Goal: Task Accomplishment & Management: Complete application form

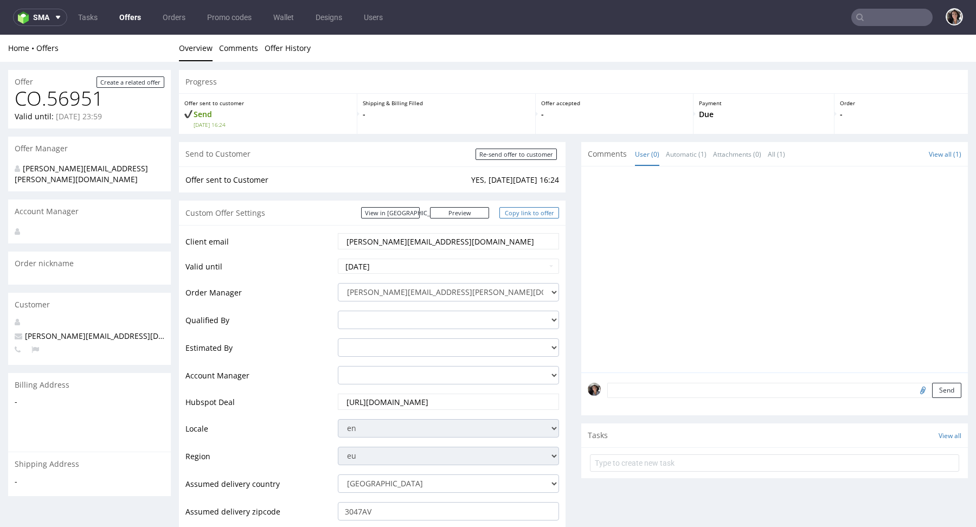
click at [524, 216] on link "Copy link to offer" at bounding box center [529, 212] width 60 height 11
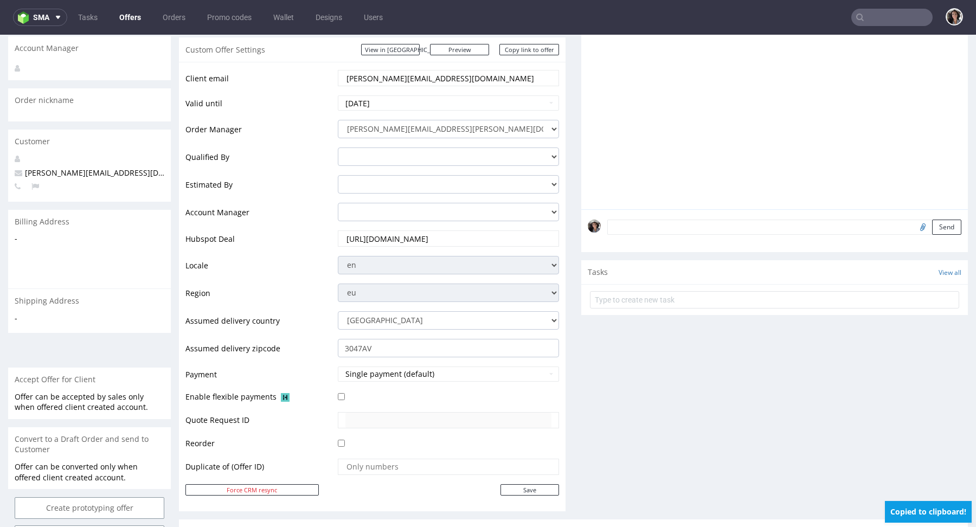
scroll to position [481, 0]
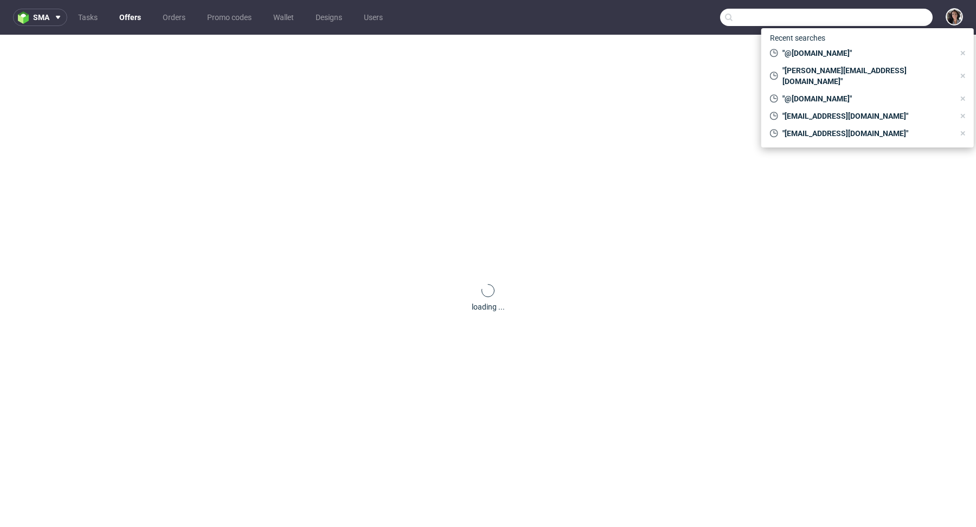
click at [894, 23] on input "text" at bounding box center [826, 17] width 212 height 17
paste input "nbarlocher@gmail.com"
type input "nbarlocher@gmail.com"
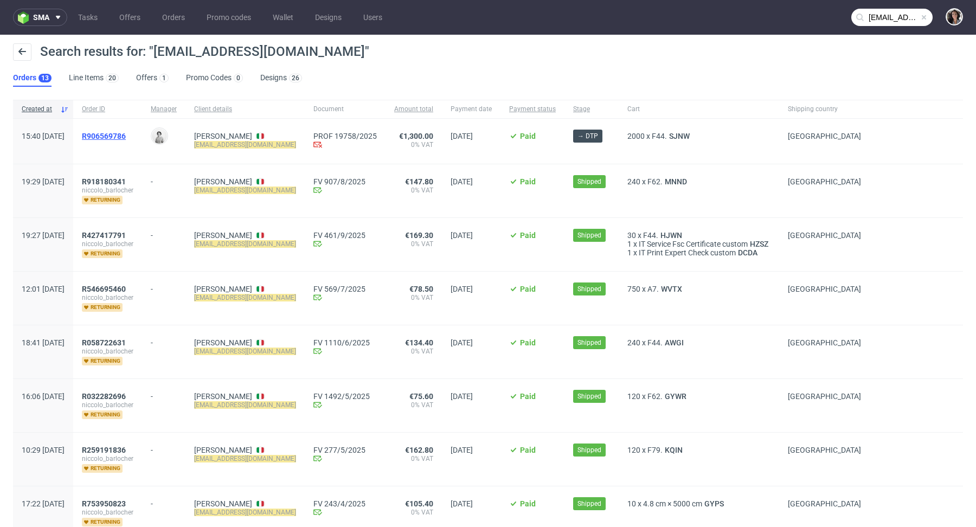
click at [126, 138] on span "R906569786" at bounding box center [104, 136] width 44 height 9
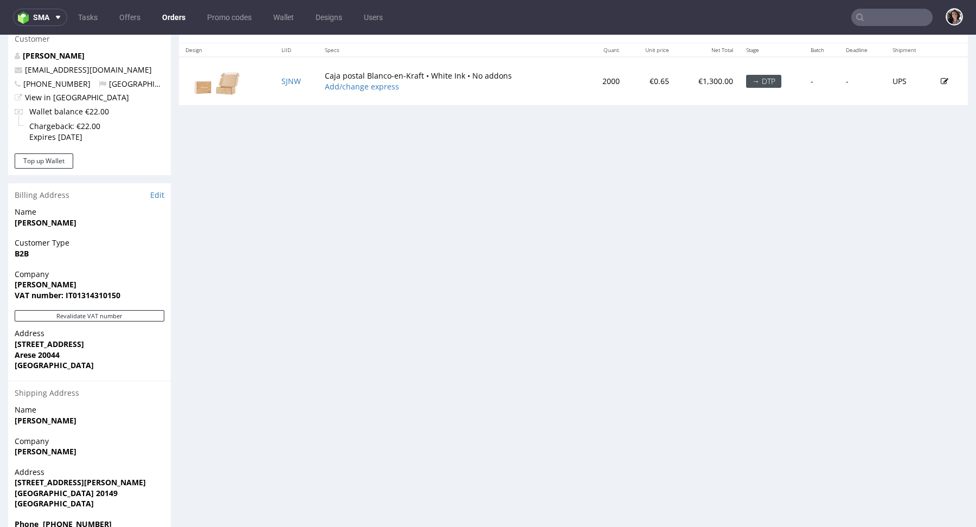
scroll to position [598, 0]
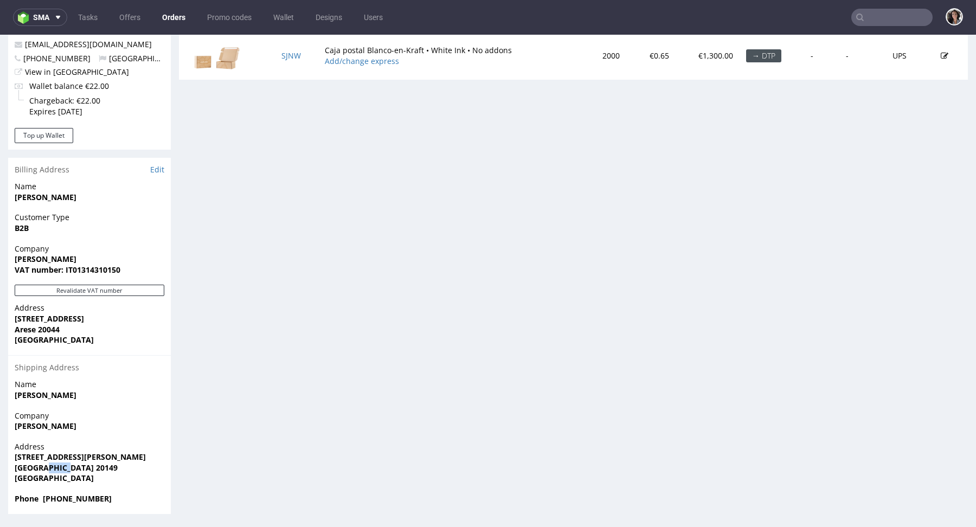
drag, startPoint x: 77, startPoint y: 468, endPoint x: 42, endPoint y: 469, distance: 34.7
click at [42, 469] on span "Milano 20149" at bounding box center [90, 467] width 150 height 11
copy strong "20149"
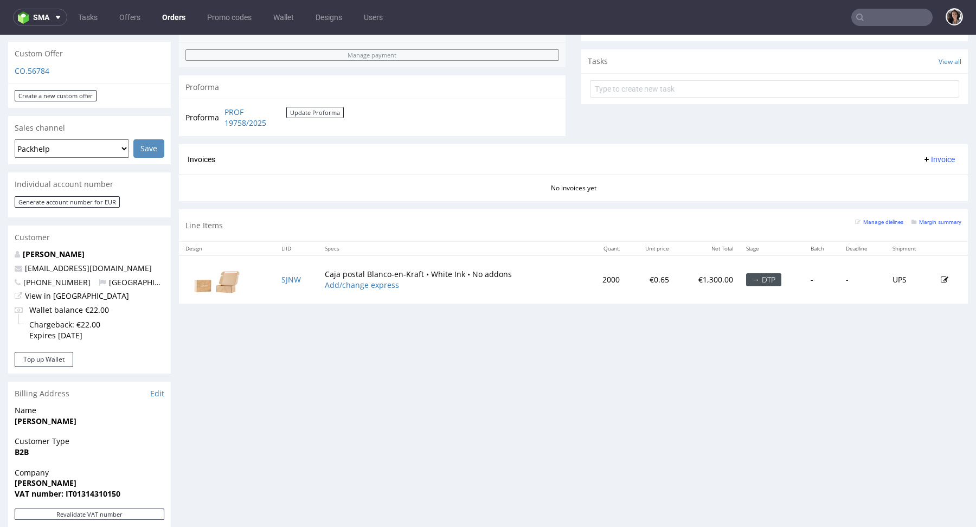
scroll to position [366, 0]
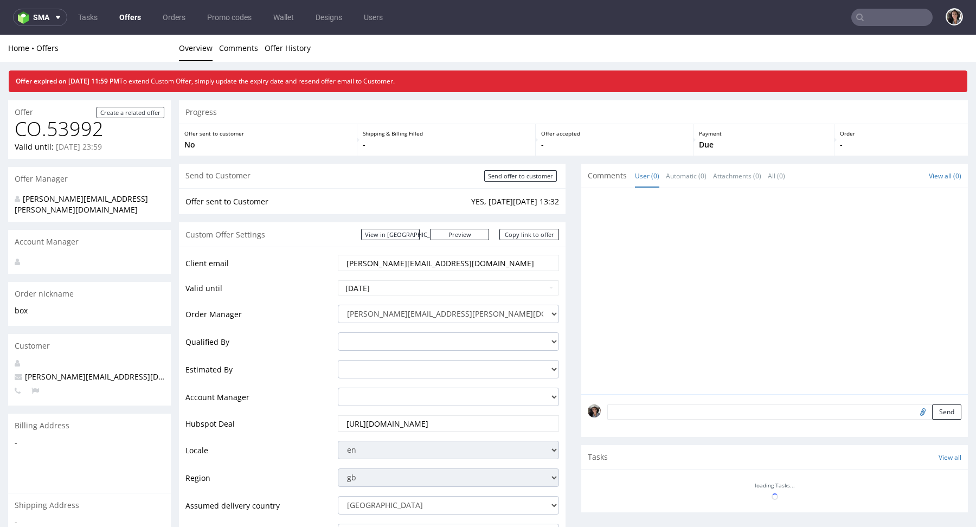
click at [135, 11] on link "Offers" at bounding box center [130, 17] width 35 height 17
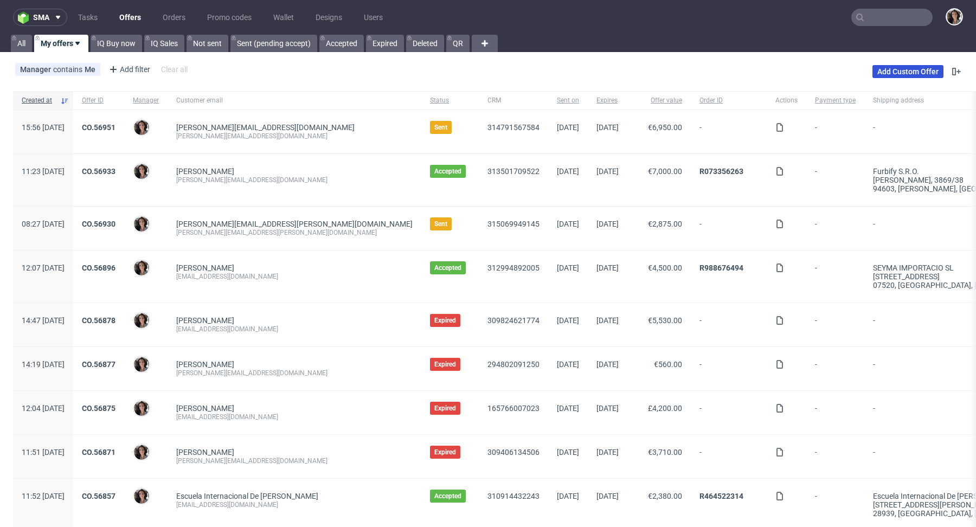
click at [898, 73] on link "Add Custom Offer" at bounding box center [907, 71] width 71 height 13
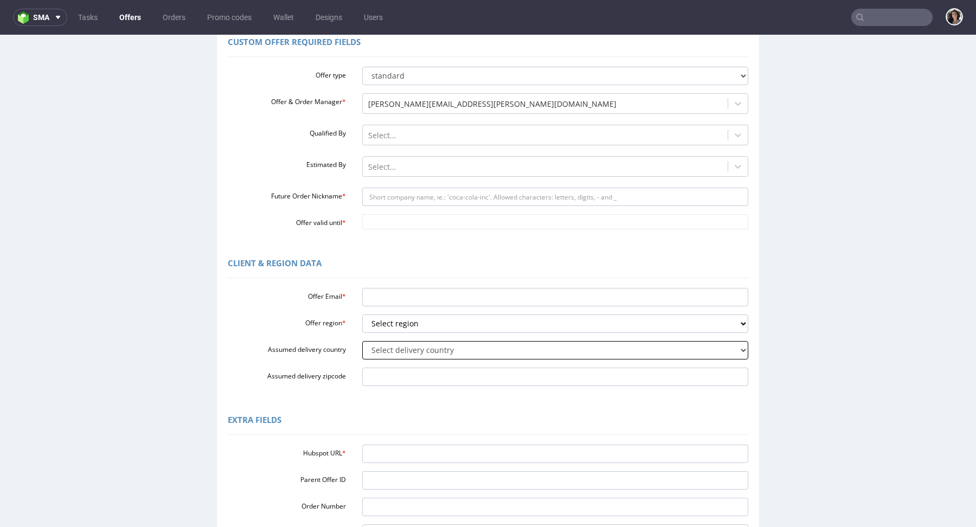
scroll to position [110, 0]
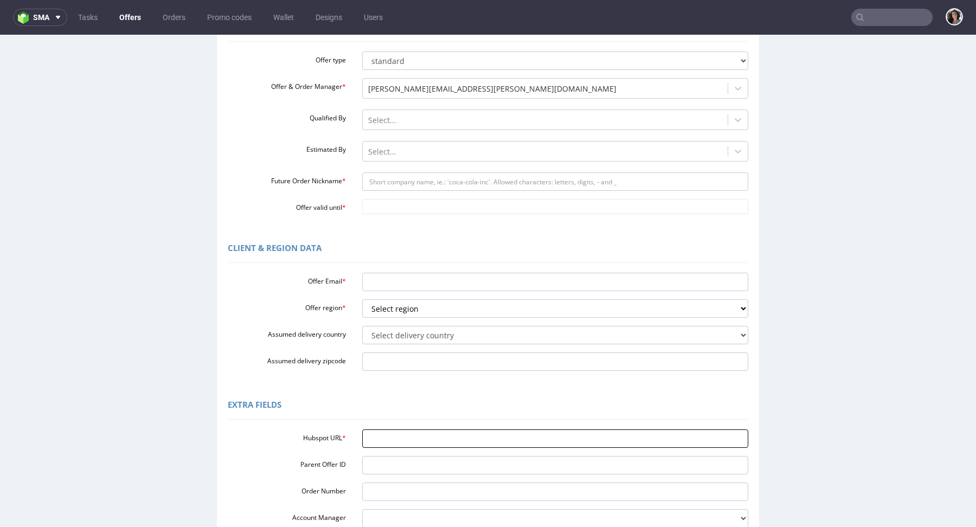
click at [375, 431] on input "Hubspot URL *" at bounding box center [555, 438] width 386 height 18
paste input "[URL][DOMAIN_NAME]"
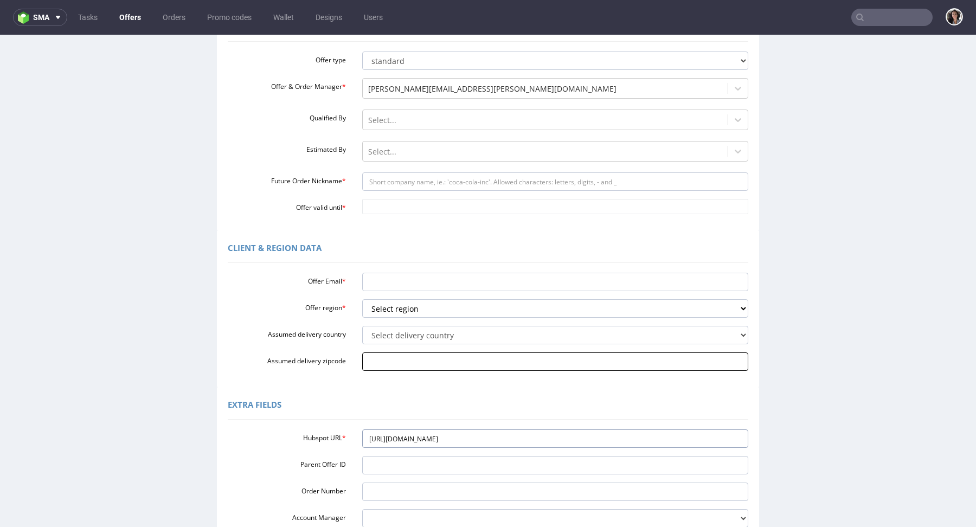
type input "https://app-eu1.hubspot.com/contacts/25600958/record/0-3/315212713164/"
click at [390, 361] on input "Assumed delivery zipcode" at bounding box center [555, 361] width 386 height 18
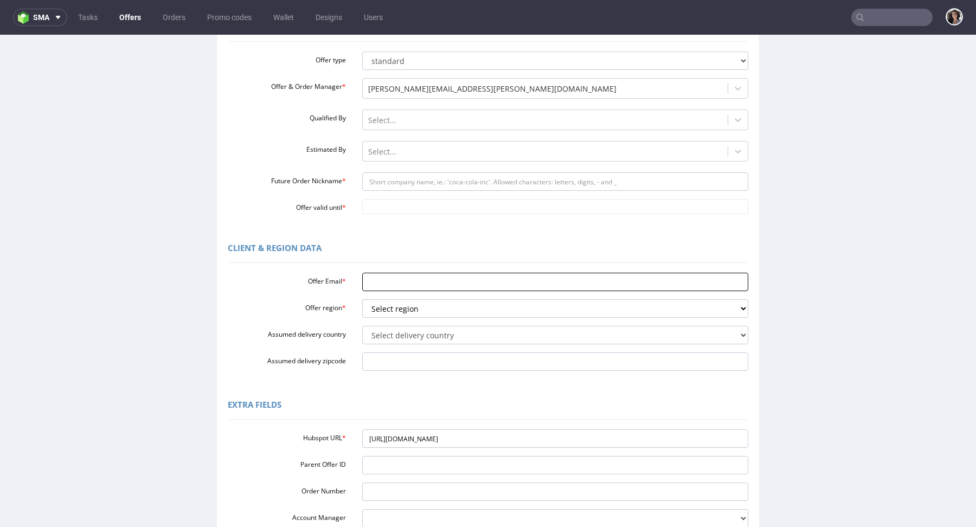
click at [410, 287] on input "Offer Email *" at bounding box center [555, 282] width 386 height 18
paste input "nbarlocher@gmail.com"
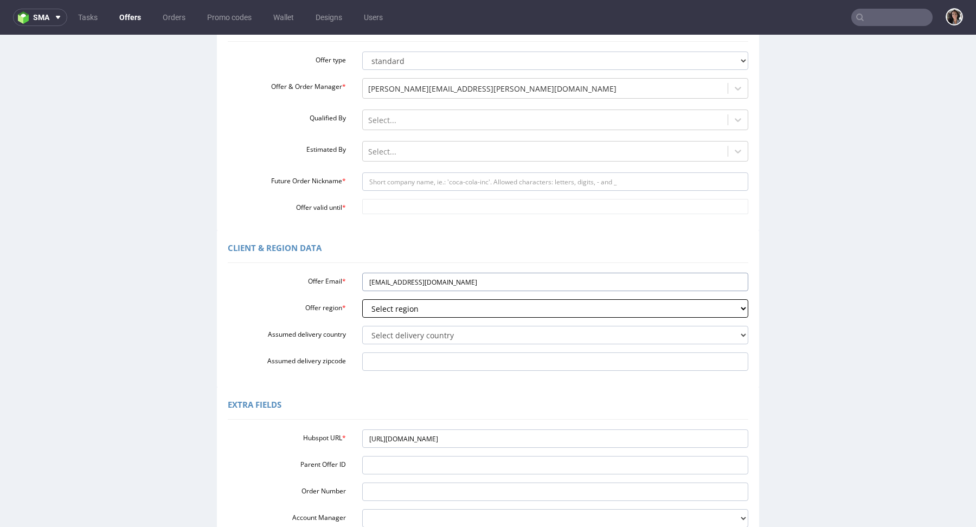
type input "nbarlocher@gmail.com"
click at [406, 309] on select "Select region eu gb de pl fr it es" at bounding box center [555, 308] width 386 height 18
select select "it"
click at [413, 334] on select "Select delivery country Andorra Afghanistan Anguilla Albania Armenia Antarctica…" at bounding box center [555, 335] width 386 height 18
select select "110"
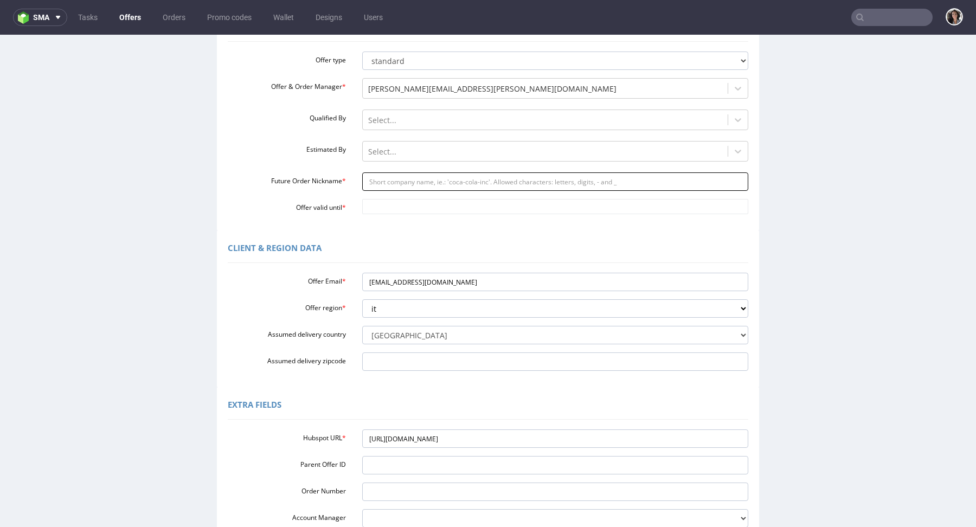
click at [496, 179] on input "Future Order Nickname *" at bounding box center [555, 181] width 386 height 18
type input "box"
click at [379, 215] on div "Custom Offer Required Fields Offer type standard prototyping sampling Offer & O…" at bounding box center [488, 119] width 542 height 221
click at [378, 212] on input "Offer valid until *" at bounding box center [555, 206] width 386 height 15
click at [398, 175] on td "30" at bounding box center [401, 174] width 16 height 16
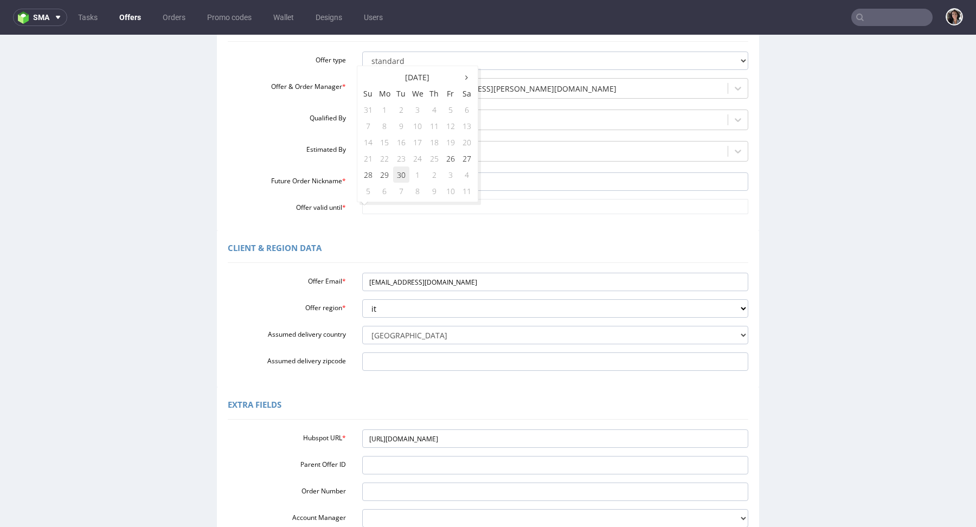
type input "2025-09-30"
click at [376, 364] on input "Assumed delivery zipcode" at bounding box center [555, 361] width 386 height 18
paste input "20149"
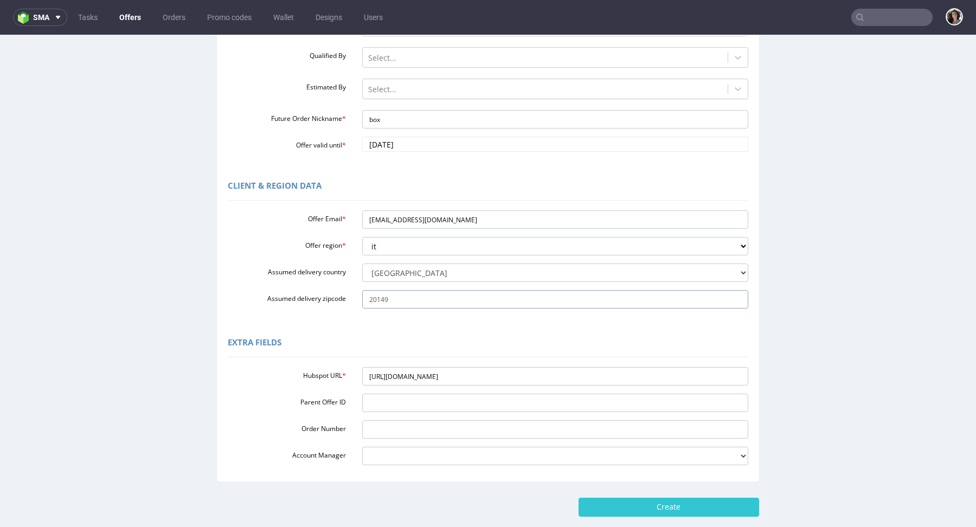
scroll to position [231, 0]
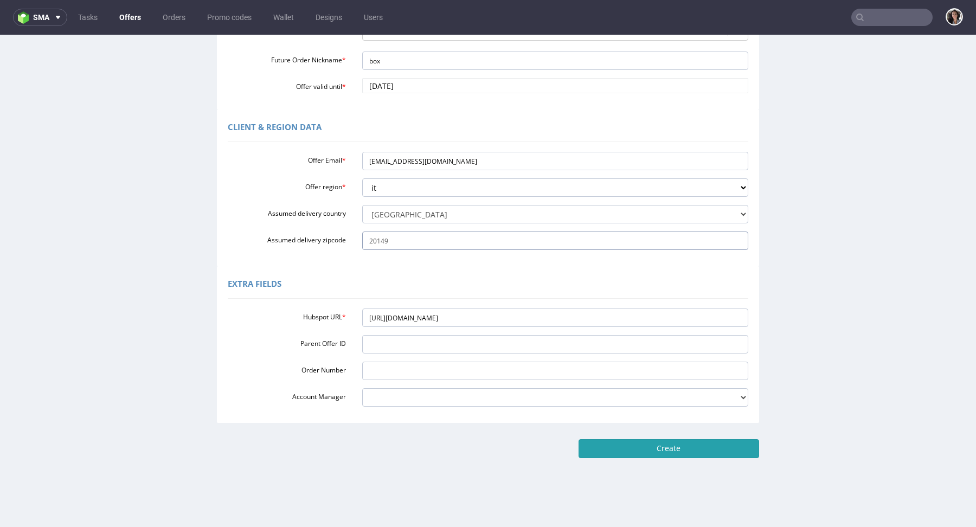
type input "20149"
click at [725, 450] on input "Create" at bounding box center [668, 448] width 180 height 18
type input "Please wait..."
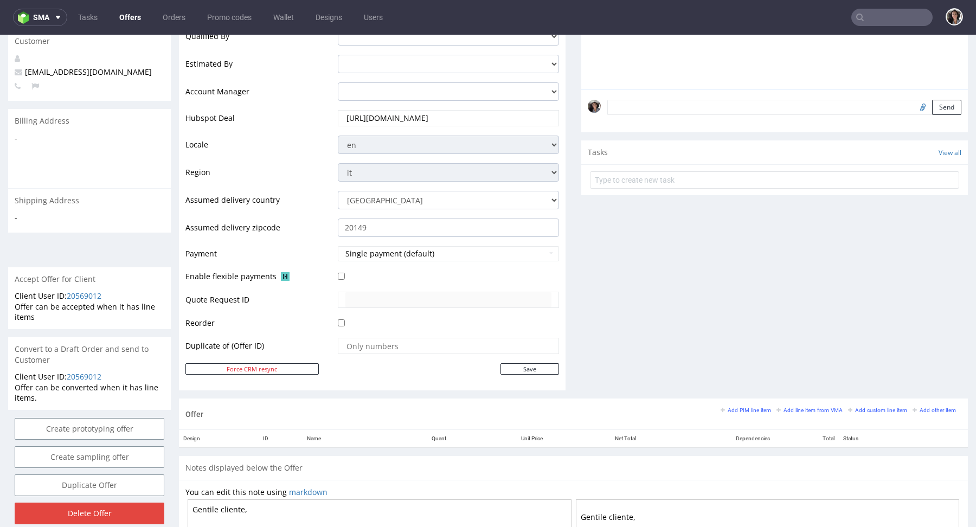
scroll to position [426, 0]
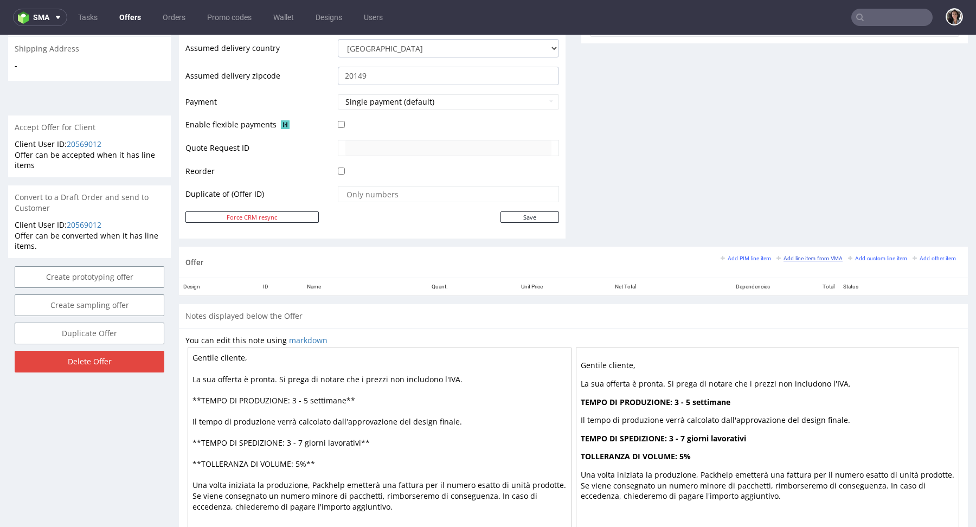
click at [812, 255] on small "Add line item from VMA" at bounding box center [809, 258] width 66 height 6
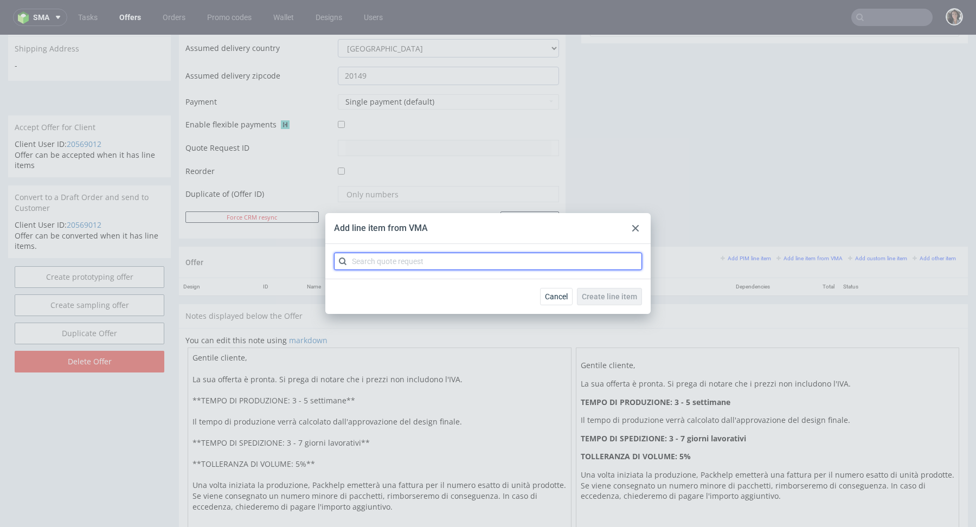
click at [493, 256] on input "text" at bounding box center [488, 261] width 308 height 17
click at [351, 388] on div "Add line item from VMA Cancel Create line item" at bounding box center [488, 263] width 976 height 527
click at [396, 260] on input "text" at bounding box center [488, 261] width 308 height 17
click at [632, 230] on icon at bounding box center [635, 228] width 7 height 7
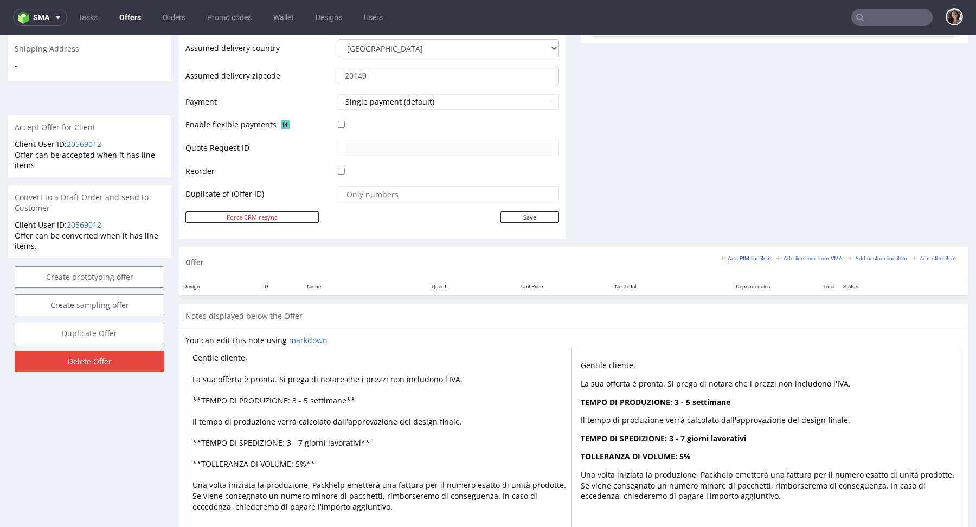
click at [740, 255] on small "Add PIM line item" at bounding box center [745, 258] width 50 height 6
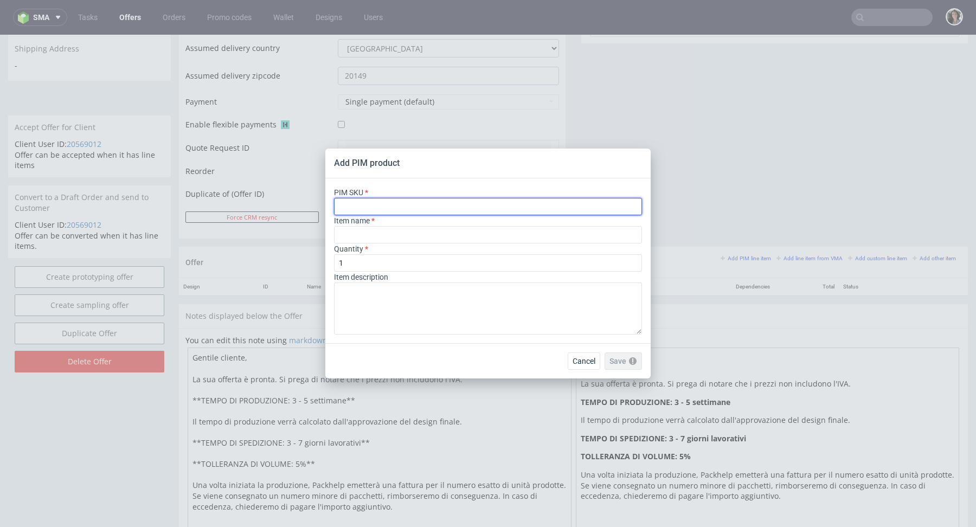
click at [404, 205] on input "text" at bounding box center [488, 206] width 308 height 17
paste input "box--mailer-box-white-ink--62--cardboard-natural--print-monochrome-white--foil-…"
type input "box--mailer-box-white-ink--62--cardboard-natural--print-monochrome-white--foil-…"
type input "White-on-Kraft Mailer Box"
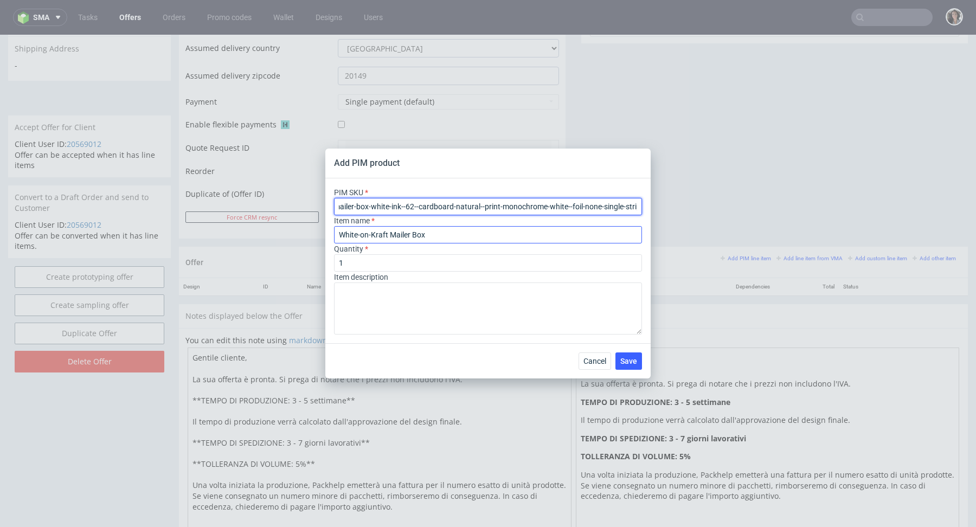
type input "box--mailer-box-white-ink--62--cardboard-natural--print-monochrome-white--foil-…"
click at [410, 235] on input "White-on-Kraft Mailer Box" at bounding box center [488, 234] width 308 height 17
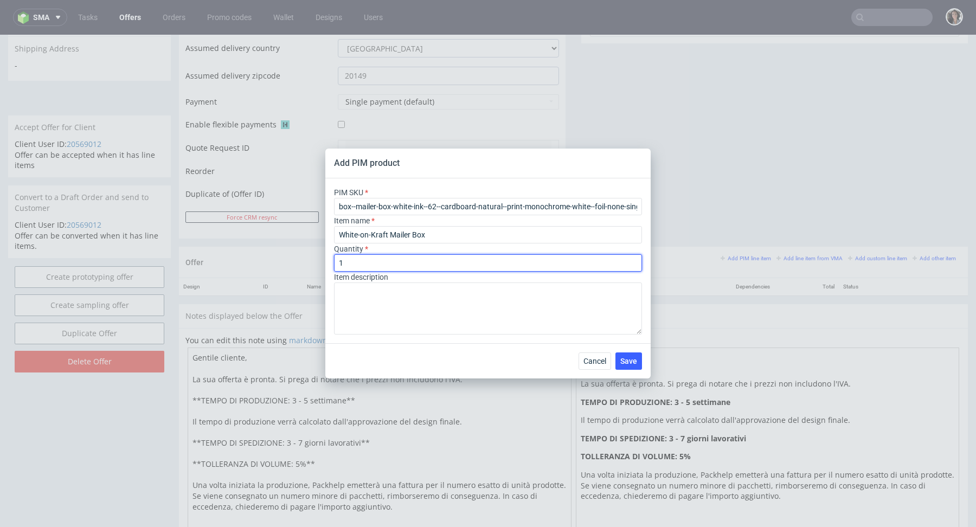
click at [401, 266] on input "1" at bounding box center [488, 262] width 308 height 17
type input "2000"
click at [445, 349] on div "Cancel Save" at bounding box center [487, 360] width 325 height 35
click at [629, 360] on span "Save" at bounding box center [628, 361] width 17 height 8
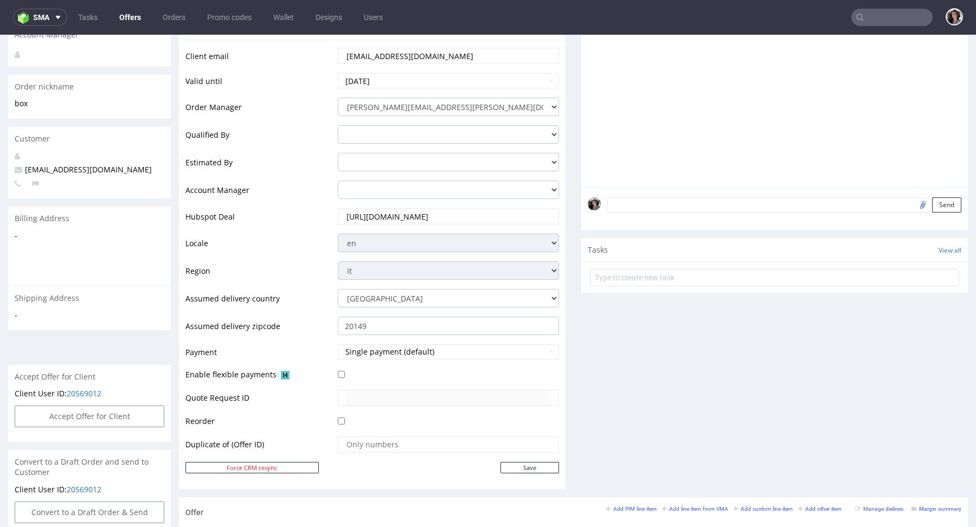
scroll to position [377, 0]
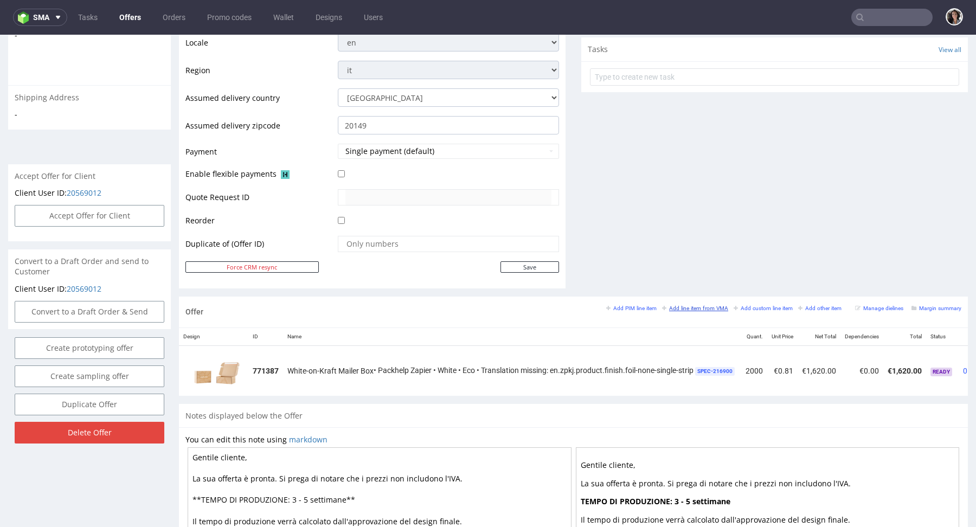
click at [701, 305] on small "Add line item from VMA" at bounding box center [695, 308] width 66 height 6
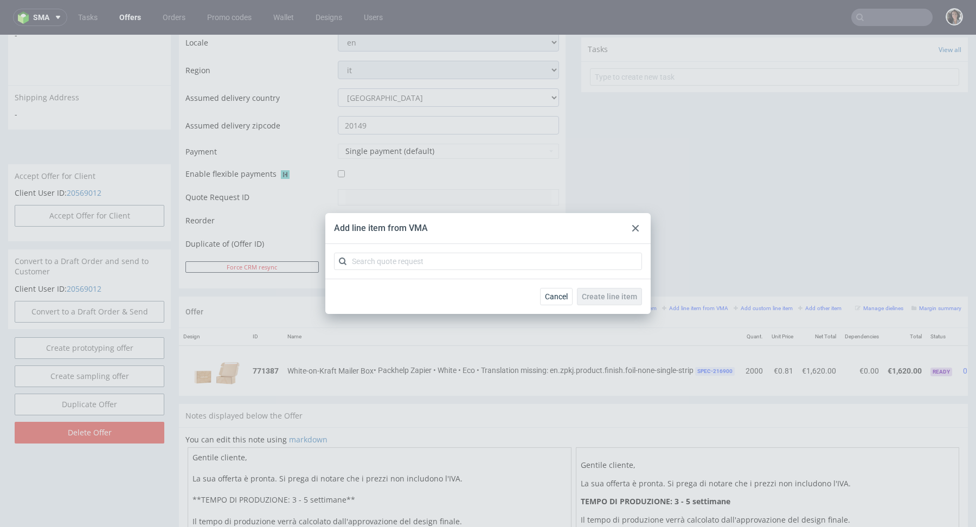
click at [634, 229] on use at bounding box center [635, 228] width 7 height 7
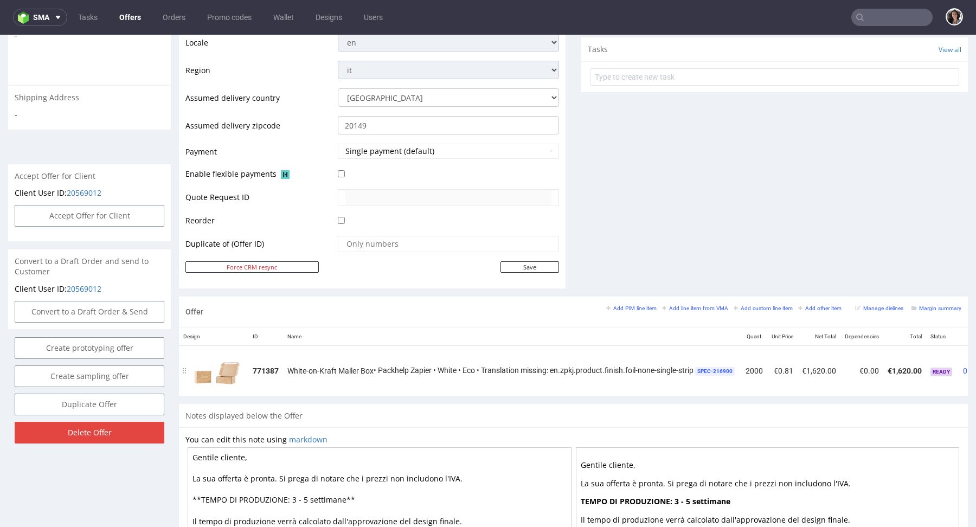
scroll to position [0, 70]
click at [945, 361] on div at bounding box center [950, 366] width 11 height 11
click at [945, 363] on icon at bounding box center [948, 367] width 6 height 8
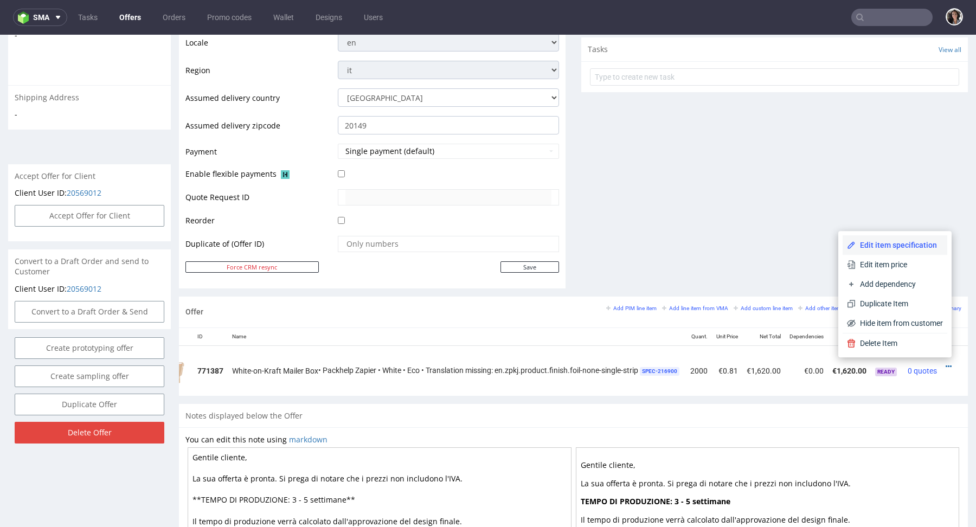
click at [889, 248] on span "Edit item specification" at bounding box center [898, 245] width 87 height 11
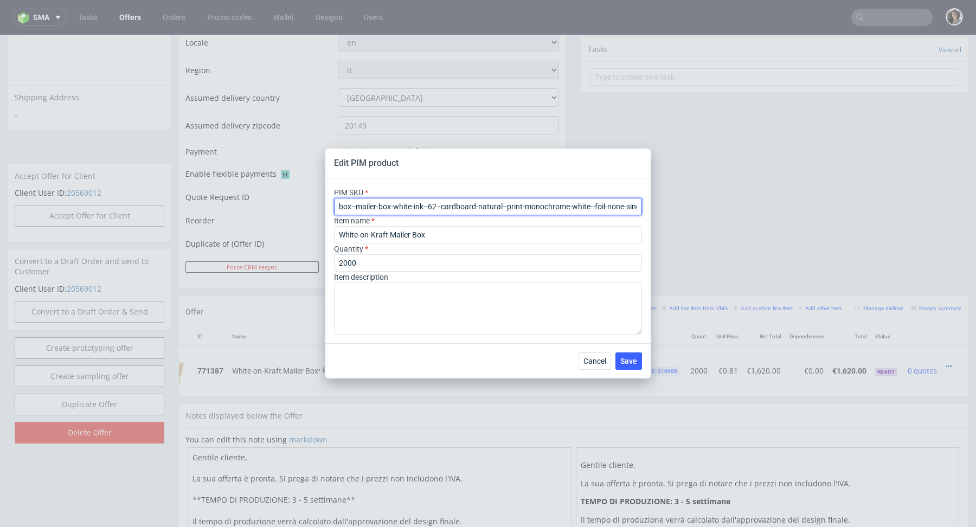
scroll to position [0, 22]
drag, startPoint x: 624, startPoint y: 207, endPoint x: 659, endPoint y: 207, distance: 35.2
click at [659, 207] on div "Edit PIM product PIM SKU box--mailer-box-white-ink--62--cardboard-natural--prin…" at bounding box center [488, 263] width 976 height 527
click at [598, 357] on span "Cancel" at bounding box center [594, 361] width 23 height 8
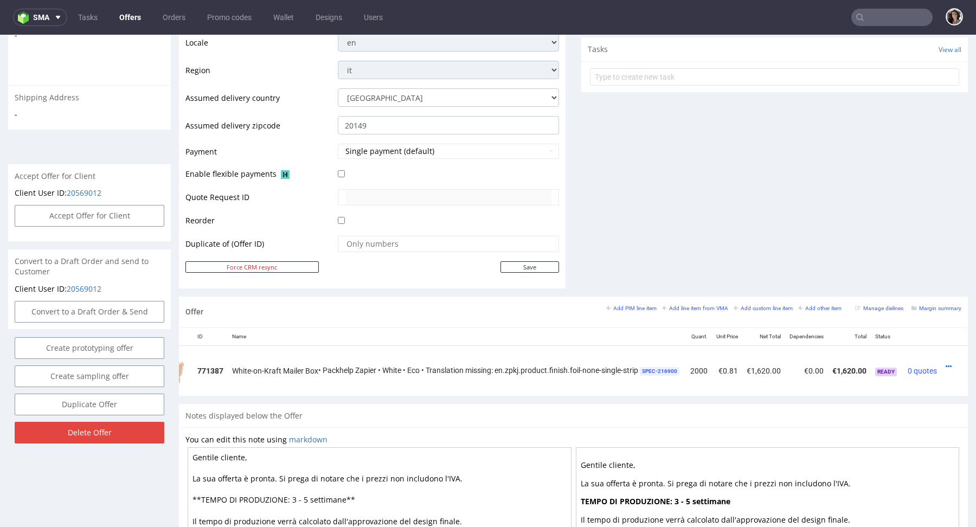
click at [941, 364] on td at bounding box center [954, 370] width 27 height 50
click at [945, 363] on icon at bounding box center [948, 367] width 6 height 8
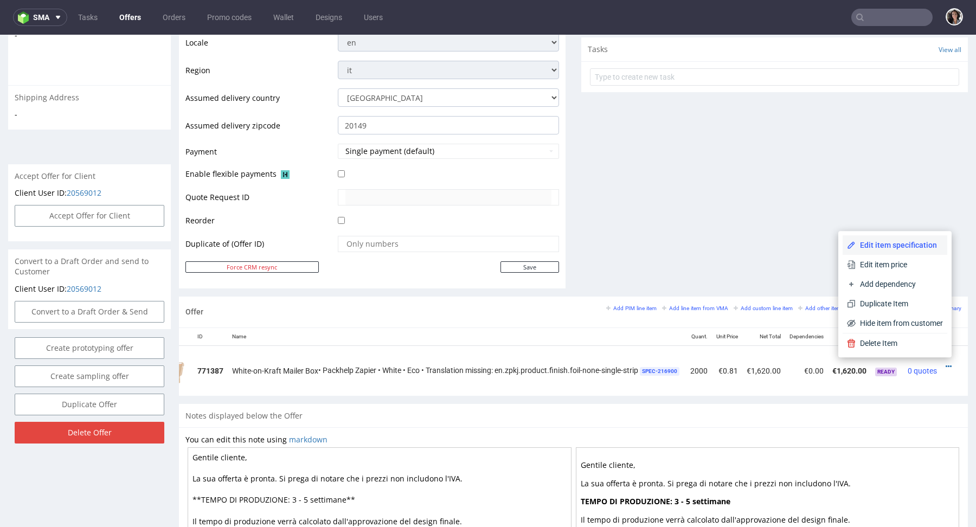
click at [894, 249] on span "Edit item specification" at bounding box center [898, 245] width 87 height 11
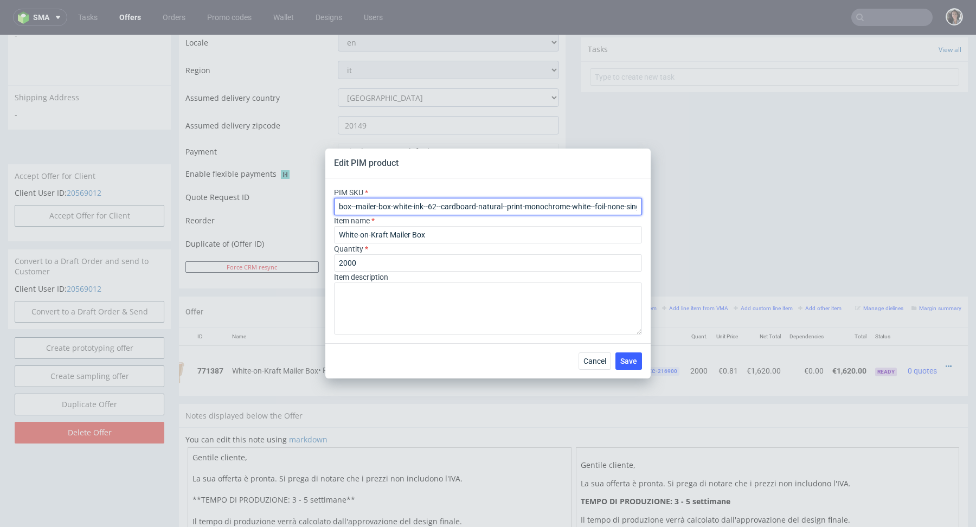
click at [486, 209] on input "box--mailer-box-white-ink--62--cardboard-natural--print-monochrome-white--foil-…" at bounding box center [488, 206] width 308 height 17
click at [598, 362] on span "Cancel" at bounding box center [594, 361] width 23 height 8
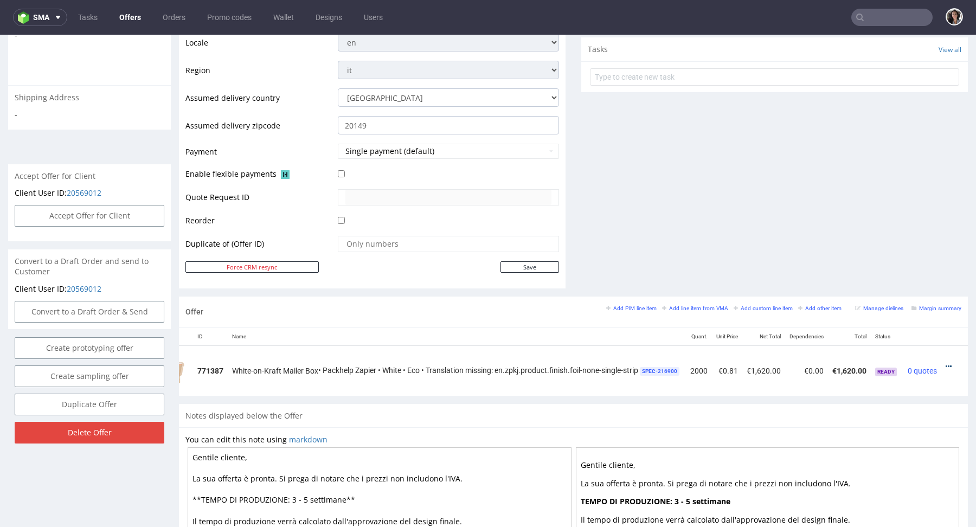
click at [945, 364] on icon at bounding box center [948, 367] width 6 height 8
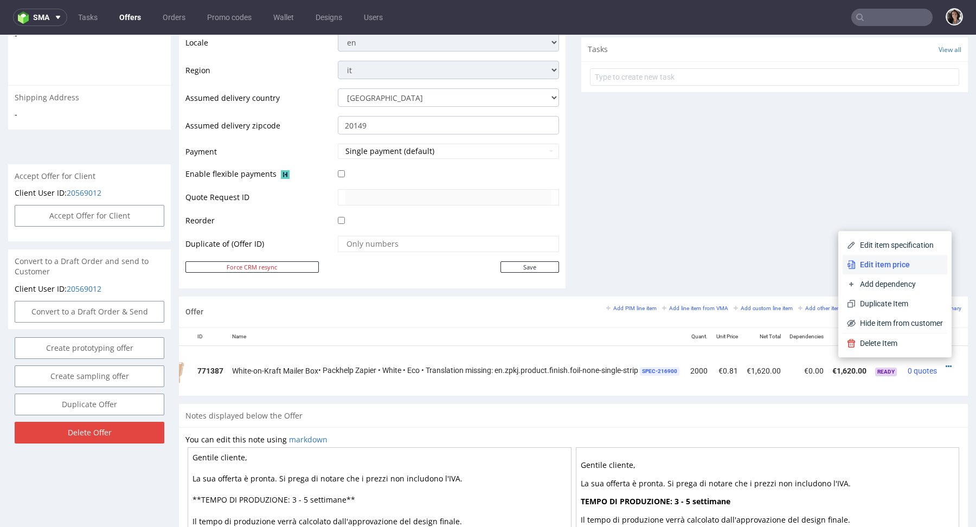
click at [876, 256] on li "Edit item price" at bounding box center [894, 265] width 105 height 20
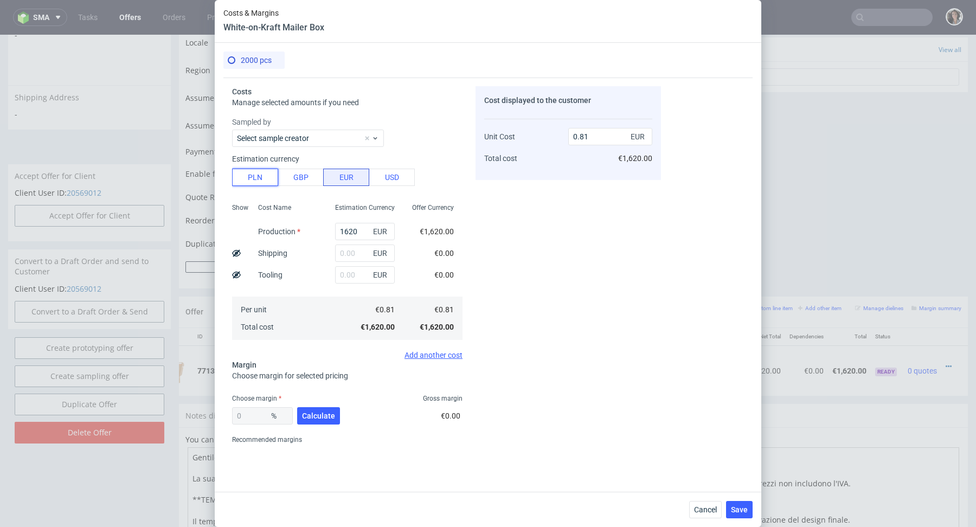
click at [256, 178] on button "PLN" at bounding box center [255, 177] width 46 height 17
type input "0.19"
click at [345, 227] on input "1620" at bounding box center [365, 231] width 60 height 17
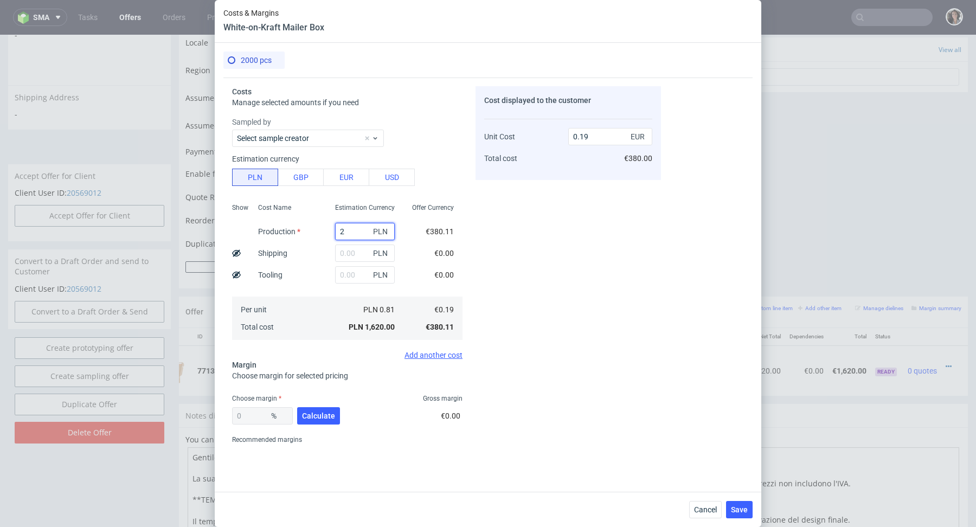
type input "27"
type input "0"
type input "2700"
type input "0.32"
type input "2700"
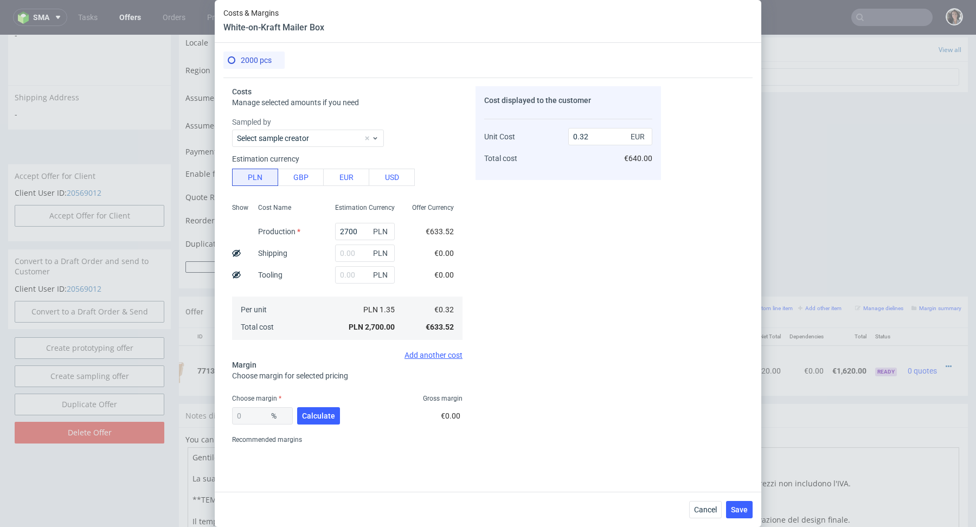
click at [470, 257] on div "Costs Manage selected amounts if you need Sampled by Select sample creator Esti…" at bounding box center [441, 263] width 437 height 371
click at [356, 252] on input "text" at bounding box center [365, 252] width 60 height 17
type input "740"
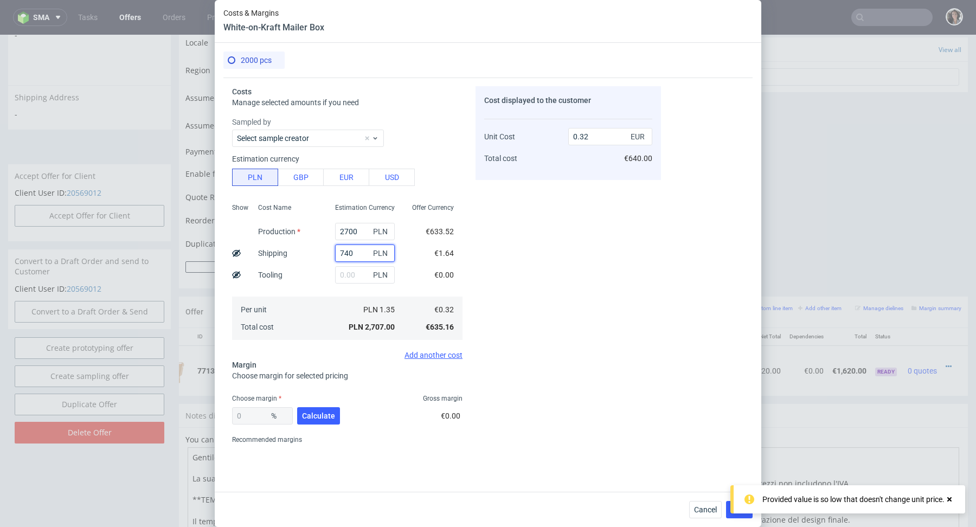
type input "0.41"
type input "740"
click at [463, 290] on div "Costs Manage selected amounts if you need Sampled by Select sample creator Esti…" at bounding box center [441, 263] width 437 height 371
drag, startPoint x: 361, startPoint y: 231, endPoint x: 281, endPoint y: 231, distance: 80.2
click at [281, 231] on div "Show Cost Name Production Shipping Tooling Per unit Total cost Estimation Curre…" at bounding box center [347, 270] width 230 height 143
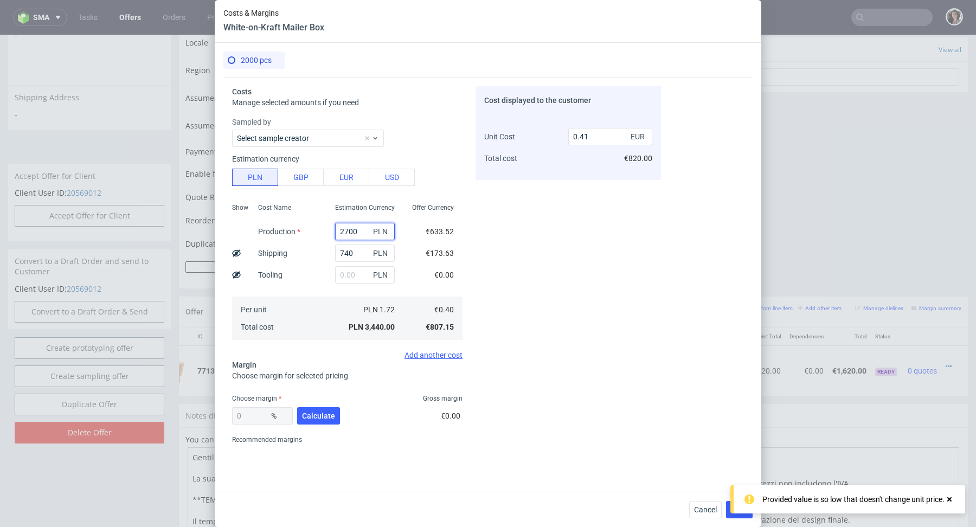
type input "3"
type input "0.09"
type input "35090"
type input "4.21"
type input "3500"
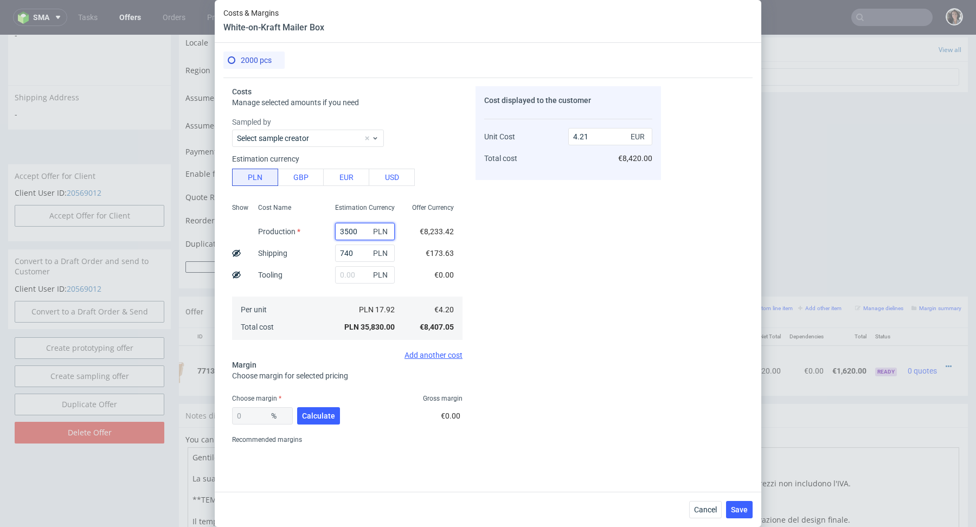
type input "0.5"
type input "3500"
click at [334, 415] on button "Calculate" at bounding box center [318, 415] width 43 height 17
type input "39.39"
click at [622, 127] on div "0.82 EUR" at bounding box center [610, 137] width 84 height 22
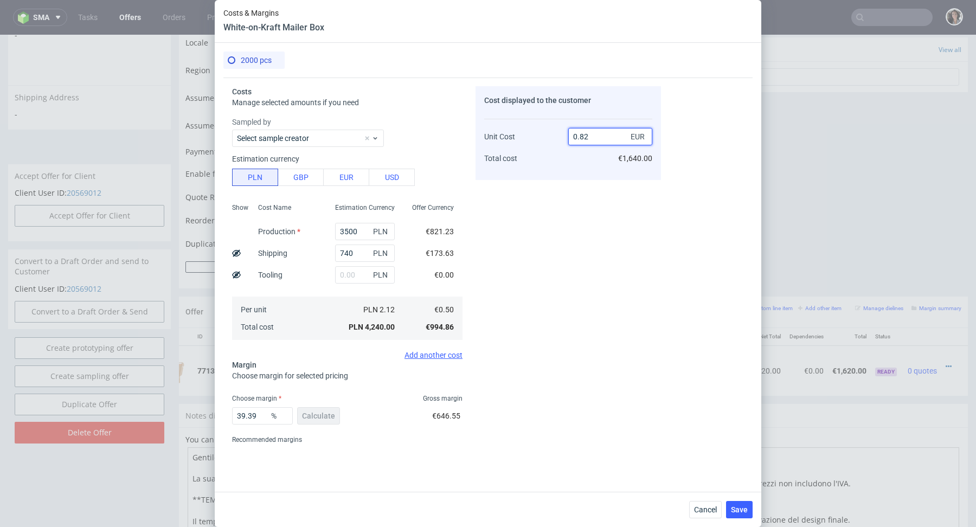
click at [617, 133] on input "0.82" at bounding box center [610, 136] width 84 height 17
type input "0.81"
type input "38.2716049382716"
type input "0.81"
click at [535, 228] on div "Cost displayed to the customer Unit Cost Total cost 0.81 EUR €1,620.00" at bounding box center [567, 267] width 185 height 362
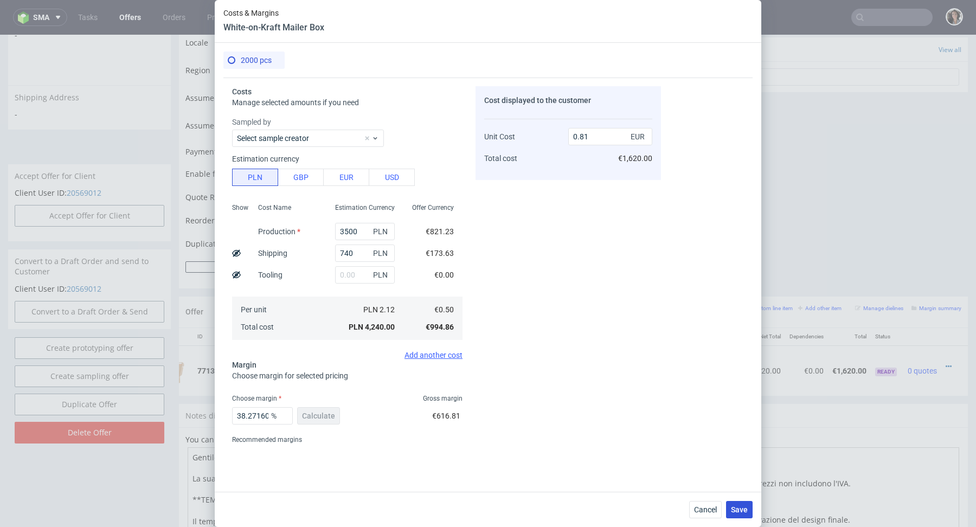
click at [735, 512] on span "Save" at bounding box center [739, 510] width 17 height 8
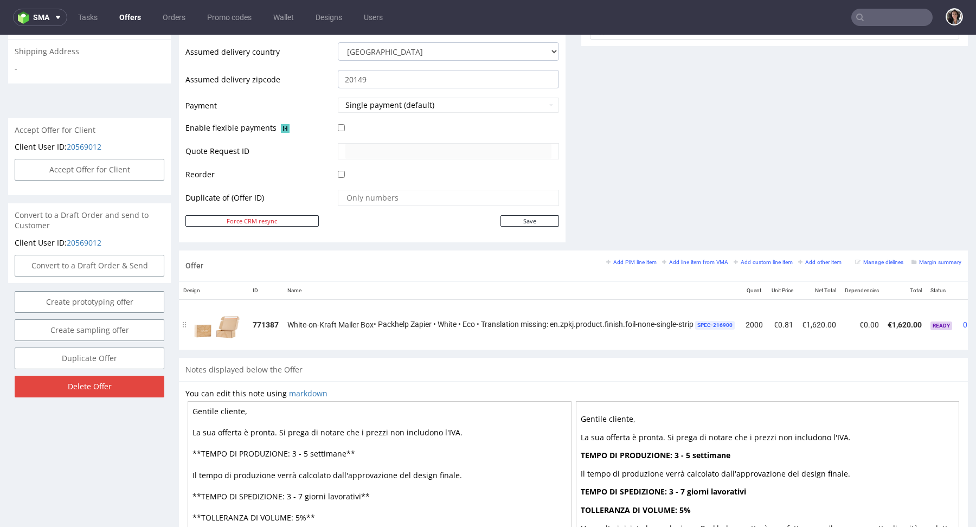
scroll to position [0, 70]
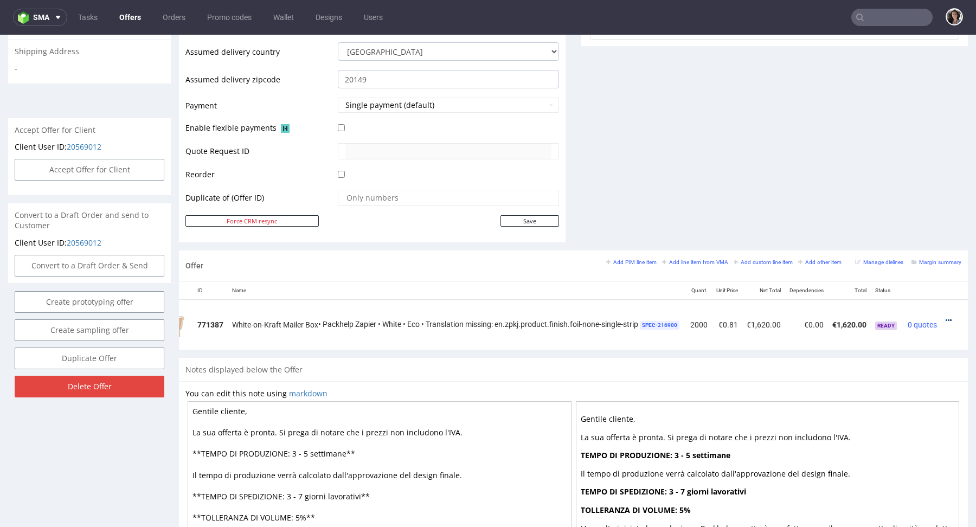
click at [945, 317] on icon at bounding box center [948, 321] width 6 height 8
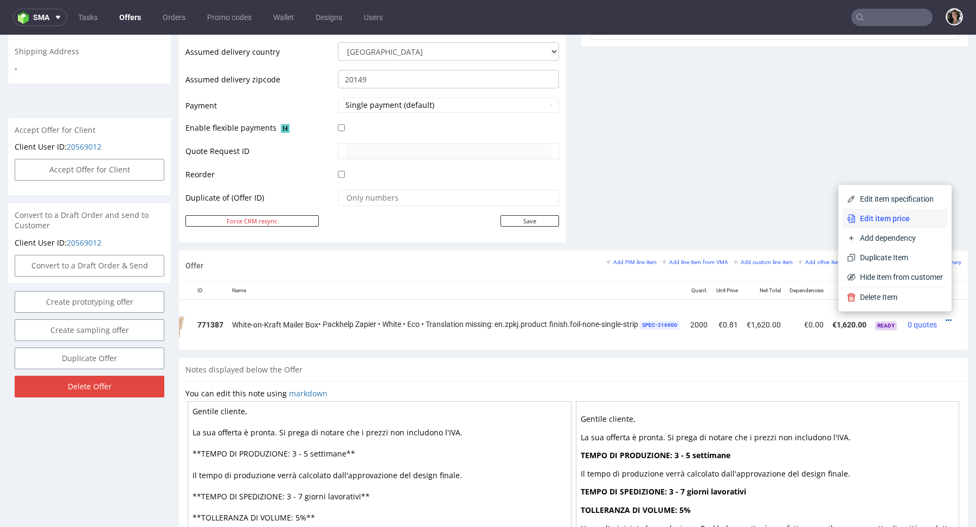
click at [903, 217] on span "Edit item price" at bounding box center [898, 218] width 87 height 11
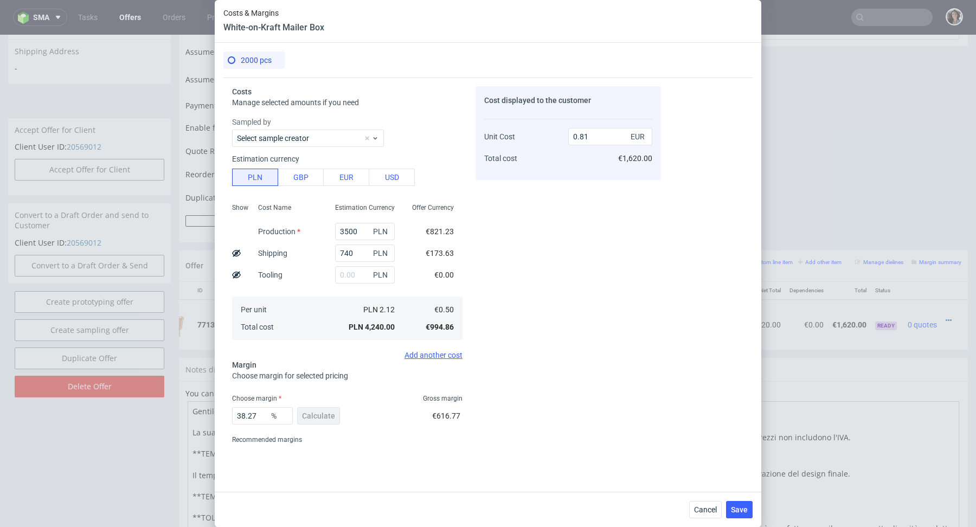
click at [525, 359] on div "Cost displayed to the customer Unit Cost Total cost 0.81 EUR €1,620.00" at bounding box center [567, 267] width 185 height 362
drag, startPoint x: 579, startPoint y: 136, endPoint x: 601, endPoint y: 136, distance: 21.1
click at [601, 136] on input "0.81" at bounding box center [610, 136] width 84 height 17
type input "0.76"
type input "34.21052631578947"
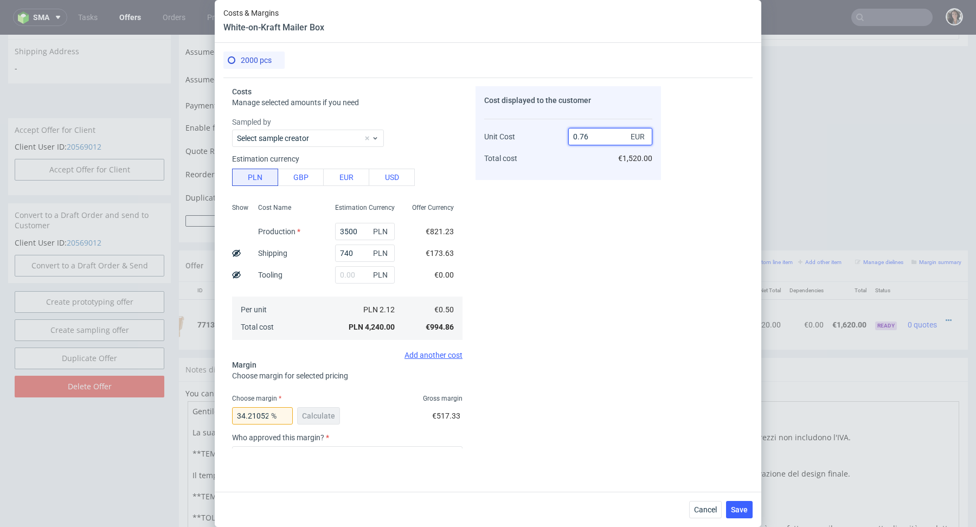
scroll to position [112, 0]
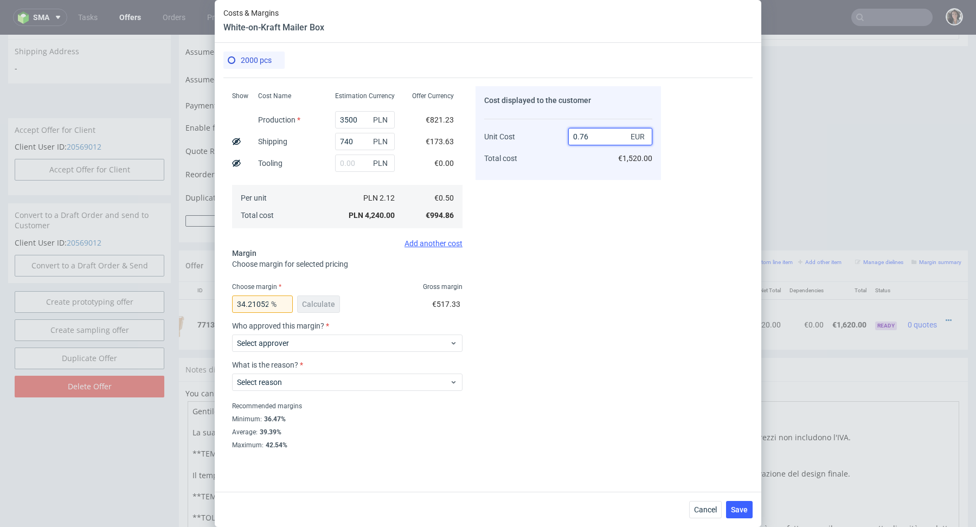
type input "0.76"
click at [258, 308] on input "34.21052631578947" at bounding box center [262, 303] width 61 height 17
type input "36"
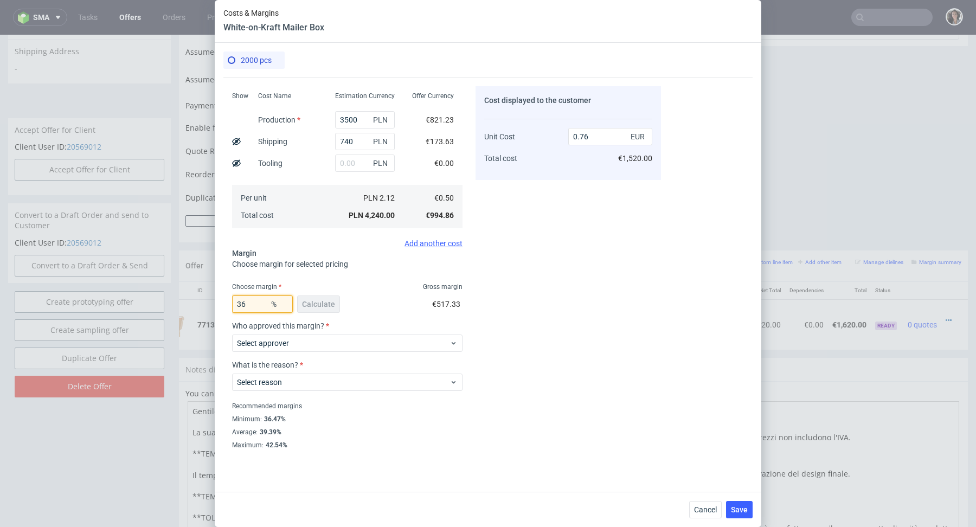
type input "0.78"
click at [344, 263] on span "Choose margin for selected pricing" at bounding box center [290, 264] width 116 height 9
click at [259, 305] on input "36." at bounding box center [262, 303] width 61 height 17
type input "36.47"
type input "0.79"
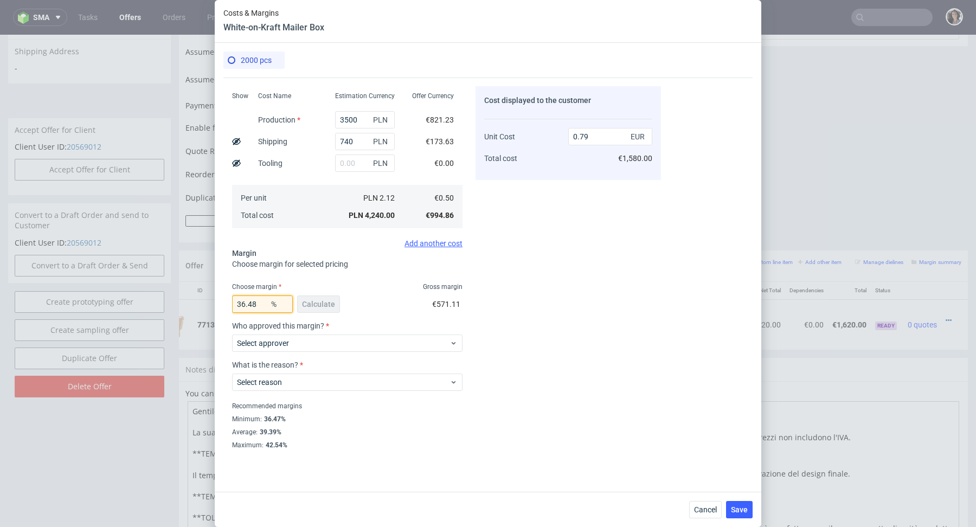
scroll to position [34, 0]
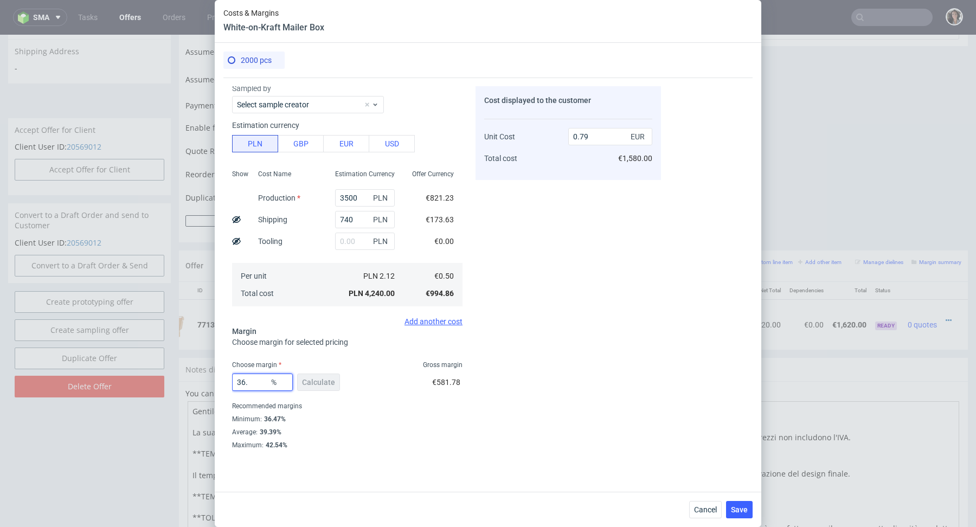
type input "36"
type input "0.78"
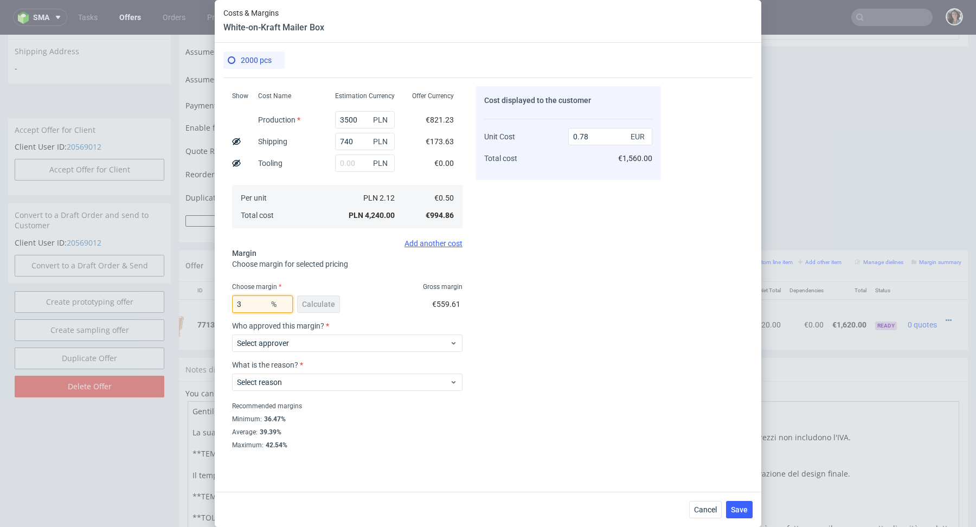
type input "37"
type input "0.79"
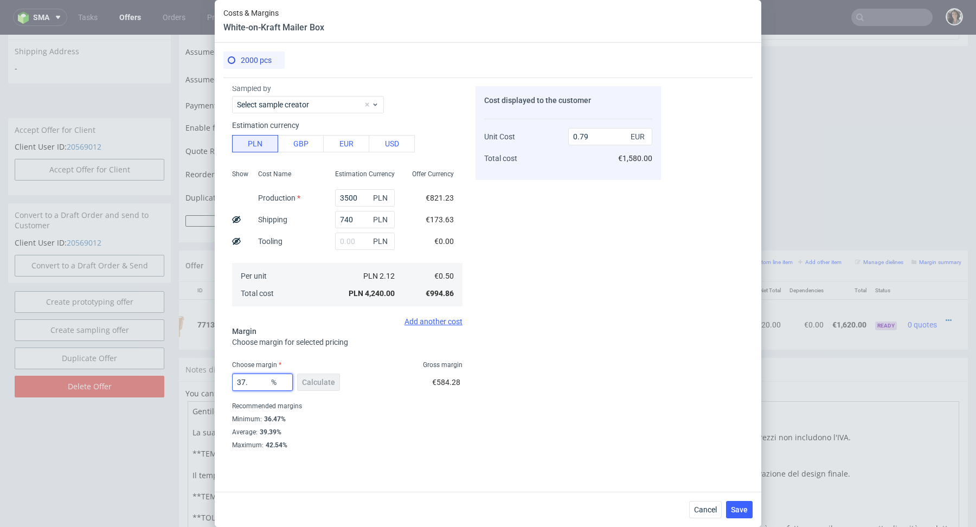
type input "37.9"
type input "0.8"
type input "37.1"
type input "0.79"
type input "37.19"
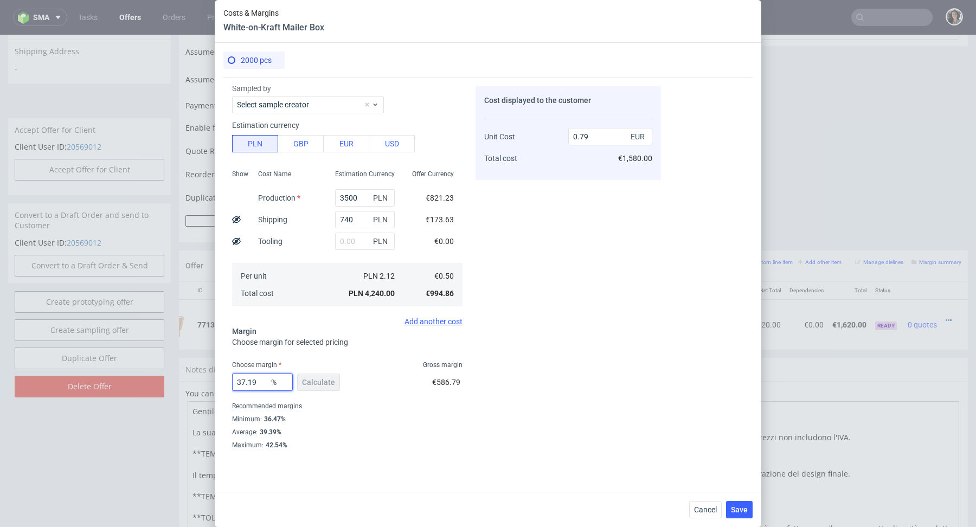
type input "0.8"
type input "37.15"
type input "0.79"
type input "37.18"
type input "0.8"
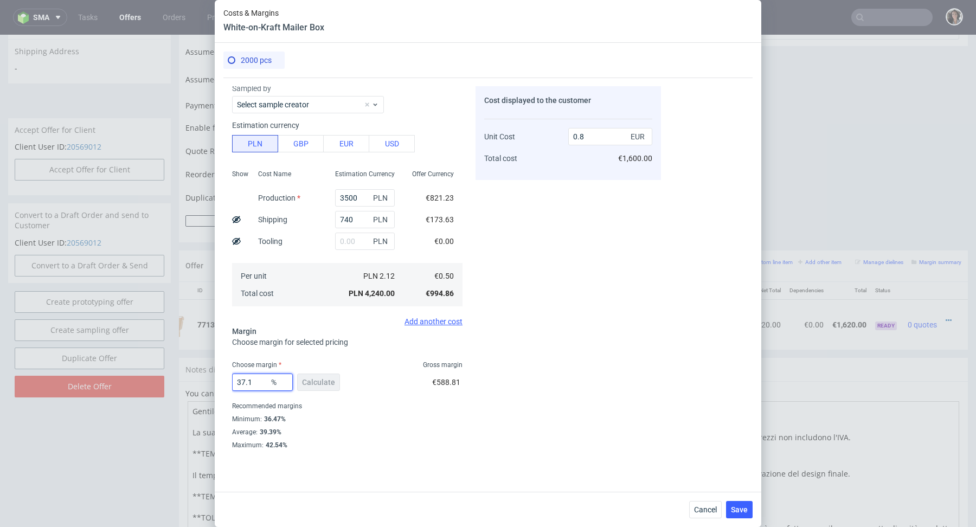
type input "37.17"
type input "0.79"
type input "37.17"
click at [335, 315] on div "Sampled by Select sample creator Estimation currency PLN GBP EUR USD Show Cost …" at bounding box center [347, 204] width 230 height 243
click at [743, 511] on span "Save" at bounding box center [739, 510] width 17 height 8
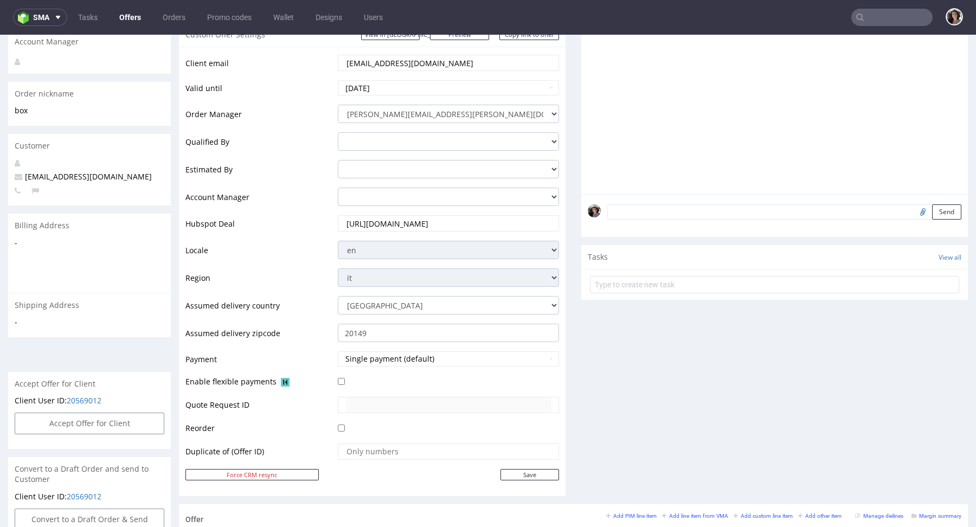
scroll to position [408, 0]
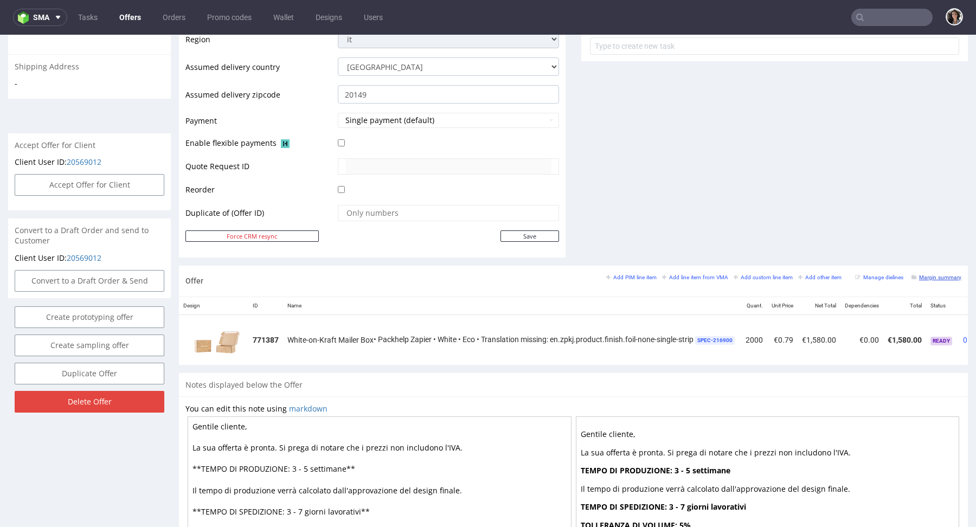
click at [923, 274] on small "Margin summary" at bounding box center [936, 277] width 50 height 6
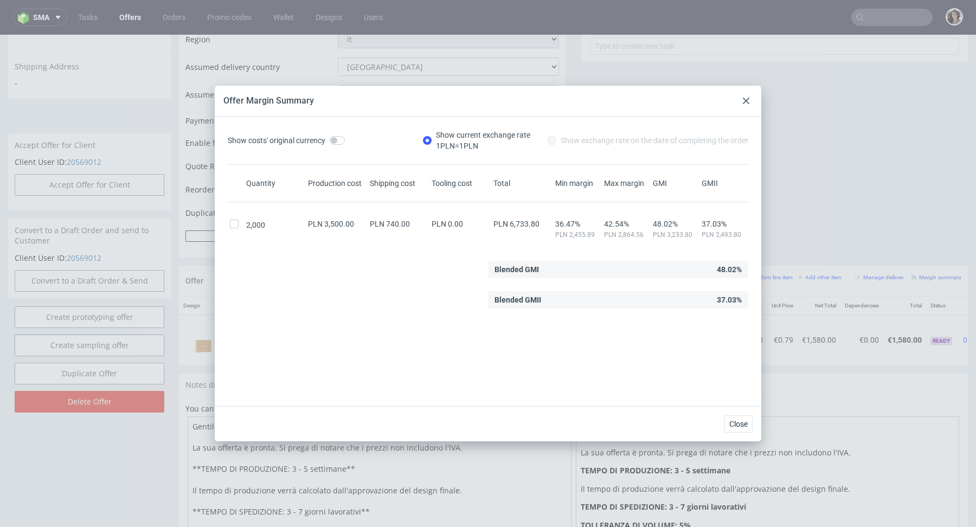
click at [747, 95] on div at bounding box center [745, 100] width 13 height 13
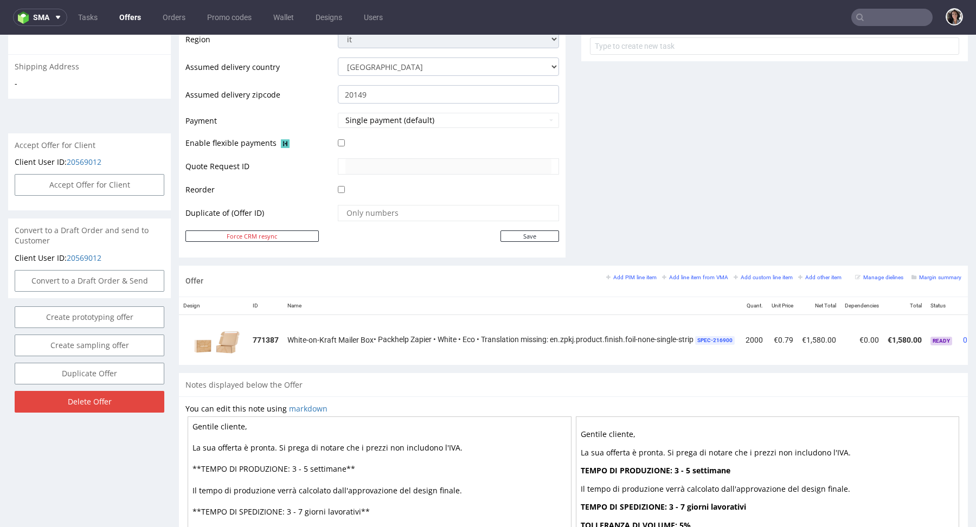
scroll to position [0, 0]
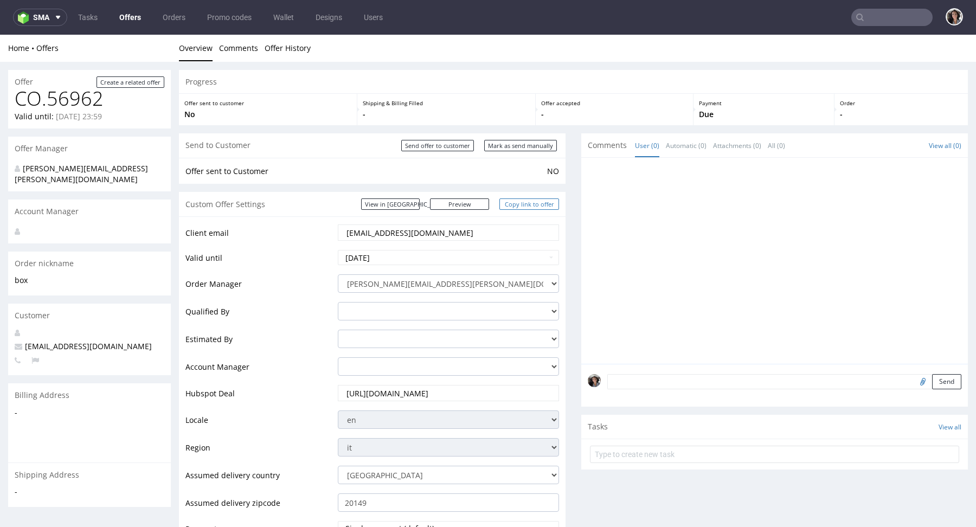
click at [519, 203] on link "Copy link to offer" at bounding box center [529, 203] width 60 height 11
click at [536, 144] on input "Mark as send manually" at bounding box center [520, 145] width 73 height 11
type input "In progress..."
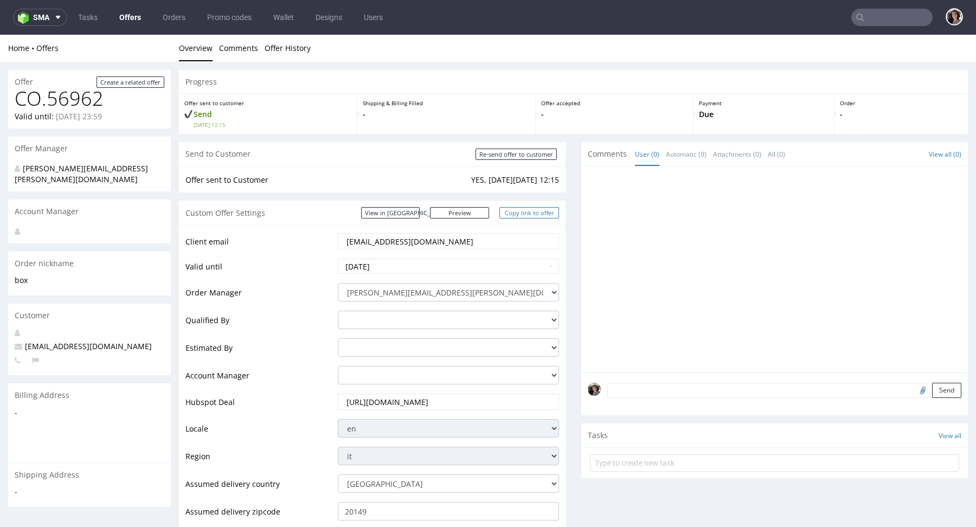
click at [527, 214] on link "Copy link to offer" at bounding box center [529, 212] width 60 height 11
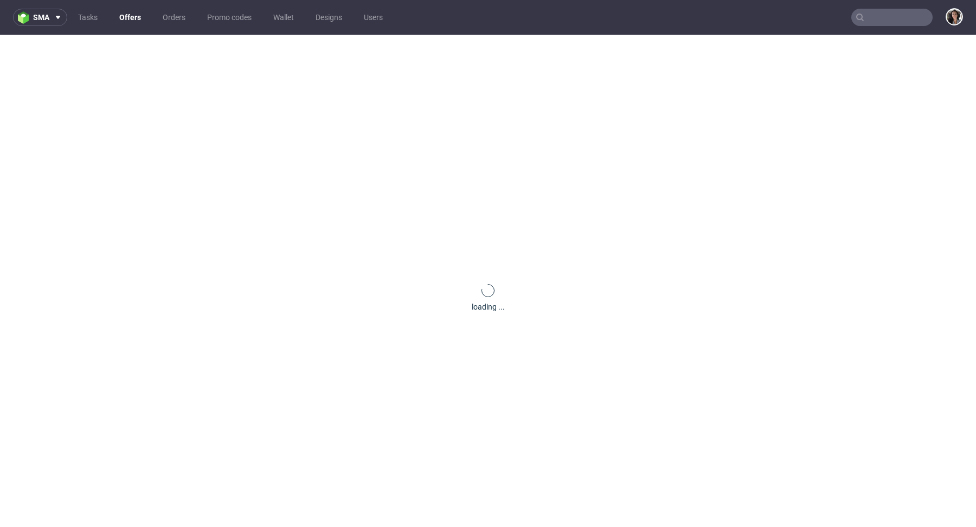
click at [889, 20] on input "text" at bounding box center [891, 17] width 81 height 17
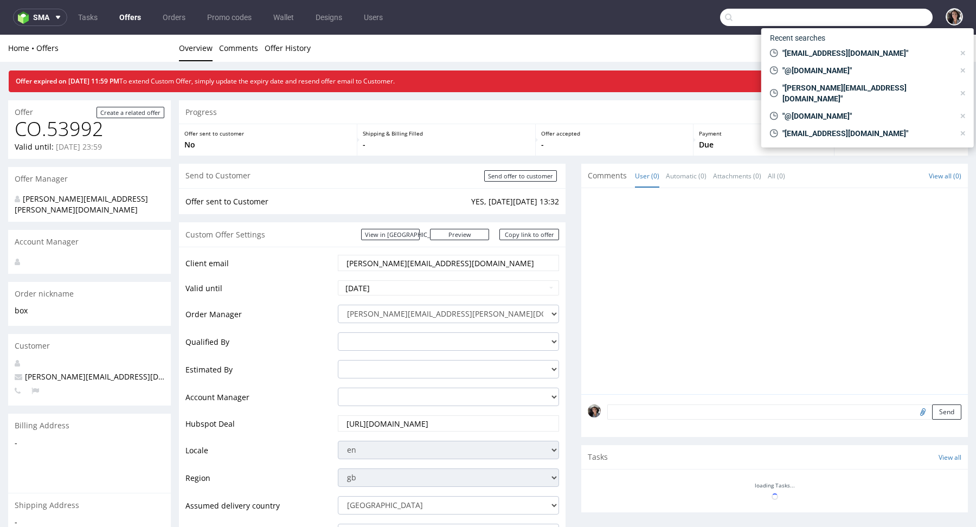
paste input "[EMAIL_ADDRESS][DOMAIN_NAME]"
type input "[EMAIL_ADDRESS][DOMAIN_NAME]"
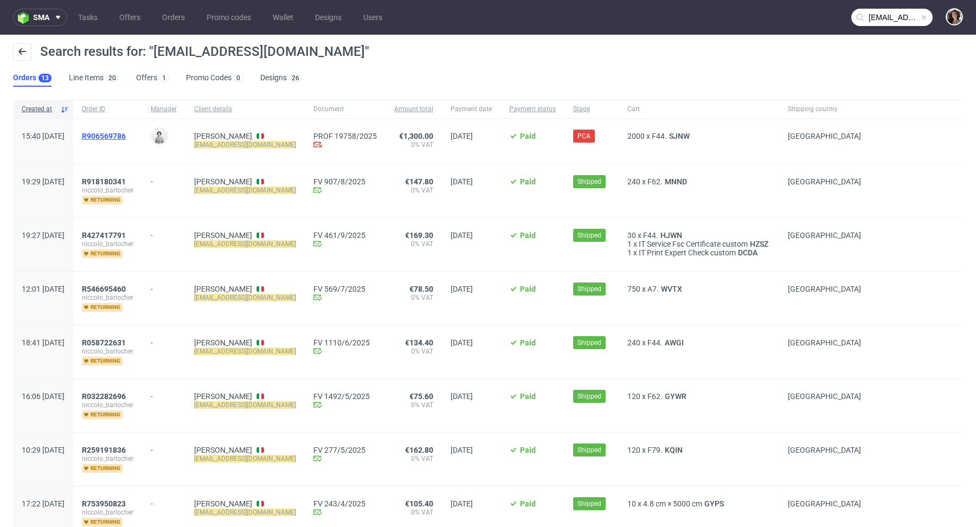
click at [126, 134] on span "R906569786" at bounding box center [104, 136] width 44 height 9
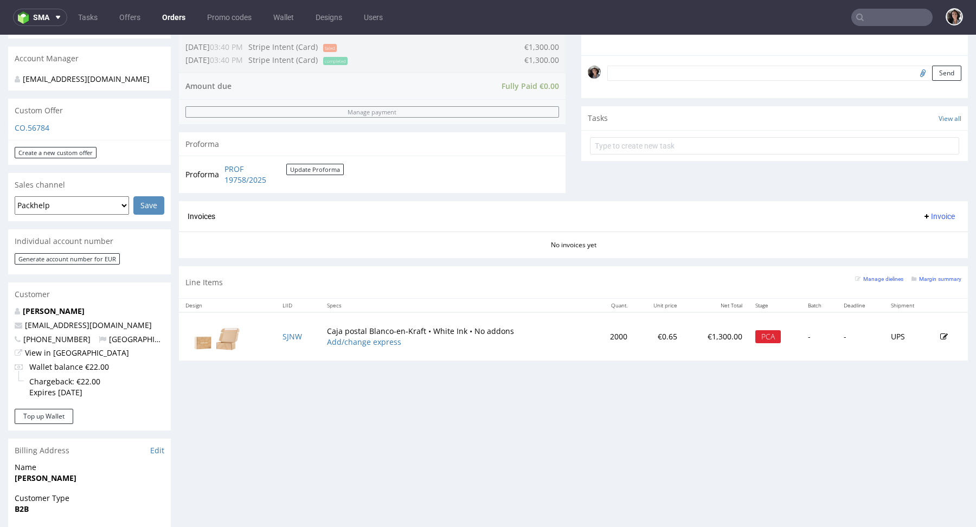
scroll to position [313, 0]
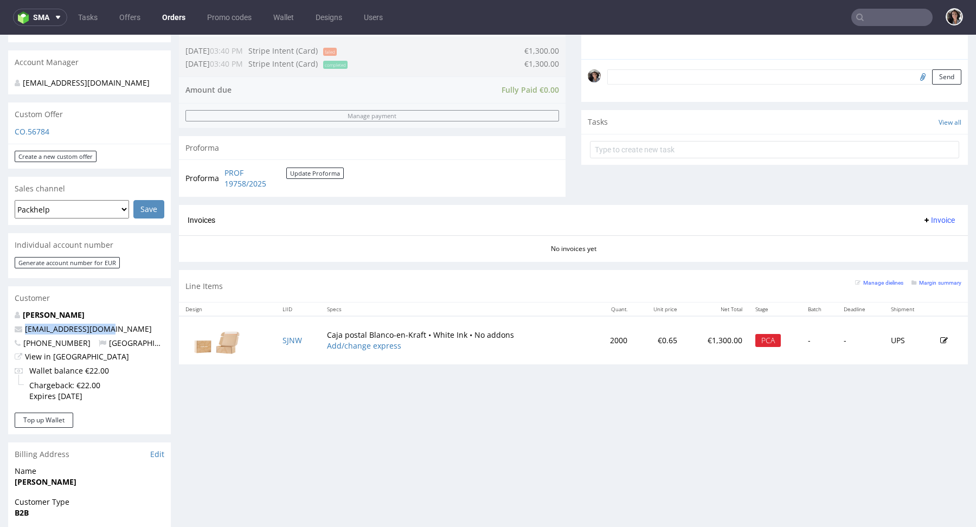
drag, startPoint x: 118, startPoint y: 327, endPoint x: 20, endPoint y: 327, distance: 97.6
click at [20, 327] on p "[EMAIL_ADDRESS][DOMAIN_NAME]" at bounding box center [90, 329] width 150 height 11
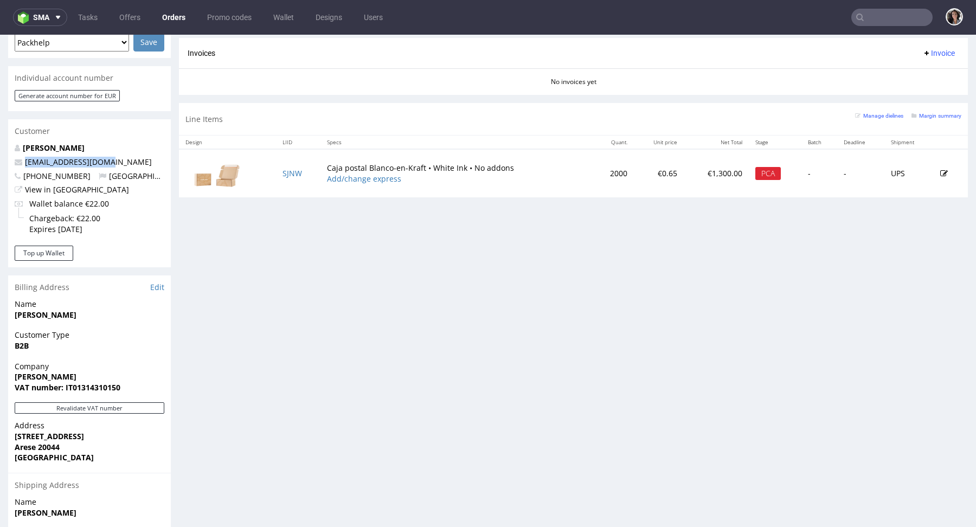
scroll to position [596, 0]
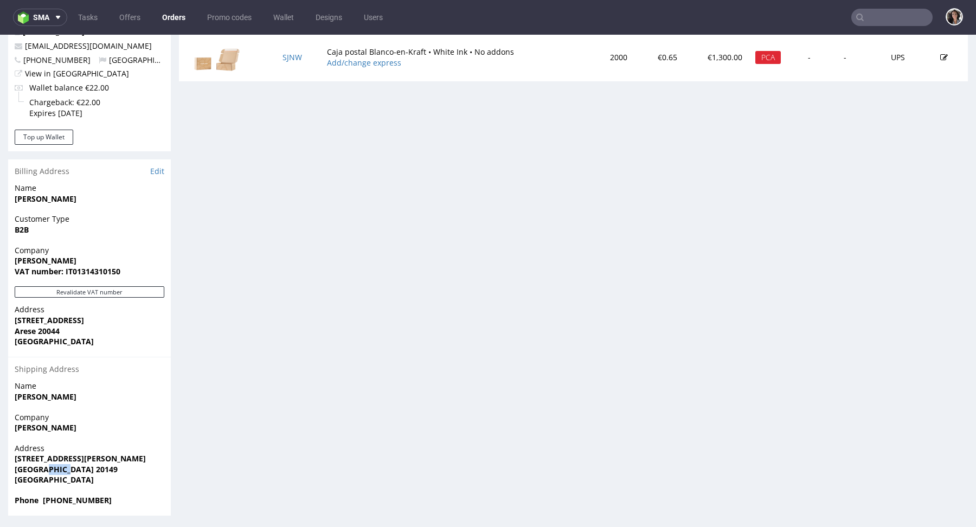
drag, startPoint x: 95, startPoint y: 468, endPoint x: 43, endPoint y: 469, distance: 51.5
click at [43, 468] on span "[GEOGRAPHIC_DATA] 20149" at bounding box center [90, 469] width 150 height 11
copy strong "20149"
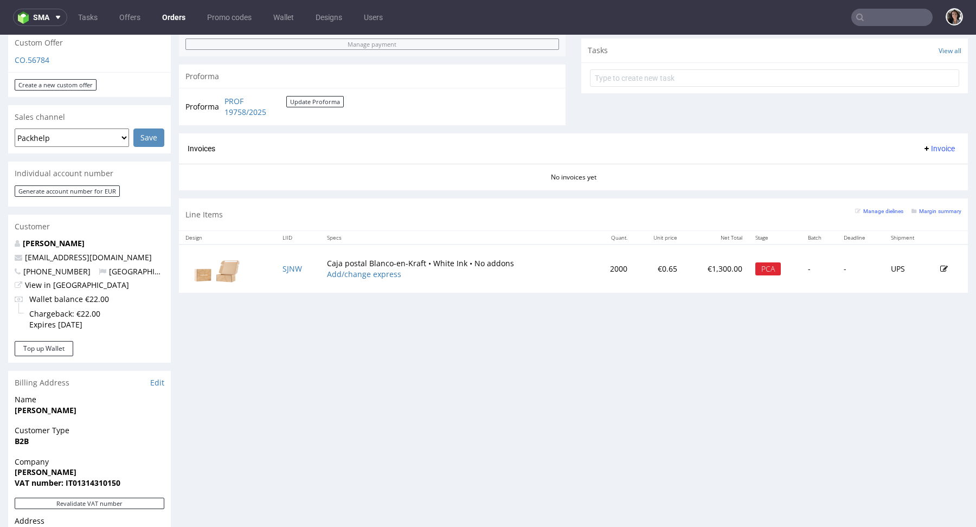
scroll to position [138, 0]
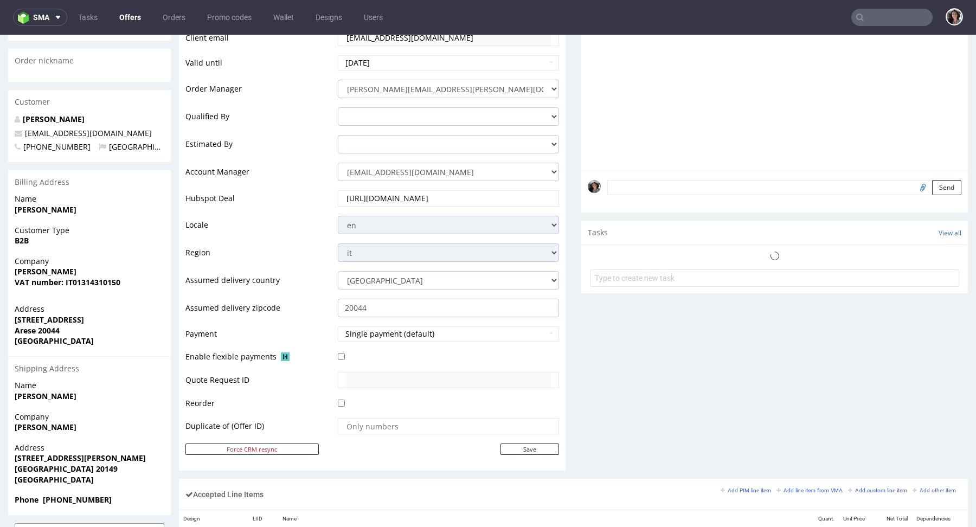
scroll to position [378, 0]
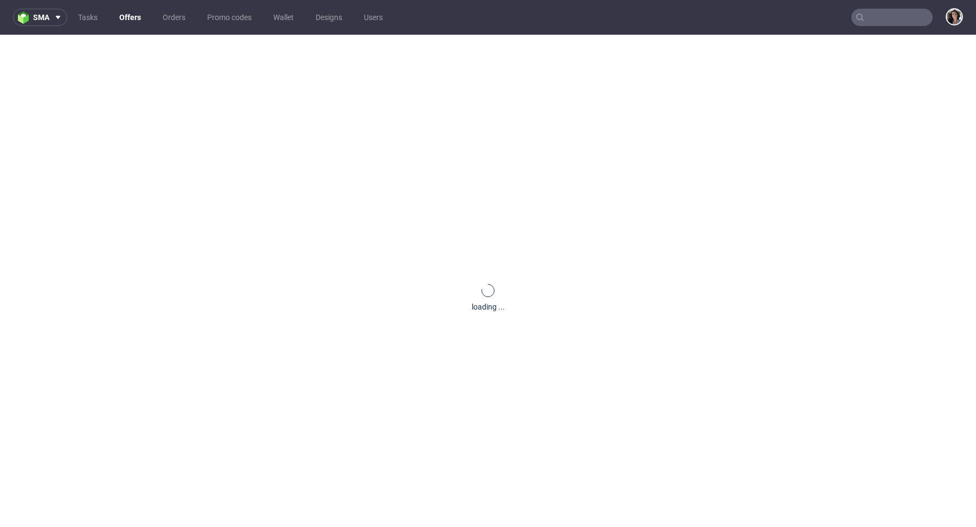
paste input "CBOW"
click at [891, 14] on input "text" at bounding box center [891, 17] width 81 height 17
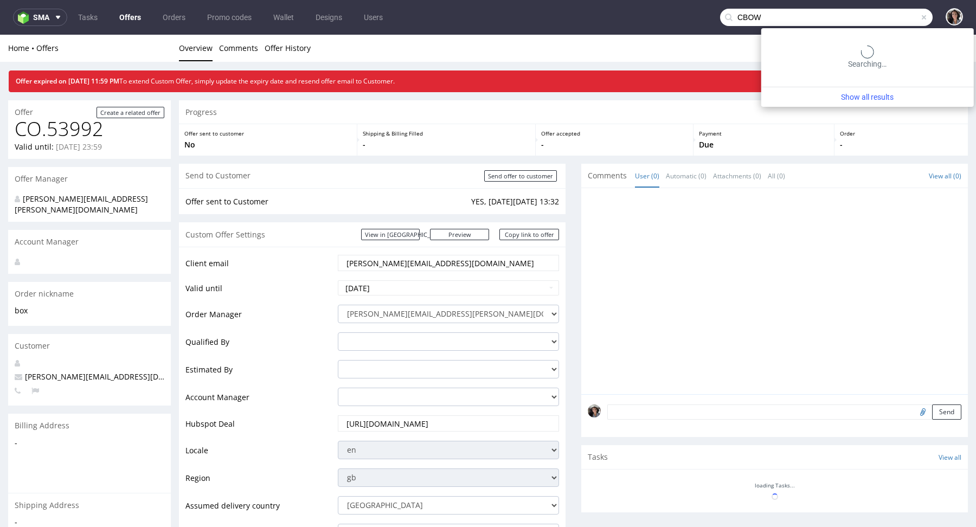
type input "CBOW"
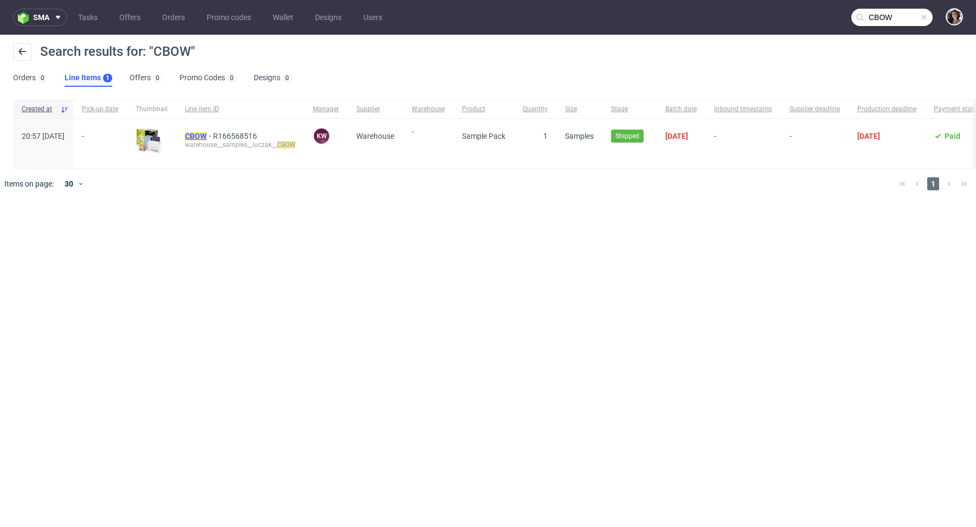
click at [206, 135] on mark "CBOW" at bounding box center [196, 136] width 22 height 9
copy mark "CBOW"
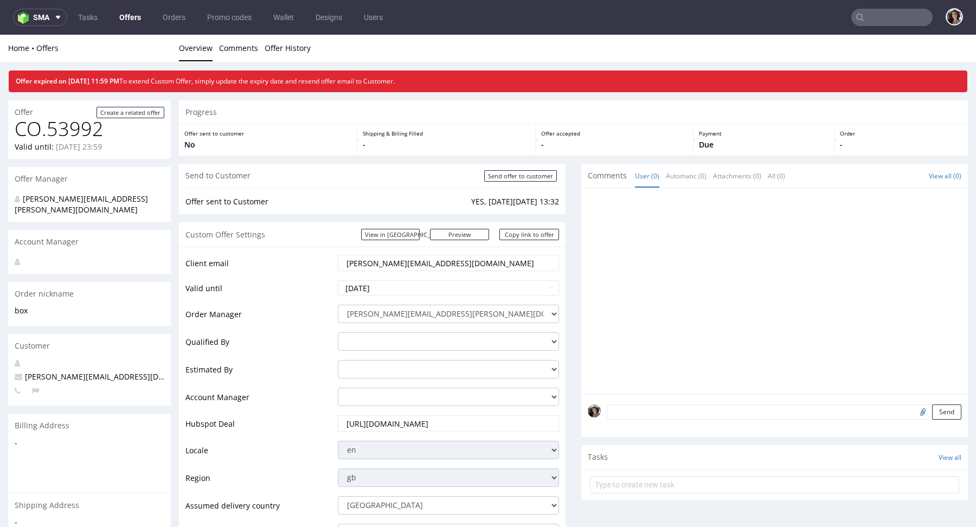
click at [128, 15] on link "Offers" at bounding box center [130, 17] width 35 height 17
click at [889, 19] on input "text" at bounding box center [891, 17] width 81 height 17
paste input "[EMAIL_ADDRESS][DOMAIN_NAME]"
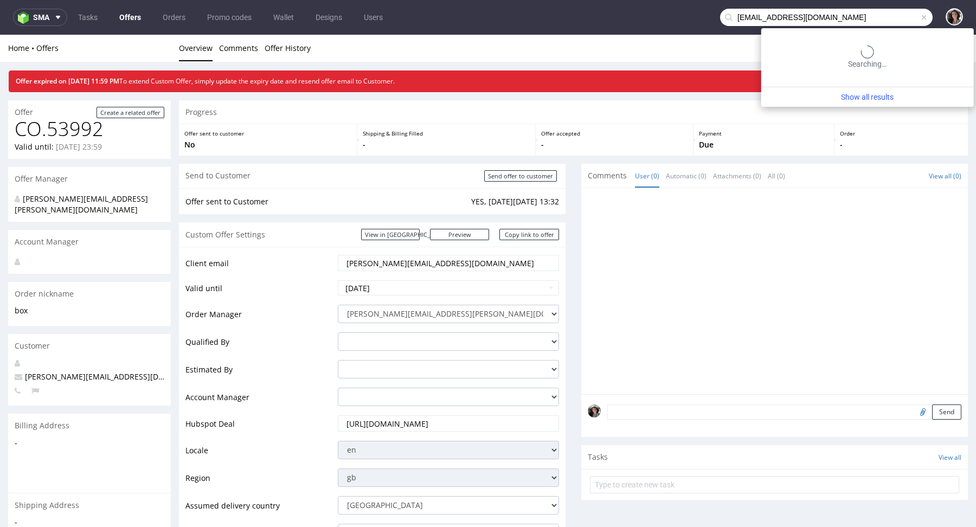
type input "[EMAIL_ADDRESS][DOMAIN_NAME]"
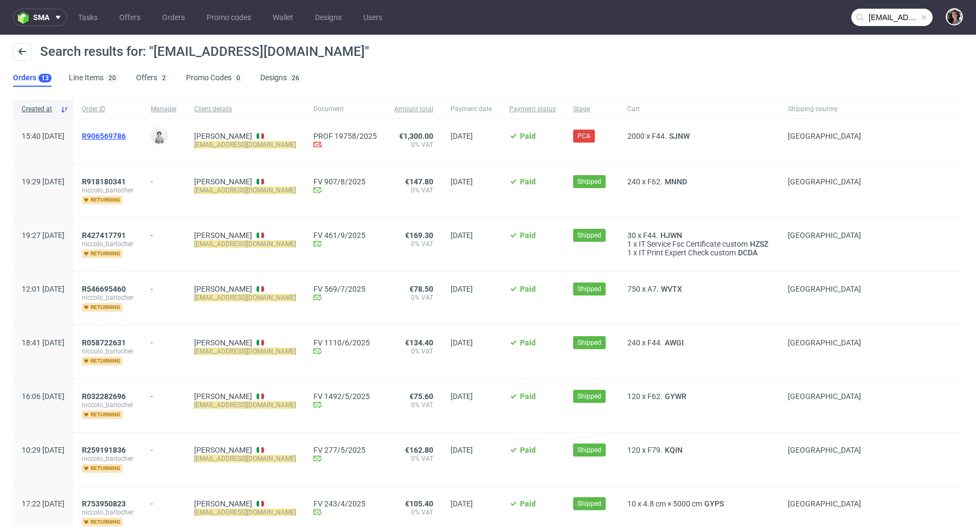
click at [126, 132] on span "R906569786" at bounding box center [104, 136] width 44 height 9
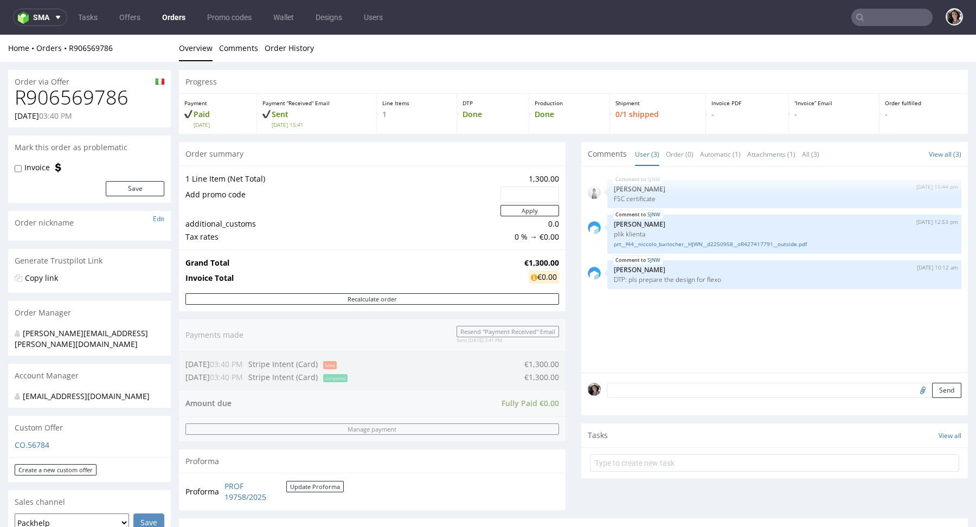
scroll to position [307, 0]
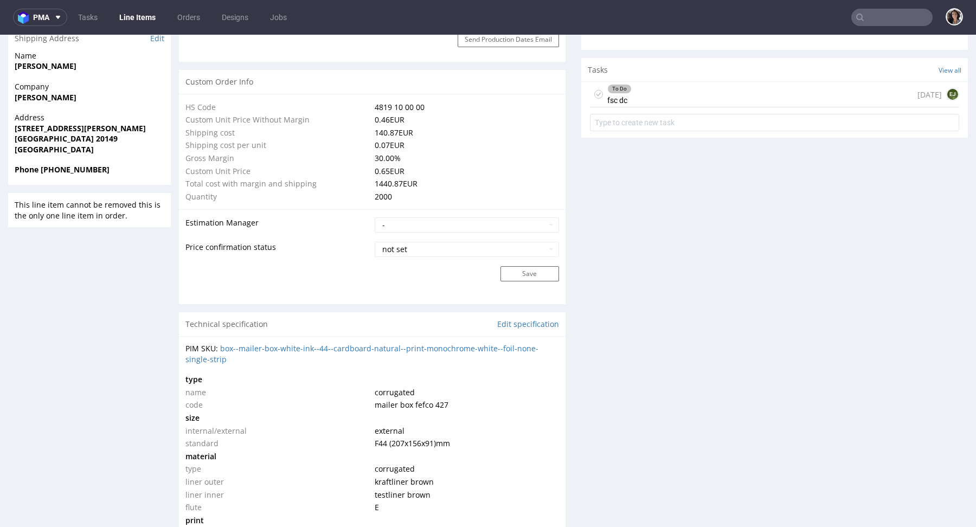
scroll to position [768, 0]
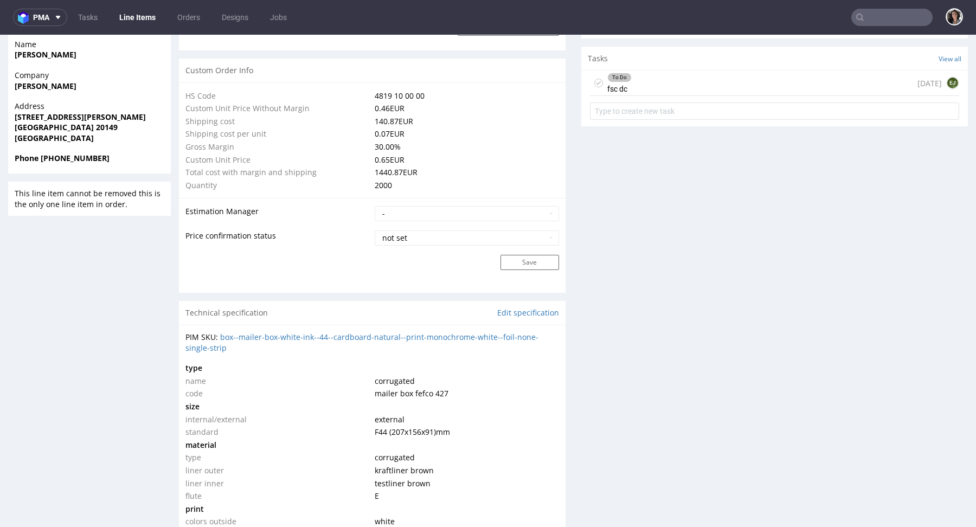
click at [241, 344] on div "PIM SKU: box--mailer-box-white-ink--44--cardboard-natural--print-monochrome-whi…" at bounding box center [371, 342] width 373 height 21
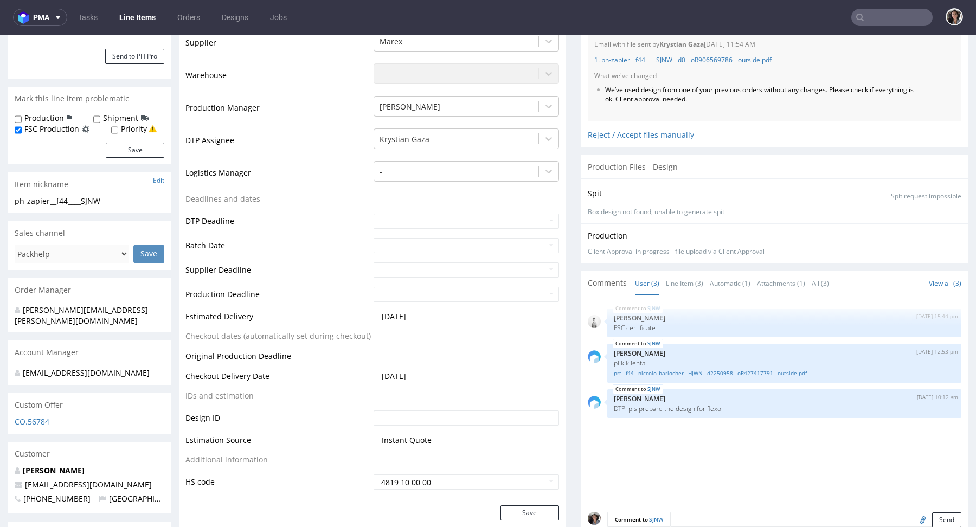
scroll to position [267, 0]
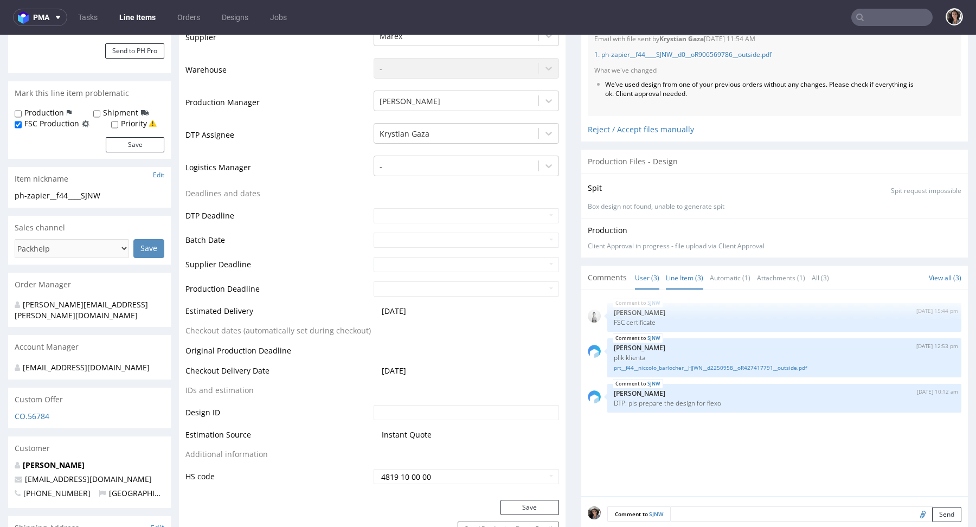
click at [679, 277] on link "Line Item (3)" at bounding box center [684, 277] width 37 height 23
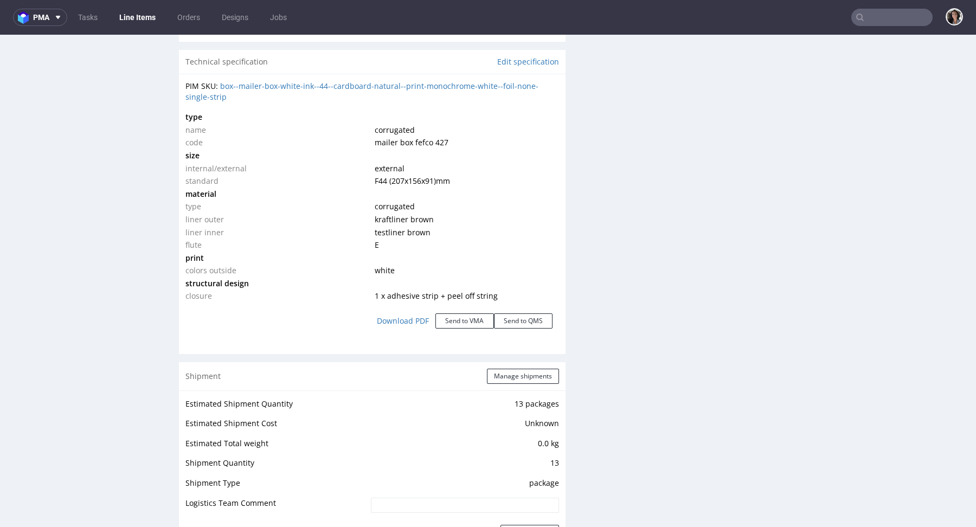
scroll to position [832, 0]
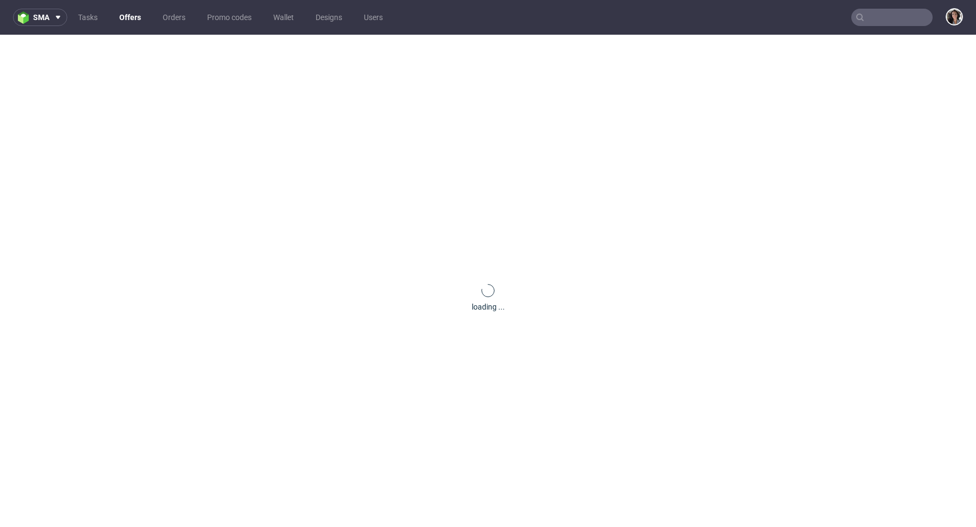
click at [889, 14] on input "text" at bounding box center [891, 17] width 81 height 17
paste input "R906569786"
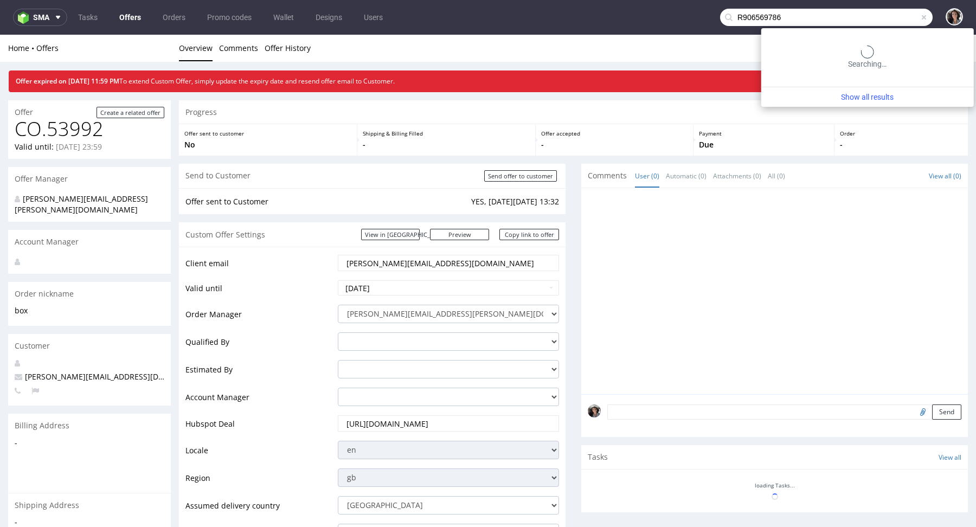
type input "R906569786"
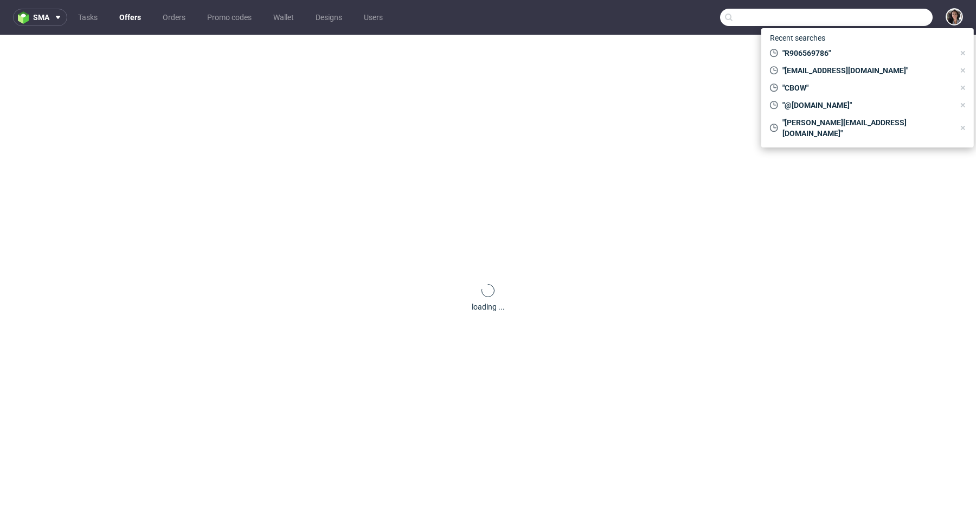
click at [887, 25] on input "text" at bounding box center [826, 17] width 212 height 17
paste input "[EMAIL_ADDRESS][DOMAIN_NAME]"
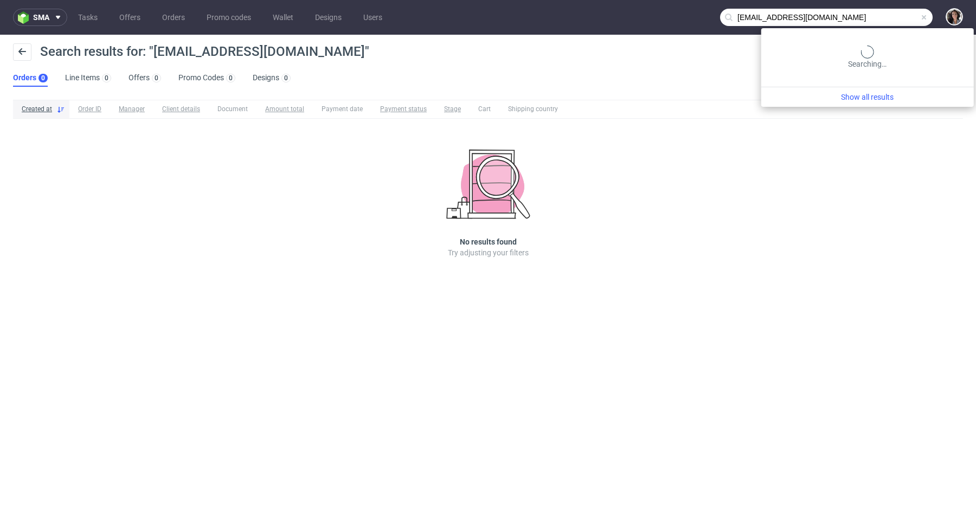
click at [869, 18] on input "[EMAIL_ADDRESS][DOMAIN_NAME]" at bounding box center [826, 17] width 212 height 17
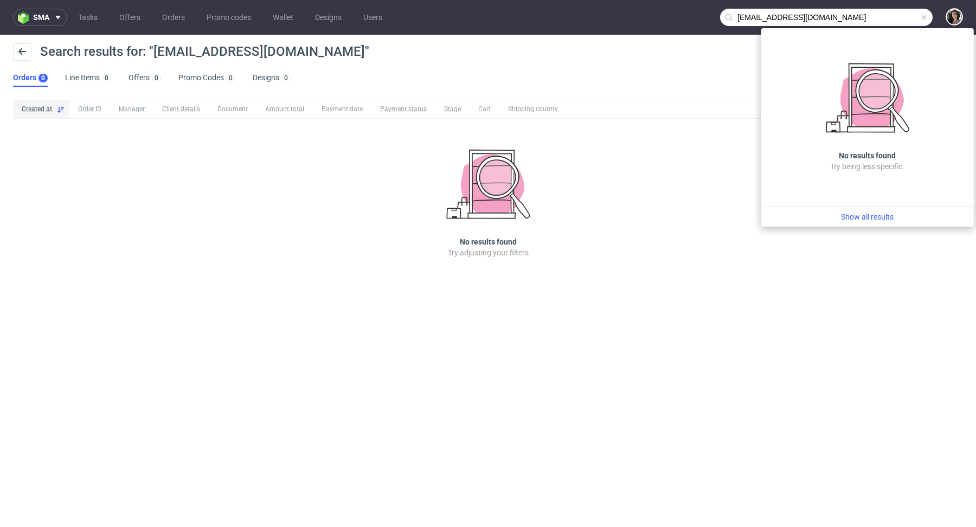
drag, startPoint x: 745, startPoint y: 17, endPoint x: 726, endPoint y: 17, distance: 18.4
click at [727, 17] on div "[EMAIL_ADDRESS][DOMAIN_NAME]" at bounding box center [826, 17] width 212 height 17
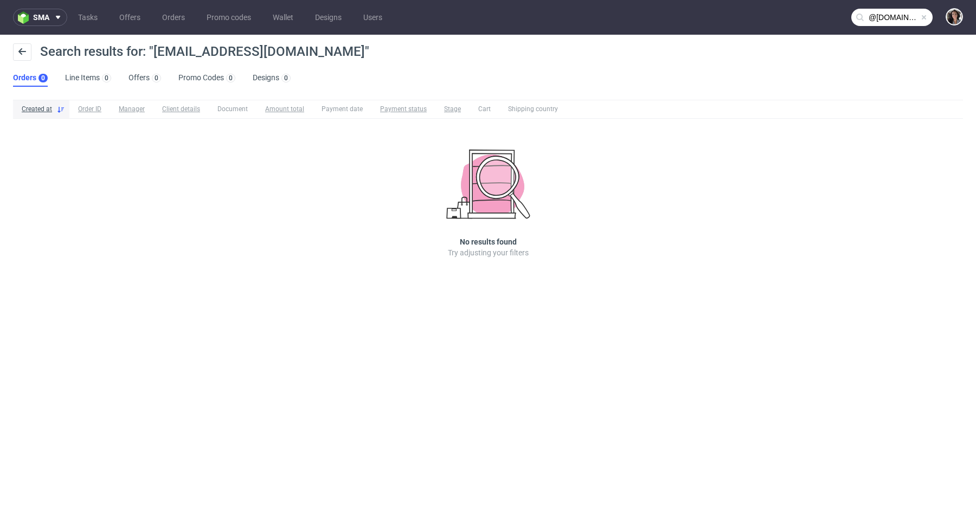
type input "@[DOMAIN_NAME]"
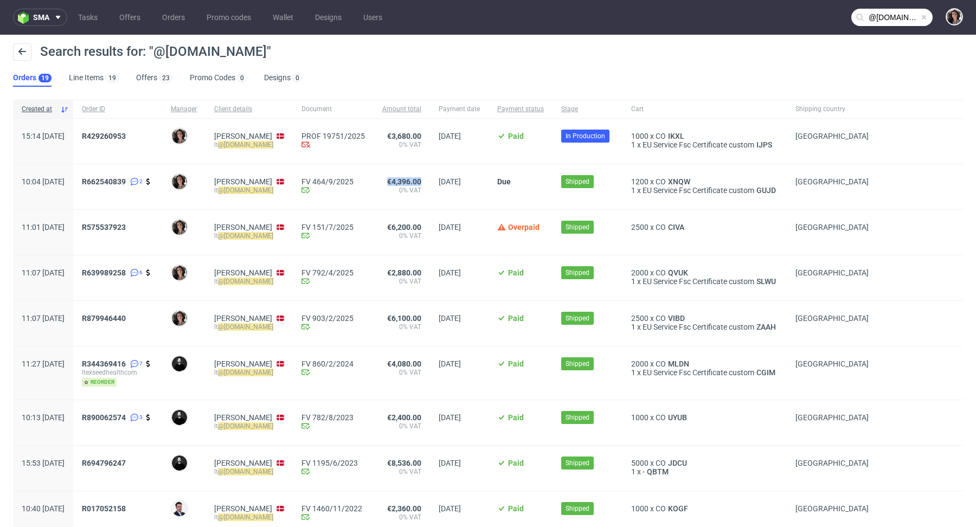
drag, startPoint x: 444, startPoint y: 179, endPoint x: 409, endPoint y: 179, distance: 35.8
click at [409, 179] on span "€4,396.00" at bounding box center [401, 181] width 39 height 9
copy span "€4,396.00"
click at [430, 131] on div "€3,680.00 0% VAT" at bounding box center [401, 141] width 56 height 45
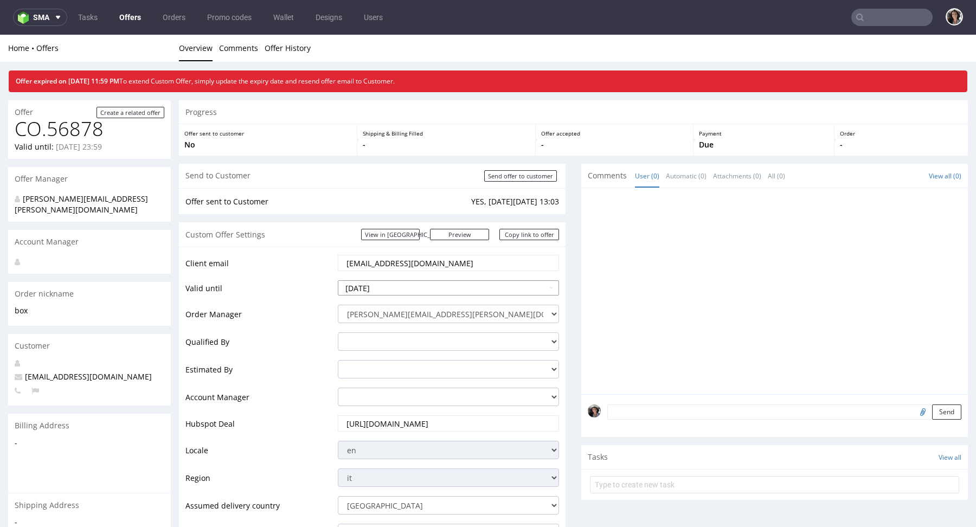
click at [417, 283] on input "2025-09-25" at bounding box center [448, 287] width 221 height 15
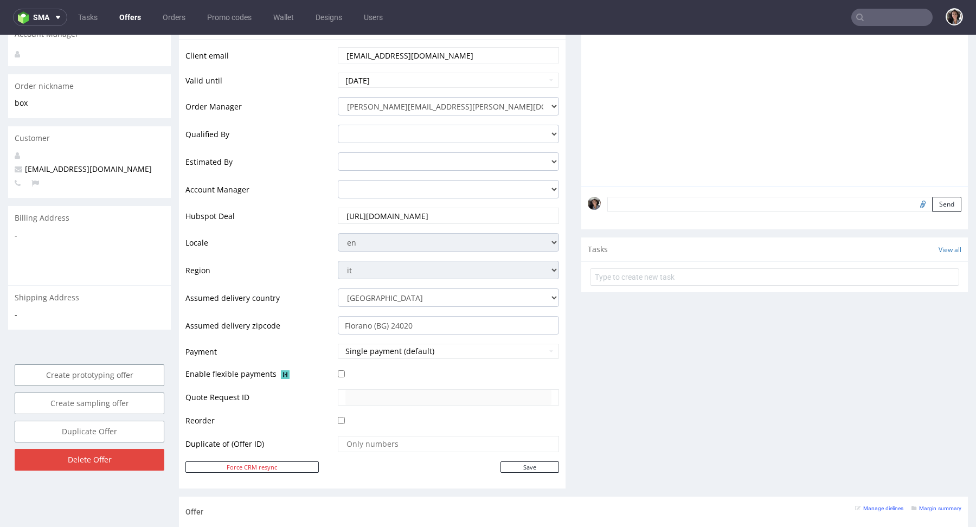
scroll to position [451, 0]
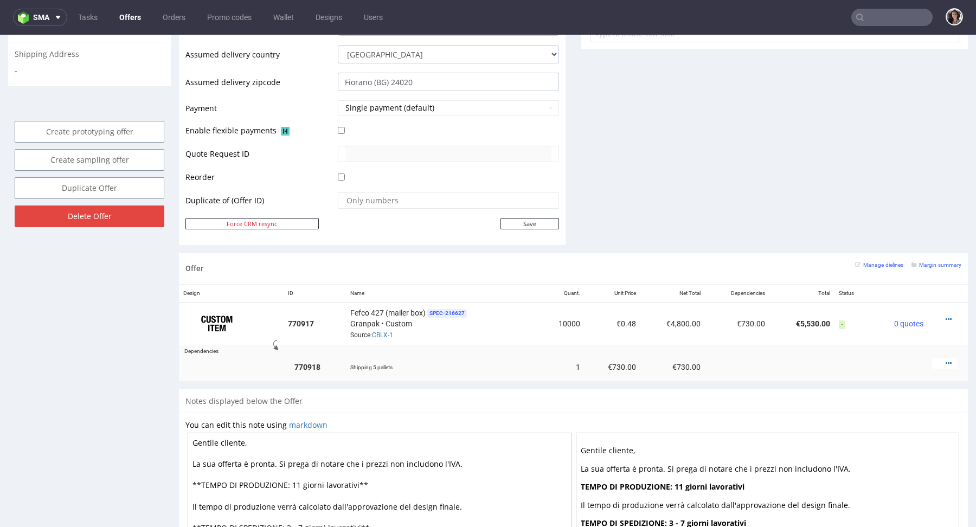
click at [934, 260] on div "Margin summary" at bounding box center [936, 265] width 50 height 10
click at [934, 264] on small "Margin summary" at bounding box center [936, 265] width 50 height 6
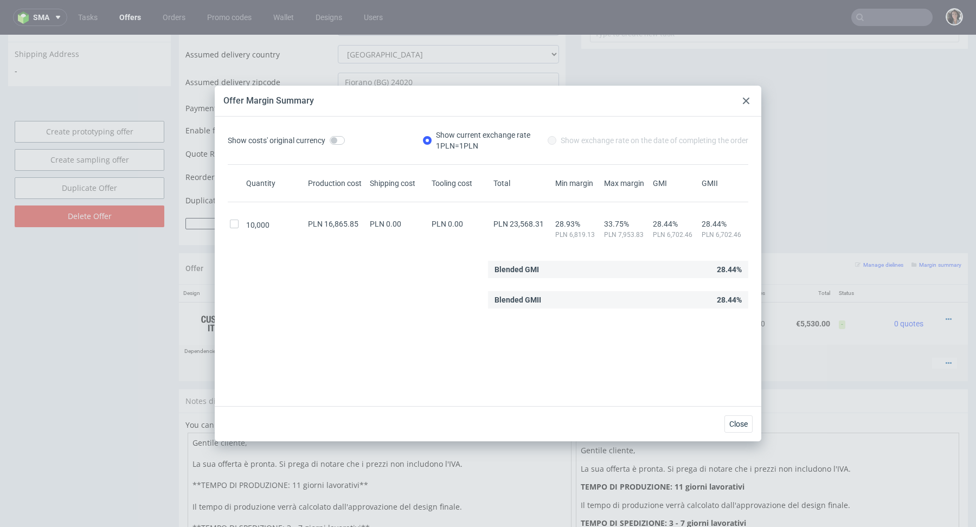
click at [749, 91] on div "Offer Margin Summary" at bounding box center [488, 101] width 546 height 31
click at [749, 99] on div at bounding box center [745, 100] width 13 height 13
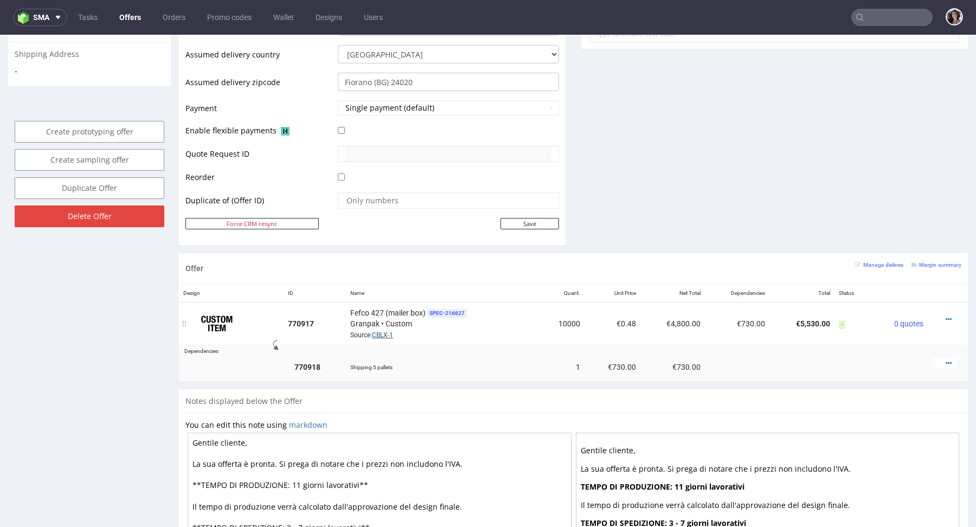
click at [392, 331] on link "CBLX-1" at bounding box center [382, 335] width 21 height 8
click at [934, 315] on div at bounding box center [944, 319] width 25 height 11
click at [945, 315] on icon at bounding box center [948, 319] width 6 height 8
click at [896, 277] on span "Edit item specification" at bounding box center [901, 275] width 81 height 11
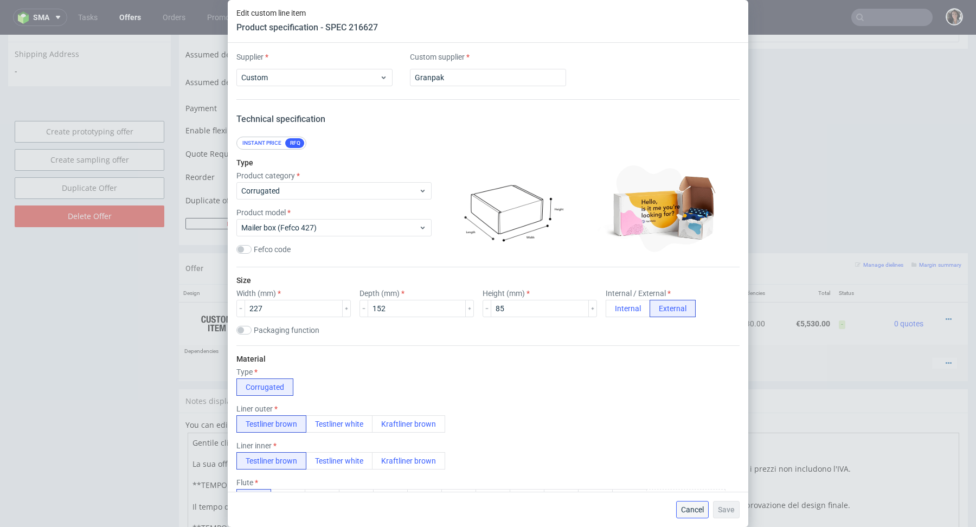
click at [705, 505] on button "Cancel" at bounding box center [692, 509] width 33 height 17
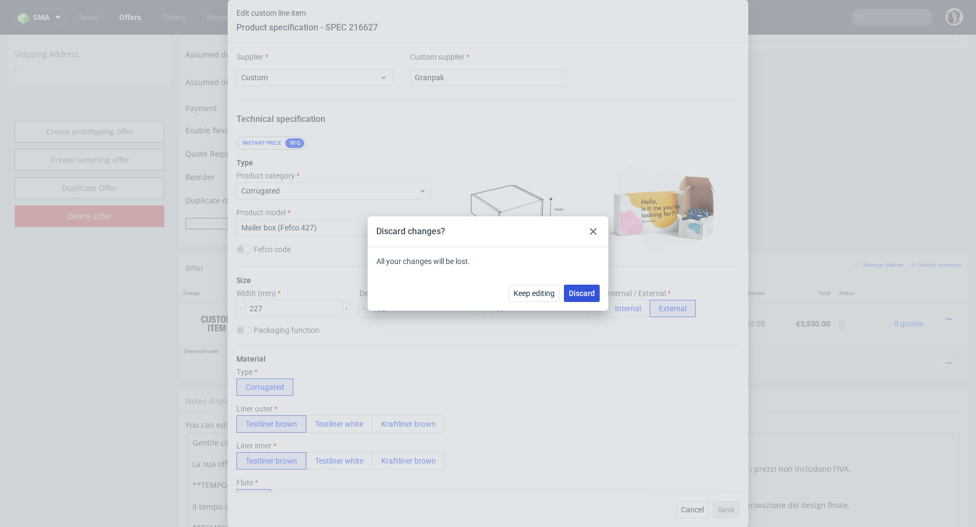
click at [590, 294] on span "Discard" at bounding box center [582, 293] width 26 height 8
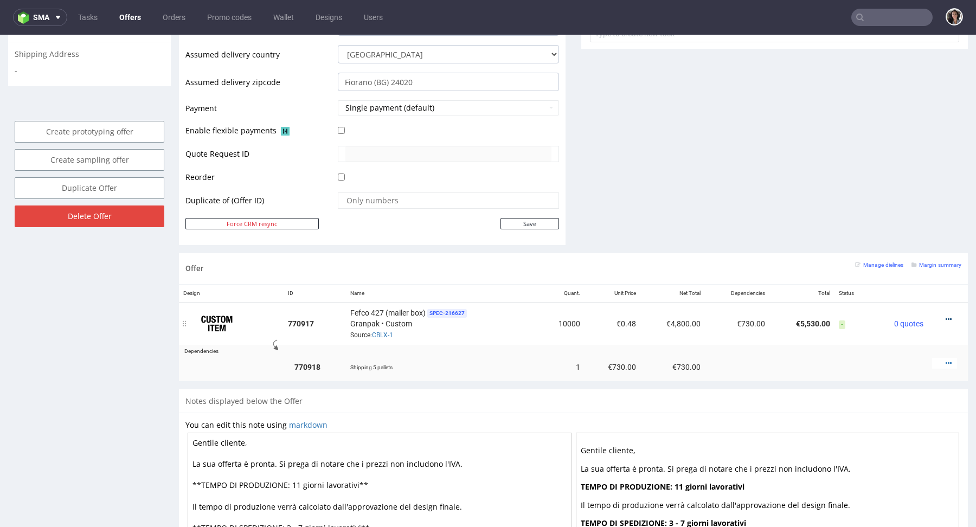
click at [945, 318] on icon at bounding box center [948, 319] width 6 height 8
click at [911, 255] on span "View item specification" at bounding box center [900, 256] width 85 height 11
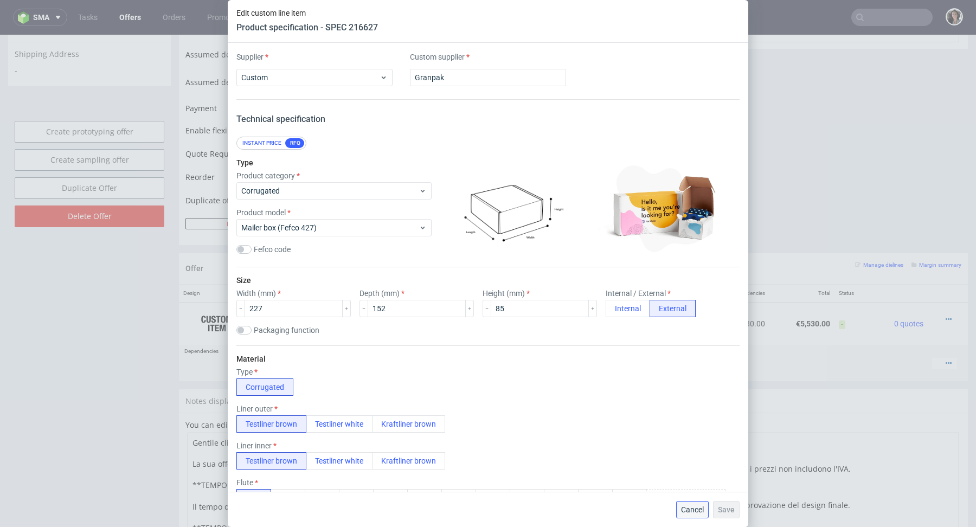
click at [685, 517] on button "Cancel" at bounding box center [692, 509] width 33 height 17
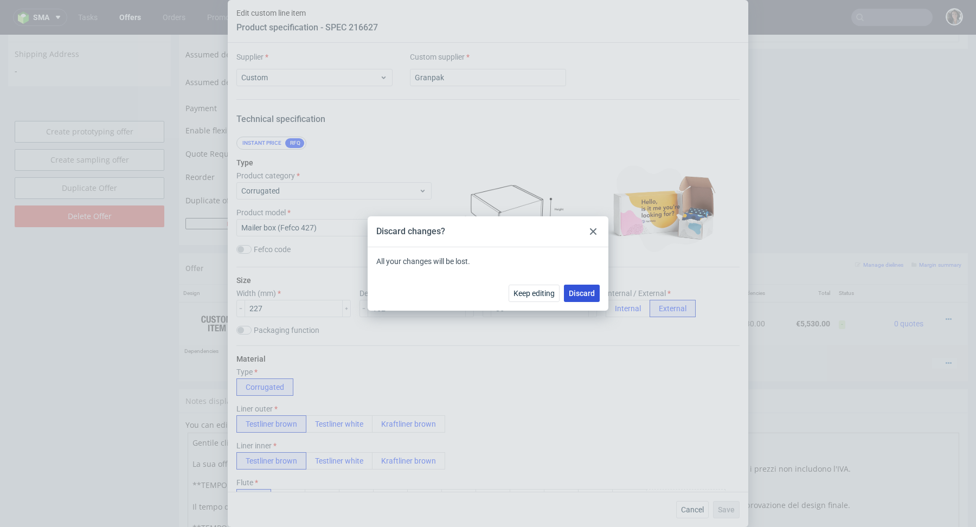
click at [580, 296] on span "Discard" at bounding box center [582, 293] width 26 height 8
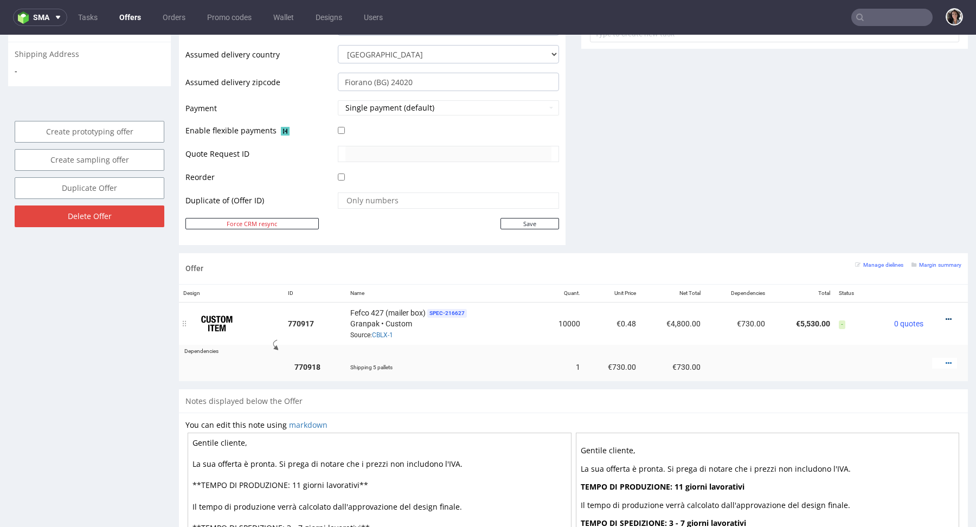
click at [945, 320] on icon at bounding box center [948, 319] width 6 height 8
click at [921, 294] on span "View cost details" at bounding box center [901, 295] width 81 height 11
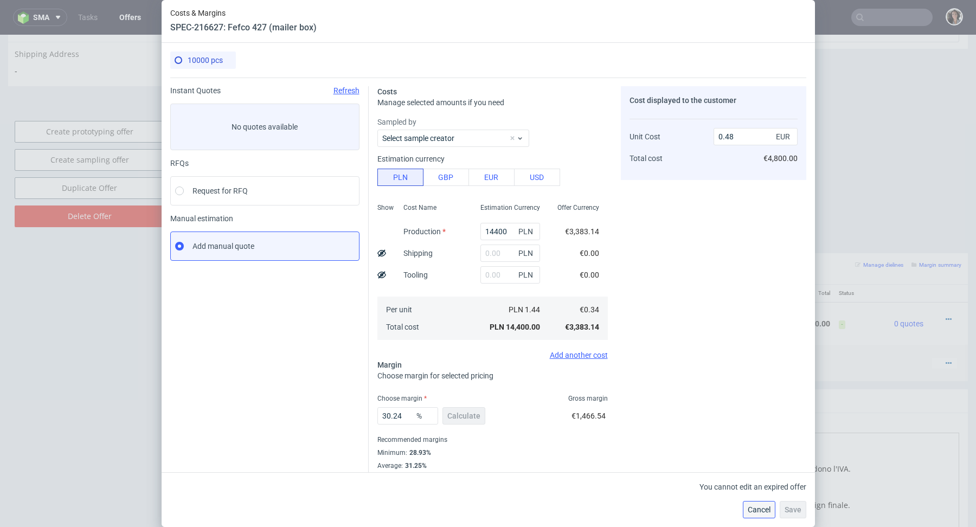
click at [758, 515] on button "Cancel" at bounding box center [759, 509] width 33 height 17
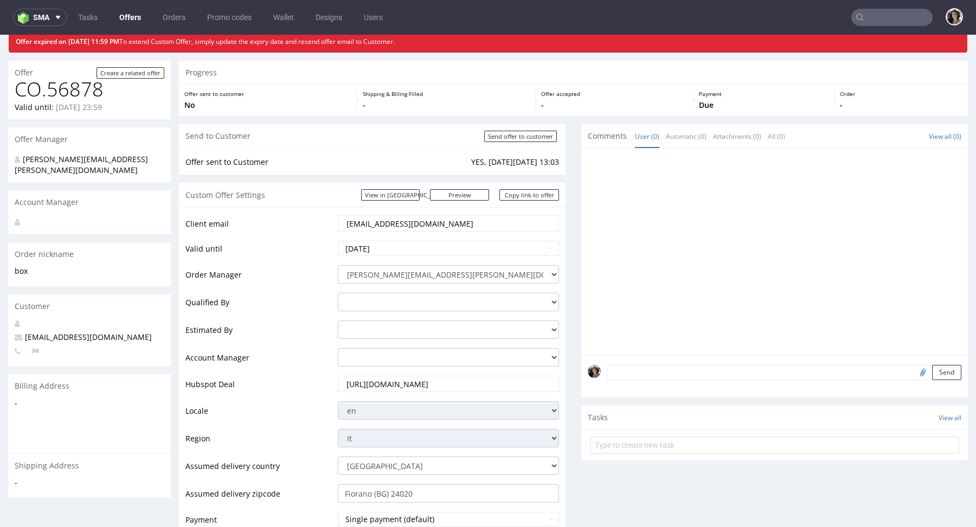
scroll to position [0, 0]
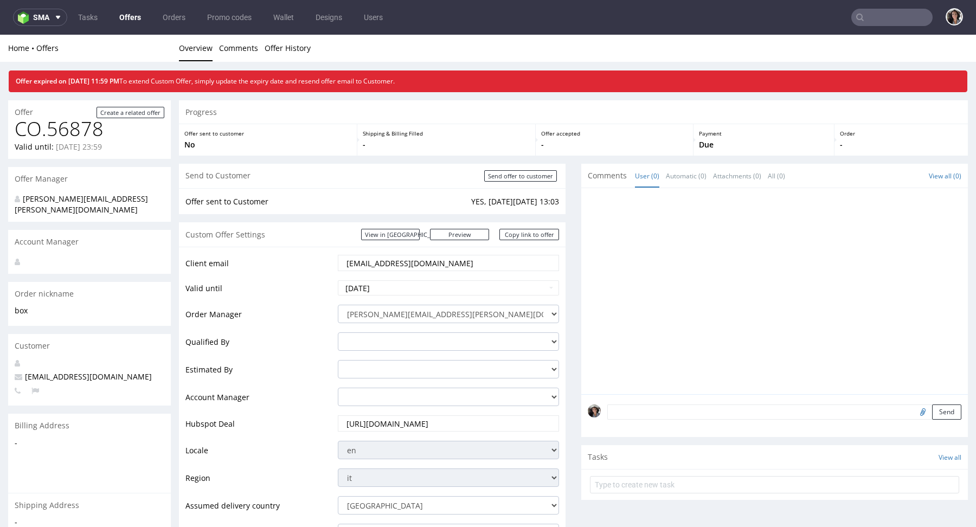
click at [383, 279] on td "2025-09-25" at bounding box center [447, 291] width 224 height 24
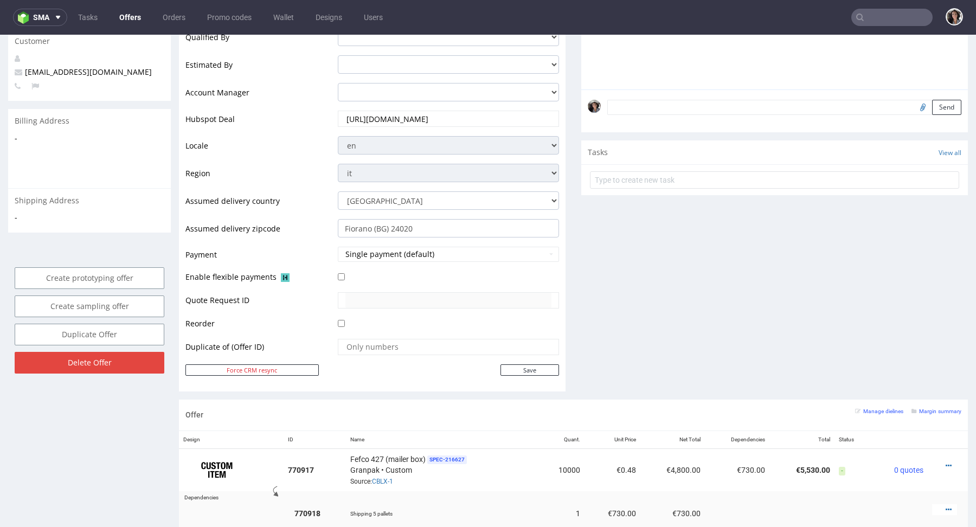
scroll to position [107, 0]
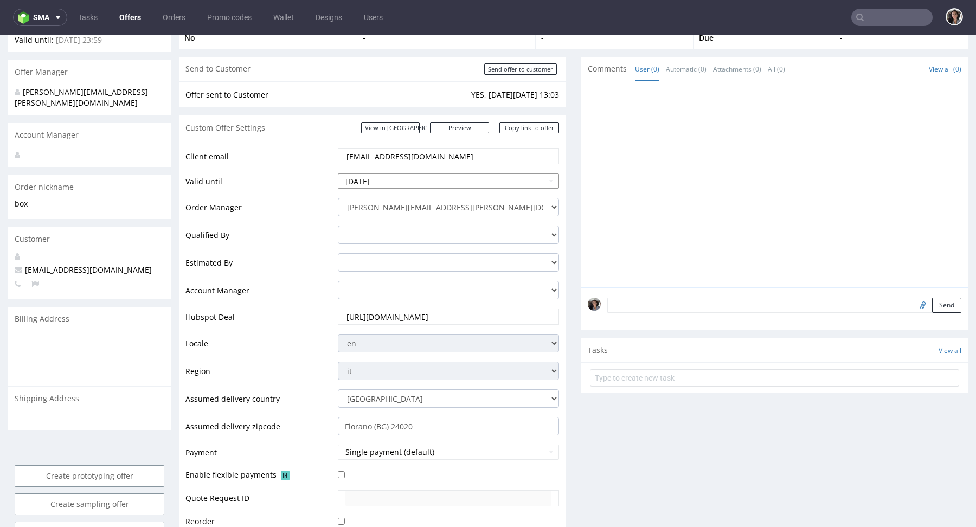
click at [389, 179] on input "2025-09-25" at bounding box center [448, 180] width 221 height 15
click at [379, 143] on td "30" at bounding box center [380, 148] width 16 height 16
type input "2025-09-30"
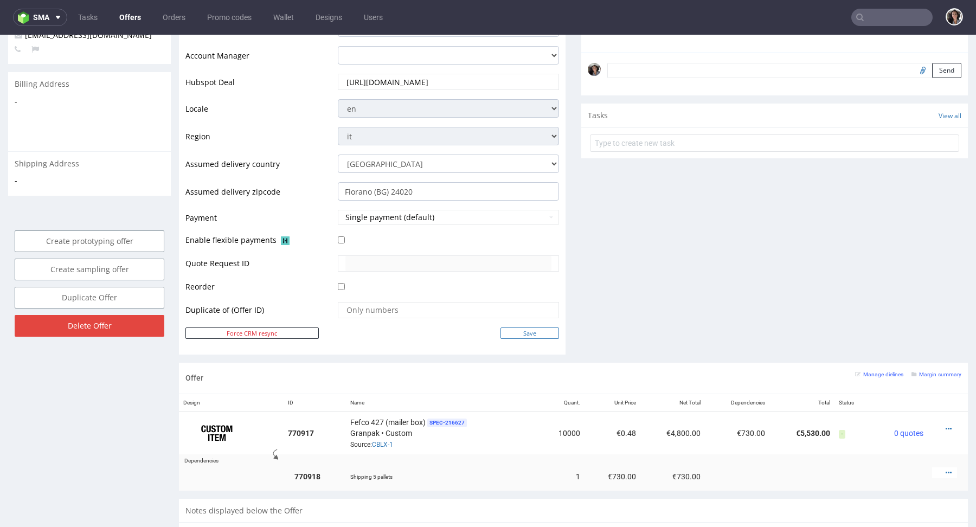
click at [534, 333] on input "Save" at bounding box center [529, 332] width 59 height 11
type input "In progress..."
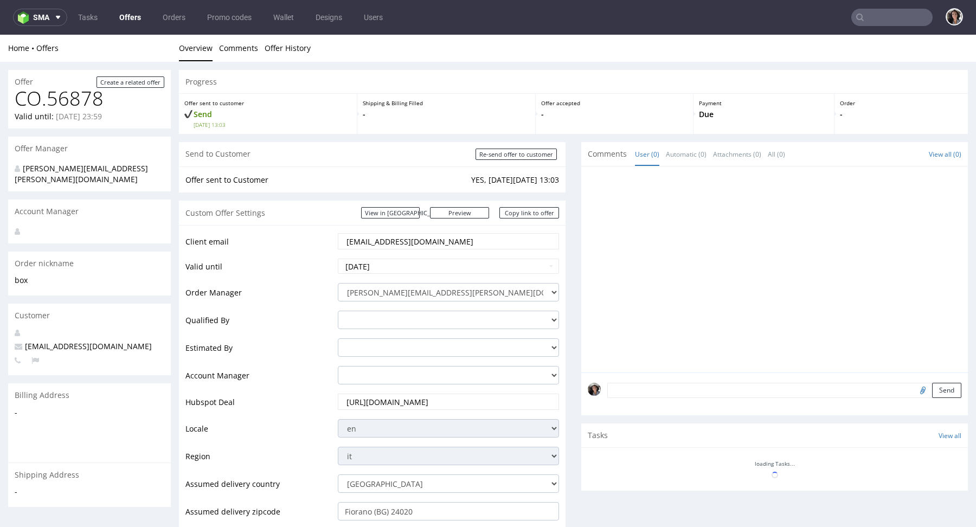
scroll to position [0, 0]
click at [521, 215] on link "Copy link to offer" at bounding box center [529, 212] width 60 height 11
click at [443, 239] on input "[EMAIL_ADDRESS][DOMAIN_NAME]" at bounding box center [448, 241] width 206 height 15
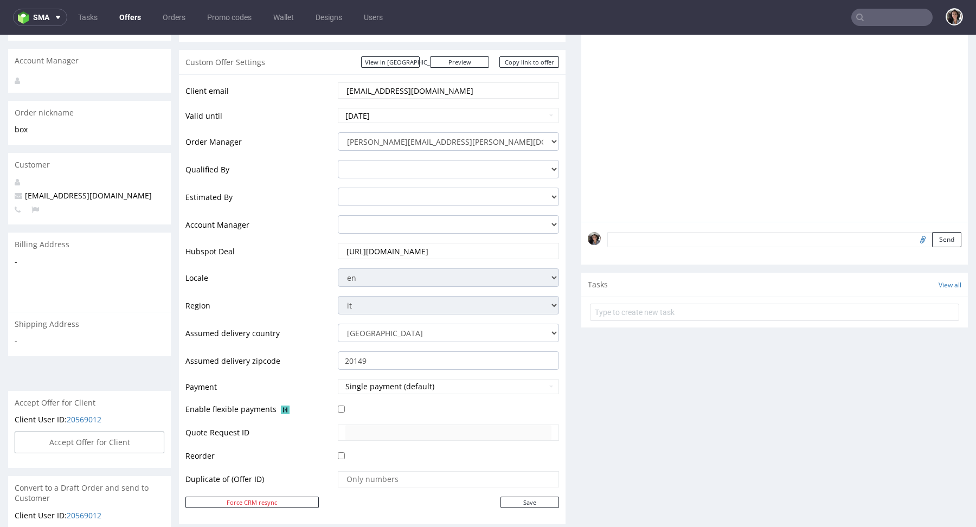
scroll to position [291, 0]
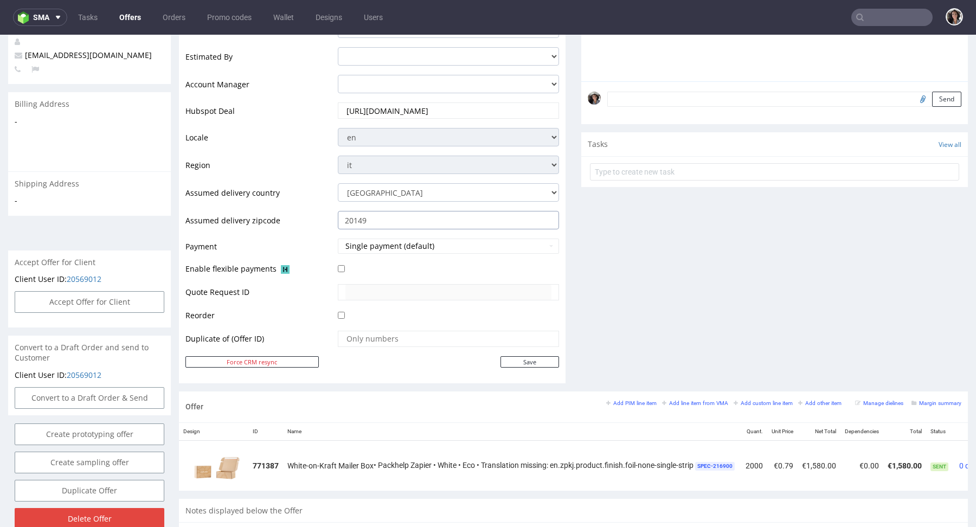
click at [386, 226] on input "20149" at bounding box center [448, 220] width 221 height 18
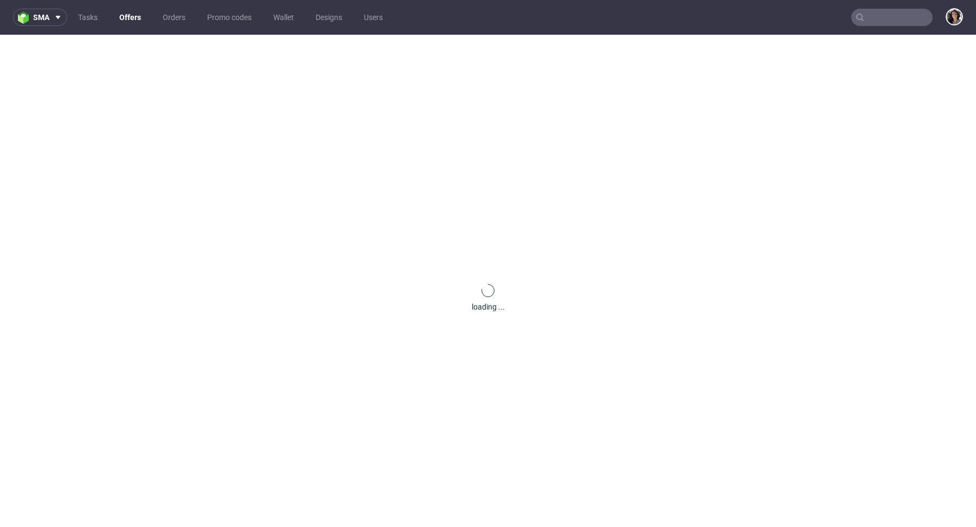
click at [892, 18] on input "text" at bounding box center [891, 17] width 81 height 17
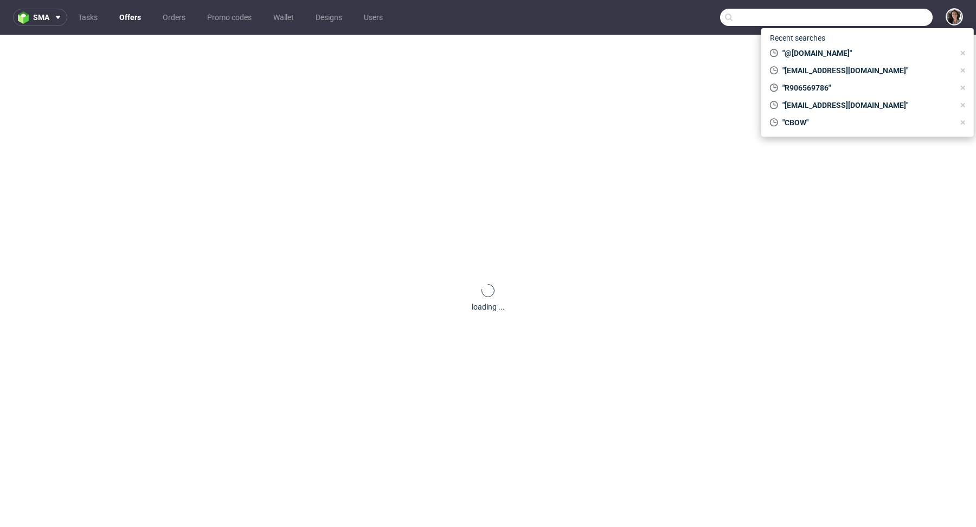
paste input "anna@mondaymerch.com"
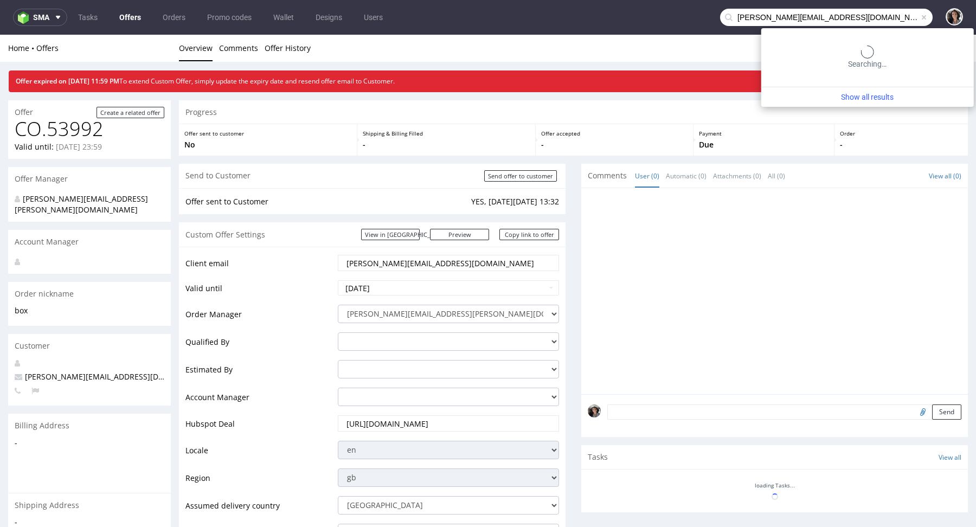
type input "anna@mondaymerch.com"
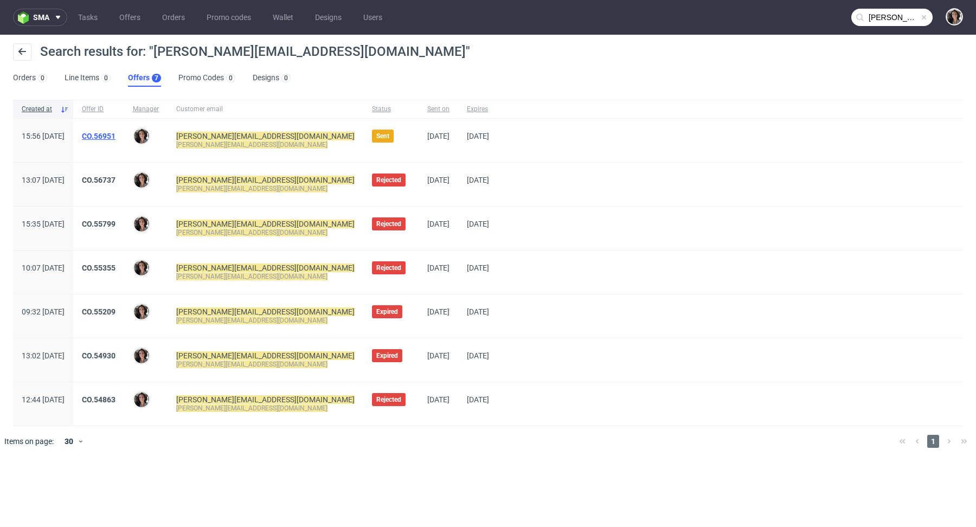
click at [115, 136] on link "CO.56951" at bounding box center [99, 136] width 34 height 9
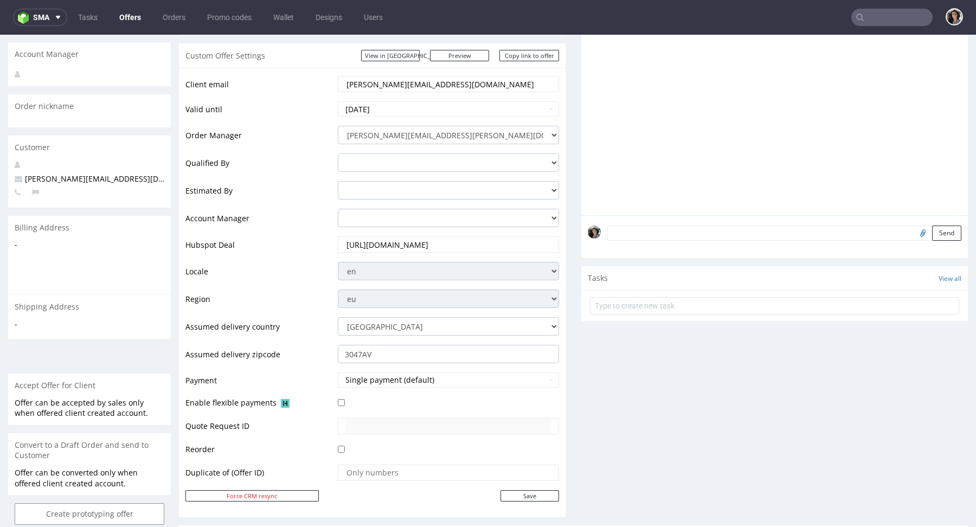
scroll to position [218, 0]
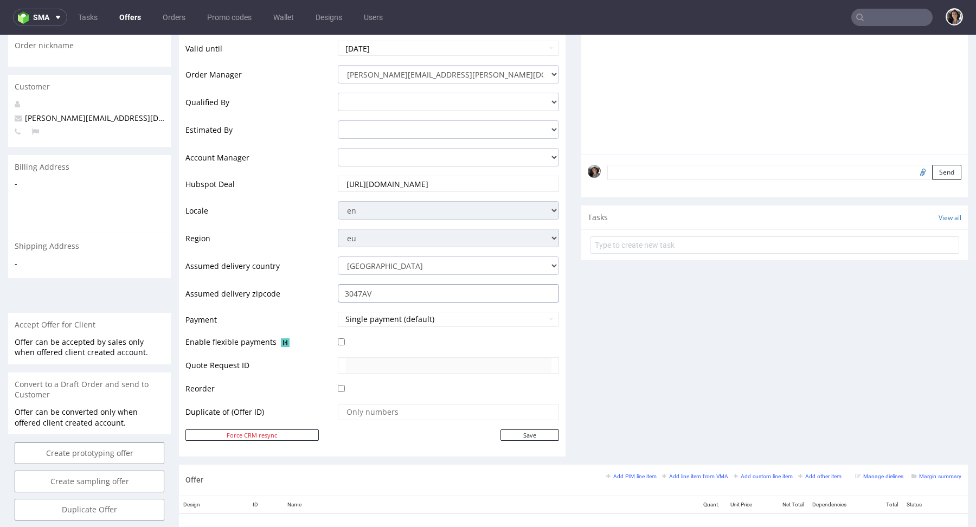
drag, startPoint x: 395, startPoint y: 294, endPoint x: 320, endPoint y: 294, distance: 74.8
click at [320, 294] on tr "Assumed delivery zipcode 3047AV" at bounding box center [371, 297] width 373 height 28
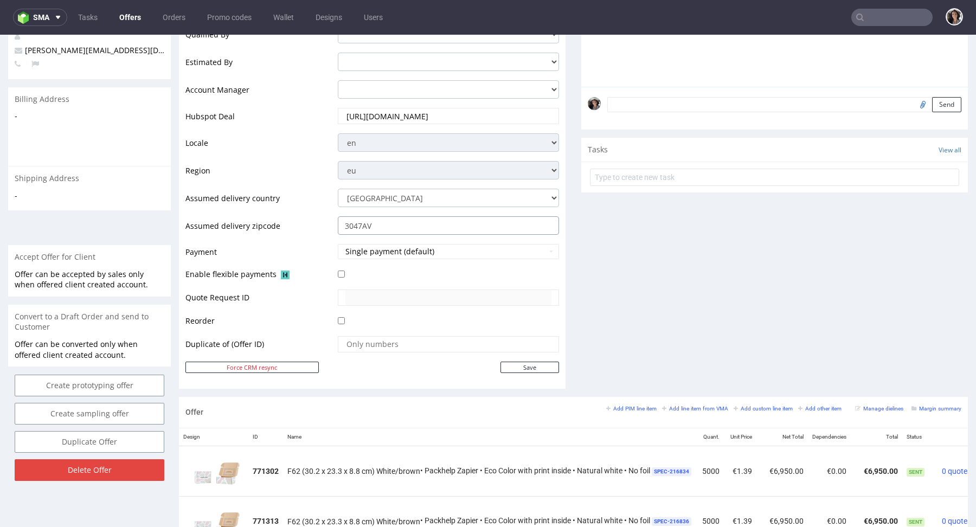
scroll to position [271, 0]
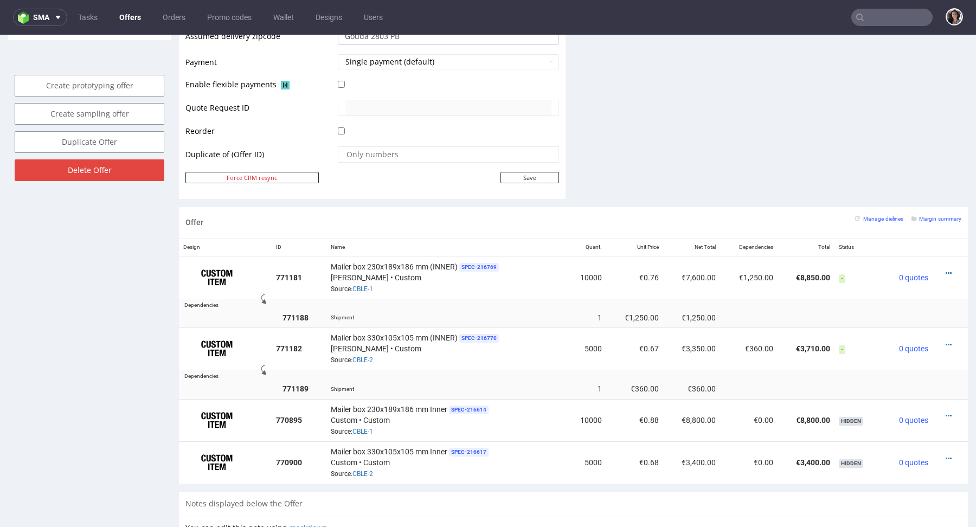
scroll to position [561, 0]
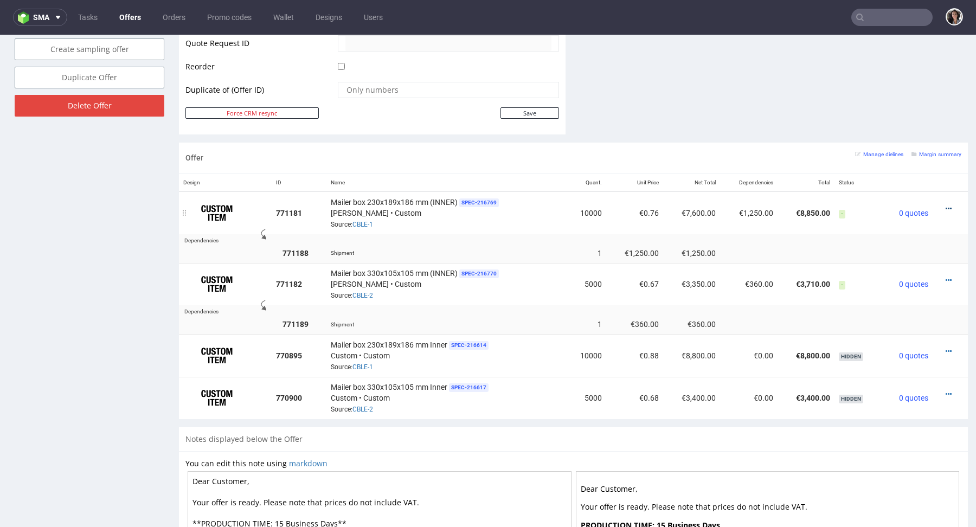
click at [945, 205] on icon at bounding box center [948, 209] width 6 height 8
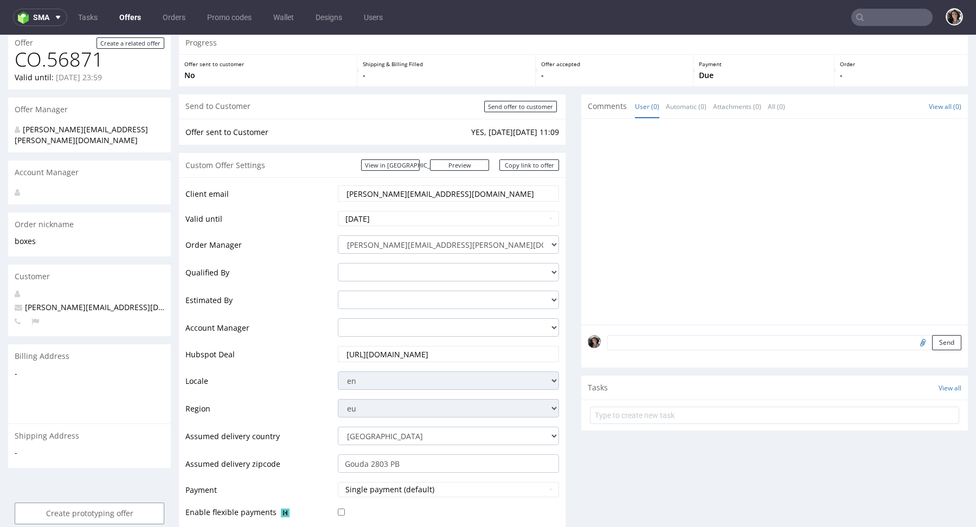
click at [405, 206] on td "cindy@bfuturist.com" at bounding box center [447, 196] width 224 height 25
click at [398, 217] on input "2025-09-25" at bounding box center [448, 218] width 221 height 15
click at [432, 167] on td "26" at bounding box center [429, 170] width 16 height 16
type input "2025-09-26"
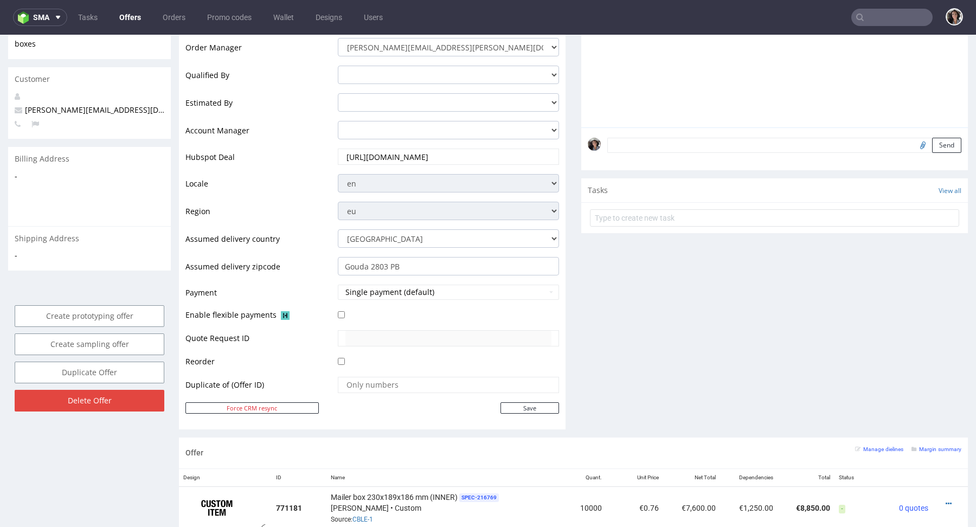
scroll to position [295, 0]
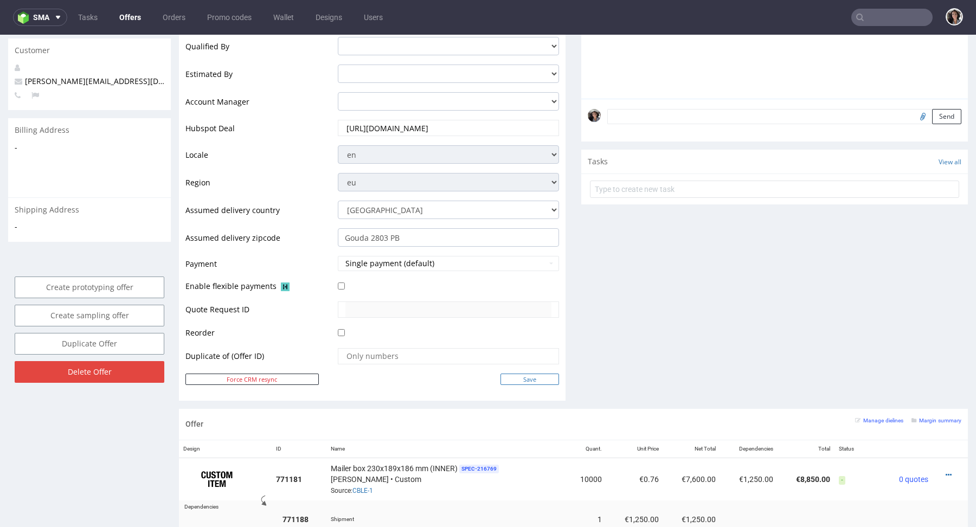
click at [537, 373] on input "Save" at bounding box center [529, 378] width 59 height 11
type input "In progress..."
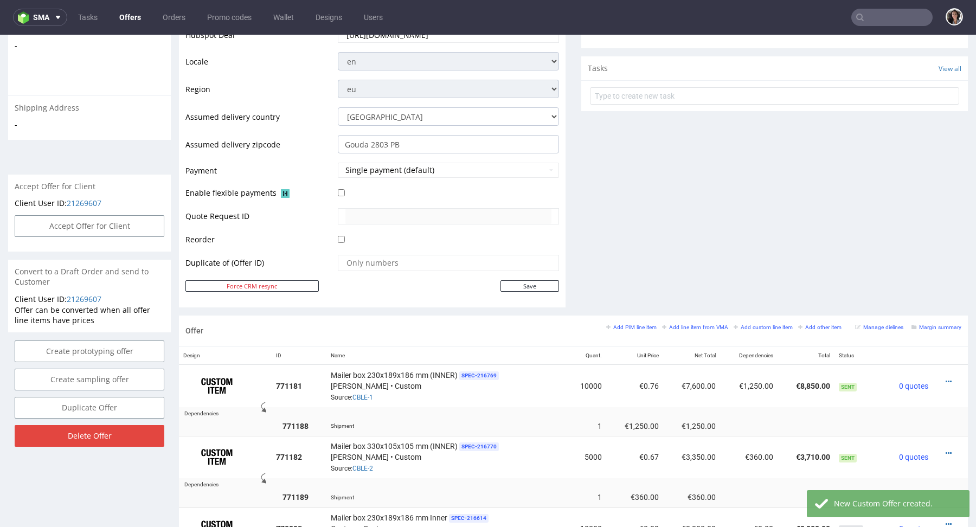
scroll to position [473, 0]
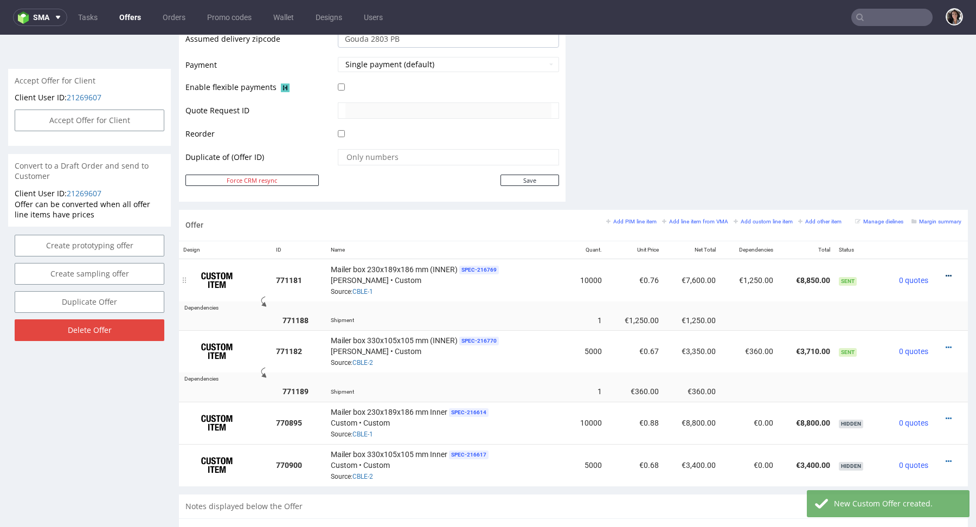
click at [945, 273] on icon at bounding box center [948, 276] width 6 height 8
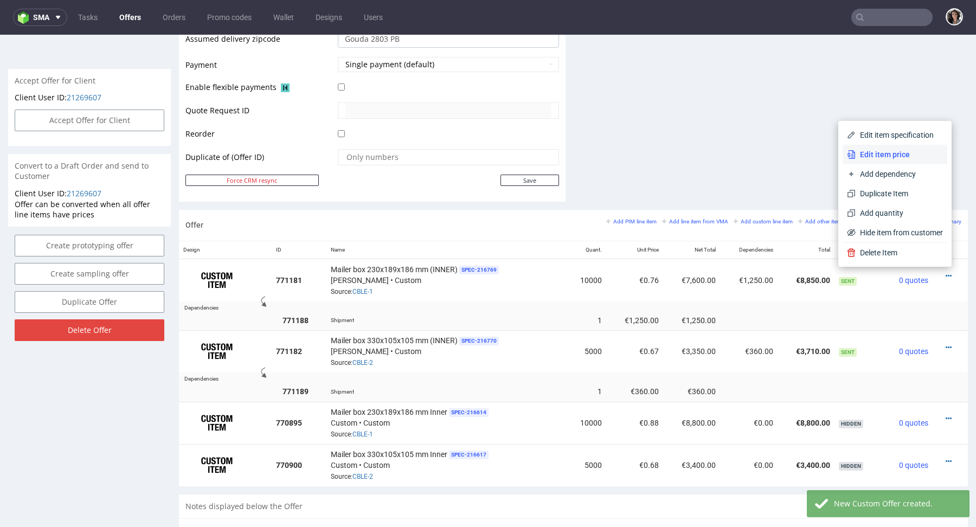
click at [882, 154] on span "Edit item price" at bounding box center [898, 154] width 87 height 11
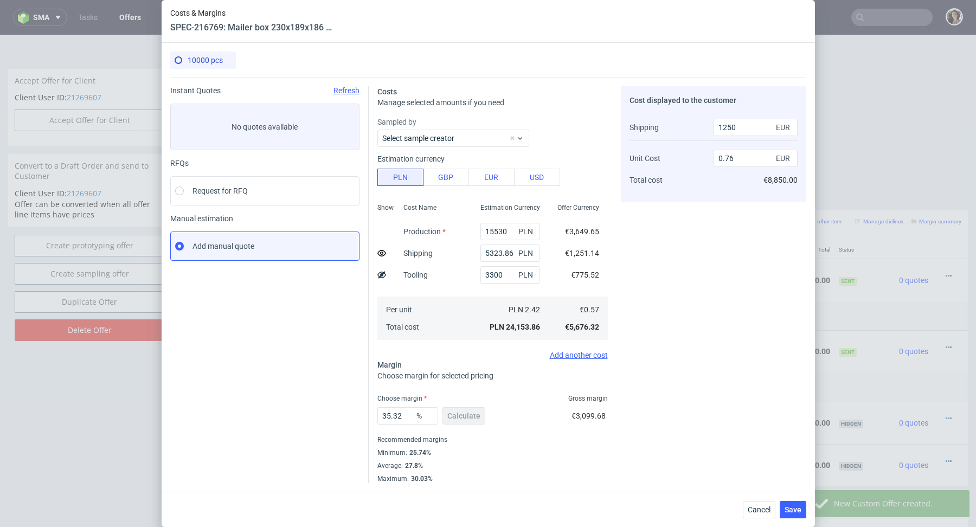
scroll to position [0, 0]
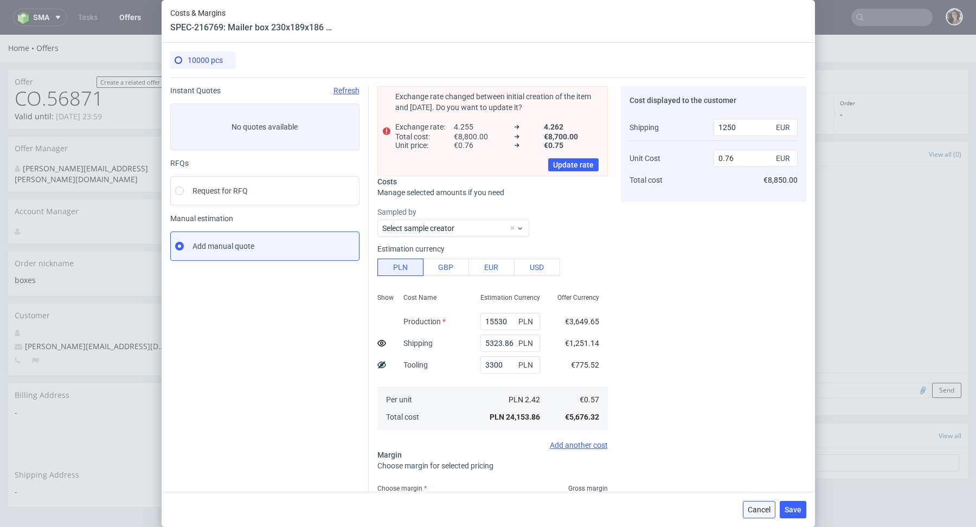
click at [754, 511] on span "Cancel" at bounding box center [758, 510] width 23 height 8
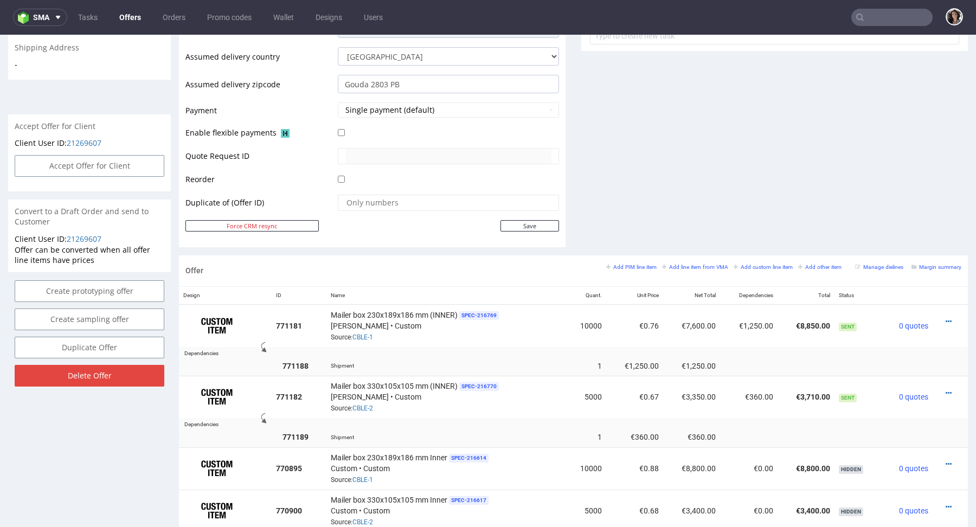
scroll to position [537, 0]
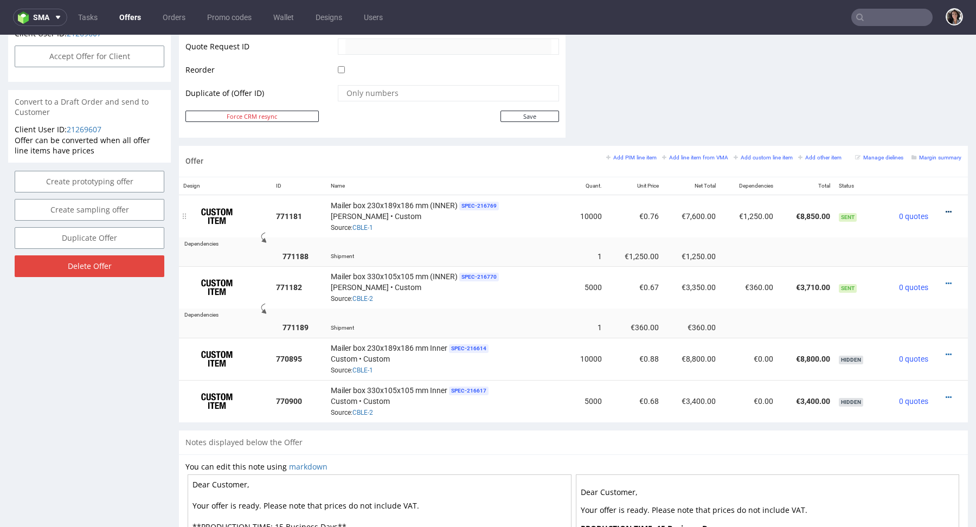
click at [945, 211] on icon at bounding box center [948, 212] width 6 height 8
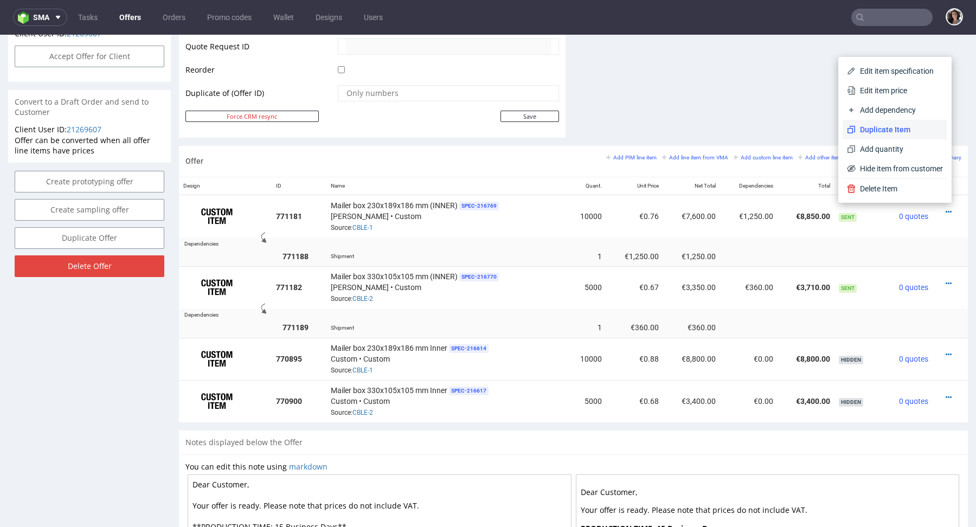
click at [905, 129] on span "Duplicate Item" at bounding box center [898, 129] width 87 height 11
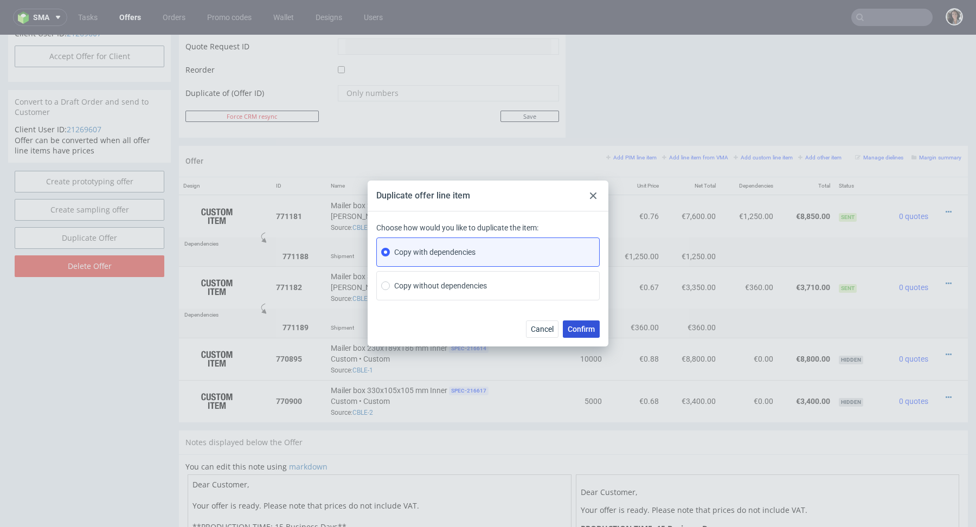
click at [576, 326] on span "Confirm" at bounding box center [580, 329] width 27 height 8
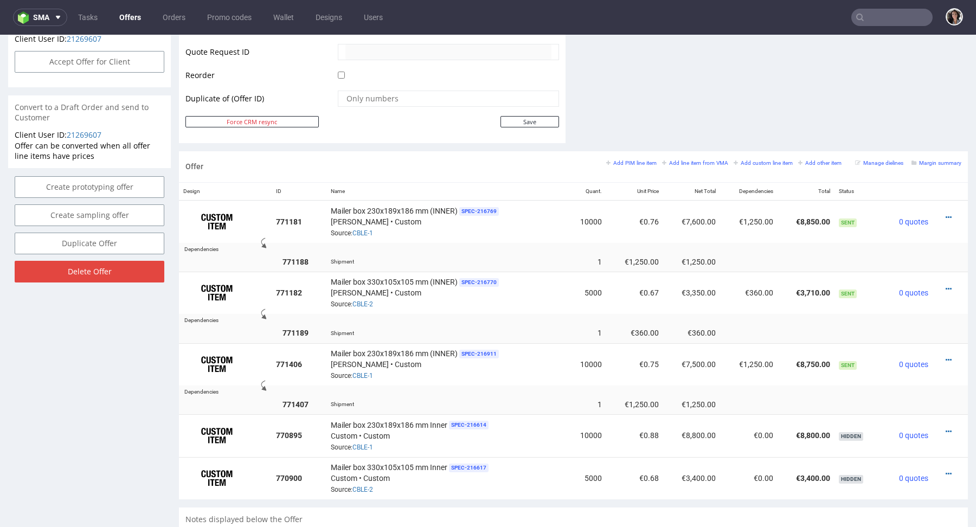
scroll to position [522, 0]
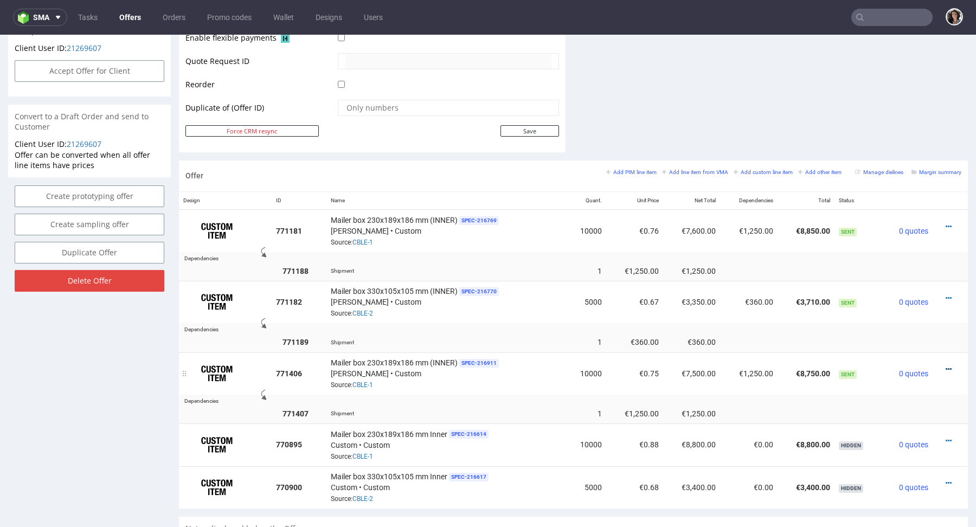
click at [945, 366] on icon at bounding box center [948, 369] width 6 height 8
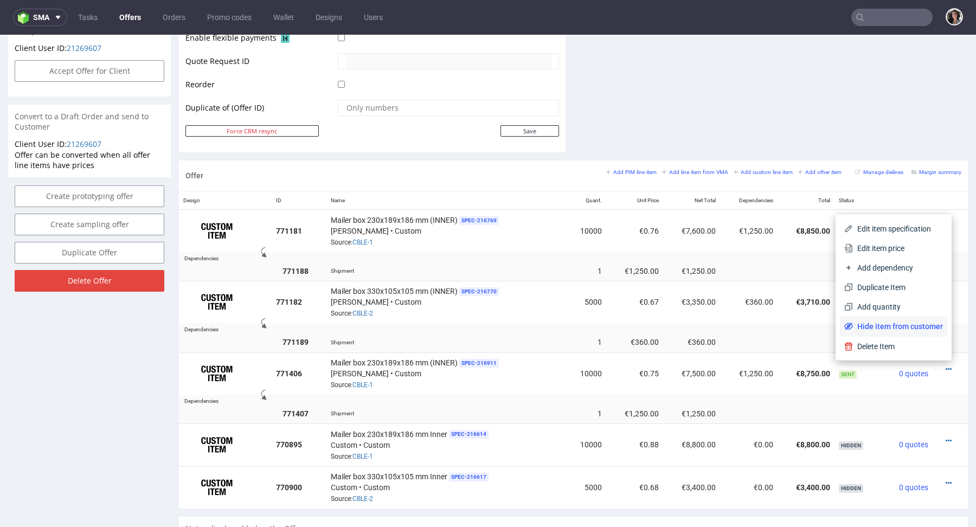
click at [911, 322] on span "Hide item from customer" at bounding box center [898, 326] width 90 height 11
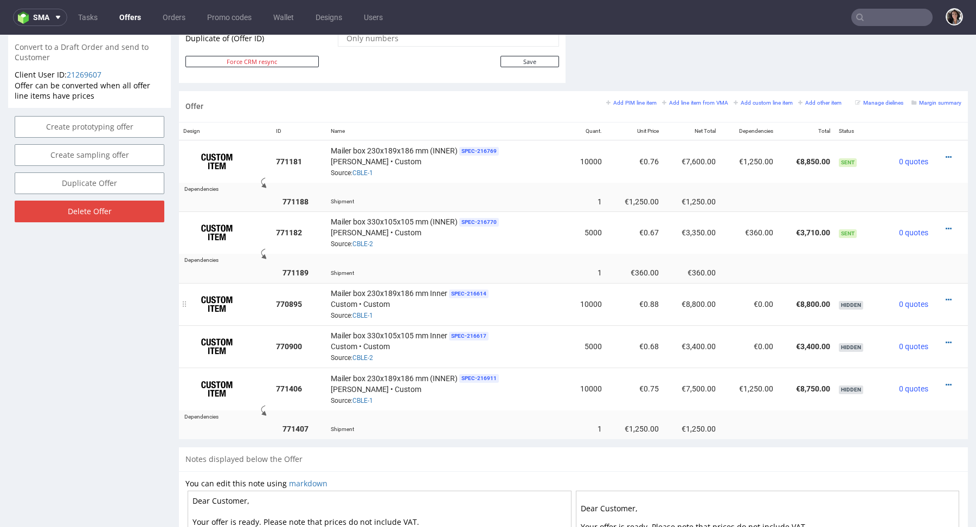
scroll to position [633, 0]
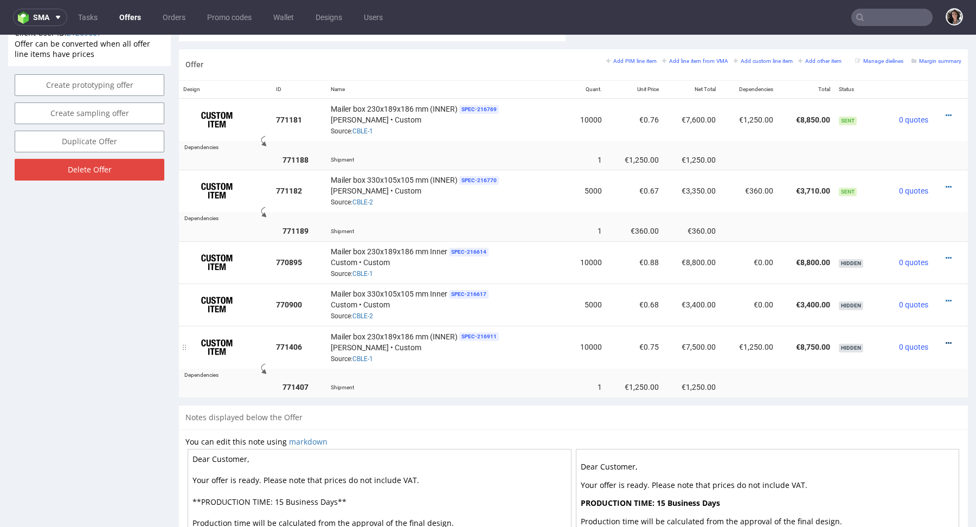
click at [945, 340] on icon at bounding box center [948, 343] width 6 height 8
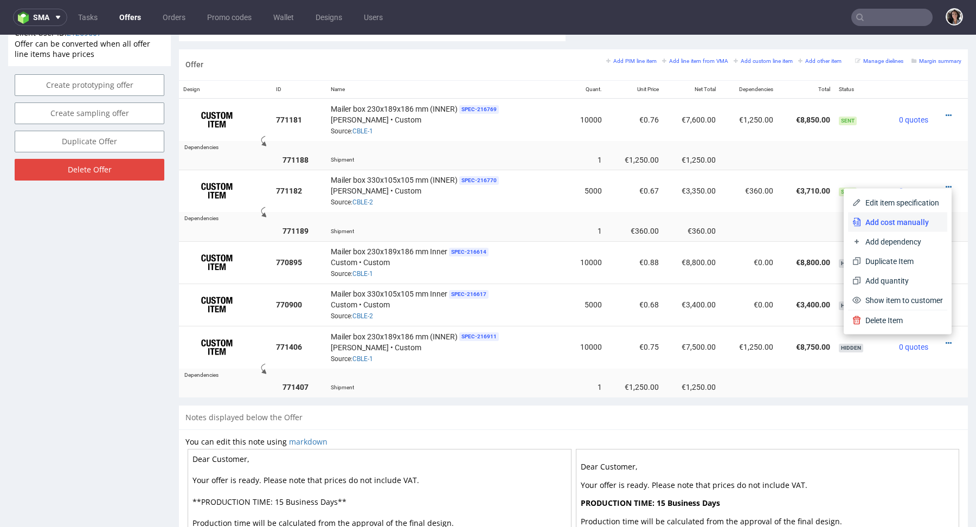
click at [896, 220] on span "Add cost manually" at bounding box center [902, 222] width 82 height 11
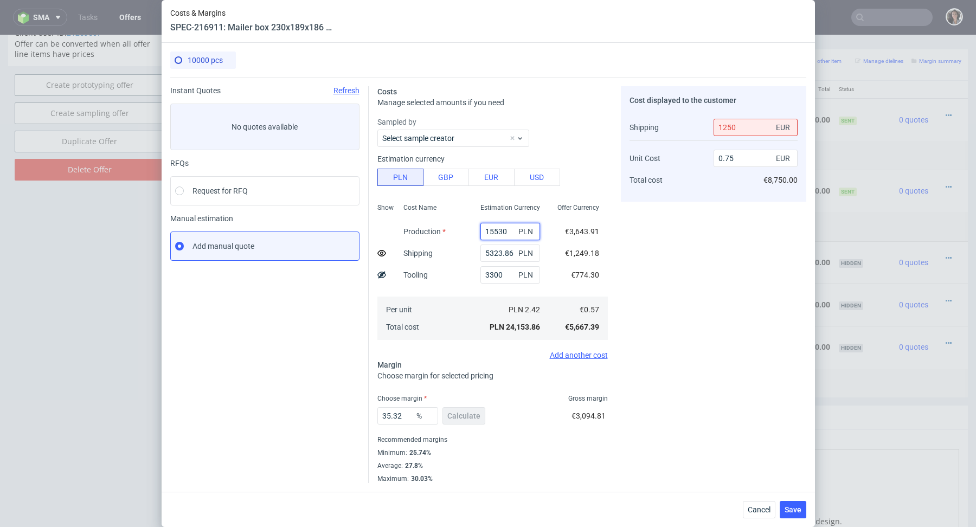
click at [511, 229] on input "15530" at bounding box center [510, 231] width 60 height 17
type input "0.19"
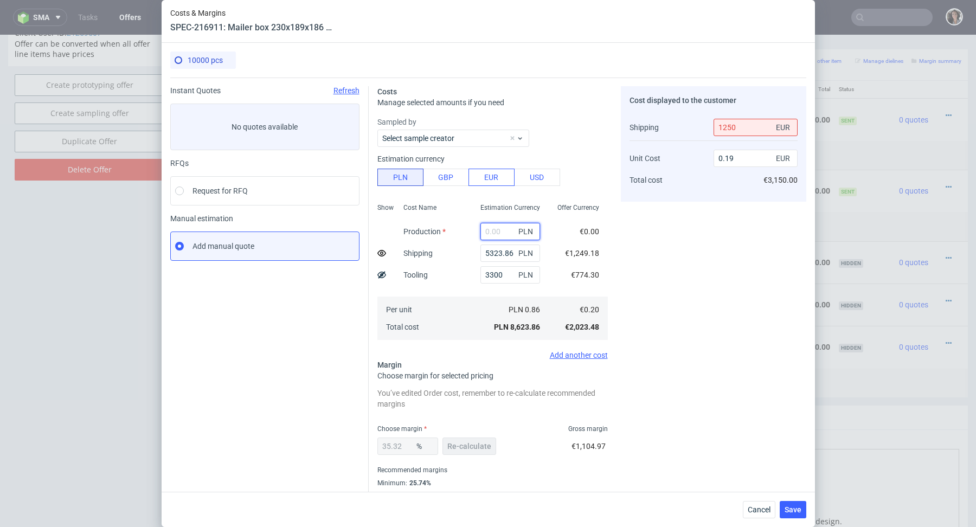
paste input "8 170"
click at [489, 230] on input "8 170" at bounding box center [510, 231] width 60 height 17
type input "8170"
type input "0.49"
type input "8170"
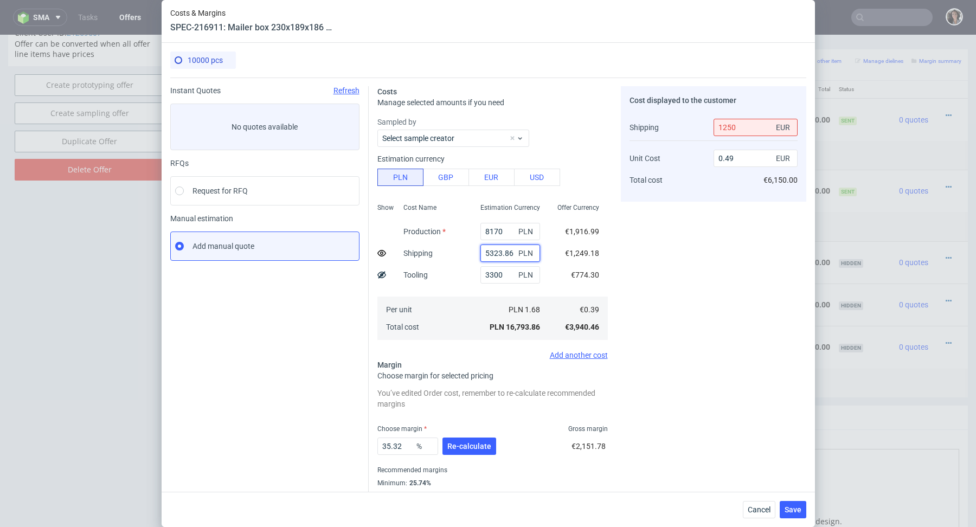
click at [513, 249] on input "5323.86" at bounding box center [510, 252] width 60 height 17
click at [514, 251] on input "5323.86" at bounding box center [510, 252] width 60 height 17
type input "0"
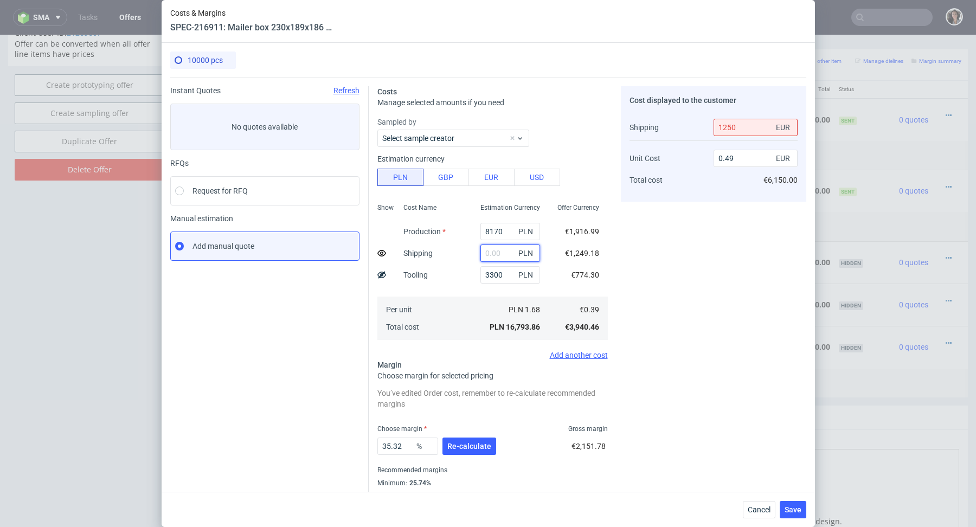
type input "0.42"
click at [796, 506] on span "Save" at bounding box center [792, 510] width 17 height 8
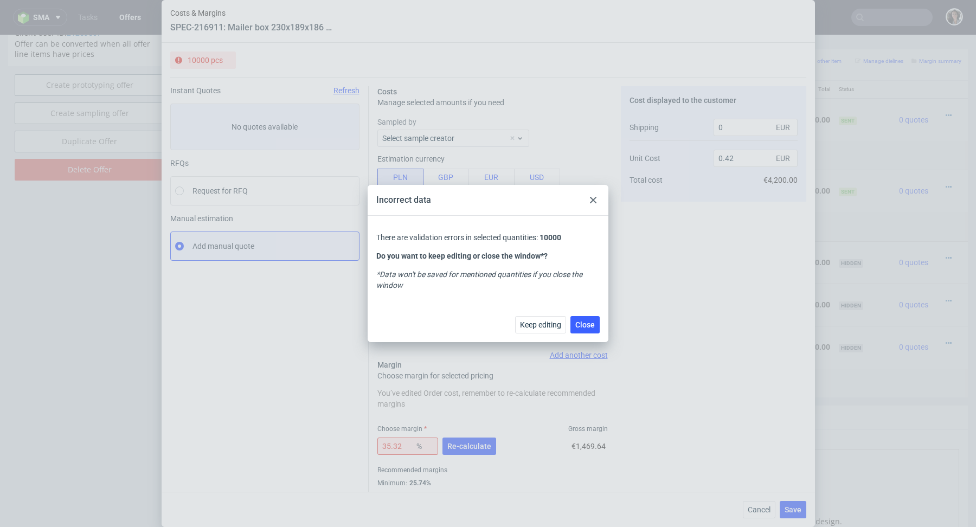
click at [595, 198] on use at bounding box center [593, 200] width 7 height 7
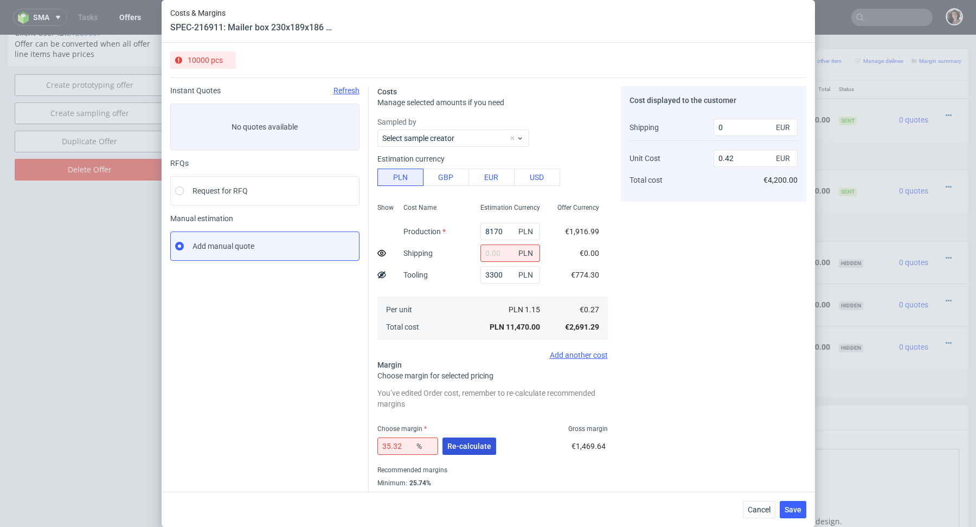
click at [463, 449] on span "Re-calculate" at bounding box center [469, 446] width 44 height 8
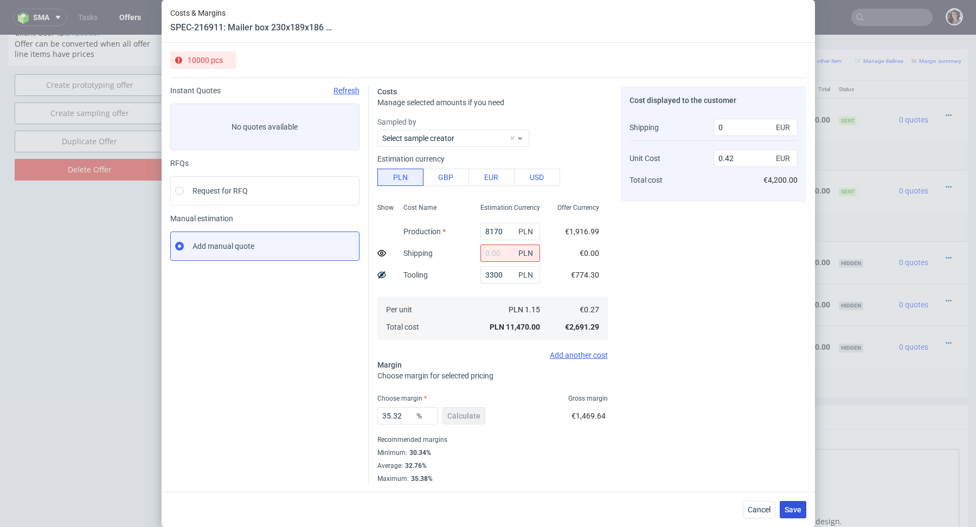
click at [801, 510] on button "Save" at bounding box center [792, 509] width 27 height 17
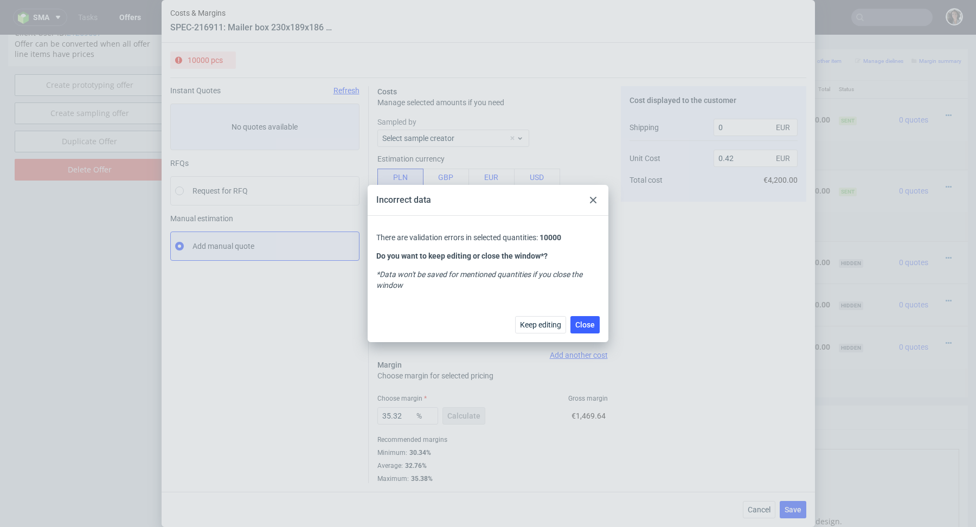
click at [596, 200] on div at bounding box center [592, 199] width 13 height 13
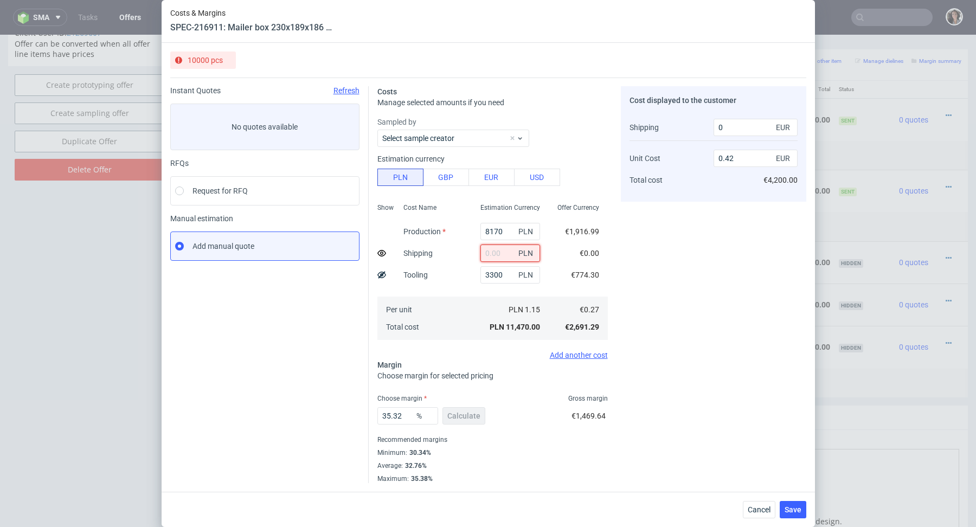
click at [501, 255] on input "text" at bounding box center [510, 252] width 60 height 17
click at [378, 250] on icon at bounding box center [381, 253] width 9 height 9
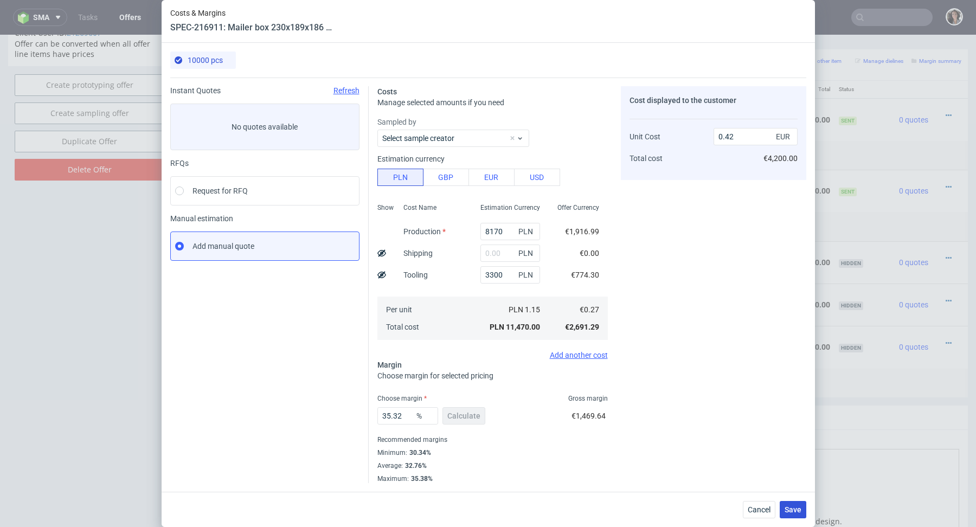
click at [803, 502] on button "Save" at bounding box center [792, 509] width 27 height 17
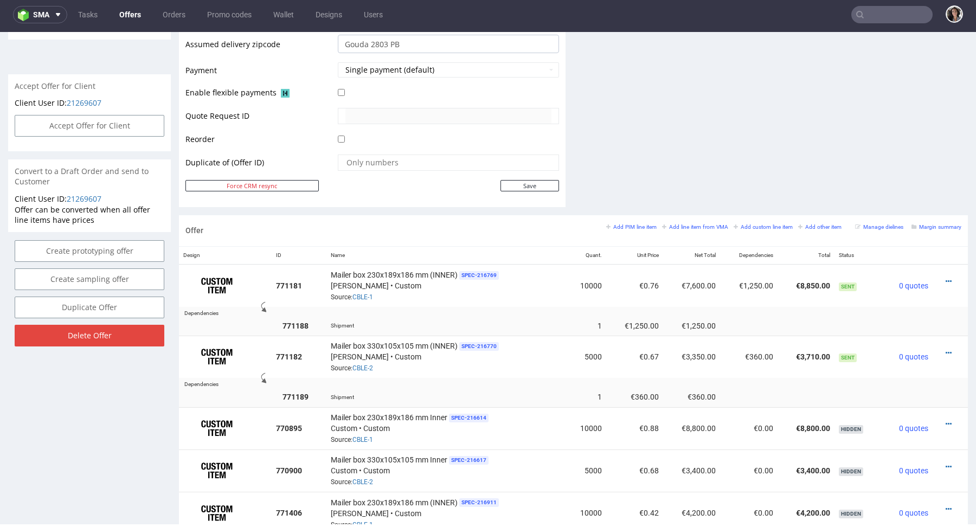
scroll to position [534, 0]
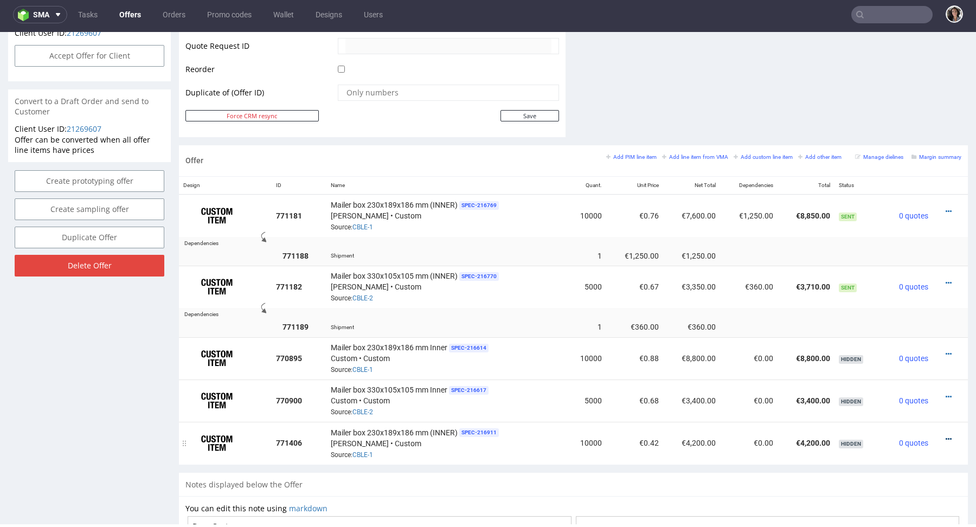
click at [945, 435] on icon at bounding box center [948, 439] width 6 height 8
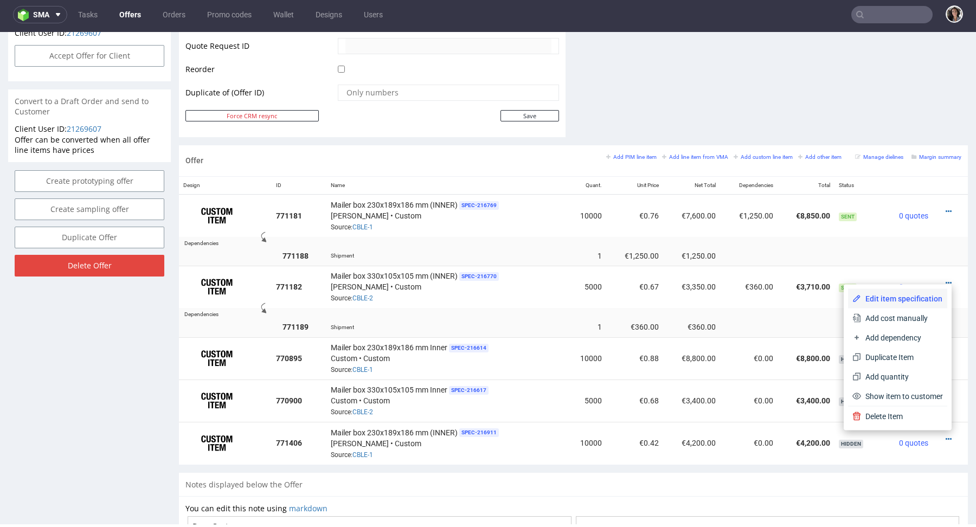
click at [886, 294] on span "Edit item specification" at bounding box center [902, 298] width 82 height 11
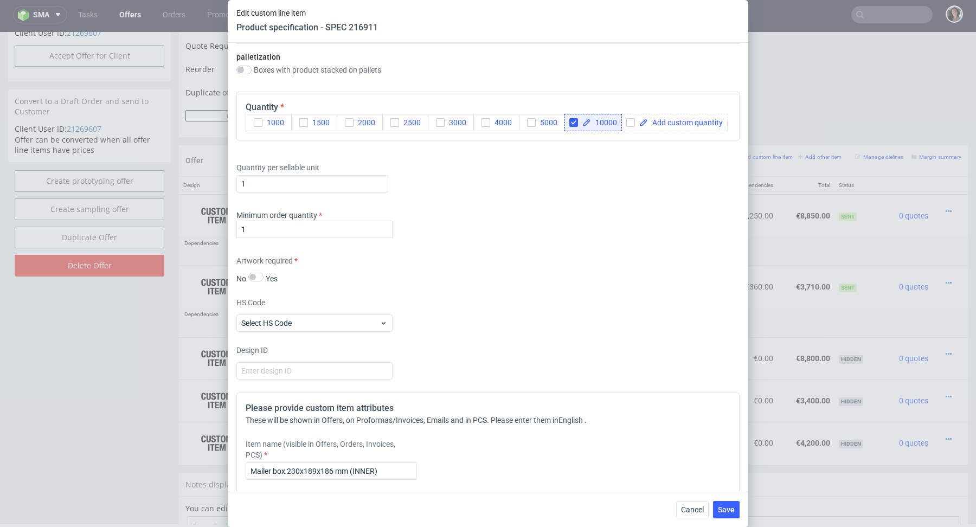
scroll to position [1217, 0]
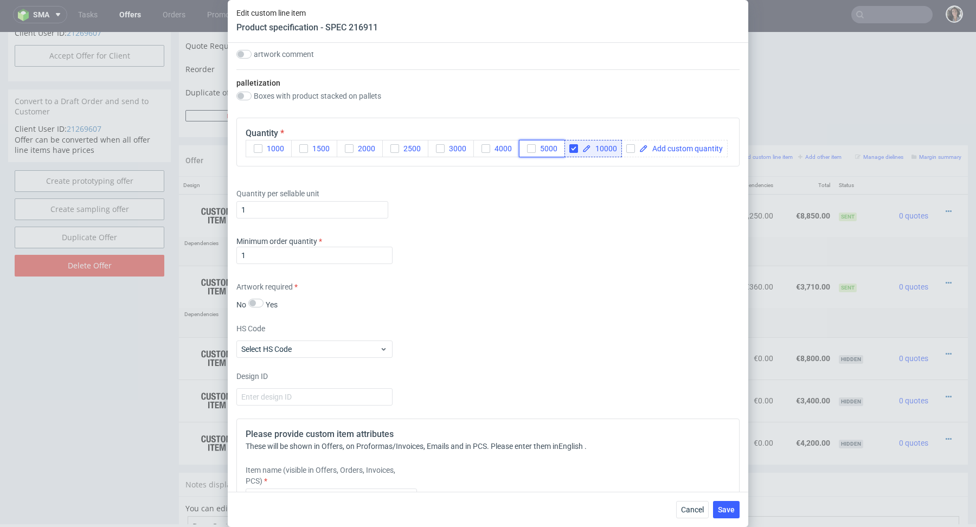
click at [531, 146] on icon "button" at bounding box center [531, 149] width 8 height 8
click at [571, 146] on input "checkbox" at bounding box center [573, 148] width 9 height 9
checkbox input "false"
click at [720, 506] on span "Save" at bounding box center [726, 510] width 17 height 8
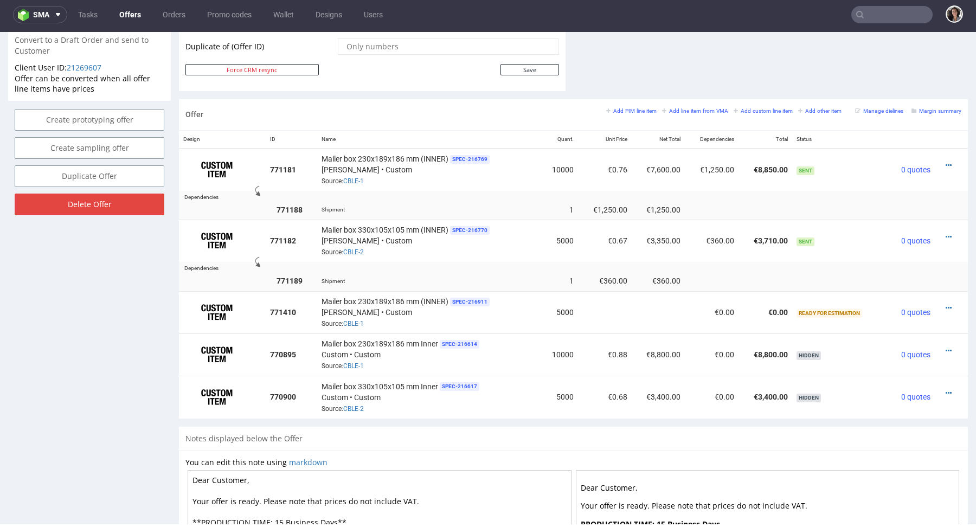
scroll to position [522, 0]
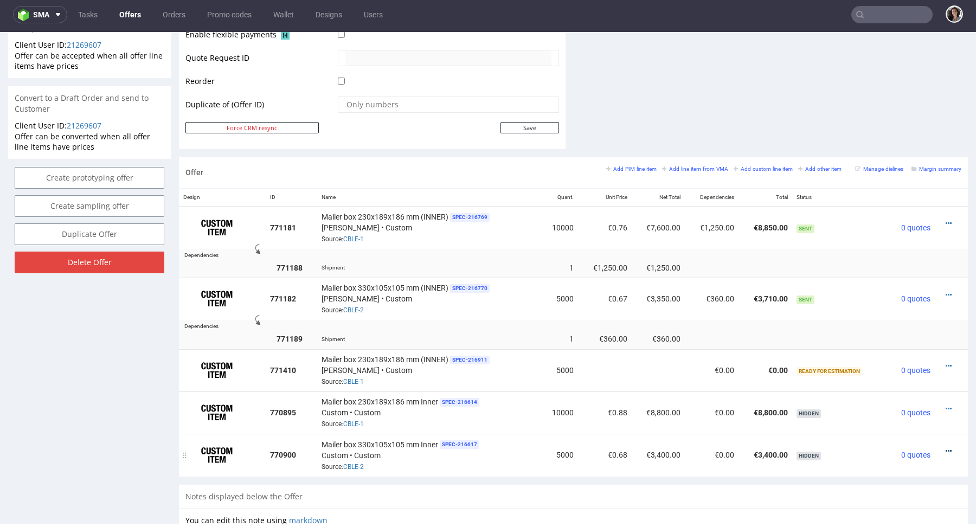
click at [945, 447] on icon at bounding box center [948, 451] width 6 height 8
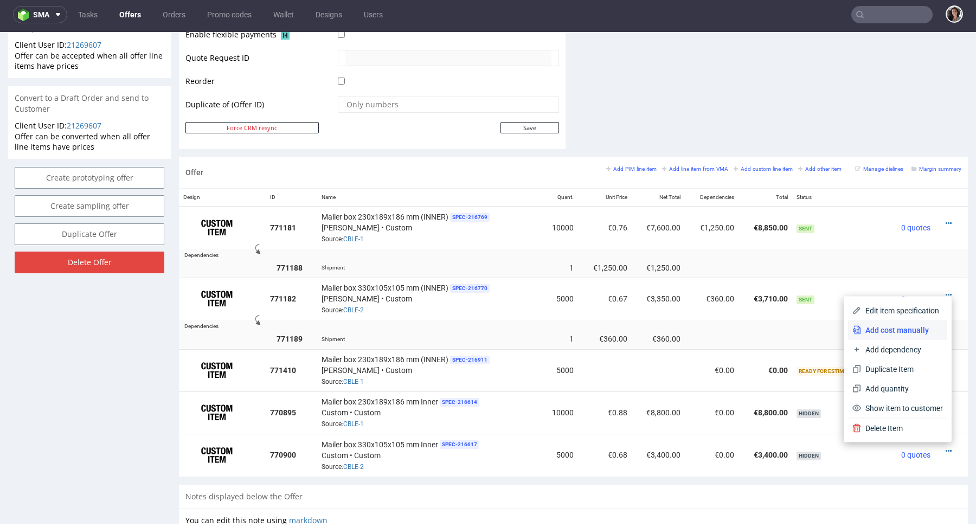
click at [902, 329] on span "Add cost manually" at bounding box center [902, 330] width 82 height 11
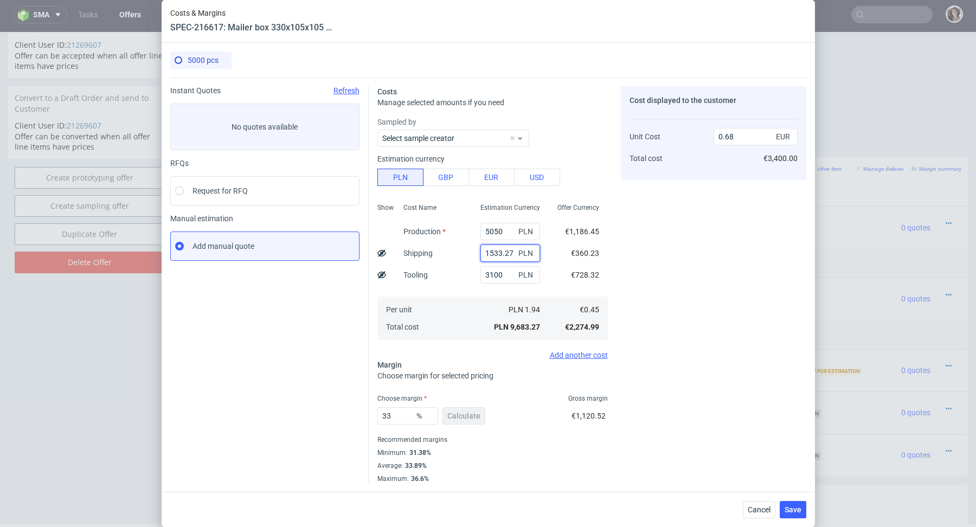
click at [505, 254] on input "1533.27" at bounding box center [510, 252] width 60 height 17
click at [758, 508] on span "Cancel" at bounding box center [758, 510] width 23 height 8
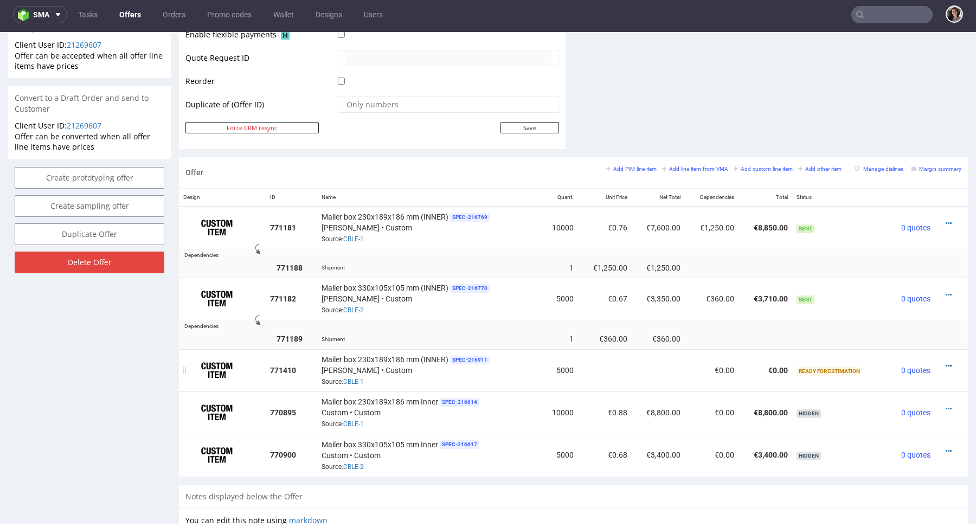
click at [945, 363] on icon at bounding box center [948, 366] width 6 height 8
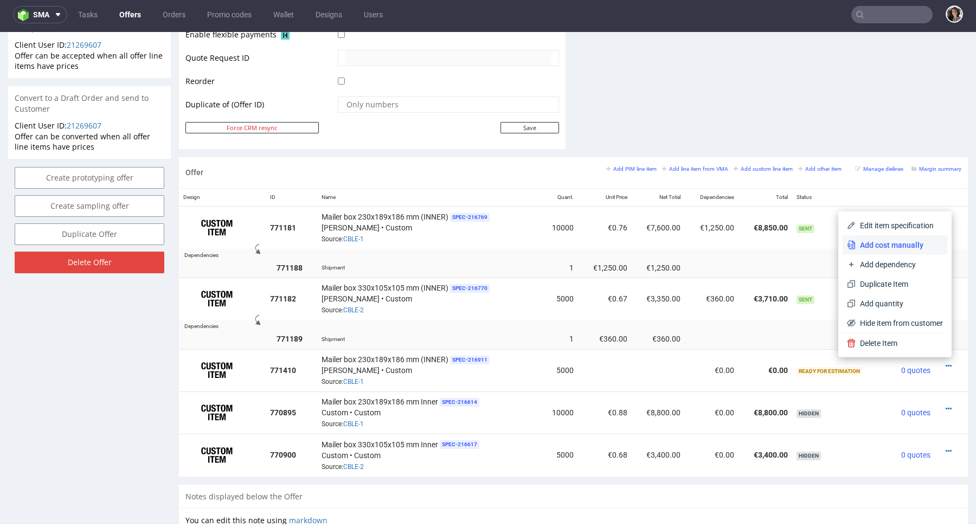
click at [898, 238] on li "Add cost manually" at bounding box center [894, 245] width 105 height 20
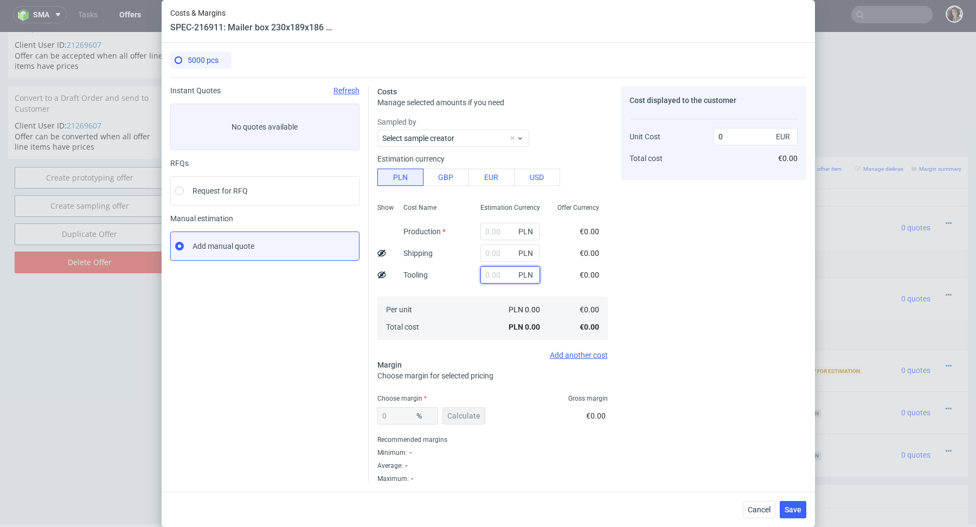
click at [487, 278] on input "text" at bounding box center [510, 274] width 60 height 17
type input "3300"
type input "0.15"
type input "3300"
click at [488, 312] on div "PLN 0.66" at bounding box center [510, 309] width 77 height 17
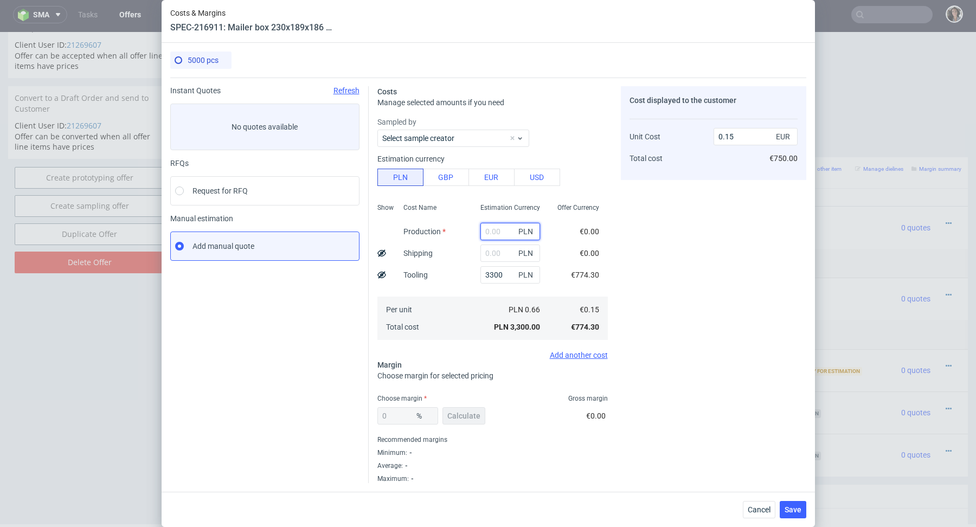
click at [502, 228] on input "text" at bounding box center [510, 231] width 60 height 17
paste input "8 170"
click at [490, 230] on input "8 170" at bounding box center [510, 231] width 60 height 17
type input "8170"
type input "0.53"
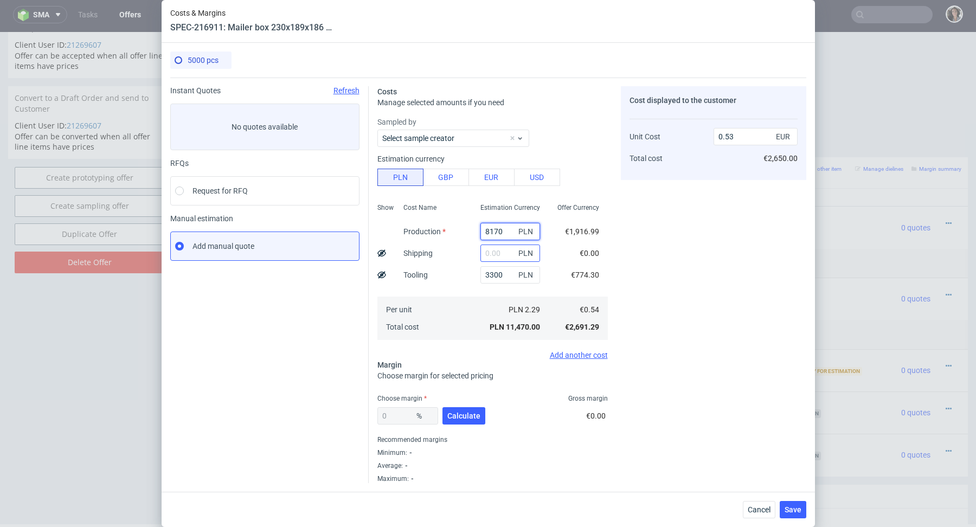
type input "8170"
click at [498, 259] on input "text" at bounding box center [510, 252] width 60 height 17
type input "1"
click at [462, 325] on div "Per unit Total cost" at bounding box center [433, 317] width 77 height 43
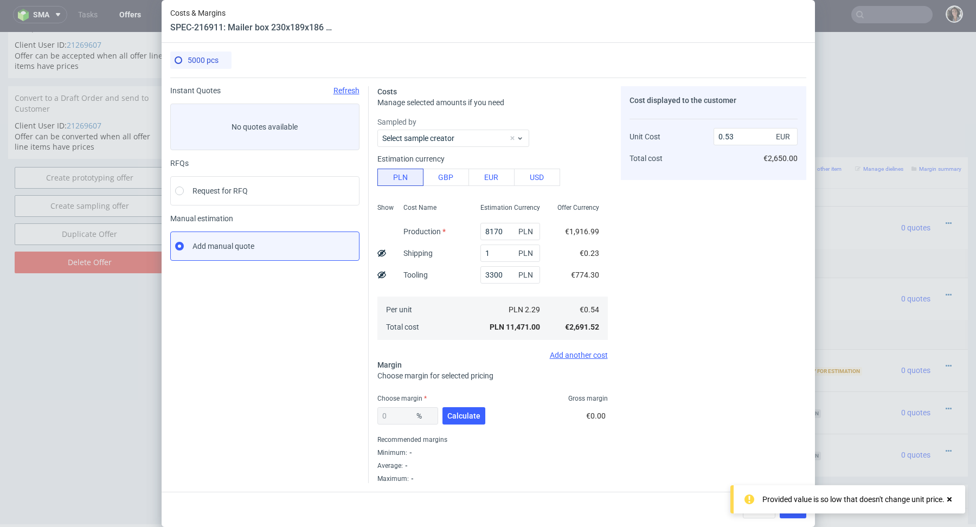
click at [381, 252] on use at bounding box center [381, 252] width 9 height 7
click at [468, 418] on span "Calculate" at bounding box center [463, 416] width 33 height 8
type input "32.76"
type input "0.8"
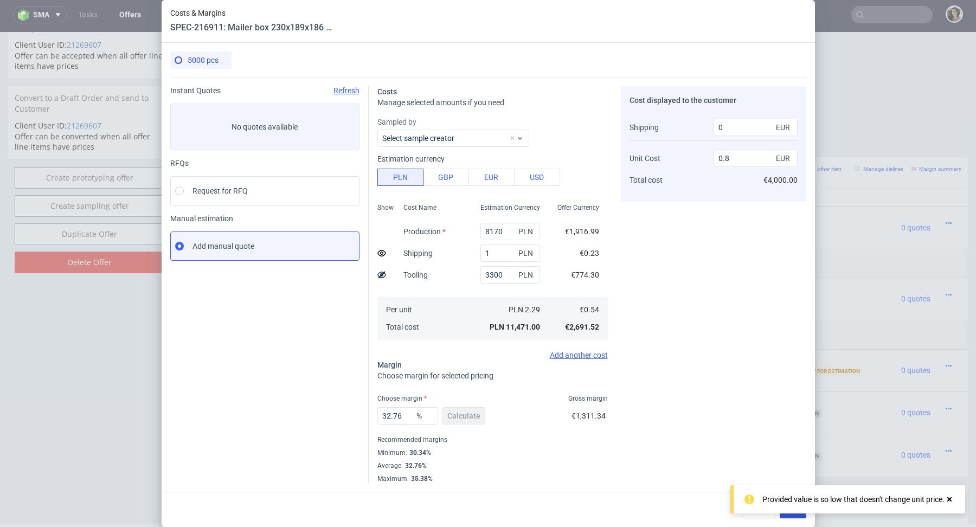
click at [801, 515] on button "Save" at bounding box center [792, 509] width 27 height 17
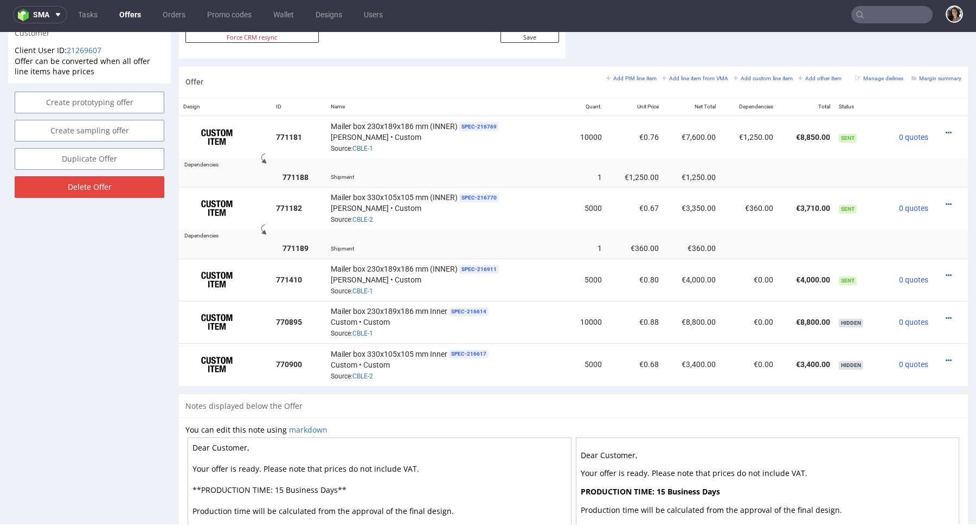
scroll to position [615, 0]
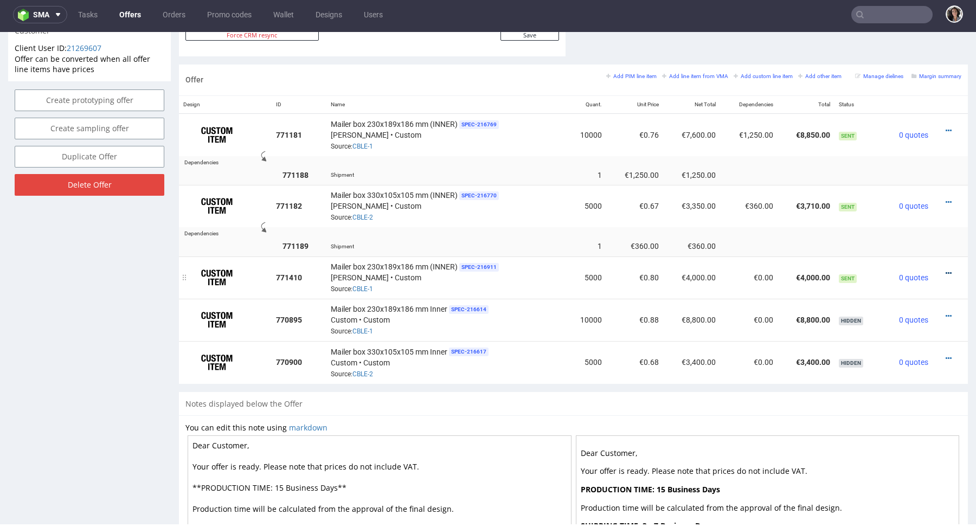
click at [945, 269] on icon at bounding box center [948, 273] width 6 height 8
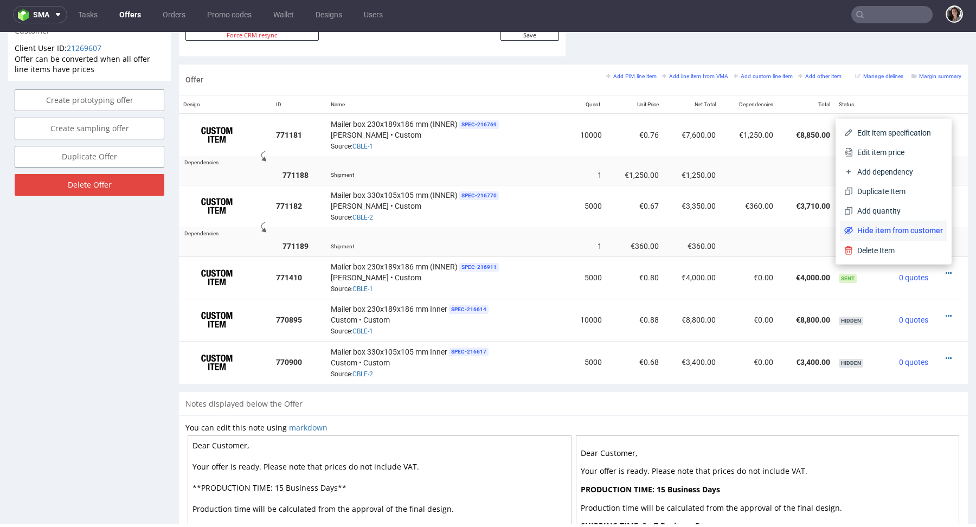
click at [885, 230] on span "Hide item from customer" at bounding box center [898, 230] width 90 height 11
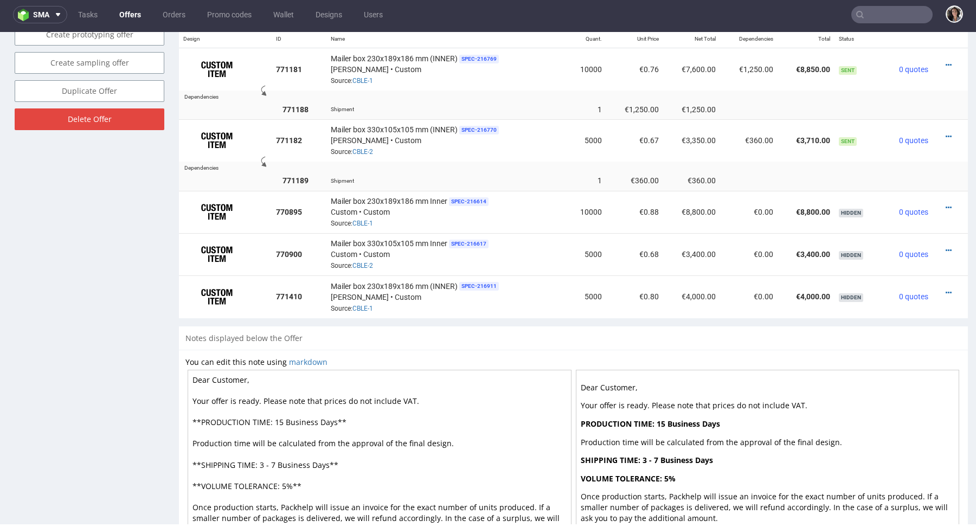
scroll to position [729, 0]
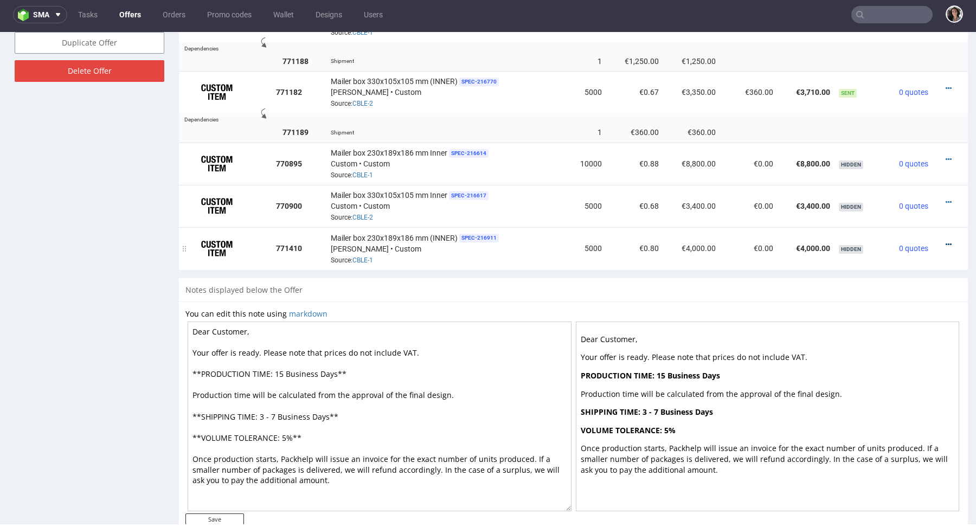
click at [945, 243] on icon at bounding box center [948, 245] width 6 height 8
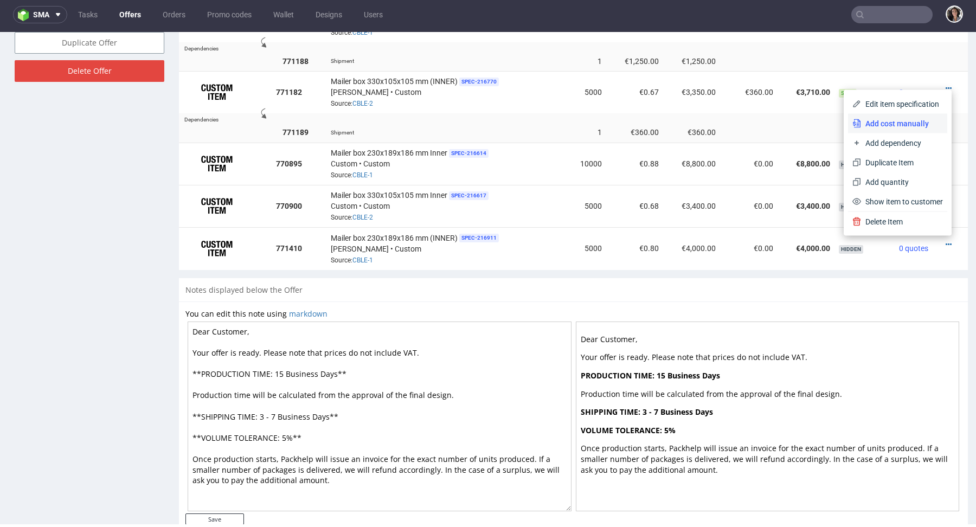
click at [885, 124] on span "Add cost manually" at bounding box center [902, 123] width 82 height 11
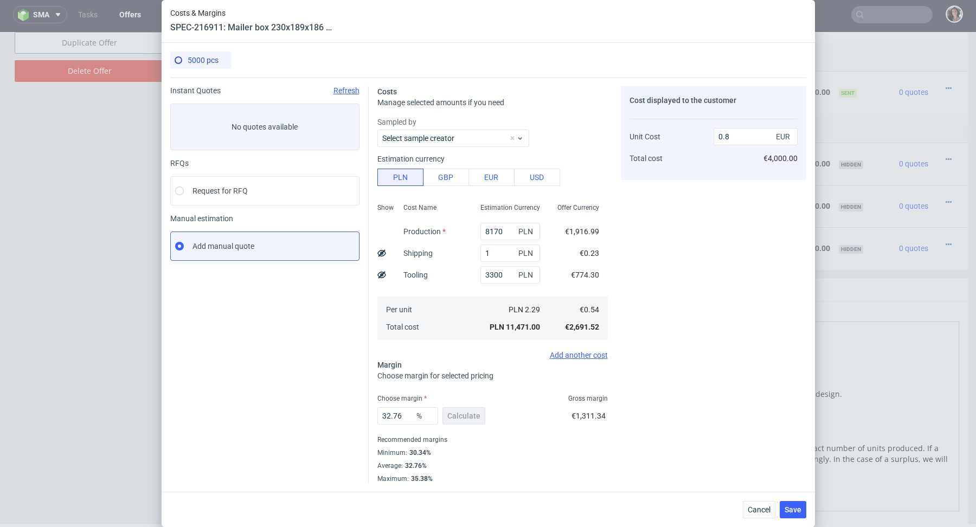
click at [379, 254] on use at bounding box center [381, 252] width 9 height 7
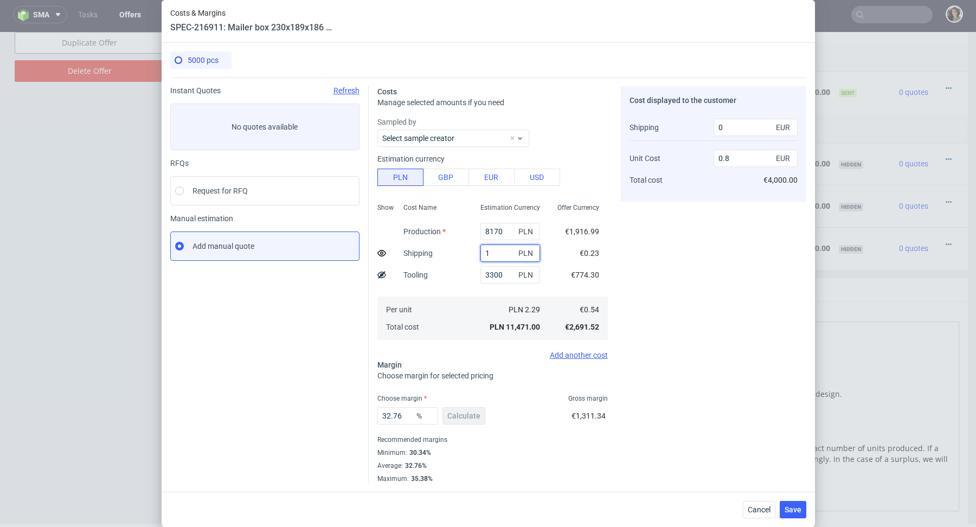
drag, startPoint x: 494, startPoint y: 253, endPoint x: 471, endPoint y: 253, distance: 22.8
click at [472, 253] on div "1 PLN" at bounding box center [510, 253] width 77 height 22
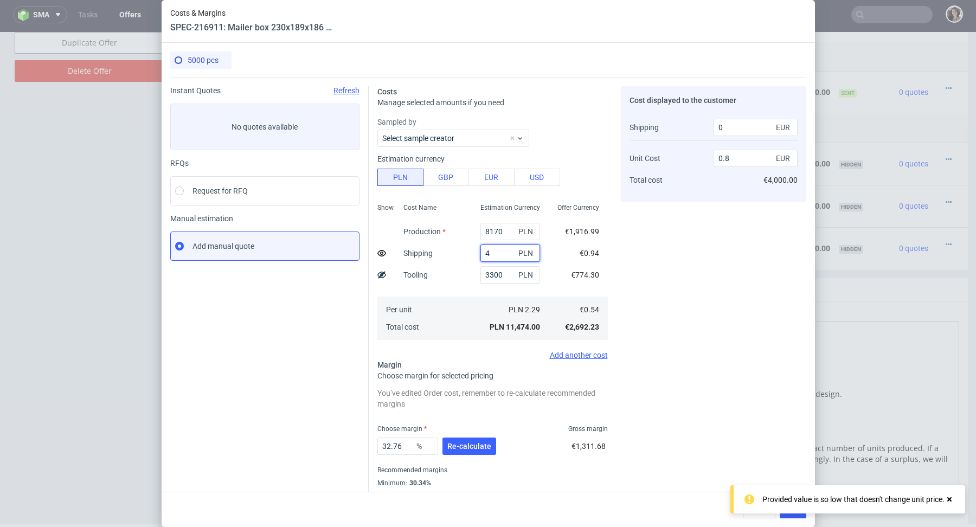
type input "4"
click at [716, 323] on div "Cost displayed to the customer Shipping Unit Cost Total cost 0 EUR 0.8 EUR €4,0…" at bounding box center [713, 299] width 185 height 427
drag, startPoint x: 730, startPoint y: 126, endPoint x: 687, endPoint y: 126, distance: 43.4
click at [687, 126] on div "Shipping Unit Cost Total cost 0 EUR 0.8 EUR €4,000.00" at bounding box center [713, 153] width 168 height 79
type input "1"
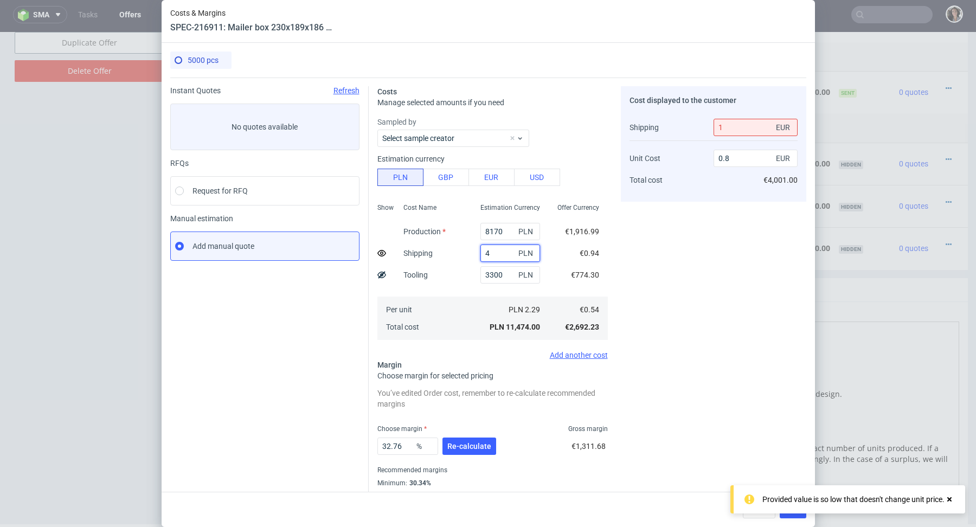
drag, startPoint x: 500, startPoint y: 255, endPoint x: 456, endPoint y: 255, distance: 43.9
click at [456, 255] on div "Show Cost Name Production Shipping Tooling Per unit Total cost Estimation Curre…" at bounding box center [492, 270] width 230 height 143
type input "5"
type input "0"
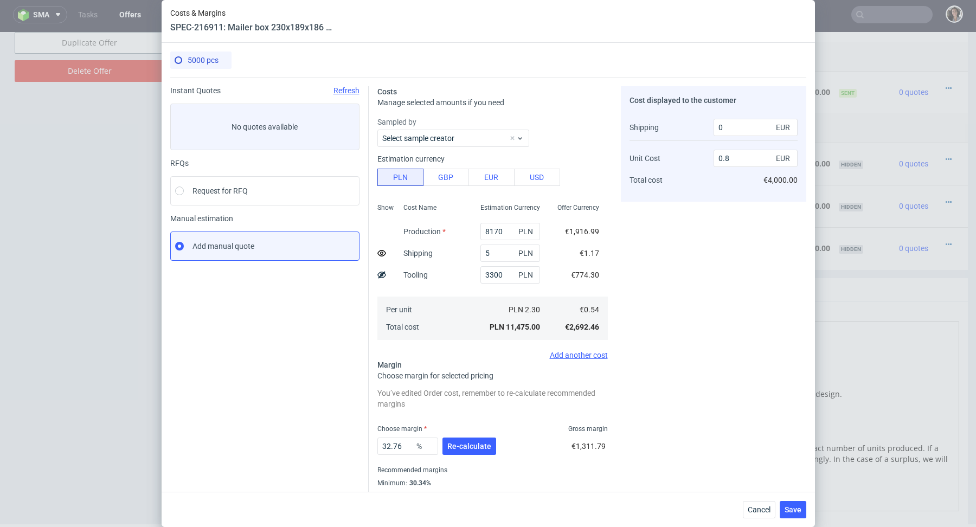
click at [688, 270] on div "Cost displayed to the customer Shipping Unit Cost Total cost 0 EUR 0.8 EUR €4,0…" at bounding box center [713, 299] width 185 height 427
drag, startPoint x: 498, startPoint y: 254, endPoint x: 457, endPoint y: 254, distance: 41.2
click at [457, 254] on div "Show Cost Name Production Shipping Tooling Per unit Total cost Estimation Curre…" at bounding box center [492, 270] width 230 height 143
click at [690, 259] on div "Cost displayed to the customer Shipping Unit Cost Total cost 0 EUR 0.8 EUR €4,0…" at bounding box center [713, 299] width 185 height 427
drag, startPoint x: 501, startPoint y: 247, endPoint x: 466, endPoint y: 247, distance: 35.2
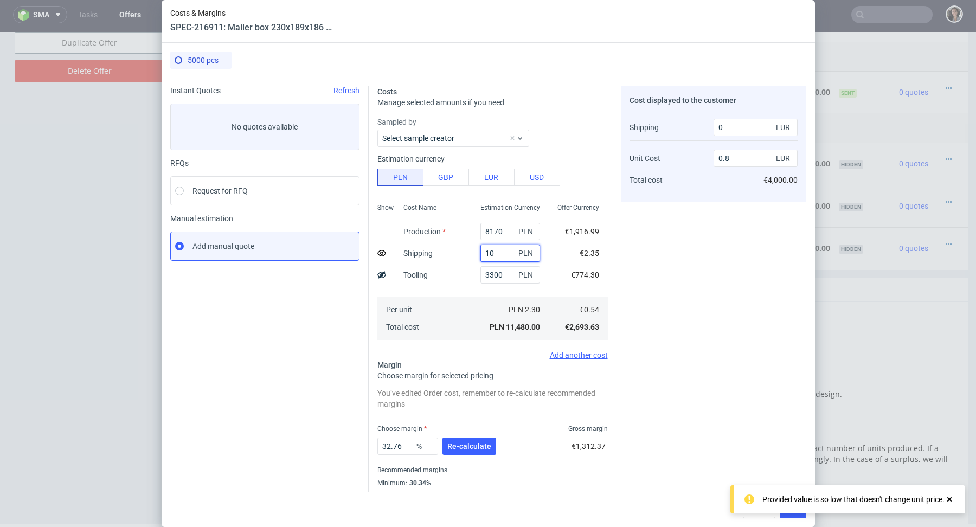
click at [466, 247] on div "Show Cost Name Production Shipping Tooling Per unit Total cost Estimation Curre…" at bounding box center [492, 270] width 230 height 143
drag, startPoint x: 500, startPoint y: 255, endPoint x: 465, endPoint y: 255, distance: 35.2
click at [465, 255] on div "Show Cost Name Production Shipping Tooling Per unit Total cost Estimation Curre…" at bounding box center [492, 270] width 230 height 143
type input "1000"
type input "0.82"
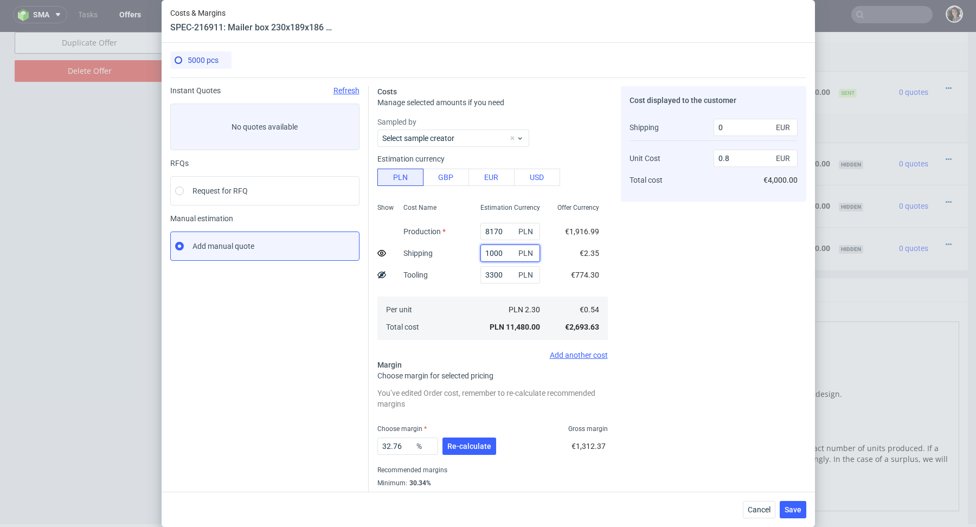
type input "250"
type input "1000"
click at [715, 270] on div "Cost displayed to the customer Shipping Unit Cost Total cost 250 EUR 0.82 EUR €…" at bounding box center [713, 299] width 185 height 427
click at [793, 515] on button "Save" at bounding box center [792, 509] width 27 height 17
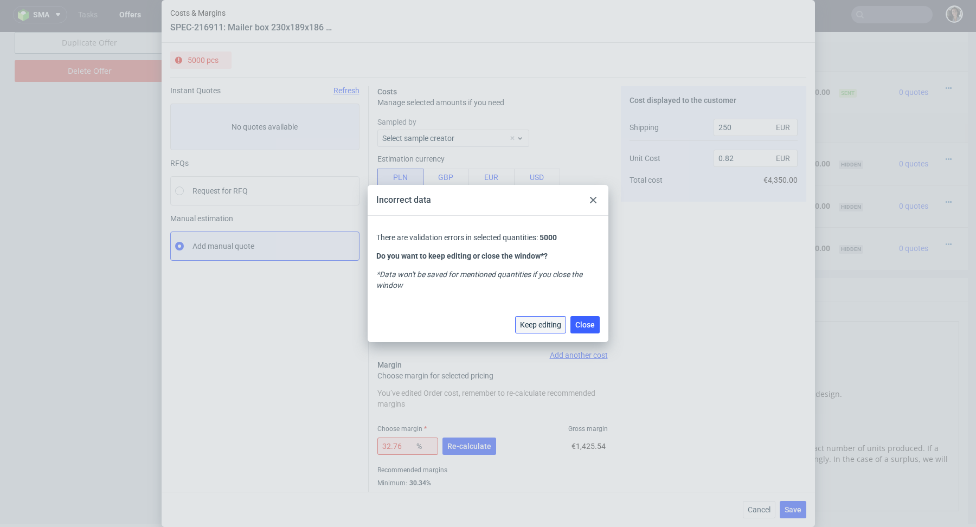
click at [541, 329] on button "Keep editing" at bounding box center [540, 324] width 51 height 17
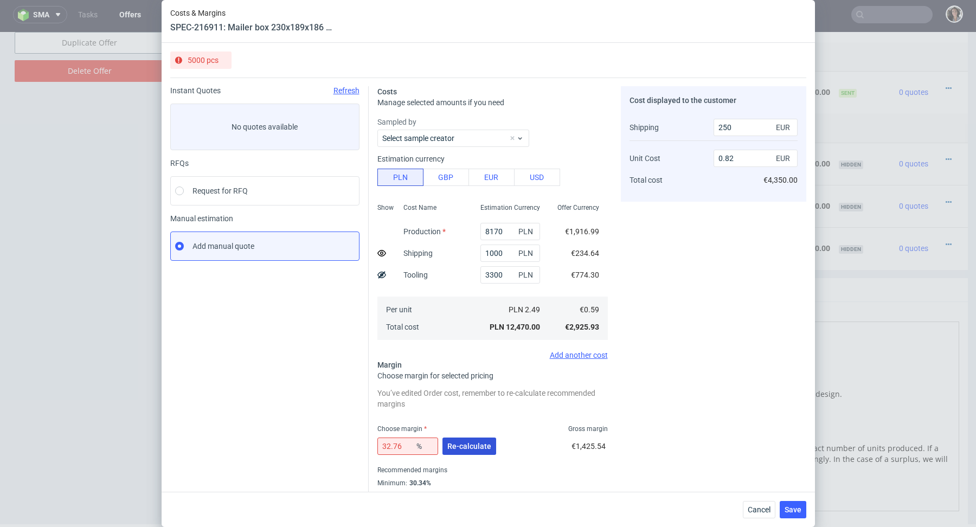
click at [472, 448] on span "Re-calculate" at bounding box center [469, 446] width 44 height 8
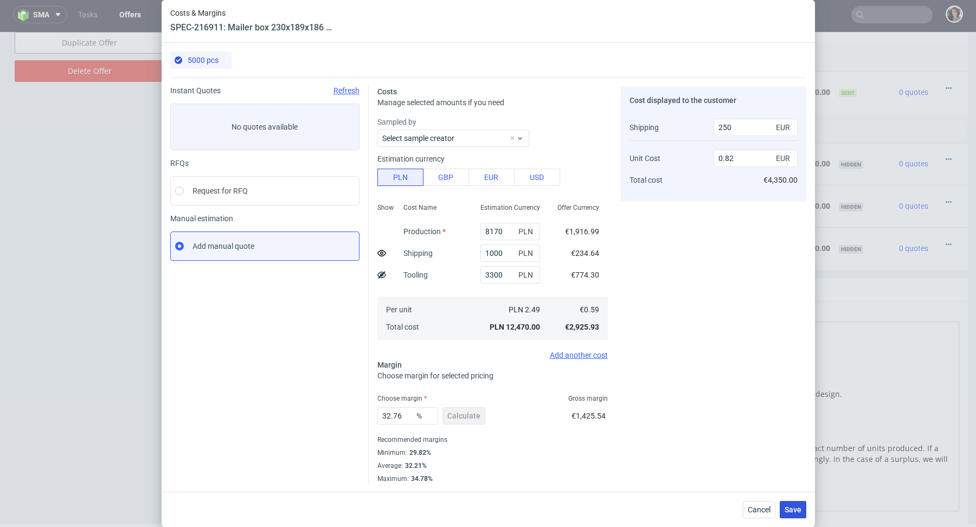
click at [796, 509] on span "Save" at bounding box center [792, 510] width 17 height 8
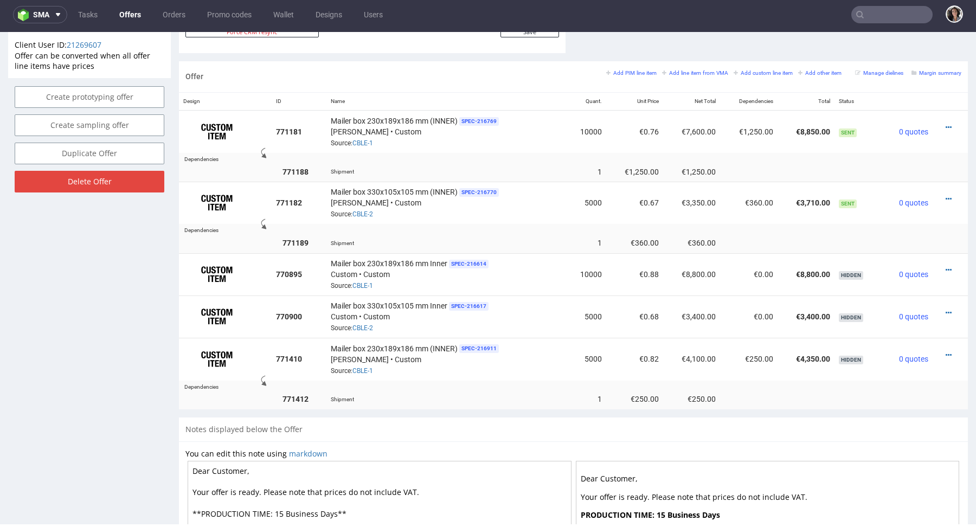
scroll to position [692, 0]
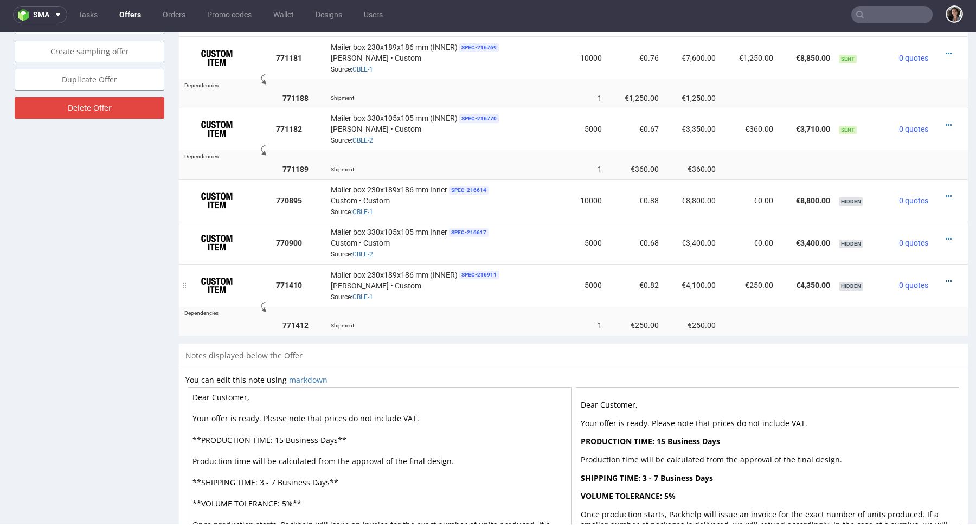
click at [945, 278] on icon at bounding box center [948, 281] width 6 height 8
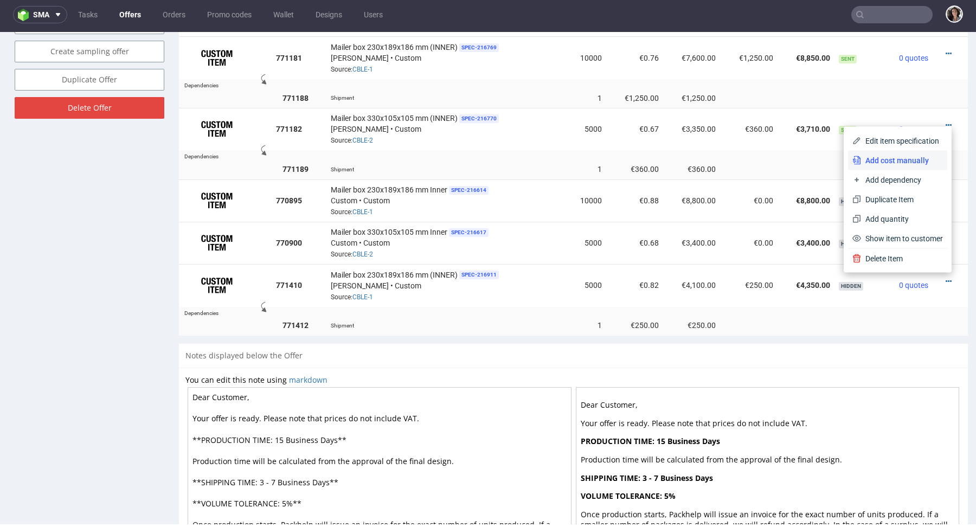
click at [877, 163] on span "Add cost manually" at bounding box center [902, 160] width 82 height 11
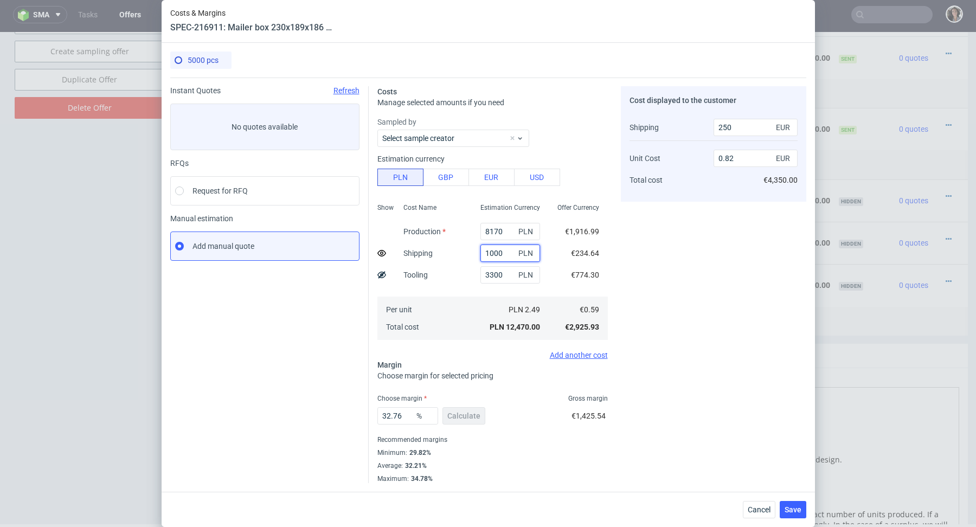
click at [508, 251] on input "1000" at bounding box center [510, 252] width 60 height 17
click at [506, 248] on input "1000" at bounding box center [510, 252] width 60 height 17
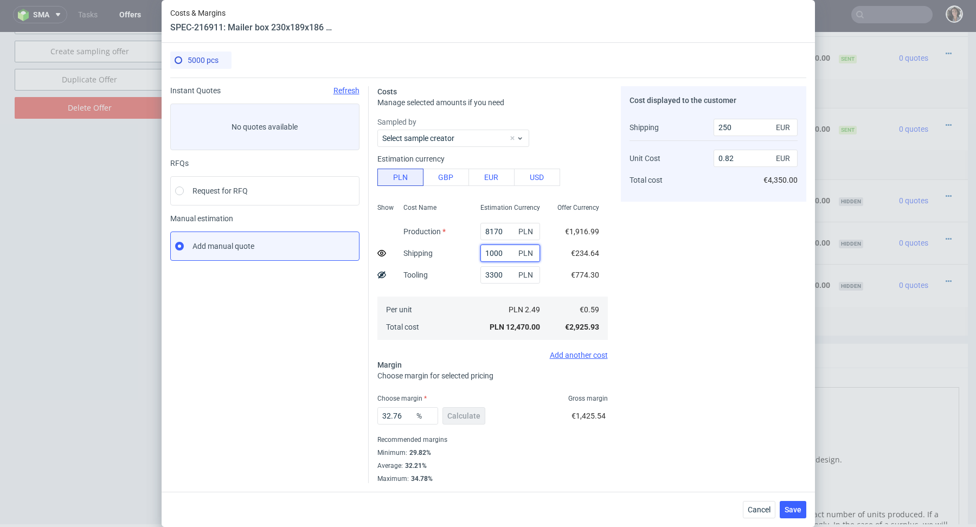
click at [506, 248] on input "1000" at bounding box center [510, 252] width 60 height 17
paste input "3 160,73"
type input "3 160,73"
type input "0"
type input "0.8"
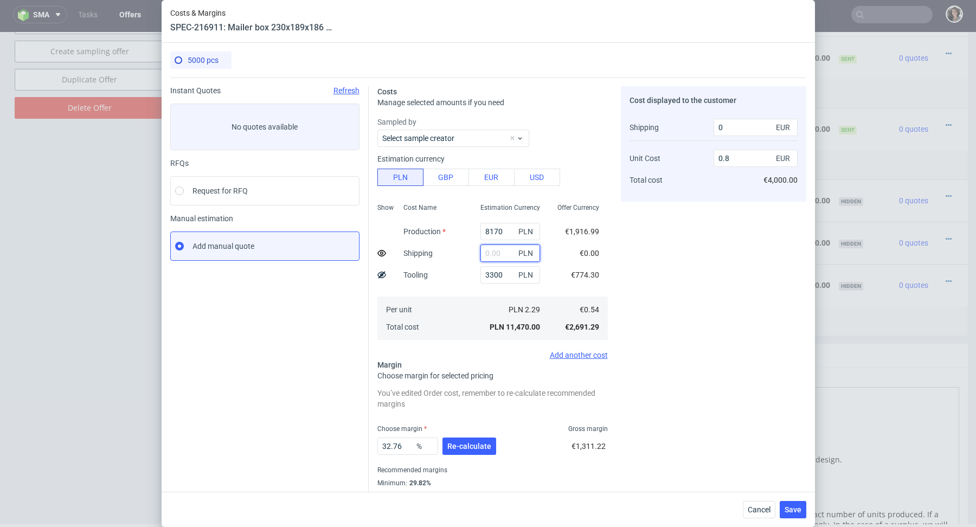
click at [492, 251] on input "text" at bounding box center [510, 252] width 60 height 17
paste input "3 160,73"
click at [492, 251] on input "3 160,73" at bounding box center [510, 252] width 60 height 17
type input "3160.73"
type input "750"
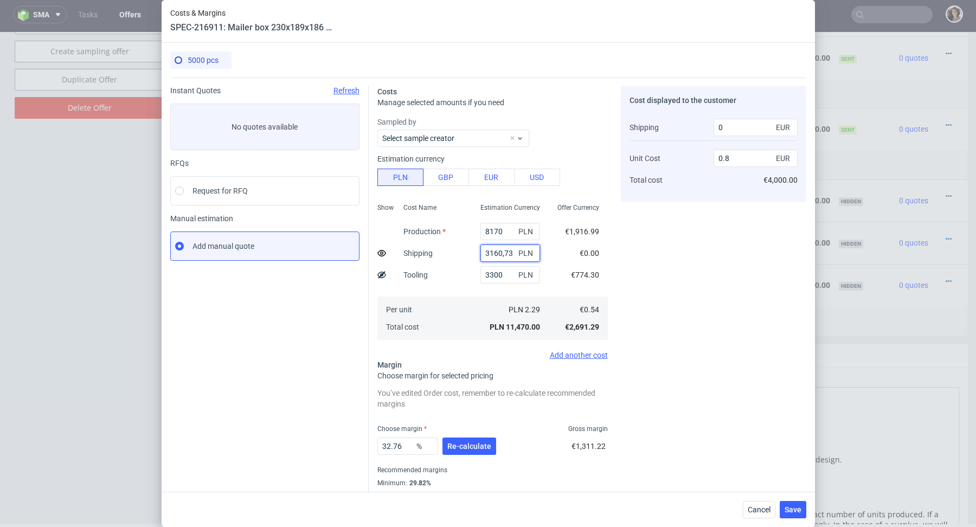
type input "0.87"
type input "3160.73"
click at [479, 442] on span "Re-calculate" at bounding box center [469, 446] width 44 height 8
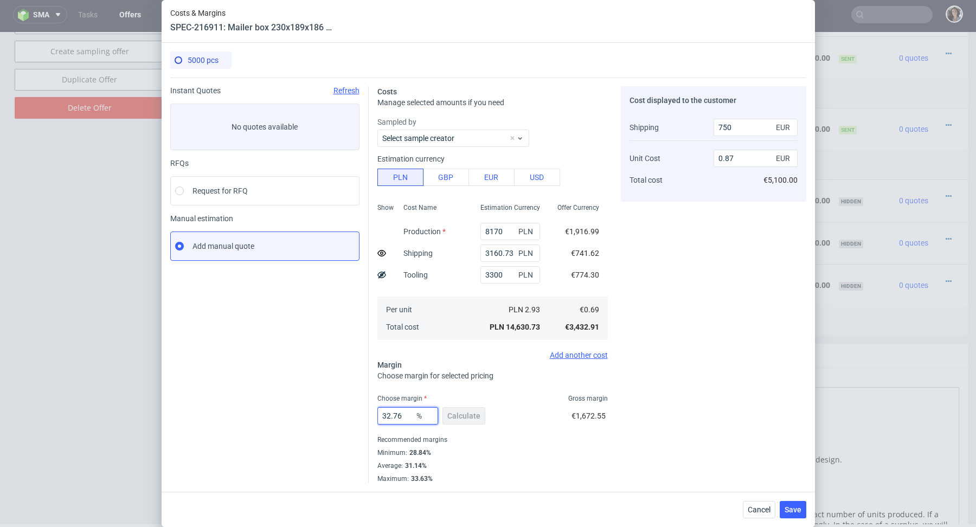
drag, startPoint x: 409, startPoint y: 416, endPoint x: 365, endPoint y: 415, distance: 43.9
click at [365, 415] on div "Instant Quotes Refresh No quotes available RFQs Request for RFQ Manual estimati…" at bounding box center [488, 280] width 636 height 405
type input "40"
type input "0.99"
type input "40"
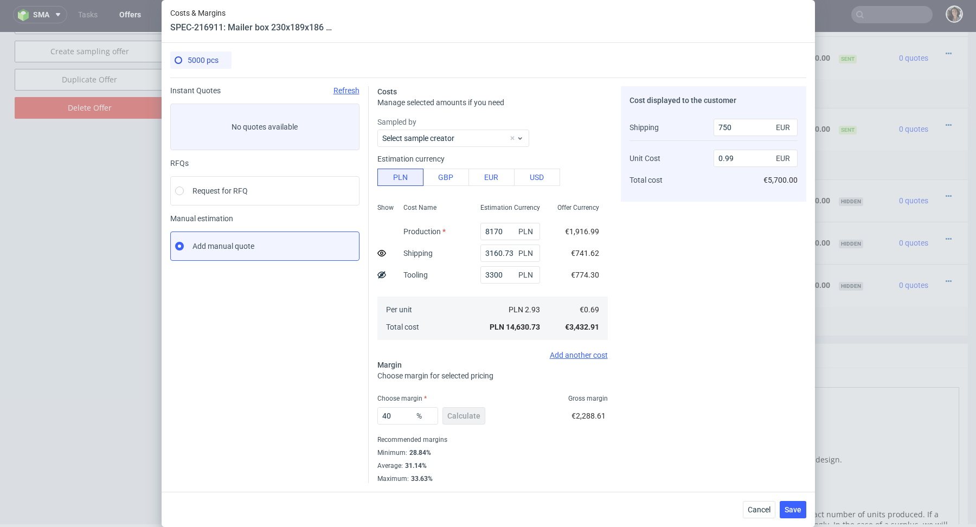
click at [705, 401] on div "Cost displayed to the customer Shipping Unit Cost Total cost 750 EUR 0.99 EUR €…" at bounding box center [713, 284] width 185 height 397
click at [785, 502] on button "Save" at bounding box center [792, 509] width 27 height 17
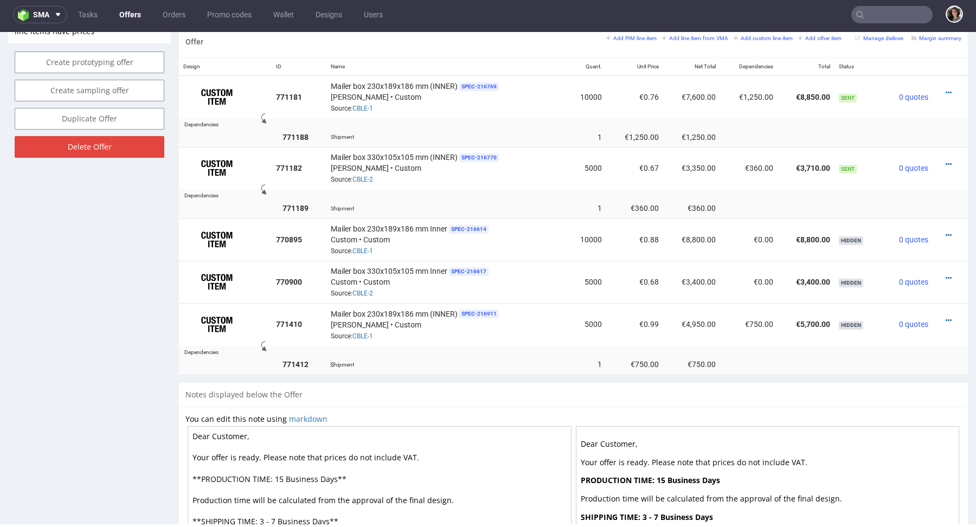
scroll to position [650, 0]
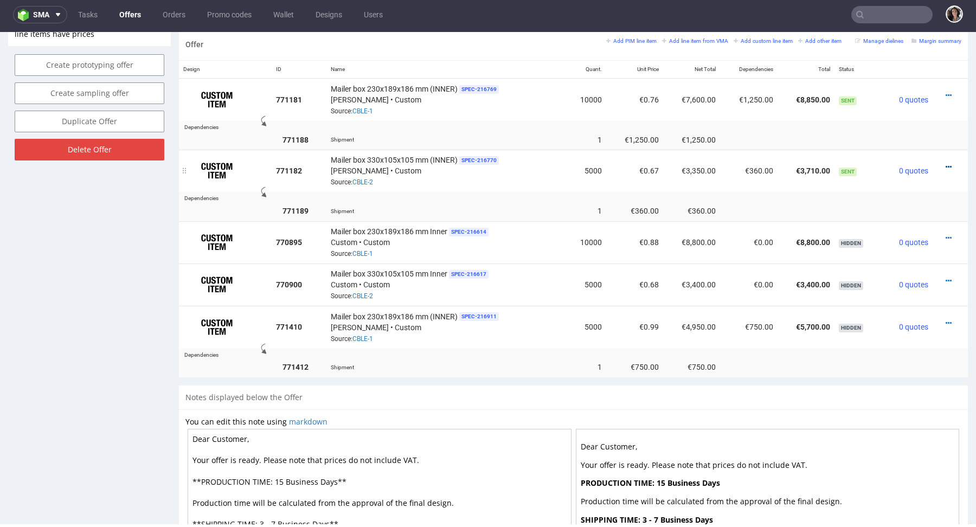
click at [945, 165] on icon at bounding box center [948, 167] width 6 height 8
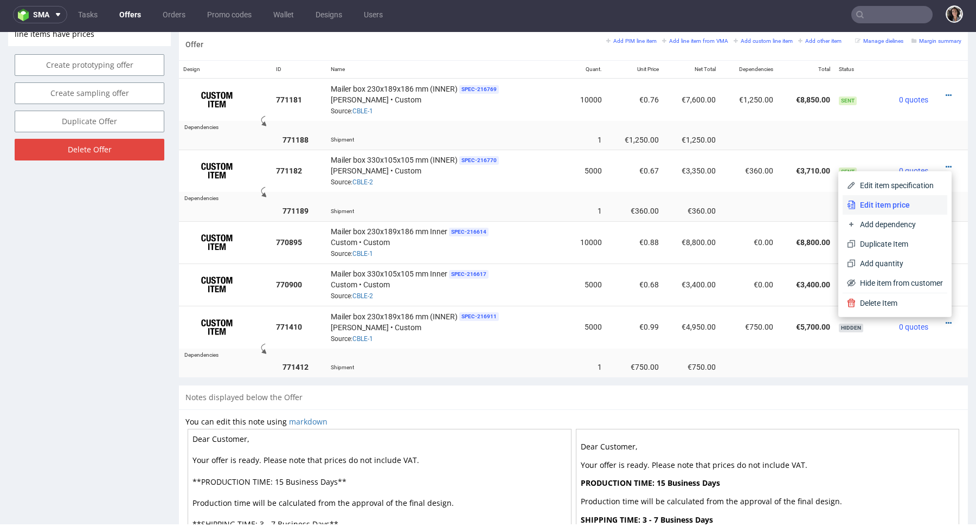
click at [861, 205] on span "Edit item price" at bounding box center [898, 204] width 87 height 11
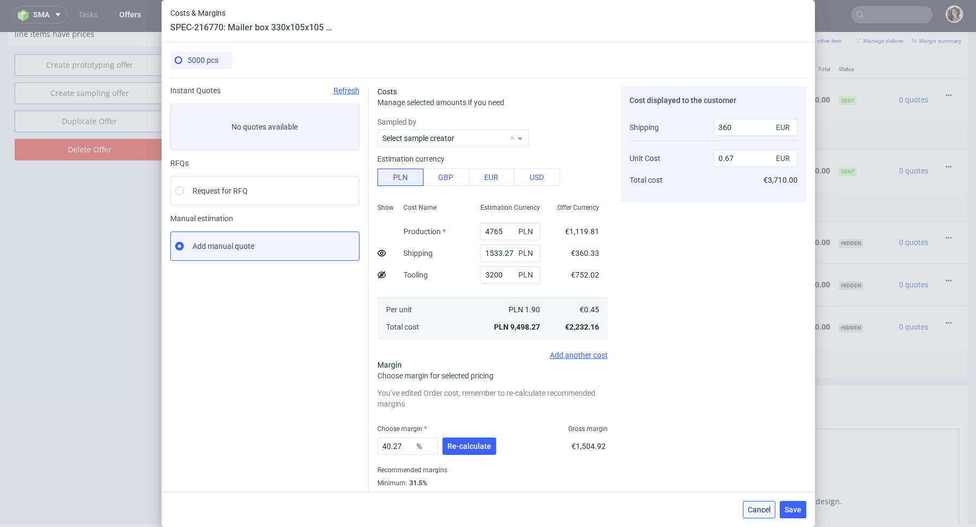
click at [761, 517] on button "Cancel" at bounding box center [759, 509] width 33 height 17
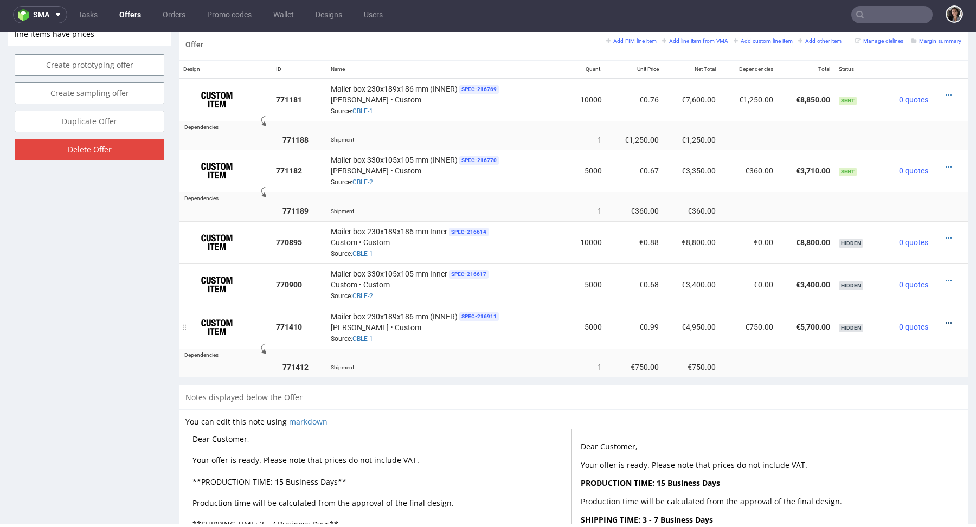
click at [945, 321] on icon at bounding box center [948, 323] width 6 height 8
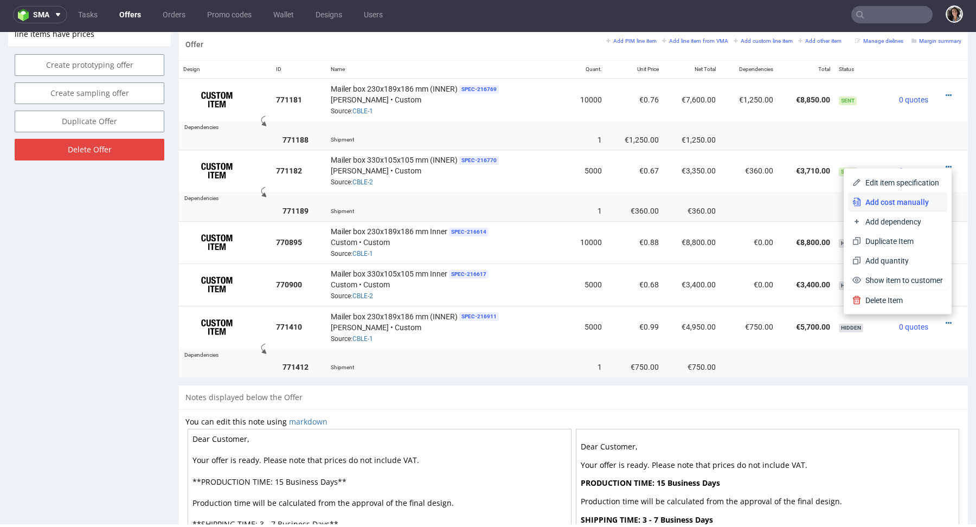
click at [875, 205] on span "Add cost manually" at bounding box center [902, 202] width 82 height 11
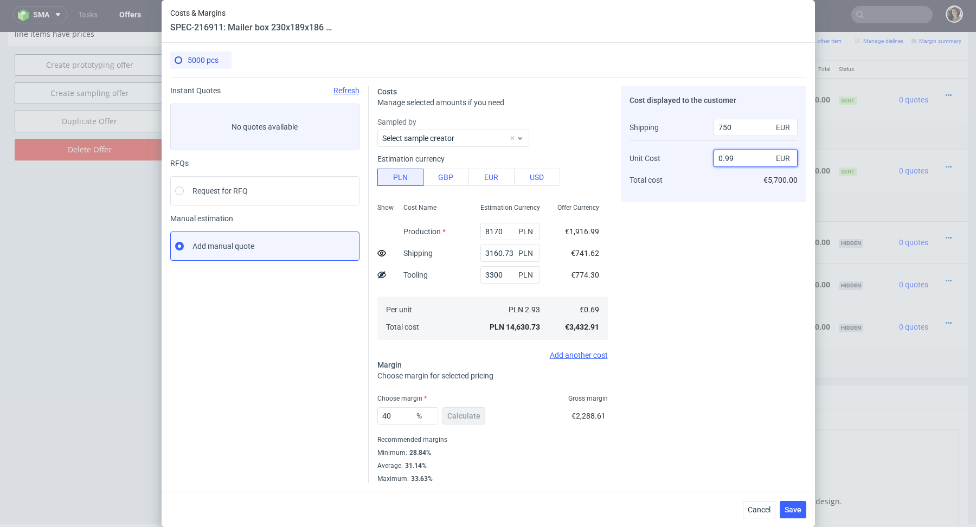
click at [750, 156] on input "0.99" at bounding box center [755, 158] width 84 height 17
type input "0.98"
type input "38.93805309734514"
type input "0.99"
type input "39.47368421052632"
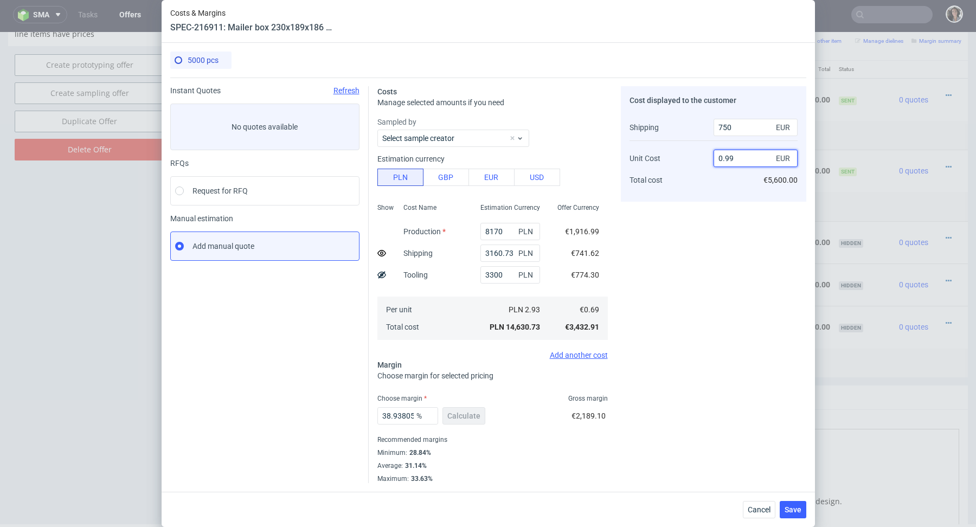
type input "0.98"
drag, startPoint x: 385, startPoint y: 416, endPoint x: 479, endPoint y: 417, distance: 93.8
click at [479, 417] on div "39.47368421052632 % Calculate" at bounding box center [432, 418] width 110 height 30
type input "35"
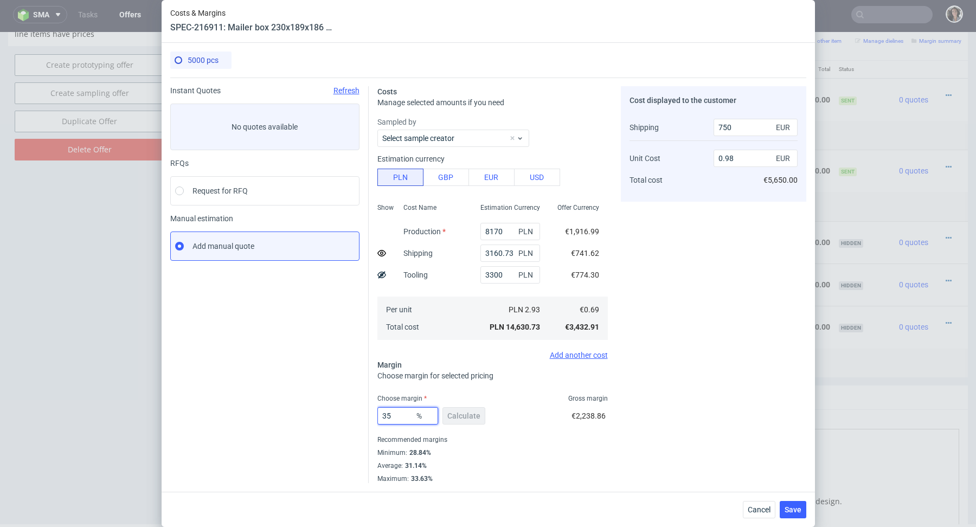
scroll to position [0, 0]
type input "0.9"
type input "35"
click at [518, 422] on div "35 % Calculate €1,848.49" at bounding box center [492, 418] width 230 height 30
click at [734, 153] on input "0.9" at bounding box center [755, 158] width 84 height 17
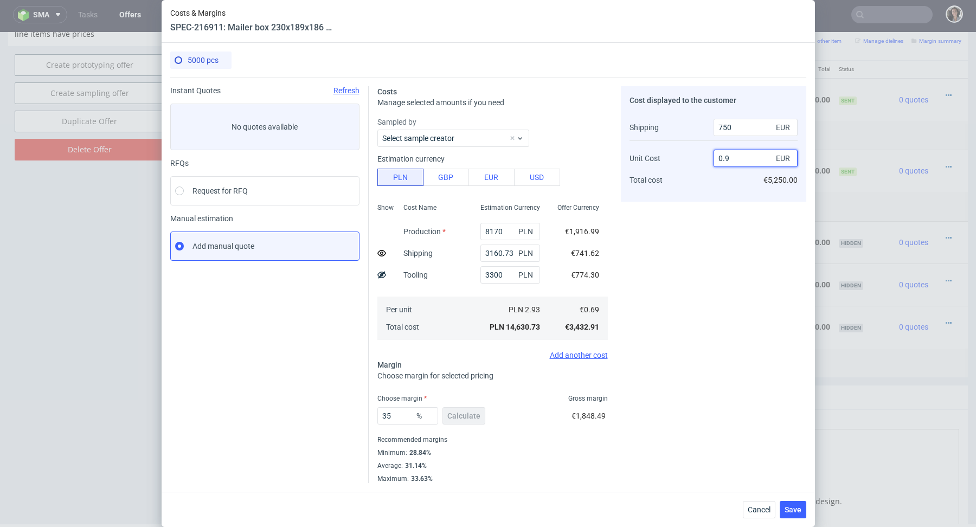
click at [734, 158] on input "0.9" at bounding box center [755, 158] width 84 height 17
type input "0.89"
type input "33.65384615384616"
type input "0.9"
type input "34.2857142857143"
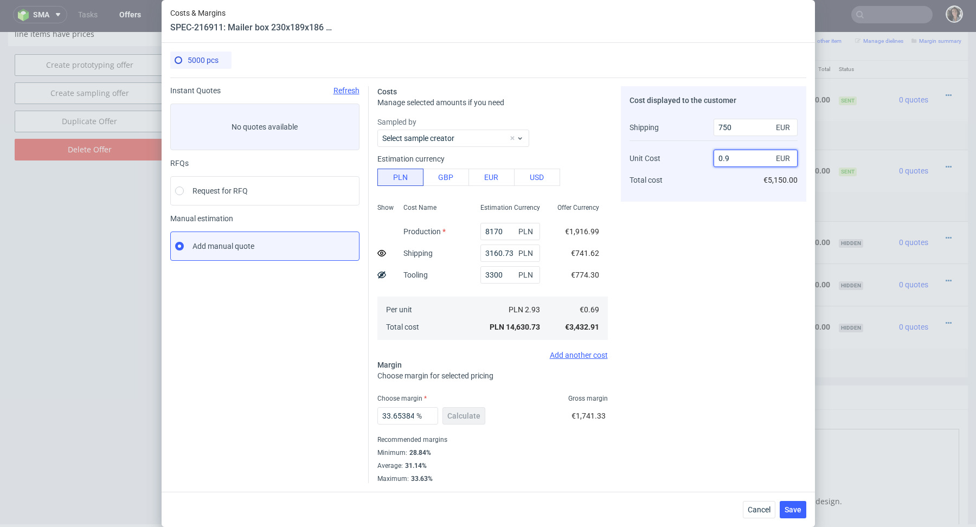
type input "0.89"
click at [719, 223] on div "Cost displayed to the customer Shipping Unit Cost Total cost 750 EUR 0.89 EUR €…" at bounding box center [713, 284] width 185 height 397
click at [789, 506] on span "Save" at bounding box center [792, 510] width 17 height 8
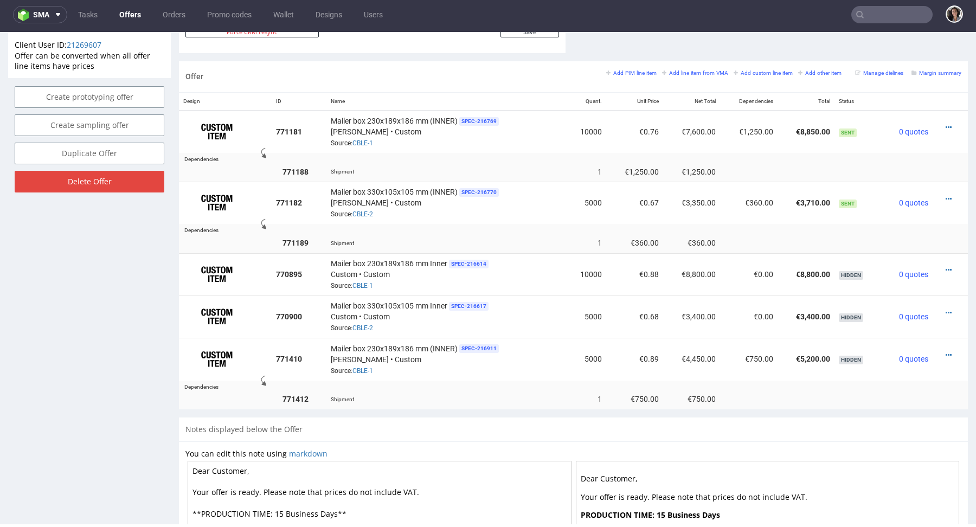
scroll to position [574, 0]
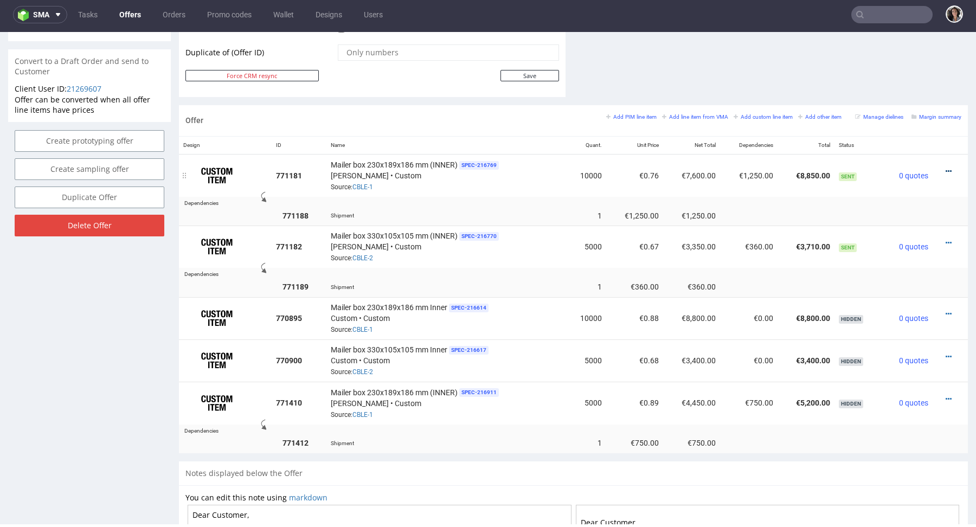
click at [945, 169] on icon at bounding box center [948, 171] width 6 height 8
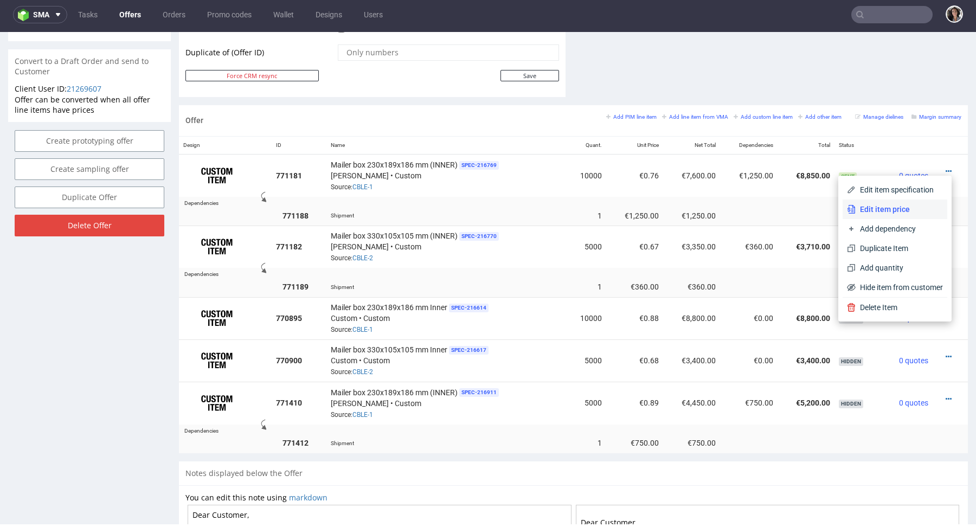
click at [874, 206] on span "Edit item price" at bounding box center [898, 209] width 87 height 11
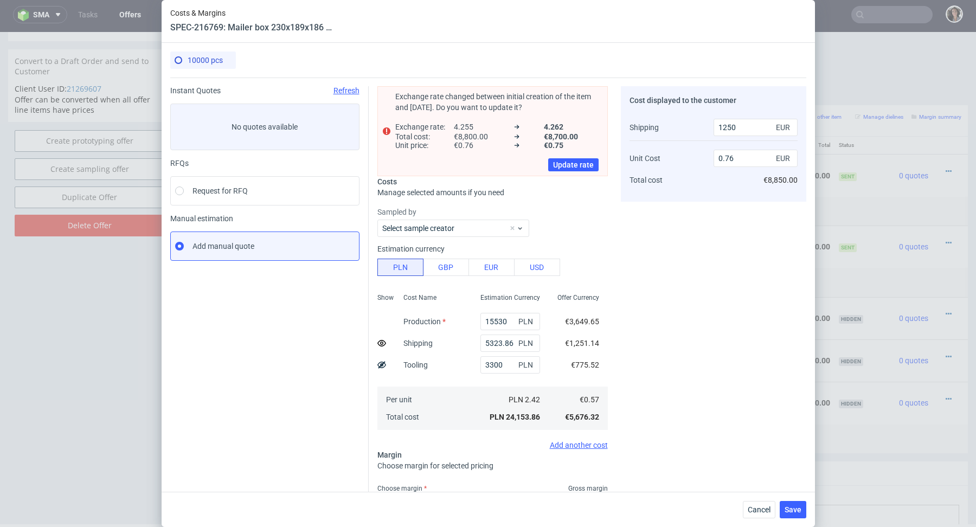
scroll to position [88, 0]
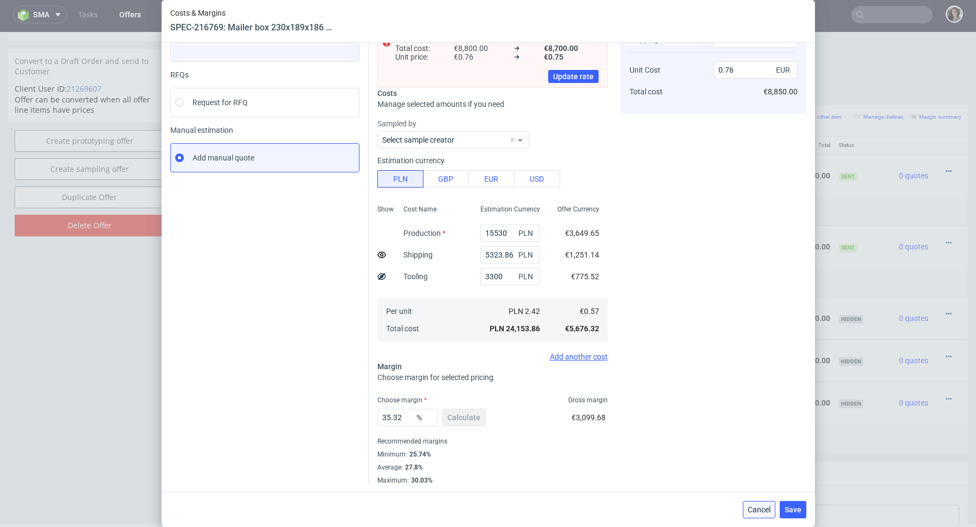
click at [755, 512] on span "Cancel" at bounding box center [758, 510] width 23 height 8
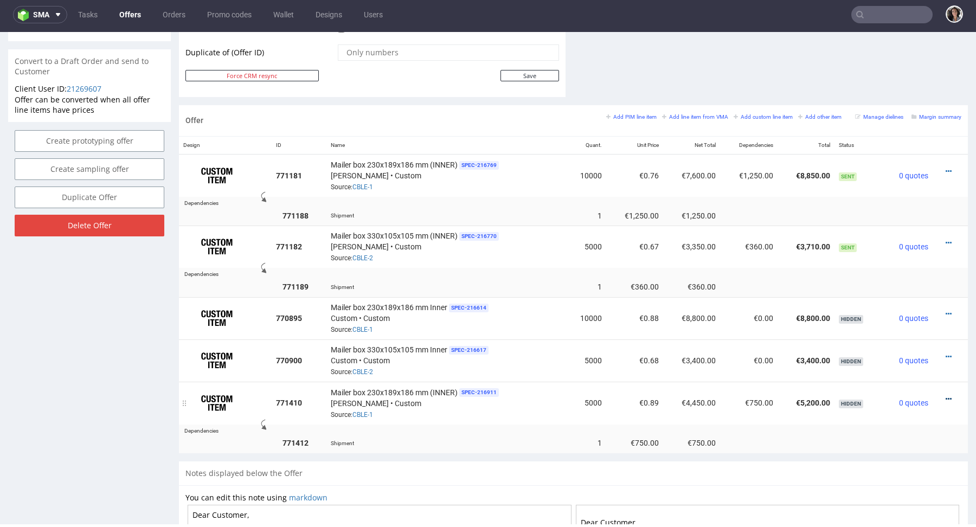
click at [945, 395] on icon at bounding box center [948, 399] width 6 height 8
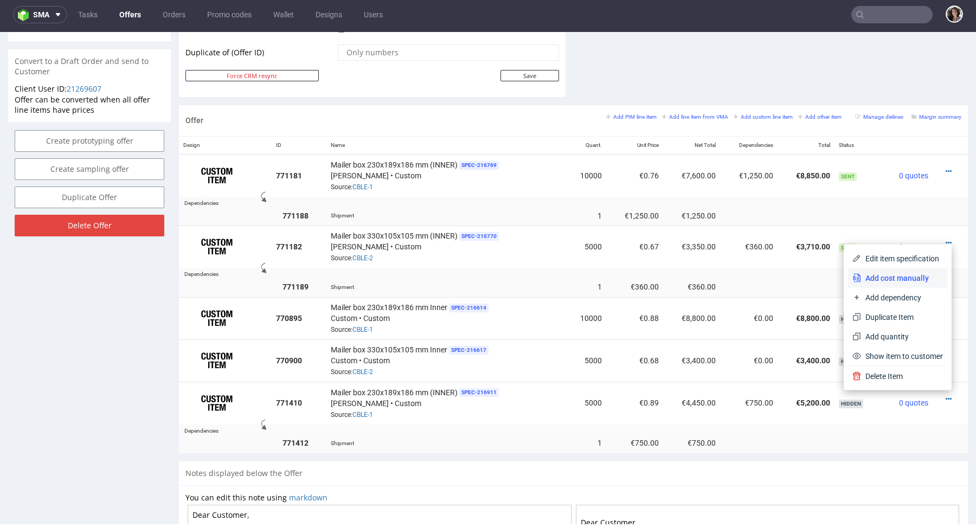
click at [892, 274] on span "Add cost manually" at bounding box center [902, 278] width 82 height 11
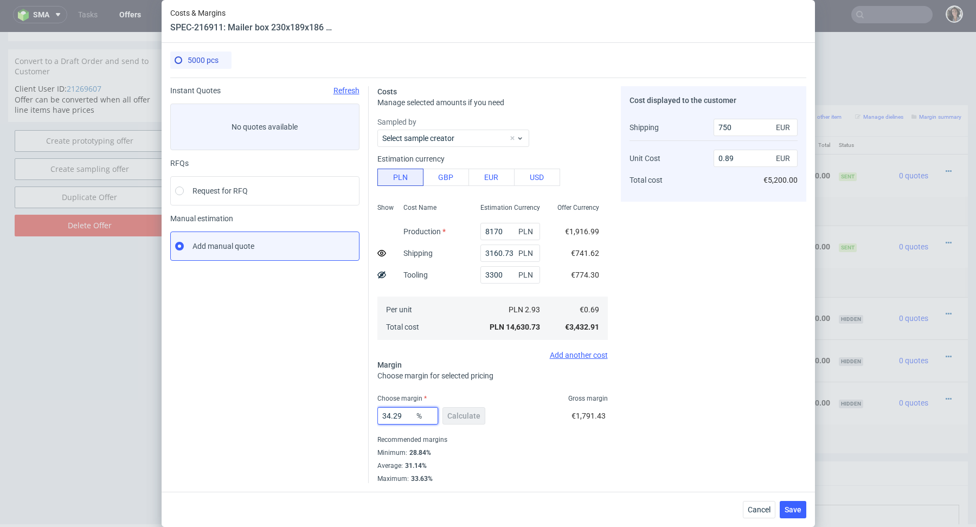
drag, startPoint x: 403, startPoint y: 417, endPoint x: 386, endPoint y: 415, distance: 16.3
click at [386, 415] on input "34.29" at bounding box center [407, 415] width 61 height 17
click at [695, 415] on div "Cost displayed to the customer Shipping Unit Cost Total cost 750 EUR 0.89 EUR €…" at bounding box center [713, 284] width 185 height 397
click at [406, 416] on input "34.29" at bounding box center [407, 415] width 61 height 17
type input "34.9"
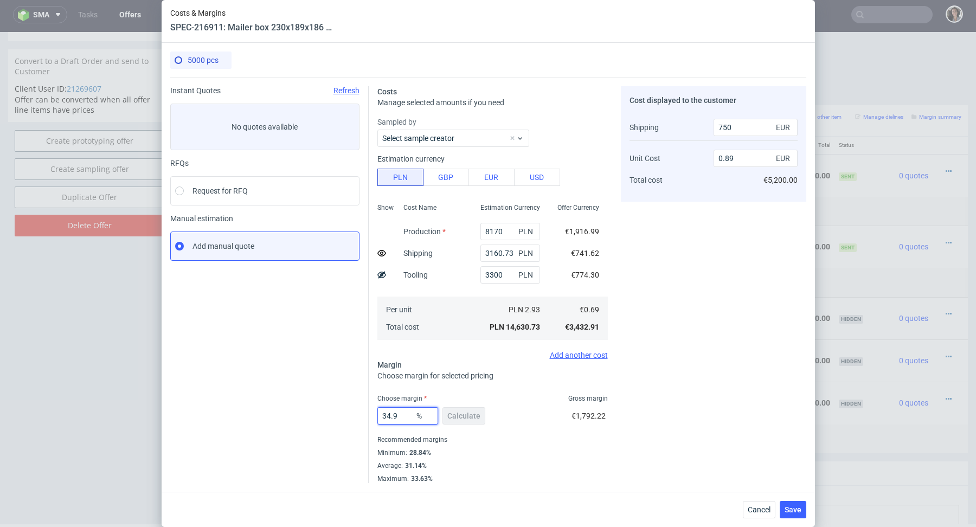
type input "0.9"
type input "34.4"
type input "0.89"
type input "34.5"
type input "0.9"
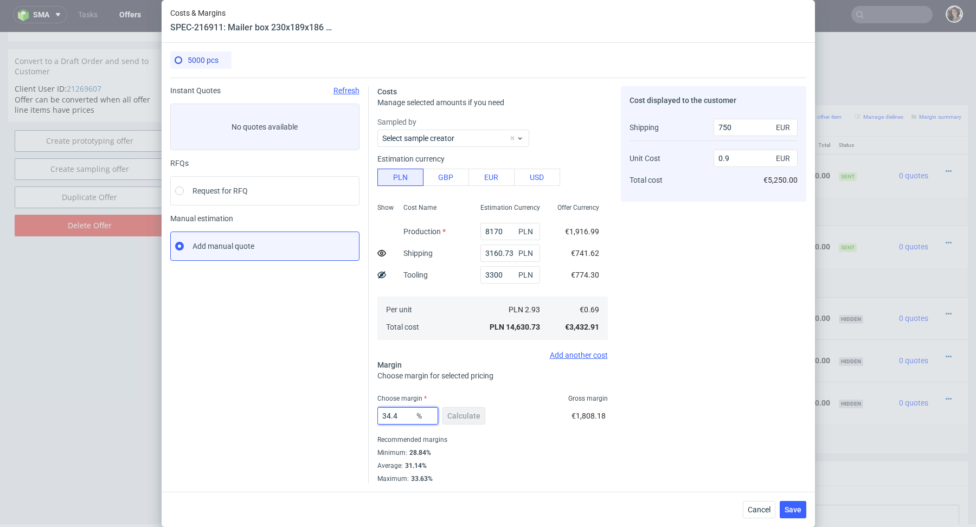
type input "34.49"
type input "0.89"
type input "34.49"
click at [797, 510] on span "Save" at bounding box center [792, 510] width 17 height 8
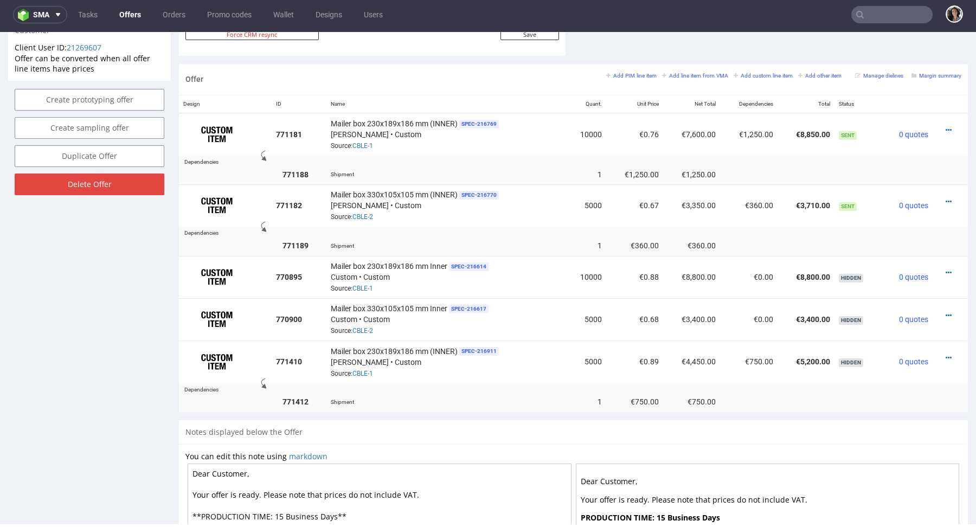
scroll to position [637, 0]
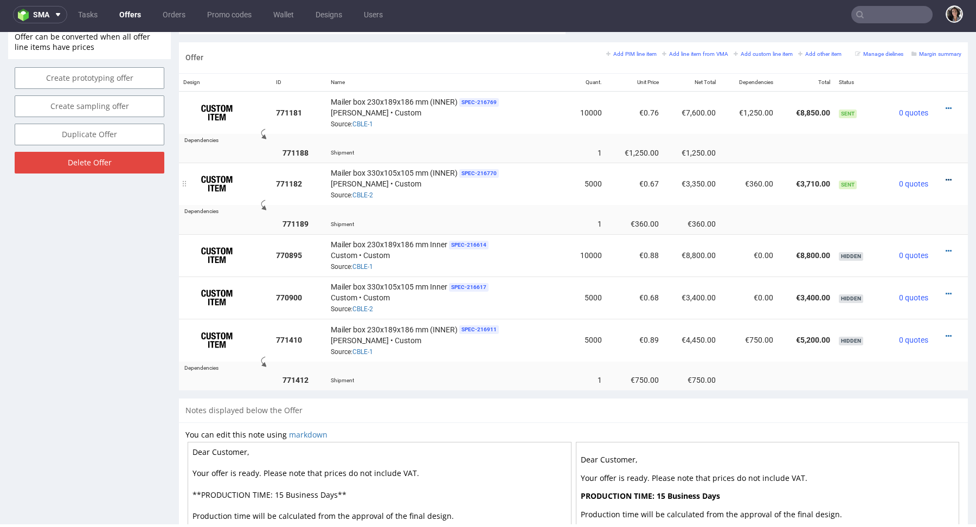
click at [945, 178] on icon at bounding box center [948, 180] width 6 height 8
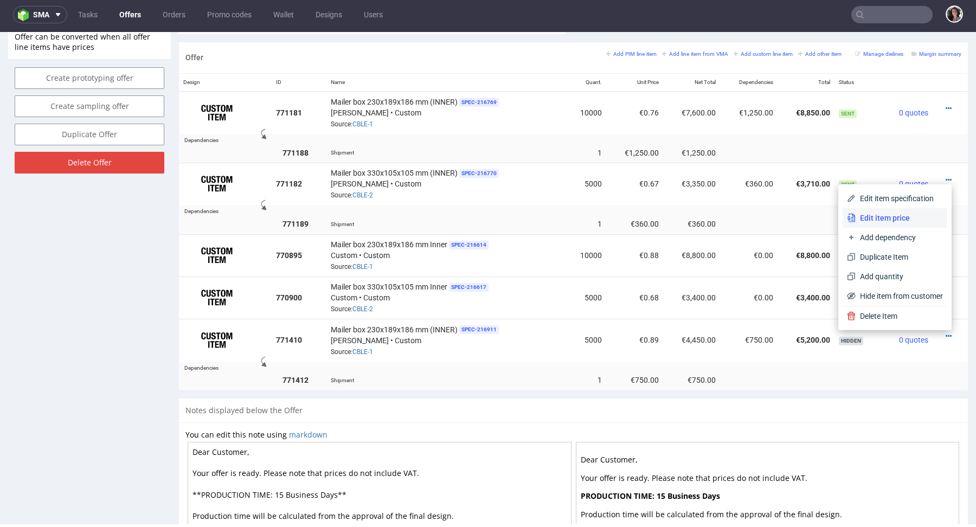
click at [871, 216] on span "Edit item price" at bounding box center [898, 217] width 87 height 11
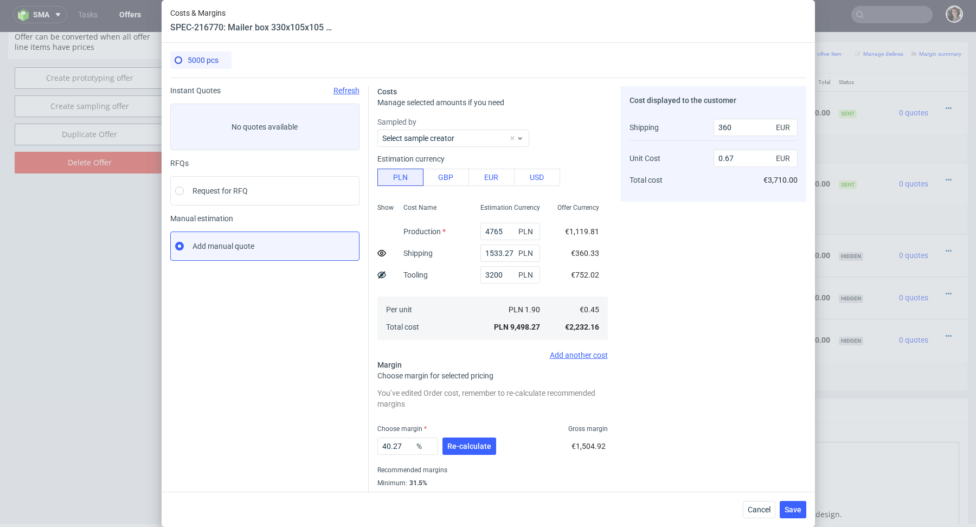
scroll to position [29, 0]
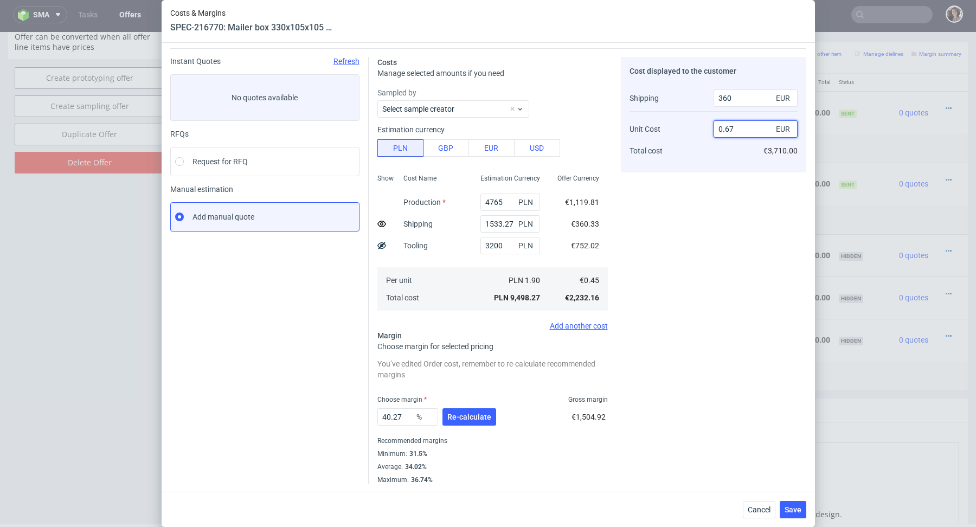
click at [736, 127] on input "0.67" at bounding box center [755, 128] width 84 height 17
click at [761, 515] on button "Cancel" at bounding box center [759, 509] width 33 height 17
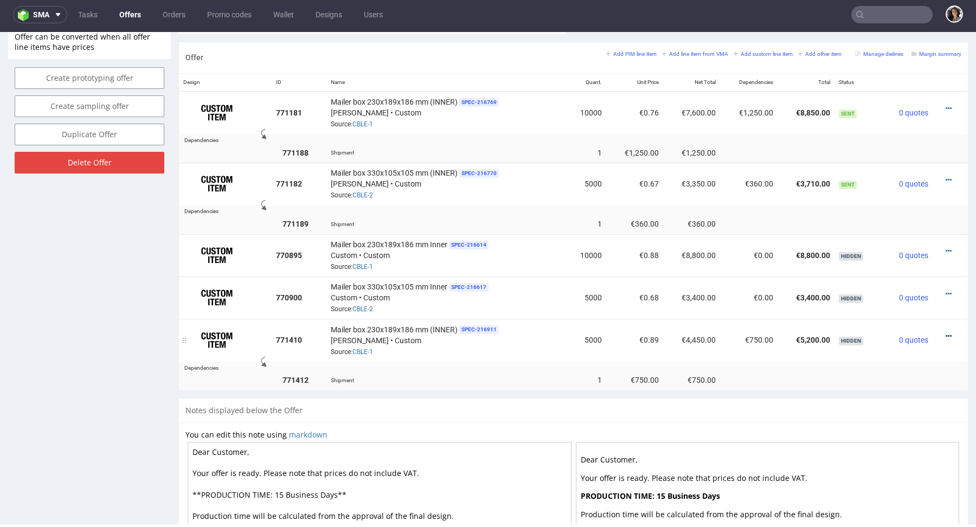
click at [945, 332] on icon at bounding box center [948, 336] width 6 height 8
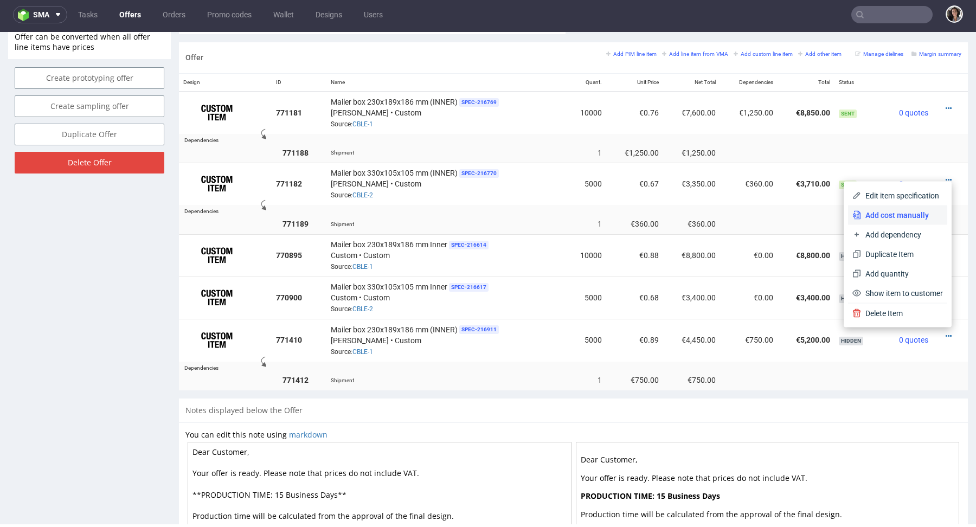
click at [894, 215] on span "Add cost manually" at bounding box center [902, 215] width 82 height 11
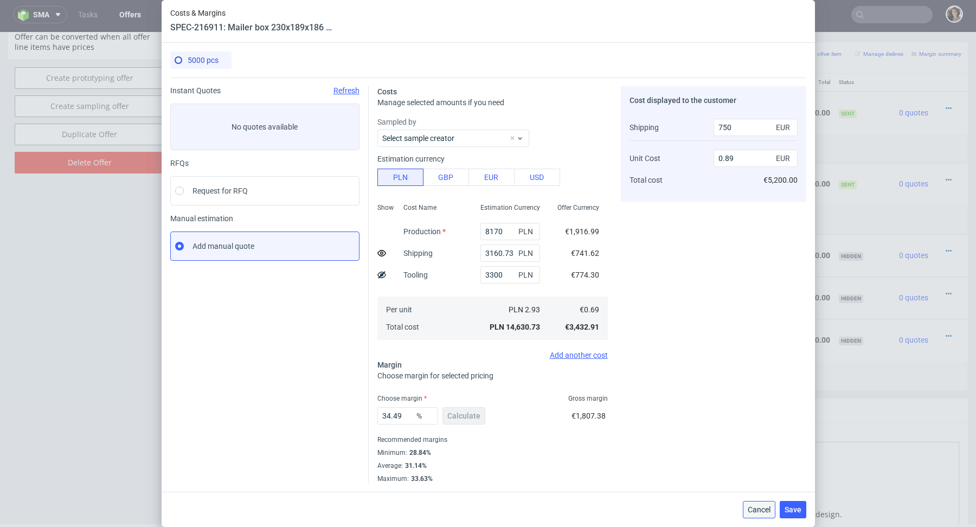
click at [757, 511] on span "Cancel" at bounding box center [758, 510] width 23 height 8
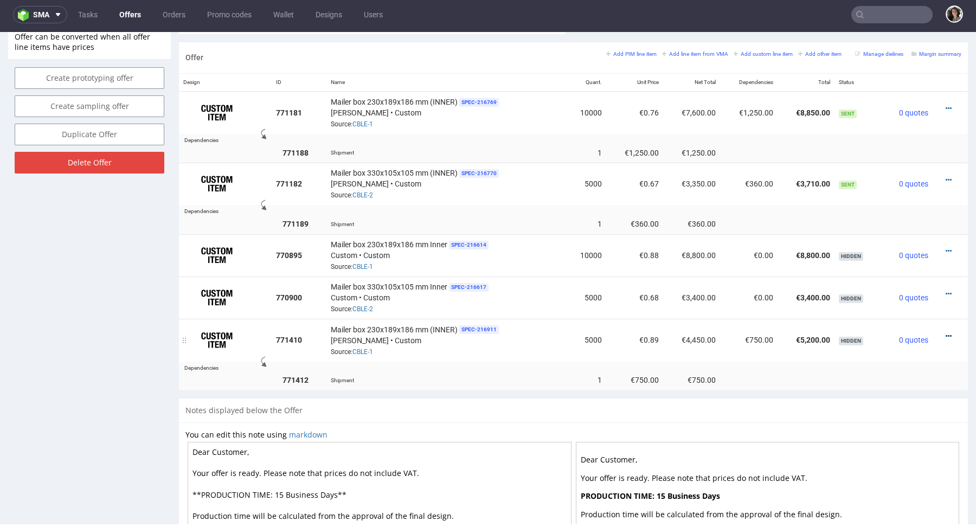
click at [945, 334] on icon at bounding box center [948, 336] width 6 height 8
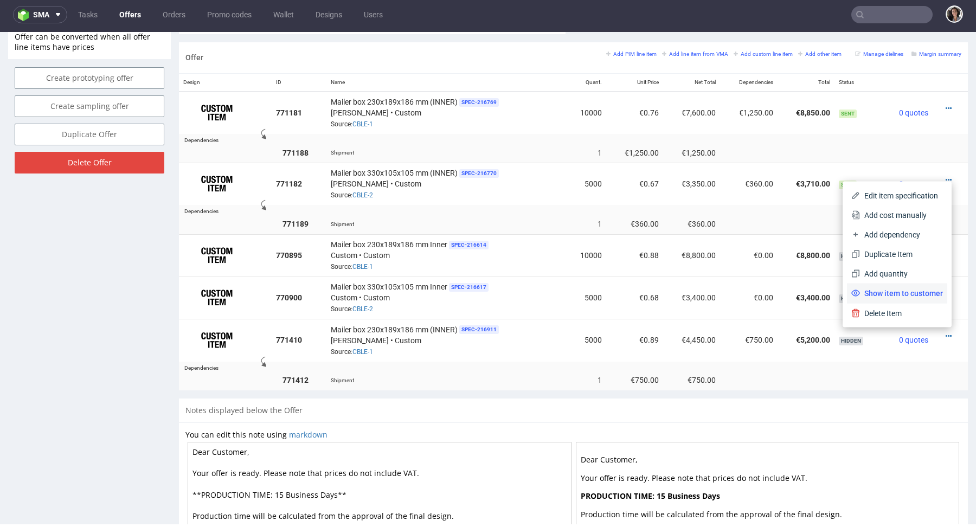
click at [912, 293] on span "Show item to customer" at bounding box center [901, 293] width 83 height 11
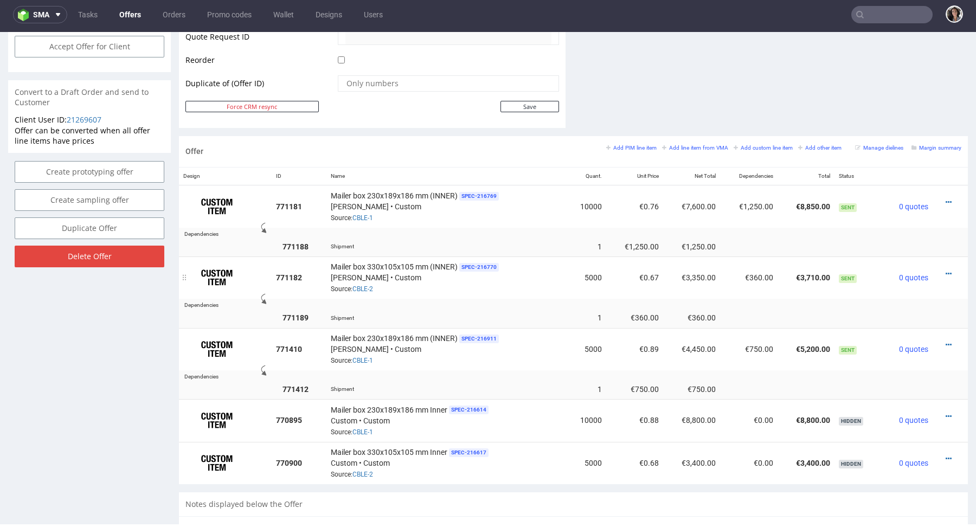
scroll to position [523, 0]
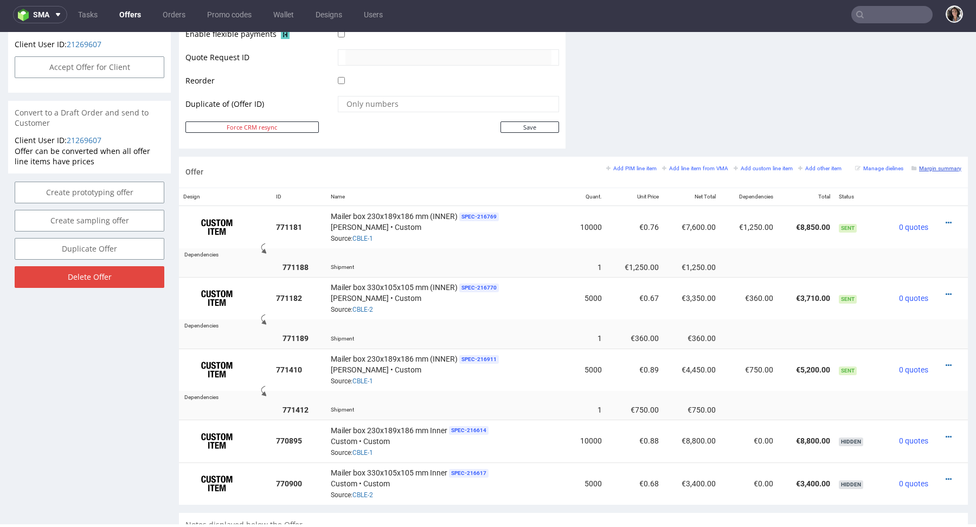
click at [935, 167] on small "Margin summary" at bounding box center [936, 168] width 50 height 6
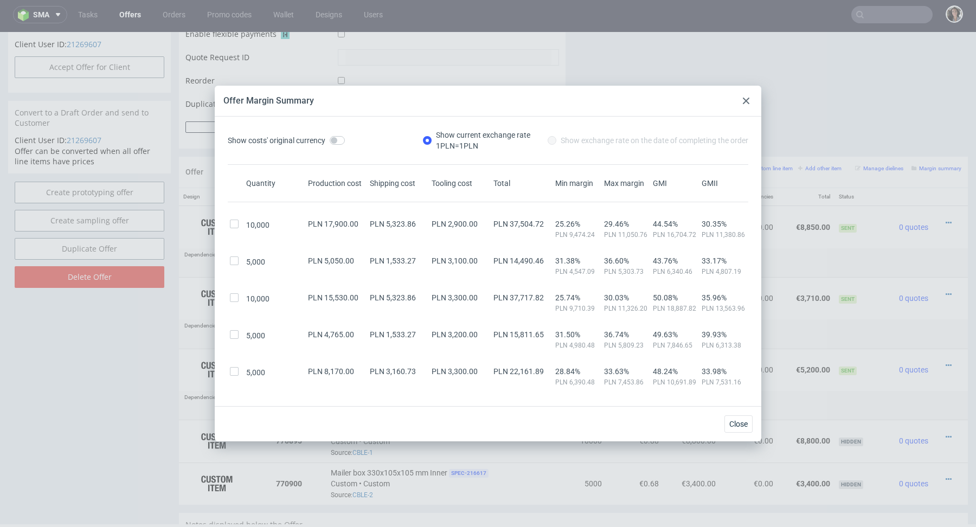
scroll to position [49, 0]
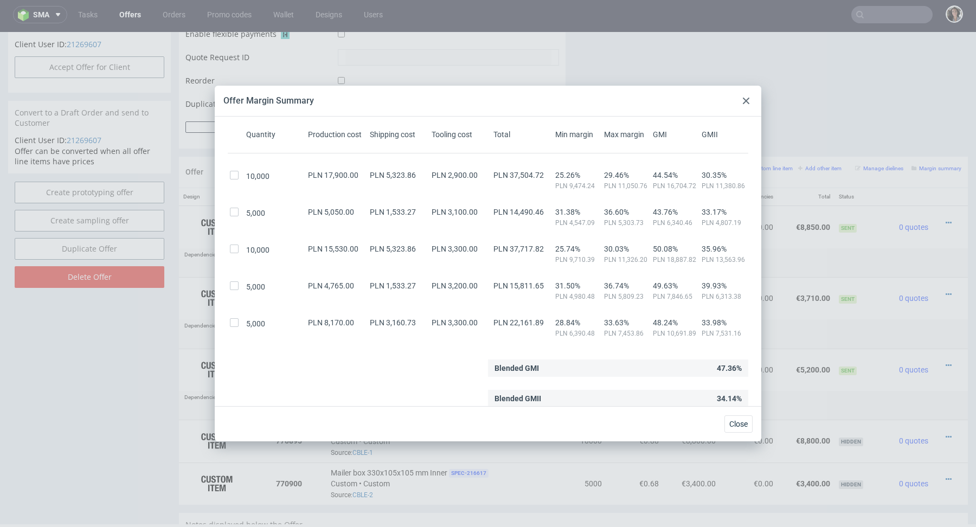
click at [745, 101] on use at bounding box center [746, 101] width 7 height 7
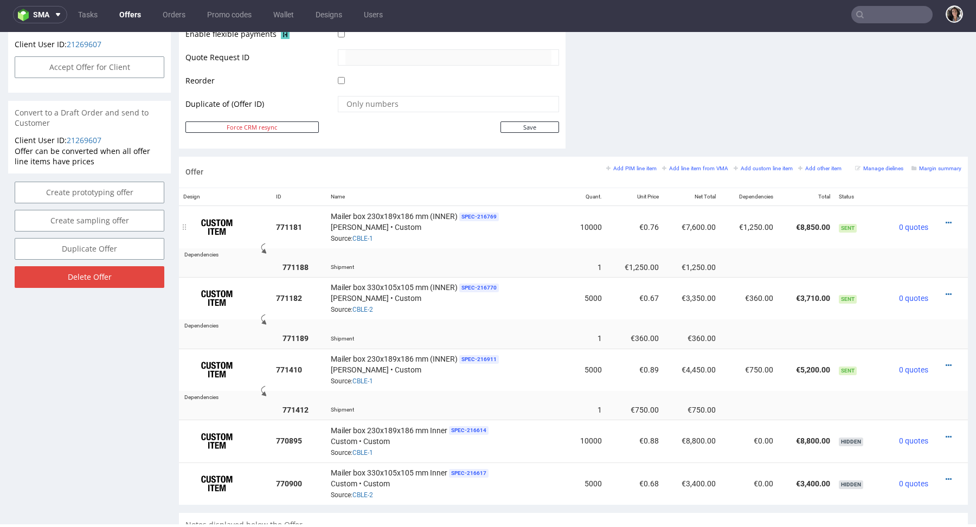
click at [937, 218] on div at bounding box center [947, 222] width 20 height 11
click at [945, 220] on icon at bounding box center [948, 223] width 6 height 8
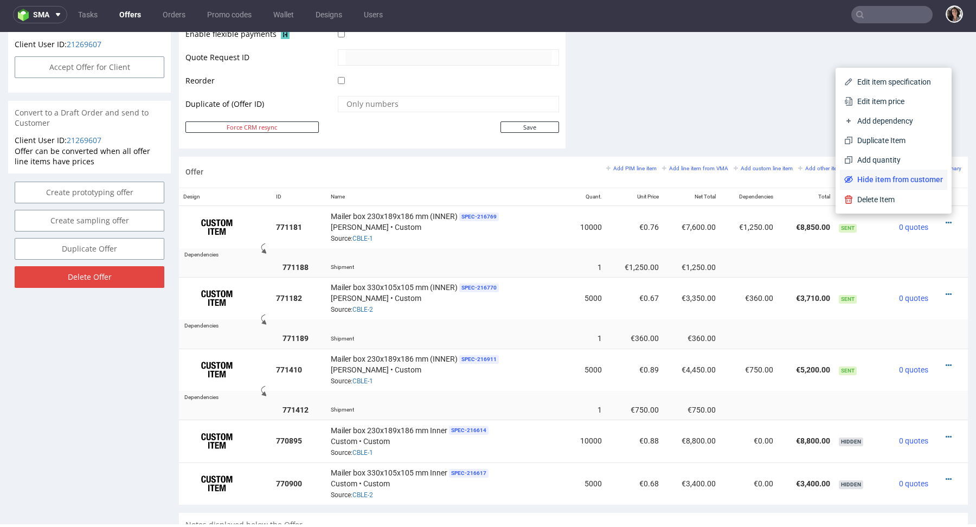
click at [911, 181] on span "Hide item from customer" at bounding box center [898, 179] width 90 height 11
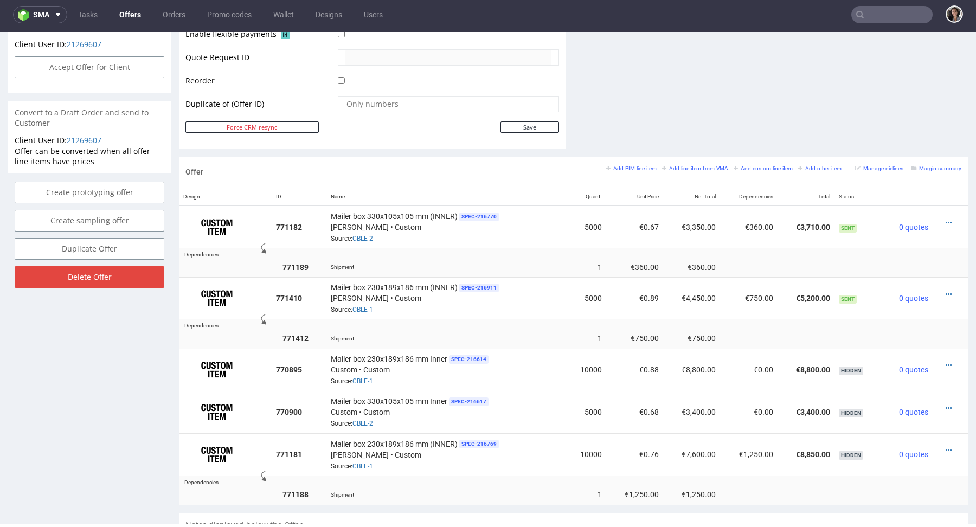
scroll to position [0, 0]
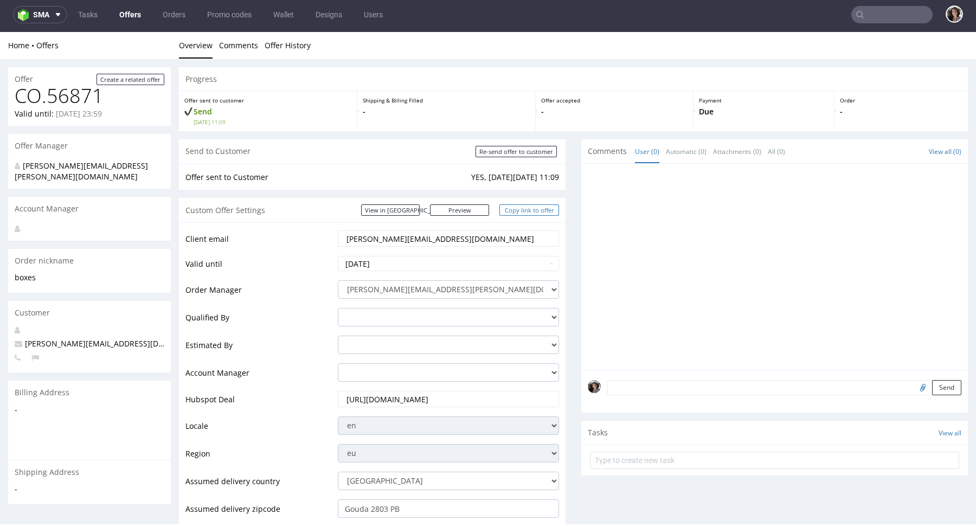
click at [529, 211] on link "Copy link to offer" at bounding box center [529, 209] width 60 height 11
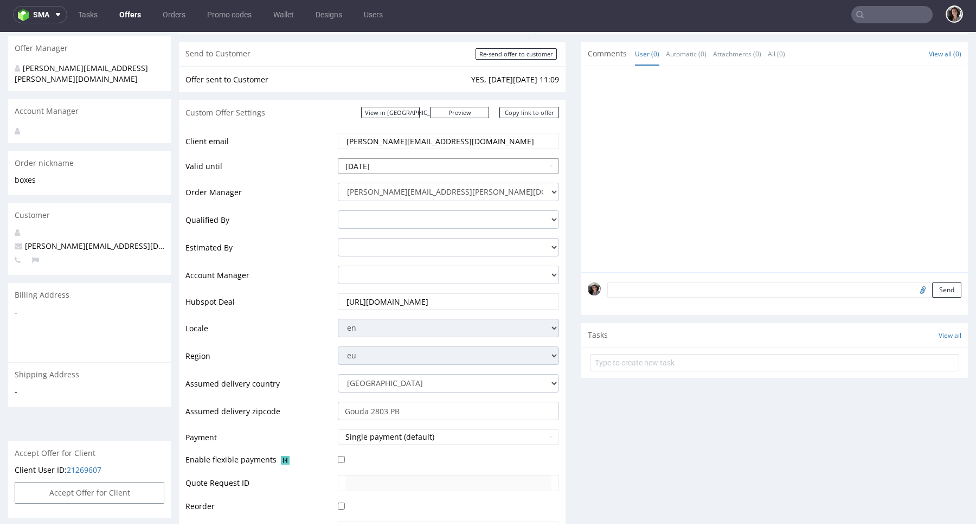
scroll to position [255, 0]
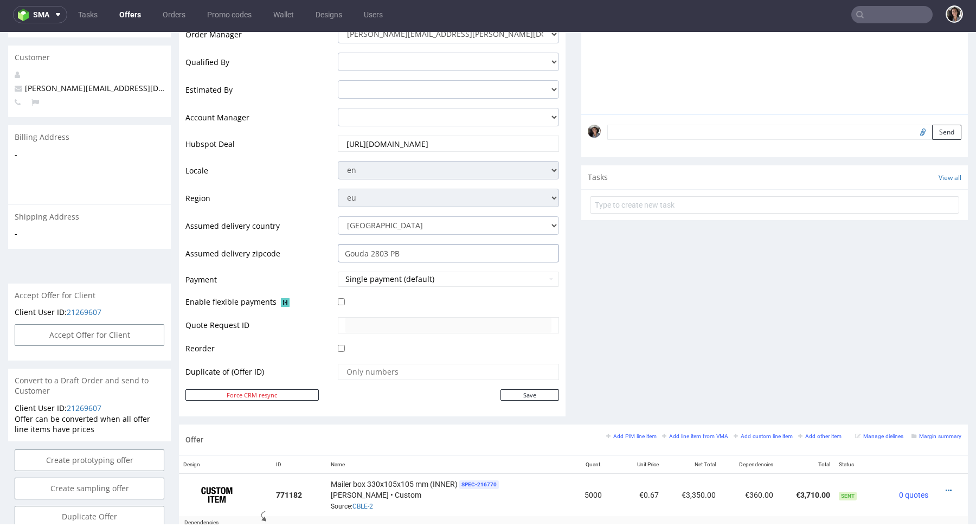
drag, startPoint x: 419, startPoint y: 253, endPoint x: 314, endPoint y: 253, distance: 104.6
click at [314, 253] on tr "Assumed delivery zipcode Gouda 2803 PB" at bounding box center [371, 257] width 373 height 28
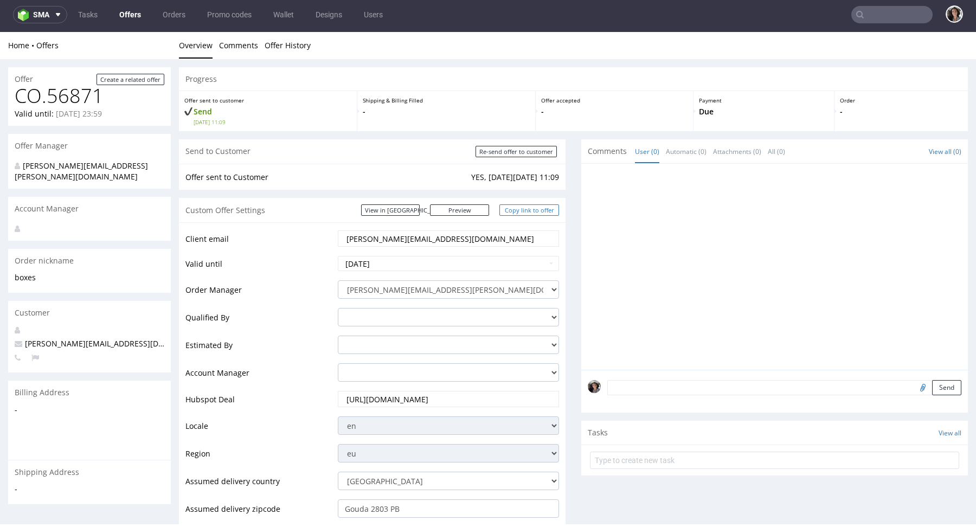
click at [540, 208] on link "Copy link to offer" at bounding box center [529, 209] width 60 height 11
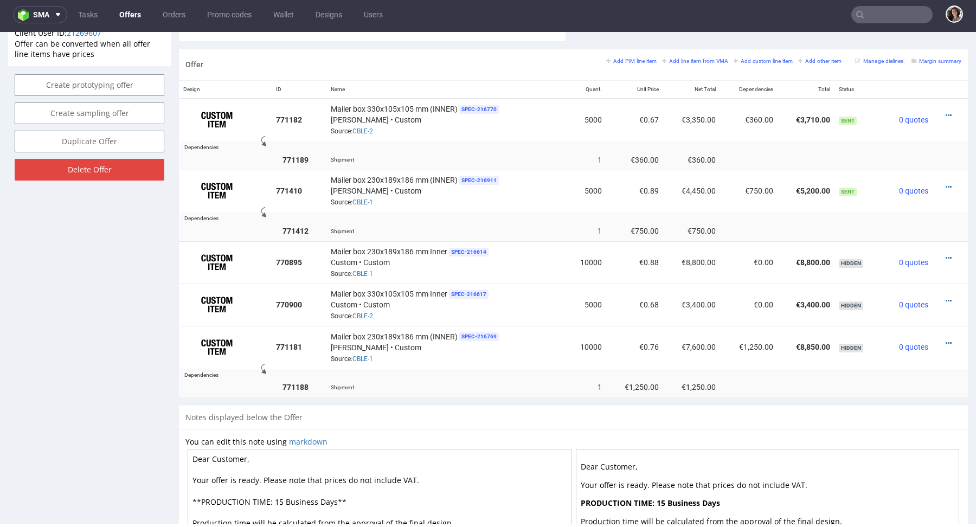
scroll to position [632, 0]
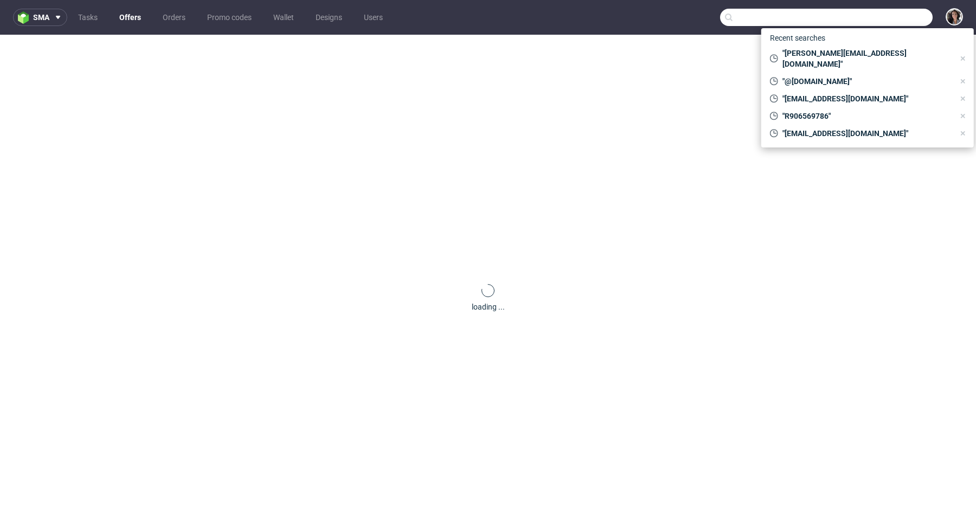
click at [891, 12] on input "text" at bounding box center [826, 17] width 212 height 17
paste input "[EMAIL_ADDRESS][DOMAIN_NAME]"
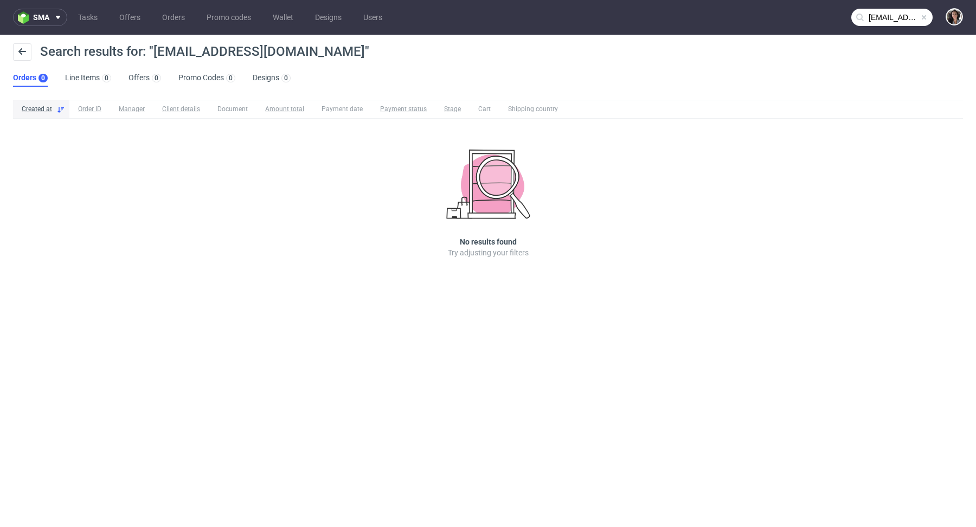
click at [880, 16] on input "sales1@bfuturist.com" at bounding box center [891, 17] width 81 height 17
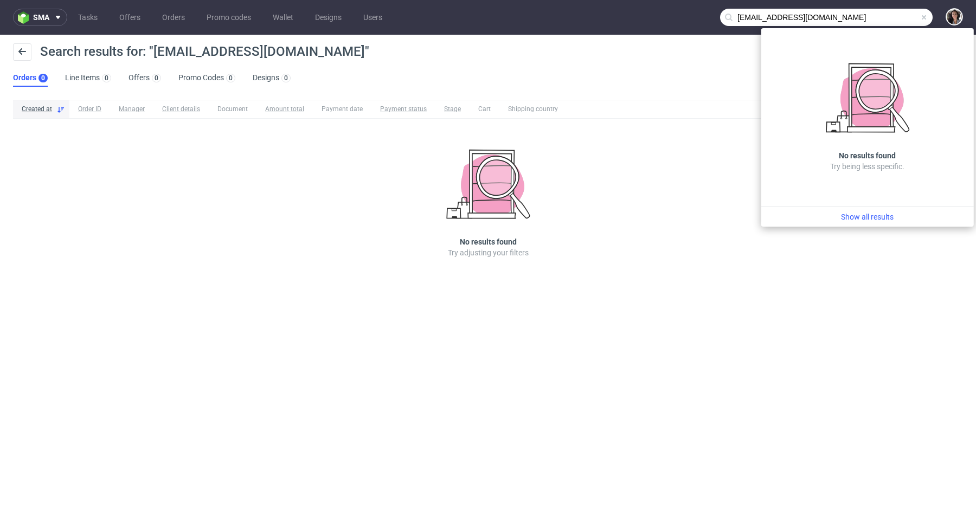
drag, startPoint x: 760, startPoint y: 14, endPoint x: 714, endPoint y: 17, distance: 46.2
click at [714, 17] on nav "sma Tasks Offers Orders Promo codes Wallet Designs Users sales1@bfuturist.com" at bounding box center [488, 17] width 976 height 35
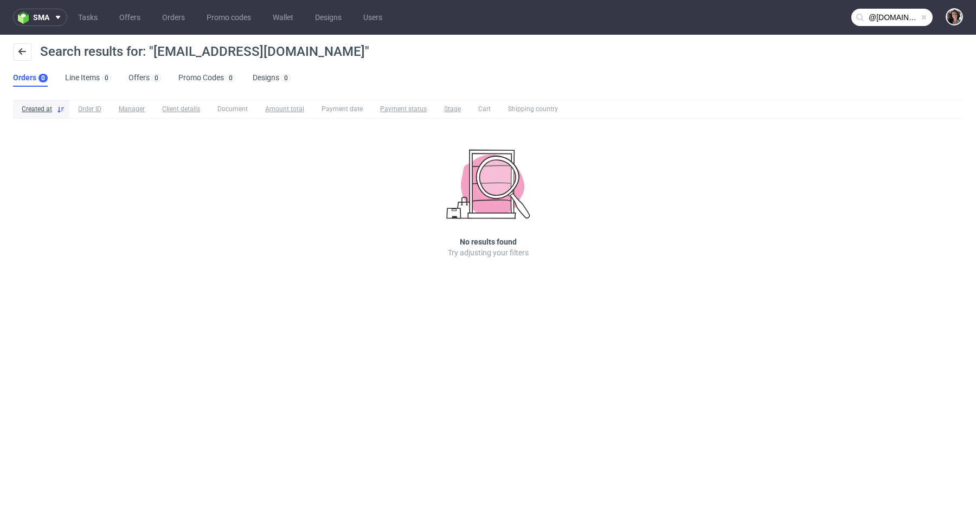
type input "@bfuturist.com"
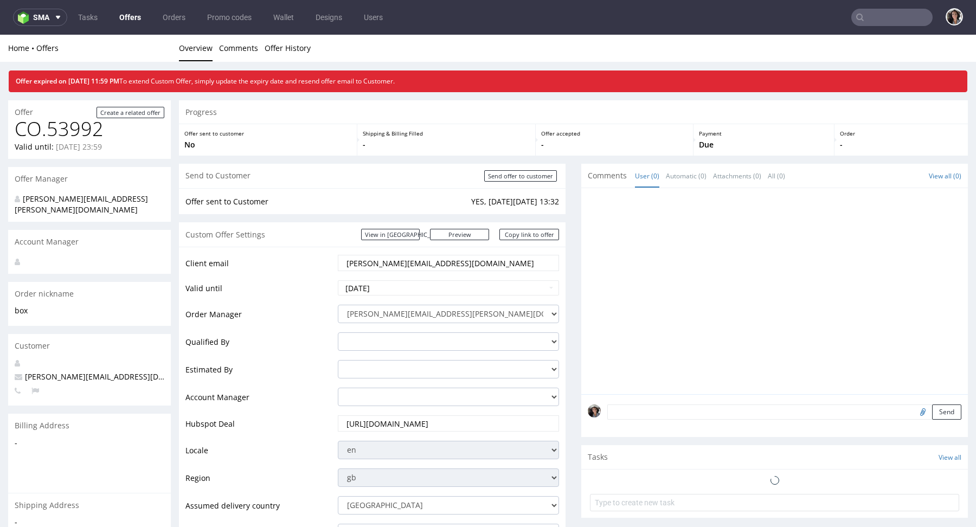
click at [131, 22] on link "Offers" at bounding box center [130, 17] width 35 height 17
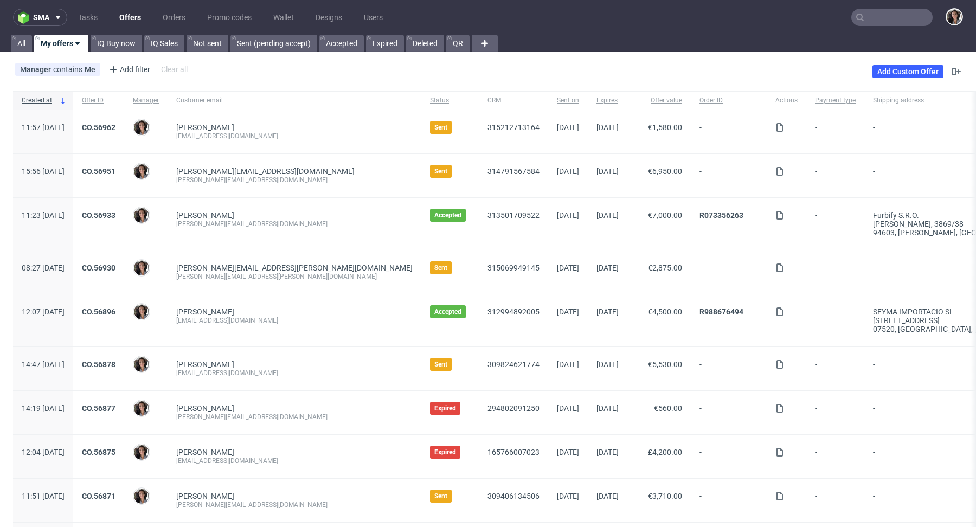
click at [879, 20] on input "text" at bounding box center [891, 17] width 81 height 17
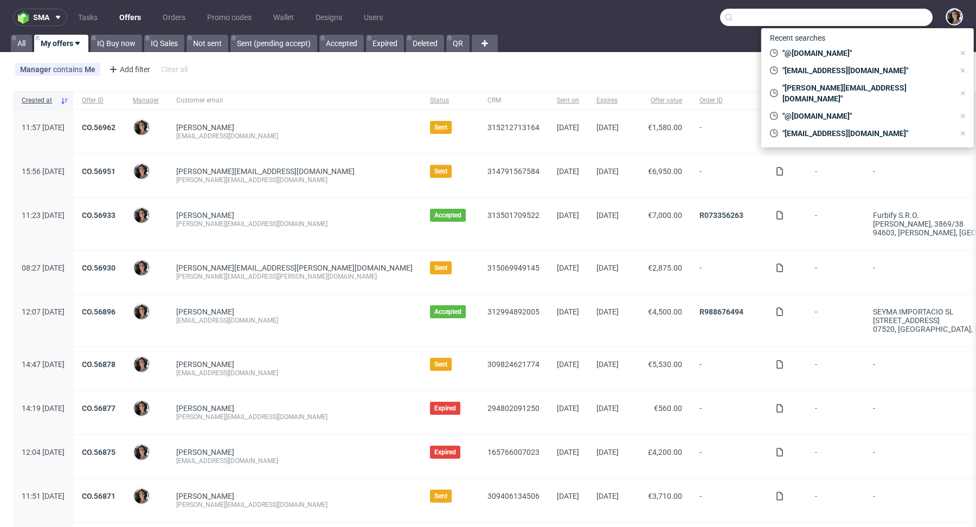
paste input "[PERSON_NAME][EMAIL_ADDRESS][DOMAIN_NAME]"
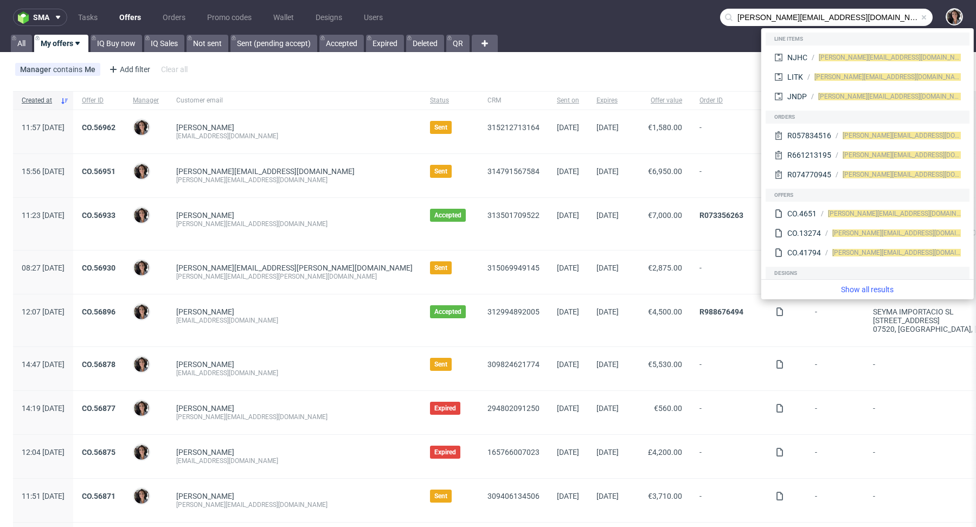
drag, startPoint x: 754, startPoint y: 17, endPoint x: 703, endPoint y: 17, distance: 50.4
click at [703, 17] on nav "sma Tasks Offers Orders Promo codes Wallet Designs Users [PERSON_NAME][EMAIL_AD…" at bounding box center [488, 17] width 976 height 35
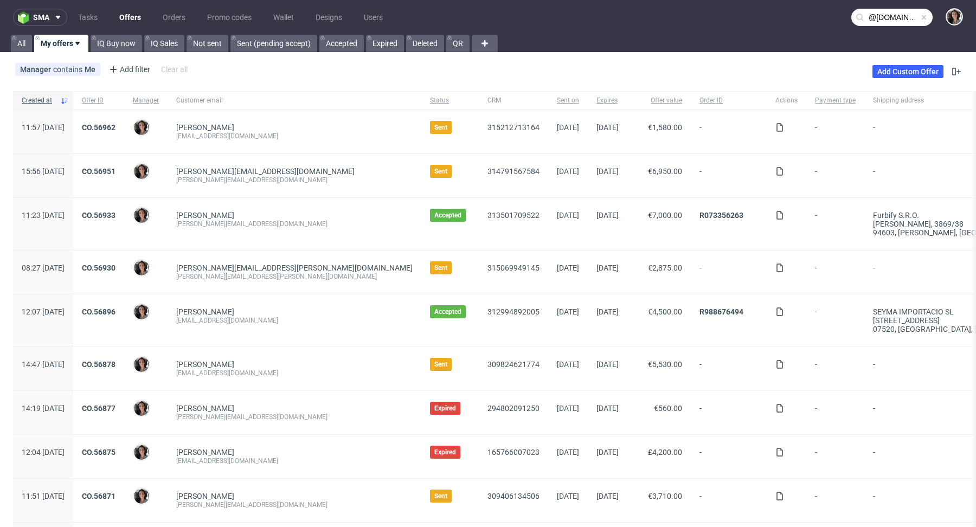
type input "@[DOMAIN_NAME]"
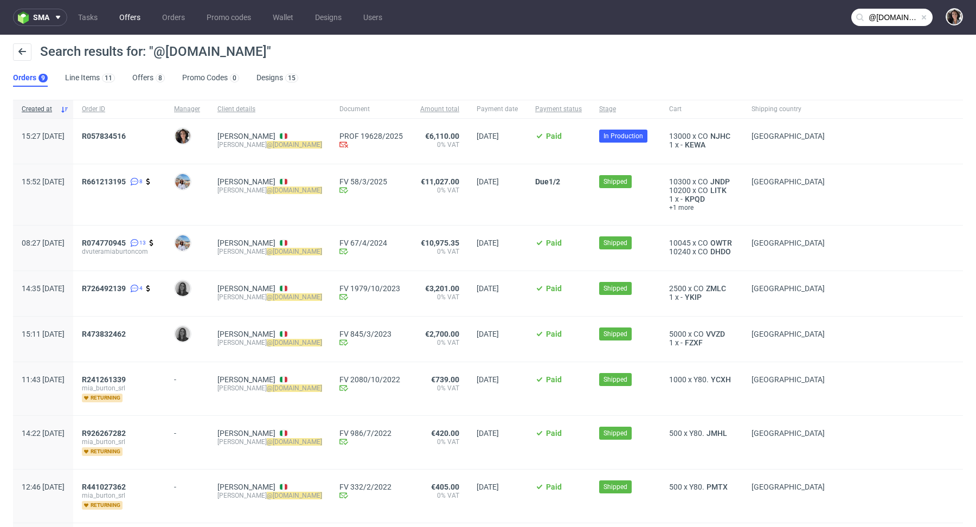
click at [126, 20] on link "Offers" at bounding box center [130, 17] width 34 height 17
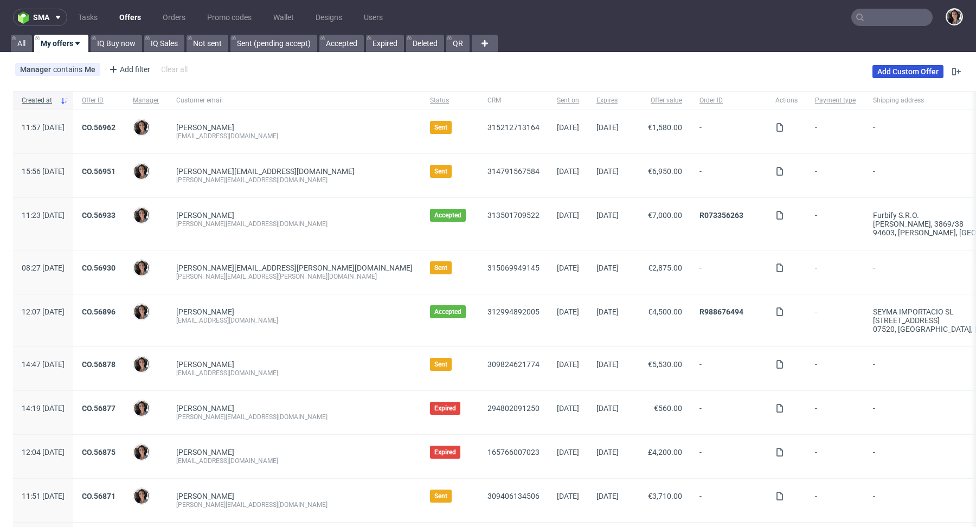
click at [906, 73] on link "Add Custom Offer" at bounding box center [907, 71] width 71 height 13
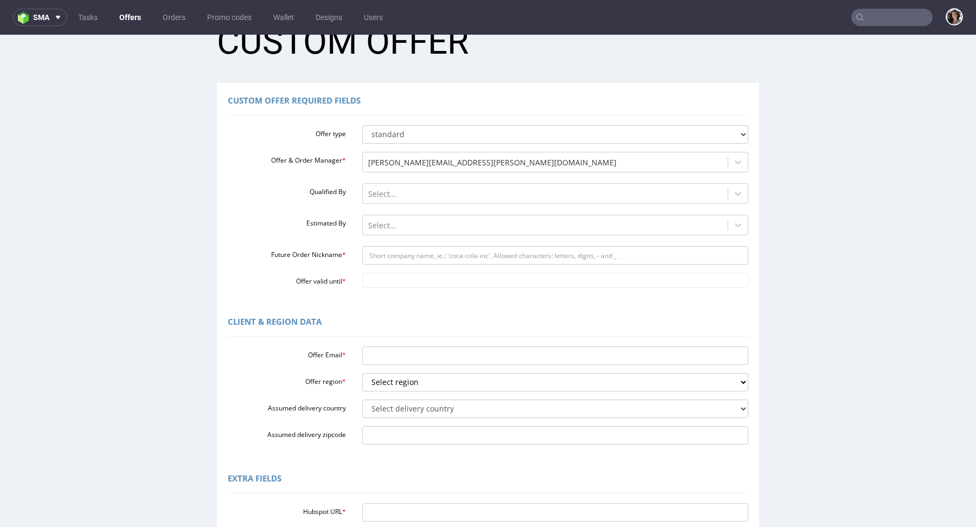
scroll to position [76, 0]
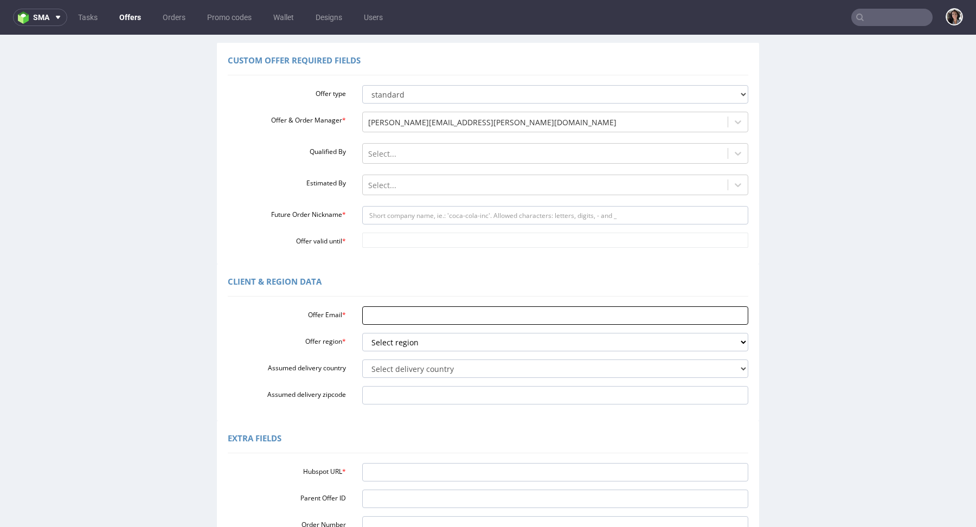
click at [388, 321] on input "Offer Email *" at bounding box center [555, 315] width 386 height 18
paste input "d.vutera@miaburton.com"
type input "d.vutera@miaburton.com"
click at [399, 345] on select "Select region eu gb de pl fr it es" at bounding box center [555, 342] width 386 height 18
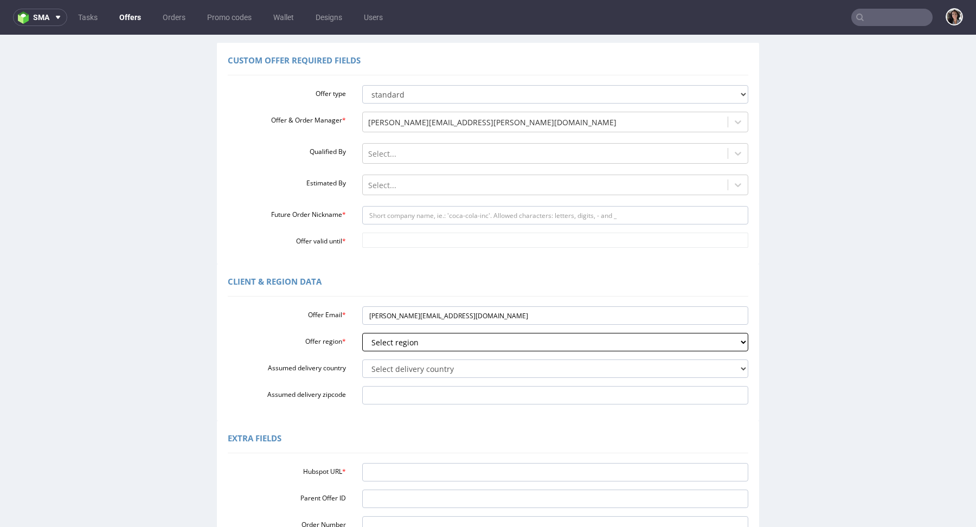
type input "Please wait..."
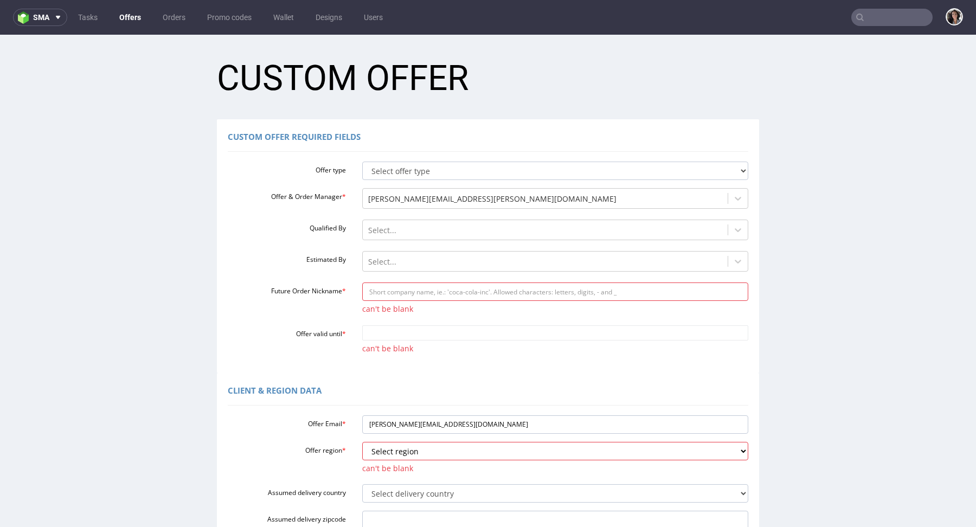
scroll to position [186, 0]
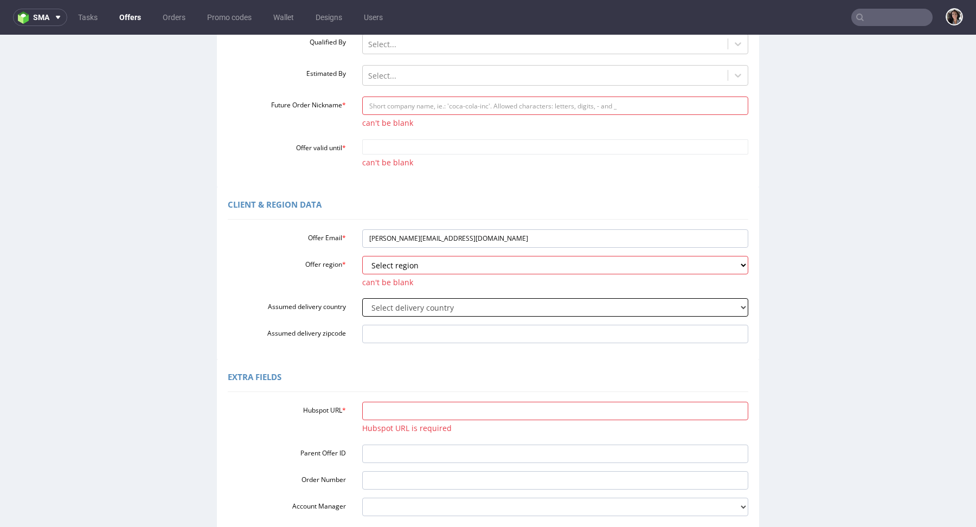
click at [378, 308] on select "Select delivery country Andorra Afghanistan Anguilla Albania Armenia Antarctica…" at bounding box center [555, 307] width 386 height 18
select select "110"
click at [393, 330] on input "Assumed delivery zipcode" at bounding box center [555, 334] width 386 height 18
paste input "90143"
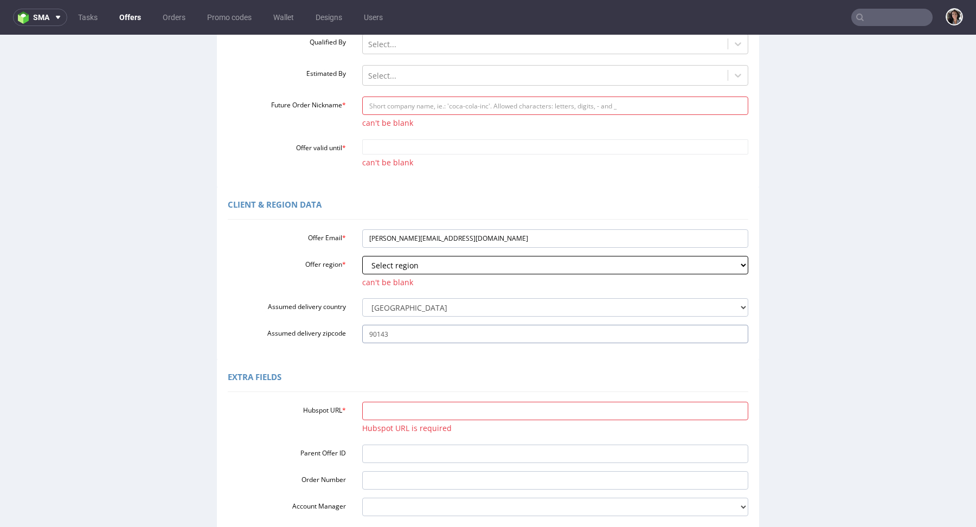
type input "90143"
click at [398, 263] on select "Select region eu gb de pl fr it es" at bounding box center [555, 265] width 386 height 18
select select "it"
click at [412, 366] on div "Extra Fields" at bounding box center [488, 379] width 520 height 26
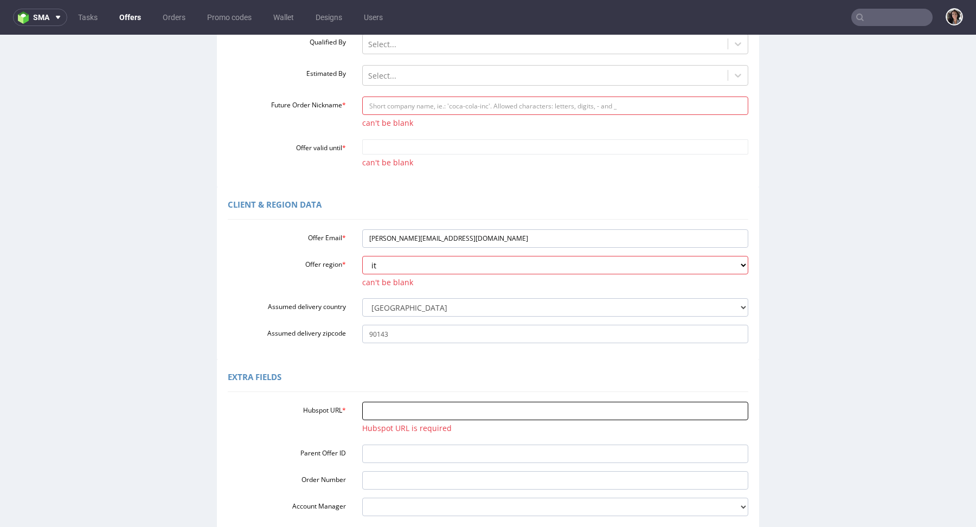
click at [398, 409] on input "Hubspot URL *" at bounding box center [555, 411] width 386 height 18
paste input "https://app-eu1.hubspot.com/contacts/25600958/record/0-3/314792983761/"
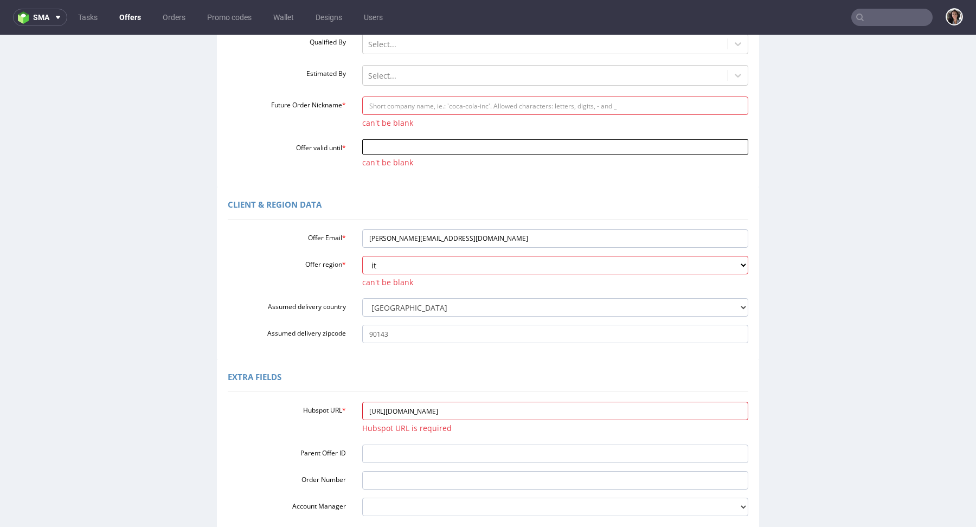
type input "https://app-eu1.hubspot.com/contacts/25600958/record/0-3/314792983761/"
click at [396, 149] on input "Offer valid until *" at bounding box center [555, 146] width 386 height 15
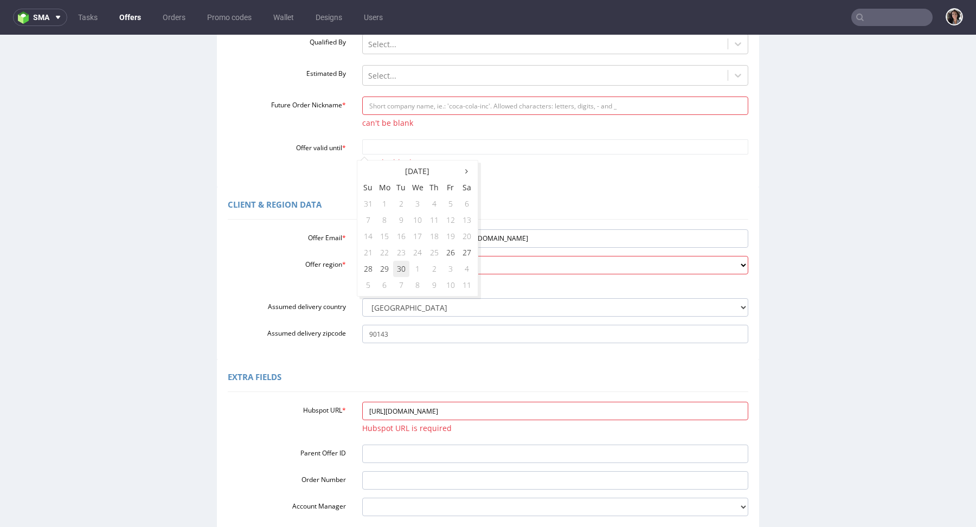
click at [399, 266] on td "30" at bounding box center [401, 269] width 16 height 16
type input "2025-09-30"
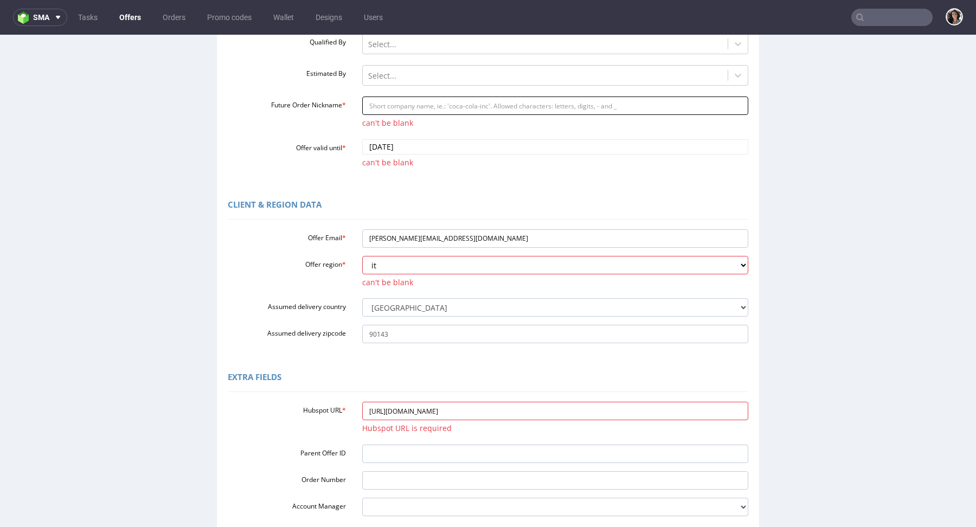
click at [392, 100] on input "Future Order Nickname *" at bounding box center [555, 105] width 386 height 18
click at [393, 107] on input "Future Order Nickname *" at bounding box center [555, 105] width 386 height 18
click at [364, 105] on input "rigid_box" at bounding box center [555, 105] width 386 height 18
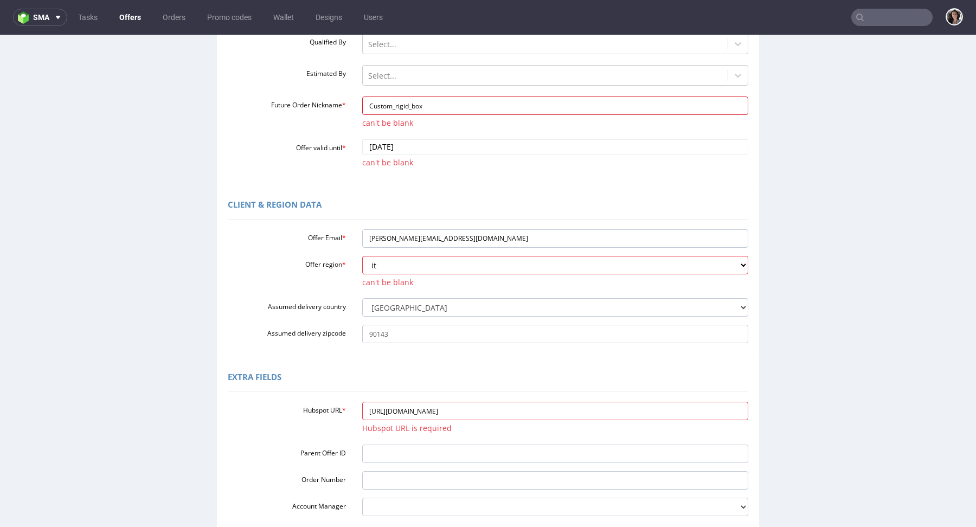
scroll to position [306, 0]
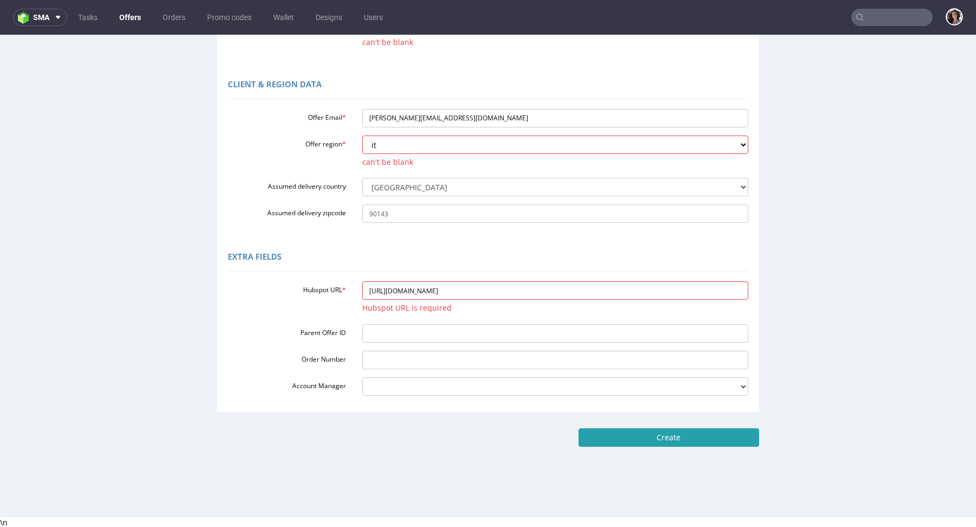
type input "Custom_rigid_box"
click at [661, 441] on input "Create" at bounding box center [668, 437] width 180 height 18
type input "Please wait..."
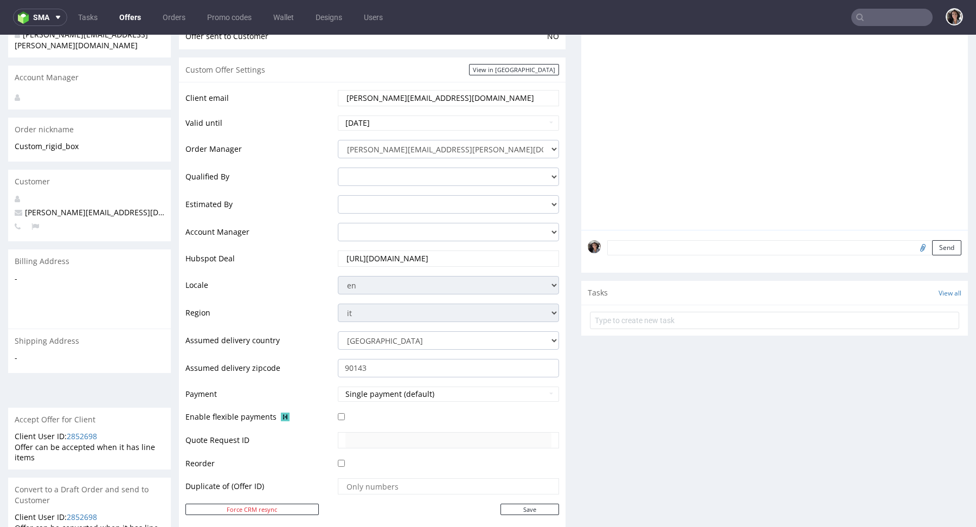
scroll to position [435, 0]
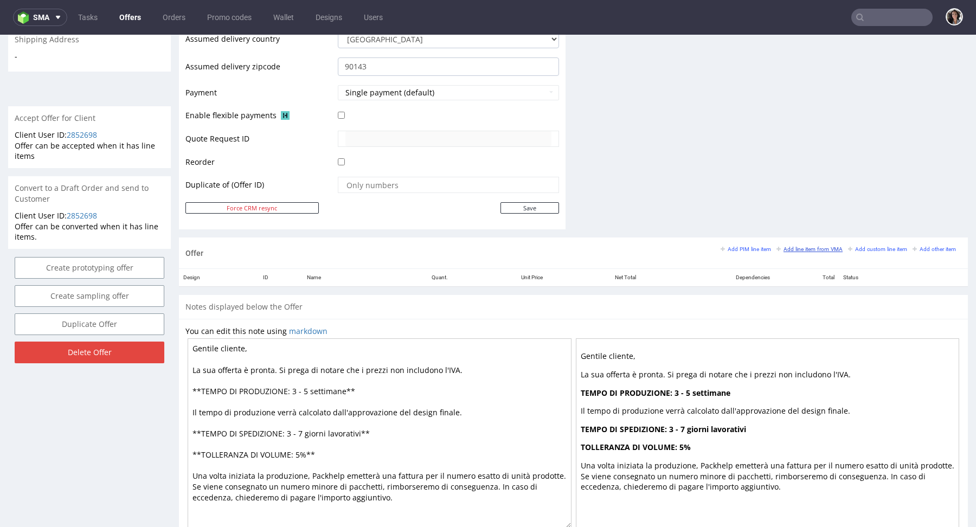
click at [808, 246] on small "Add line item from VMA" at bounding box center [809, 249] width 66 height 6
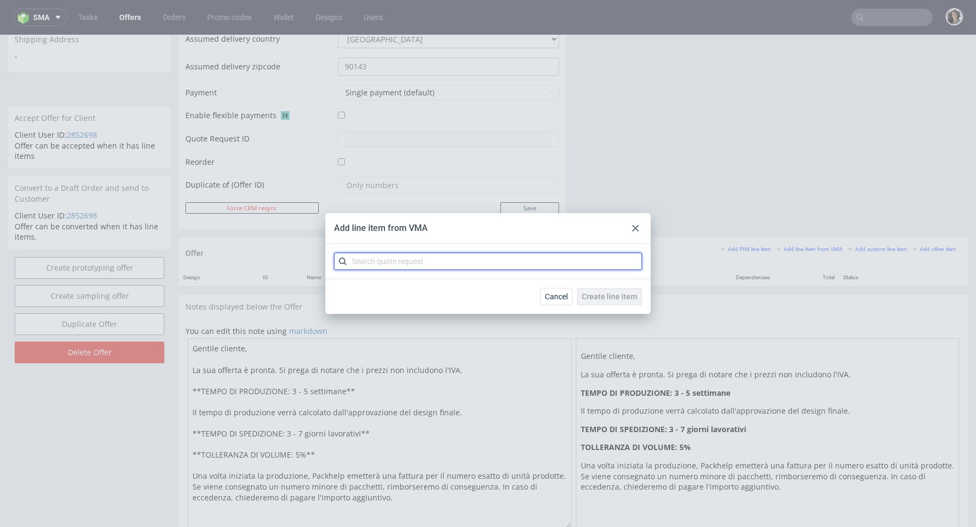
click at [506, 264] on input "text" at bounding box center [488, 261] width 308 height 17
paste input "CBOK"
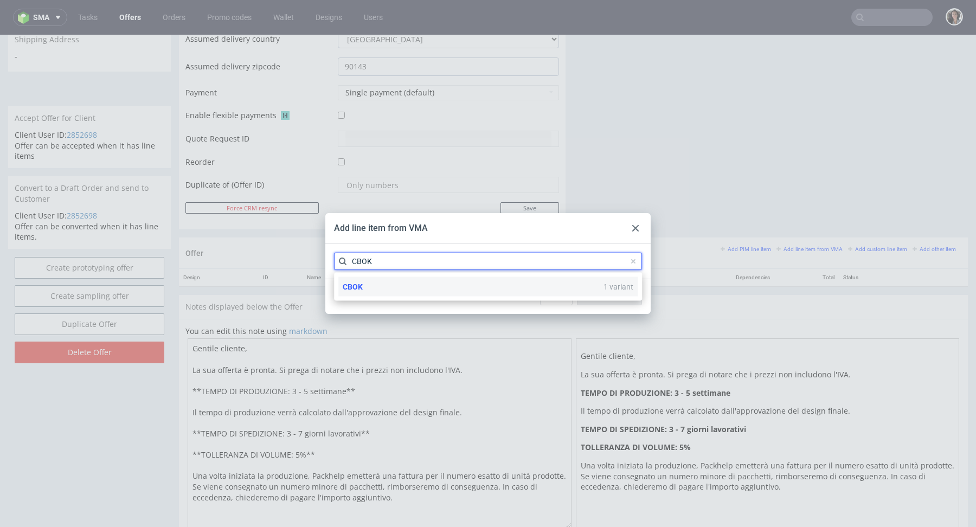
type input "CBOK"
click at [363, 287] on div "CBOK 1 variant" at bounding box center [487, 287] width 299 height 20
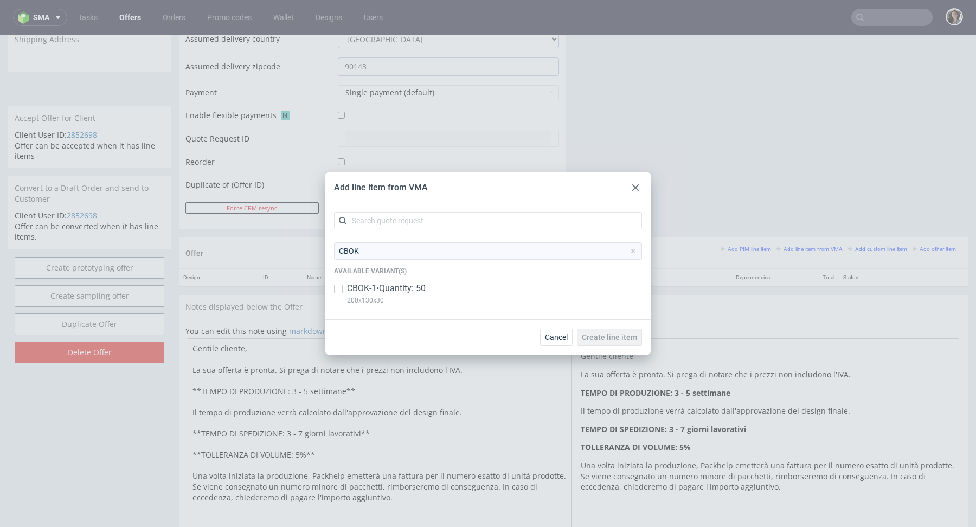
click at [361, 288] on p "CBOK-1 • Quantity: 50" at bounding box center [386, 288] width 79 height 12
copy p "200x130x30"
drag, startPoint x: 395, startPoint y: 299, endPoint x: 345, endPoint y: 300, distance: 49.3
click at [345, 300] on div "CBOK-1 • Quantity: 50 200x130x30" at bounding box center [488, 296] width 308 height 28
click at [340, 286] on input "checkbox" at bounding box center [338, 289] width 9 height 9
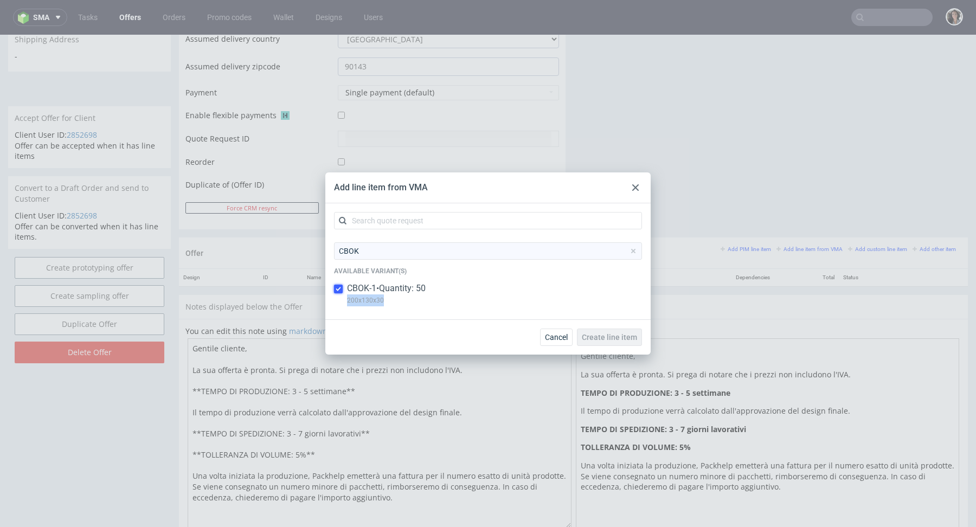
checkbox input "true"
click at [607, 340] on span "Create line item" at bounding box center [609, 337] width 55 height 8
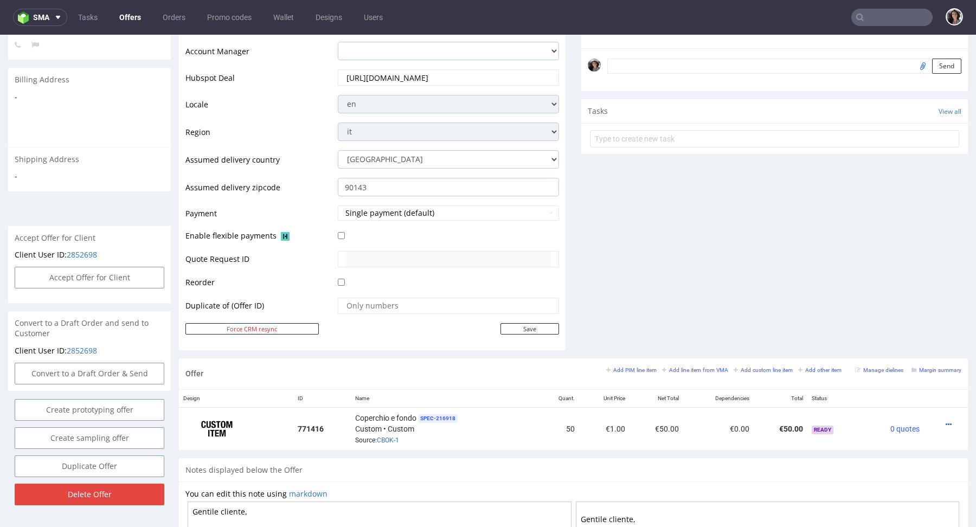
scroll to position [322, 0]
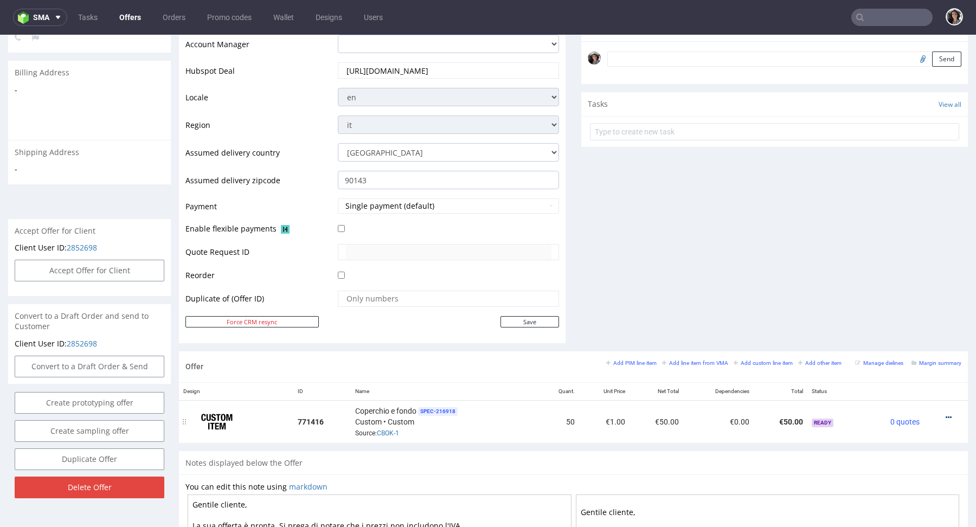
click at [945, 416] on icon at bounding box center [948, 418] width 6 height 8
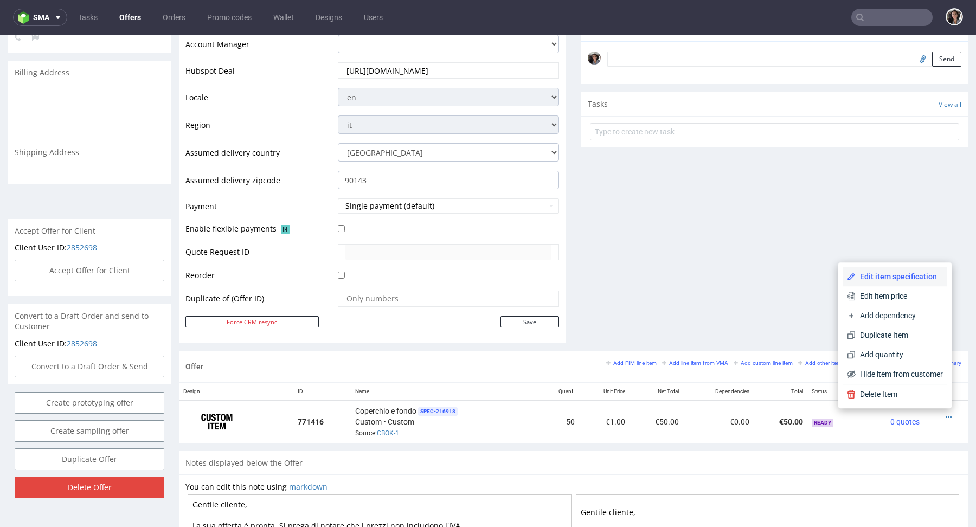
click at [870, 273] on span "Edit item specification" at bounding box center [898, 276] width 87 height 11
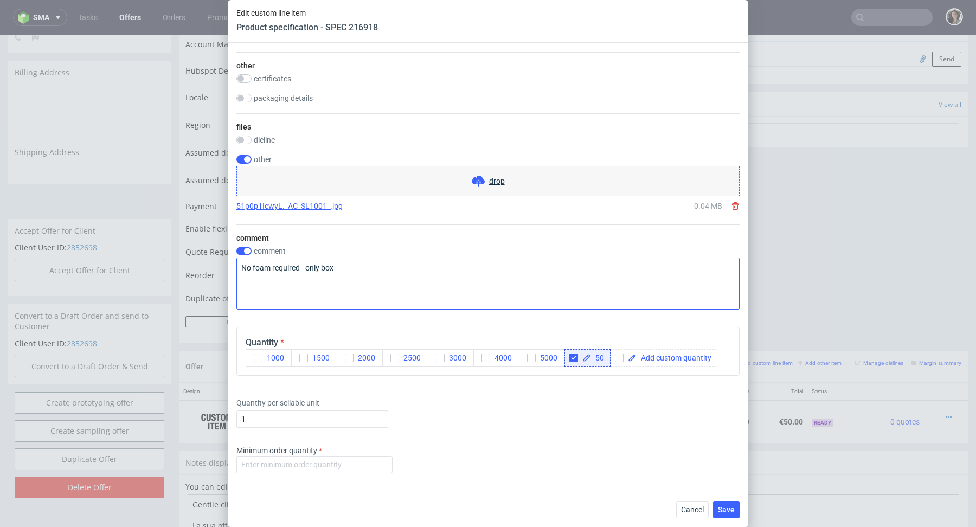
scroll to position [1383, 0]
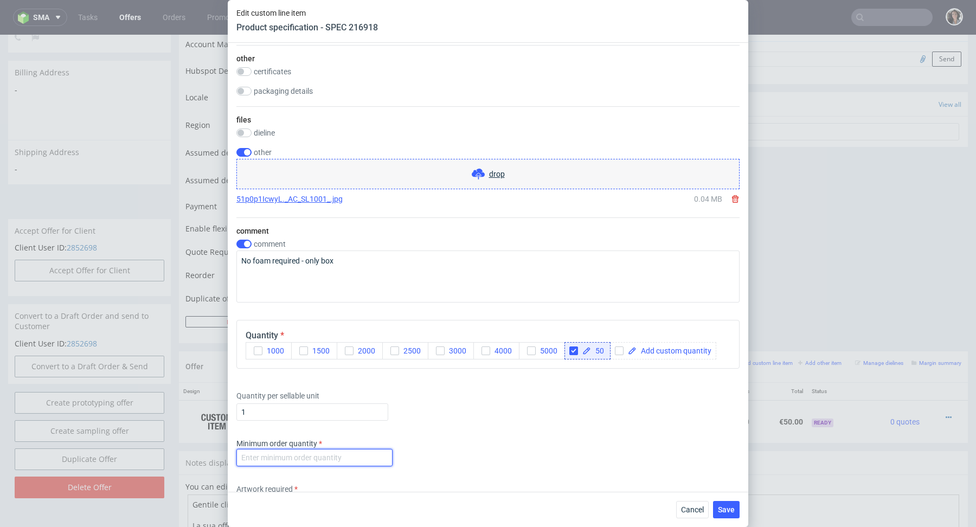
click at [322, 450] on input "number" at bounding box center [314, 457] width 156 height 17
type input "1"
click at [429, 454] on div "Minimum order quantity 1" at bounding box center [487, 454] width 503 height 33
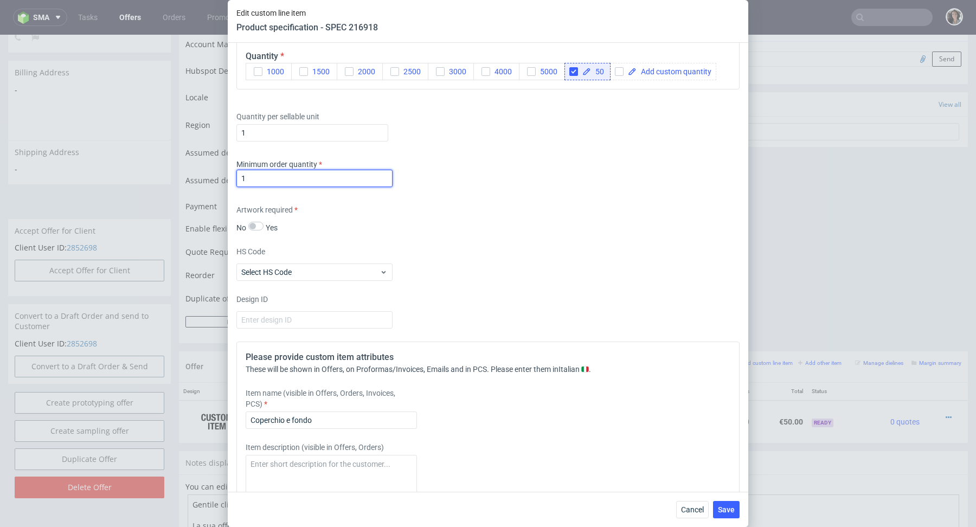
scroll to position [1703, 0]
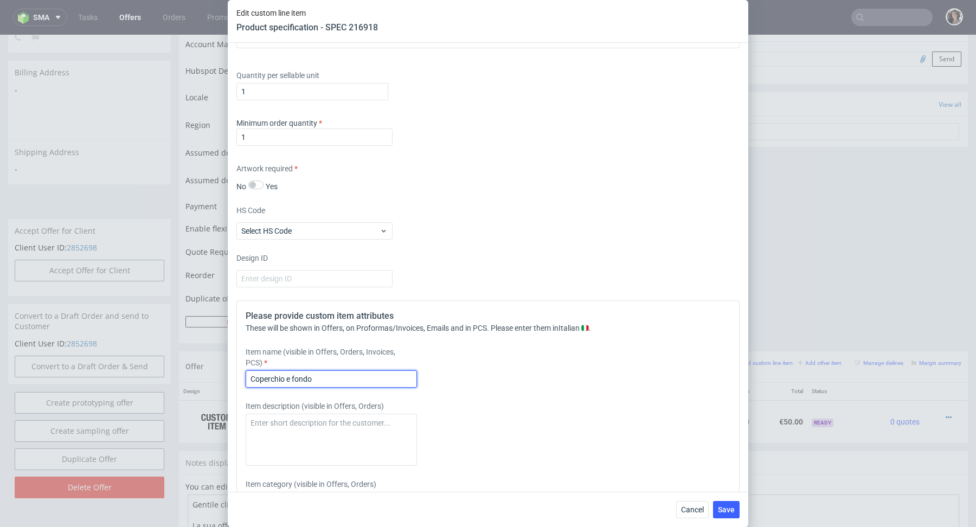
click at [339, 373] on input "Coperchio e fondo" at bounding box center [331, 378] width 171 height 17
paste input "200x130x30"
click at [376, 370] on input "Rigid box - 200x130x30 mm external" at bounding box center [331, 378] width 171 height 17
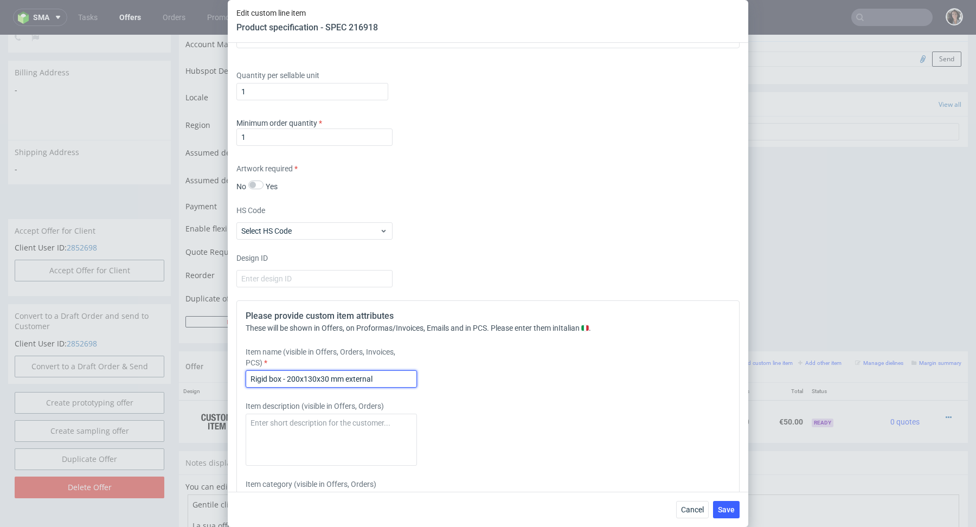
click at [376, 370] on input "Rigid box - 200x130x30 mm external" at bounding box center [331, 378] width 171 height 17
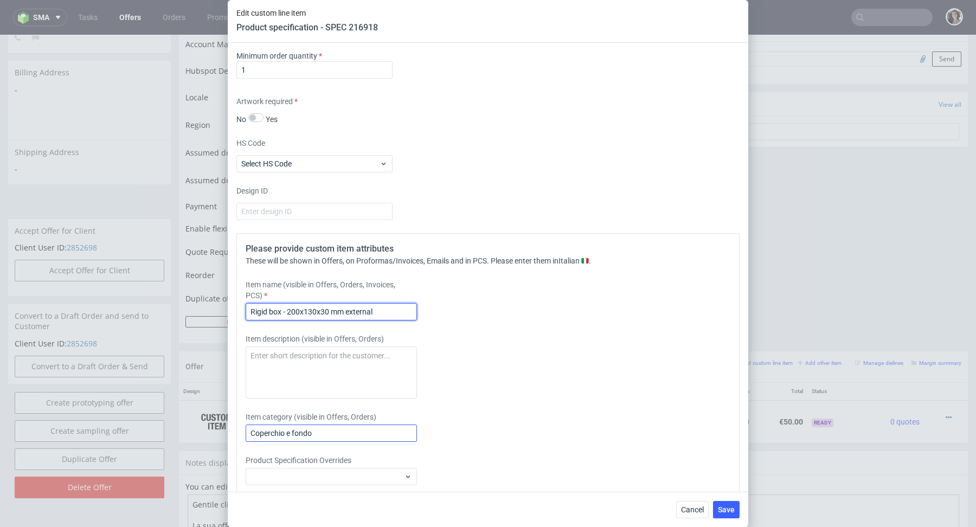
type input "Rigid box - 200x130x30 mm external"
click at [352, 437] on input "Coperchio e fondo" at bounding box center [331, 432] width 171 height 17
paste input "Rigid box - 200x130x30 mm external"
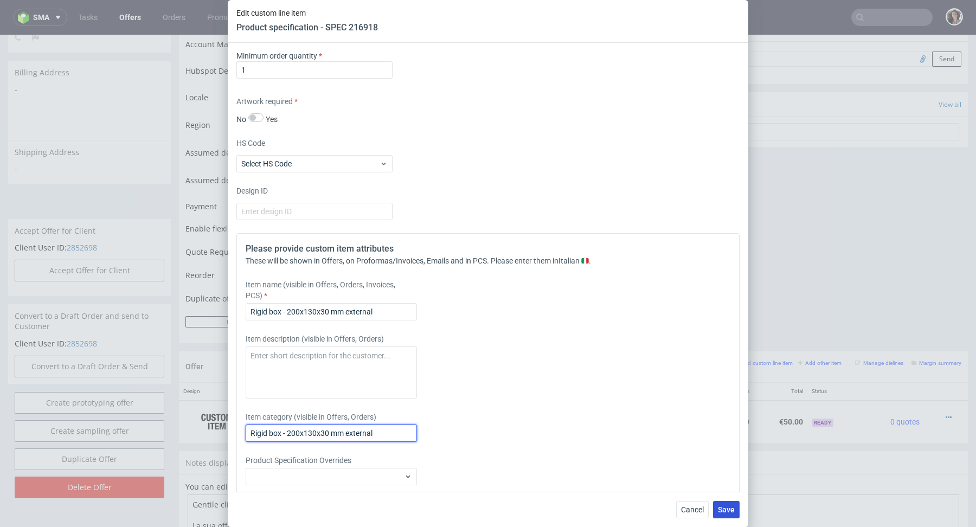
type input "Rigid box - 200x130x30 mm external"
click at [722, 509] on span "Save" at bounding box center [726, 510] width 17 height 8
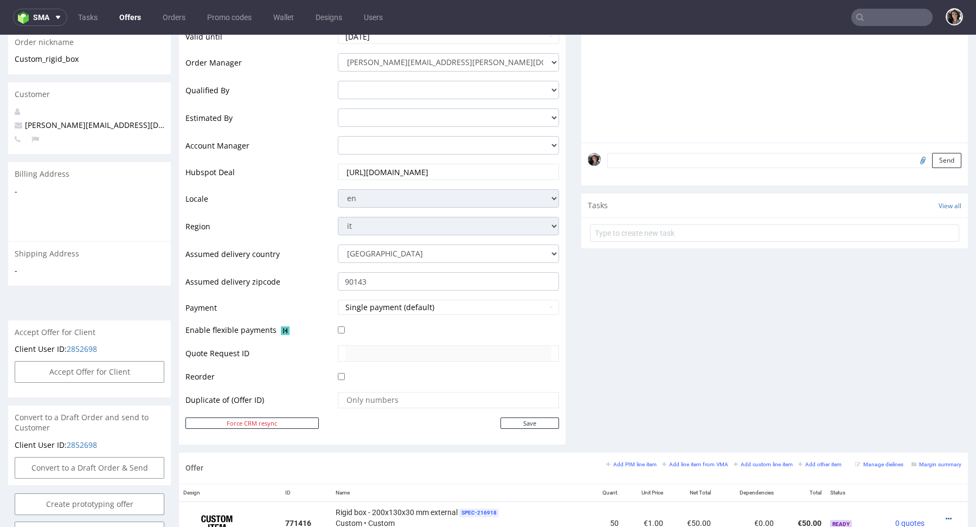
scroll to position [519, 0]
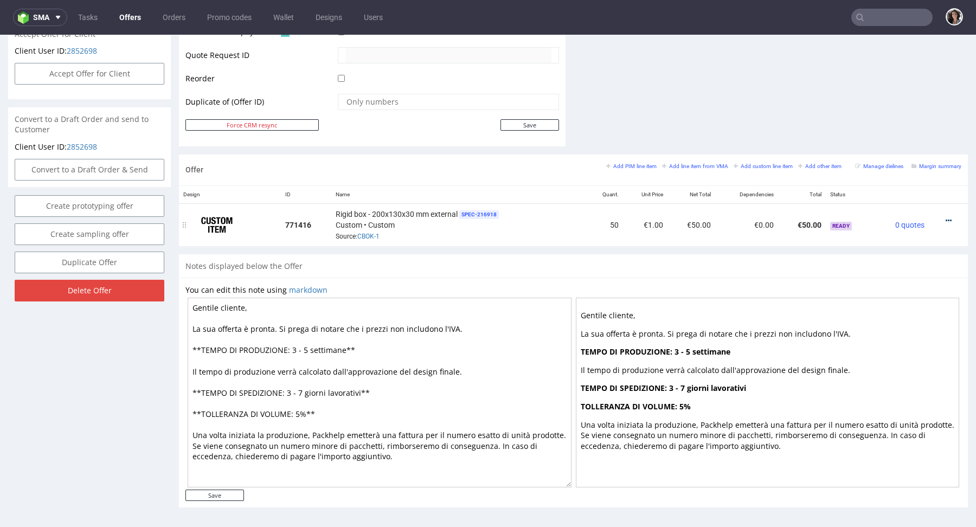
click at [945, 220] on icon at bounding box center [948, 221] width 6 height 8
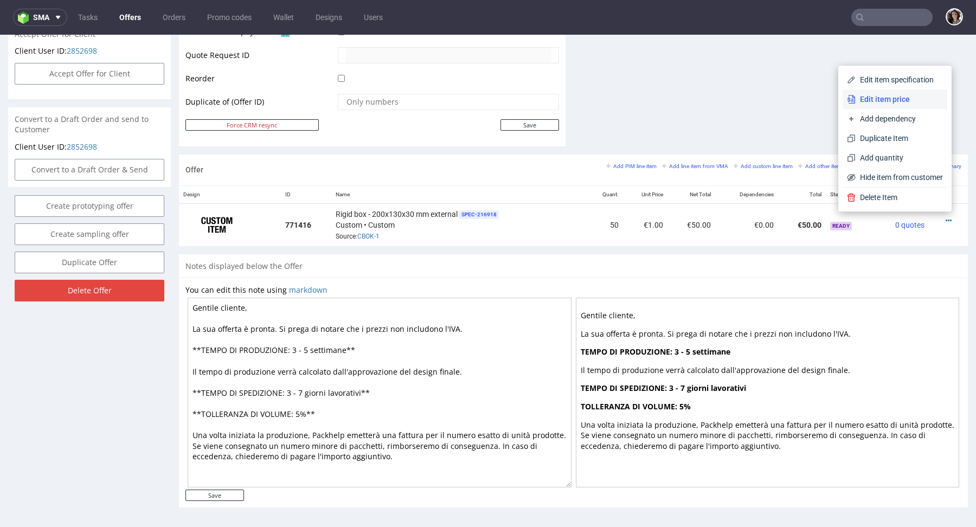
click at [878, 105] on li "Edit item price" at bounding box center [894, 99] width 105 height 20
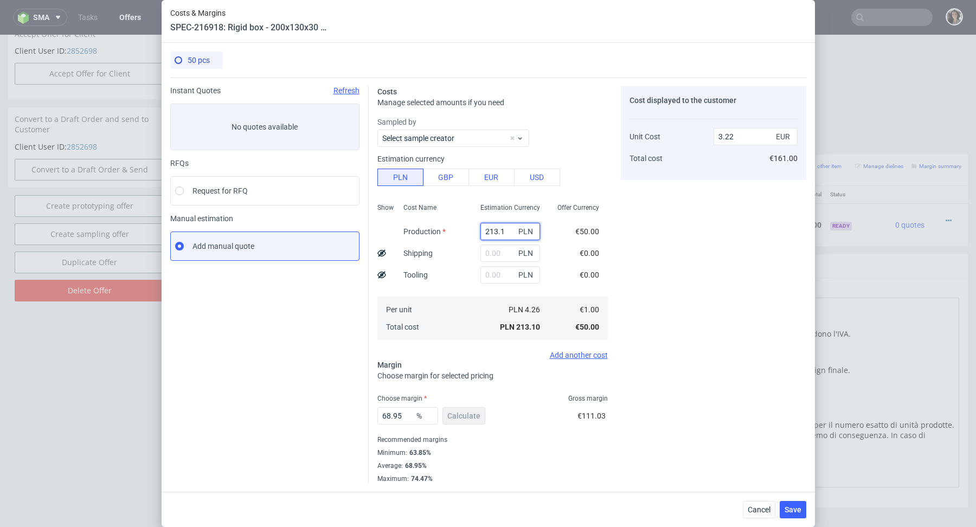
click at [493, 225] on input "213.1" at bounding box center [510, 231] width 60 height 17
paste input "1500"
type input "1500"
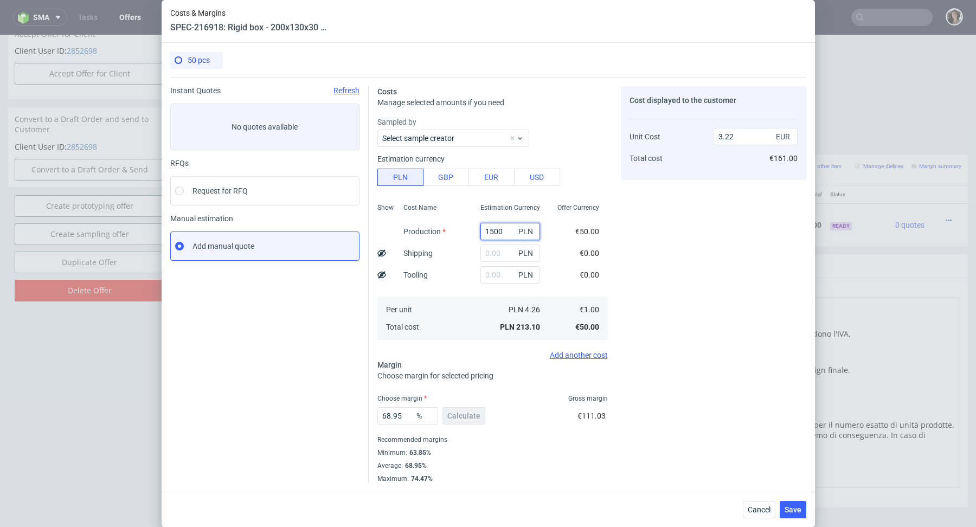
type input "22.67"
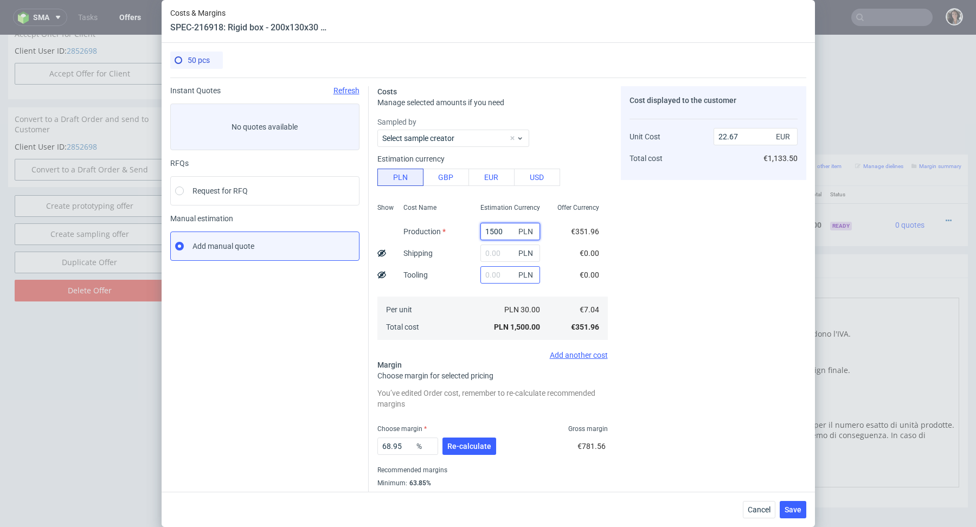
type input "1500"
click at [487, 276] on input "text" at bounding box center [510, 274] width 60 height 17
type input "12"
type input "22.86"
type input "1200"
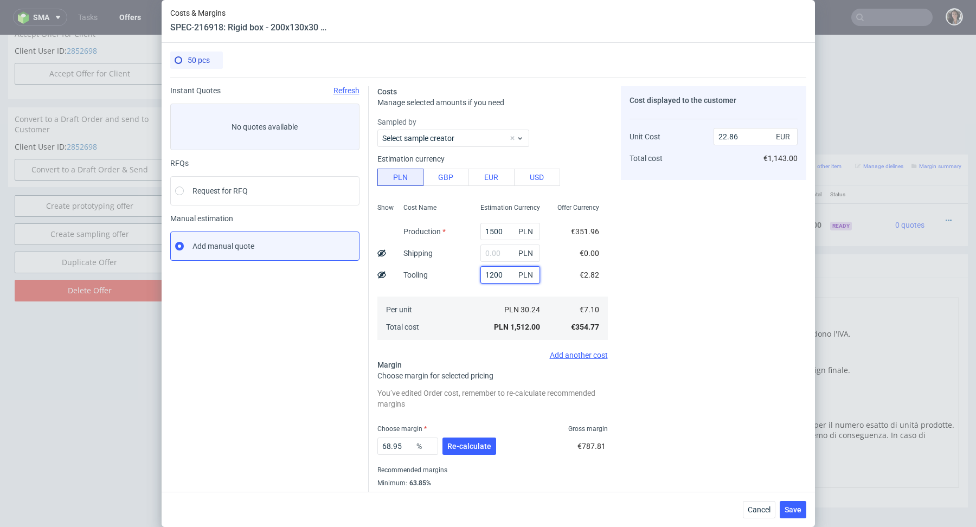
type input "40.81"
type input "1200"
click at [660, 268] on div "Cost displayed to the customer Unit Cost Total cost 40.81 EUR €2,040.50" at bounding box center [713, 299] width 185 height 427
click at [500, 259] on input "text" at bounding box center [510, 252] width 60 height 17
type input "100"
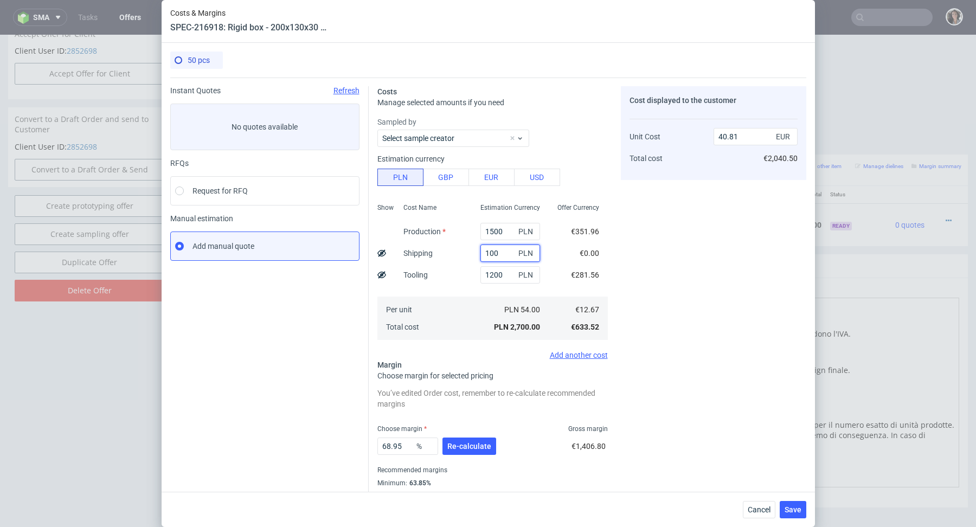
type input "42.32"
type input "100"
click at [430, 321] on div "Per unit Total cost" at bounding box center [433, 317] width 77 height 43
click at [463, 442] on span "Re-calculate" at bounding box center [469, 446] width 44 height 8
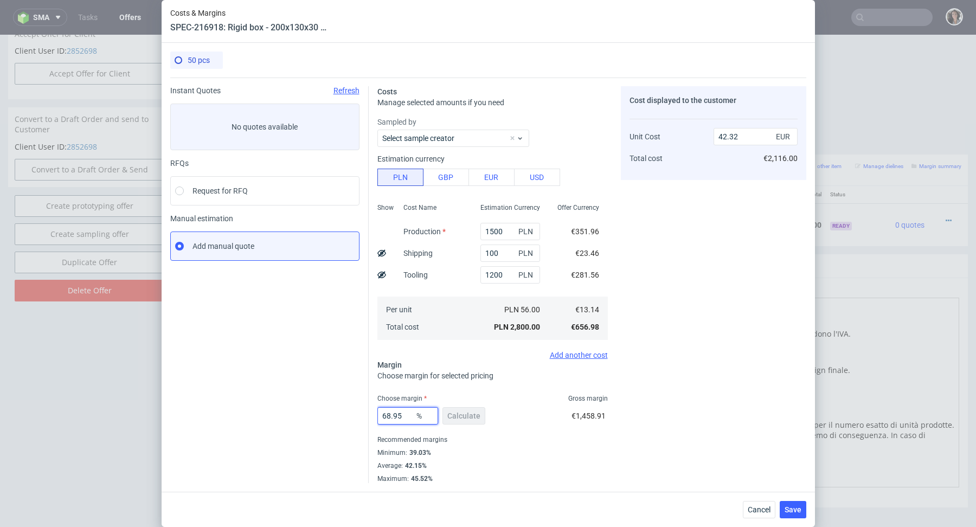
drag, startPoint x: 404, startPoint y: 415, endPoint x: 358, endPoint y: 415, distance: 46.1
click at [358, 415] on div "Instant Quotes Refresh No quotes available RFQs Request for RFQ Manual estimati…" at bounding box center [488, 280] width 636 height 405
type input "50"
type input "26.28"
click at [391, 422] on input "50" at bounding box center [407, 415] width 61 height 17
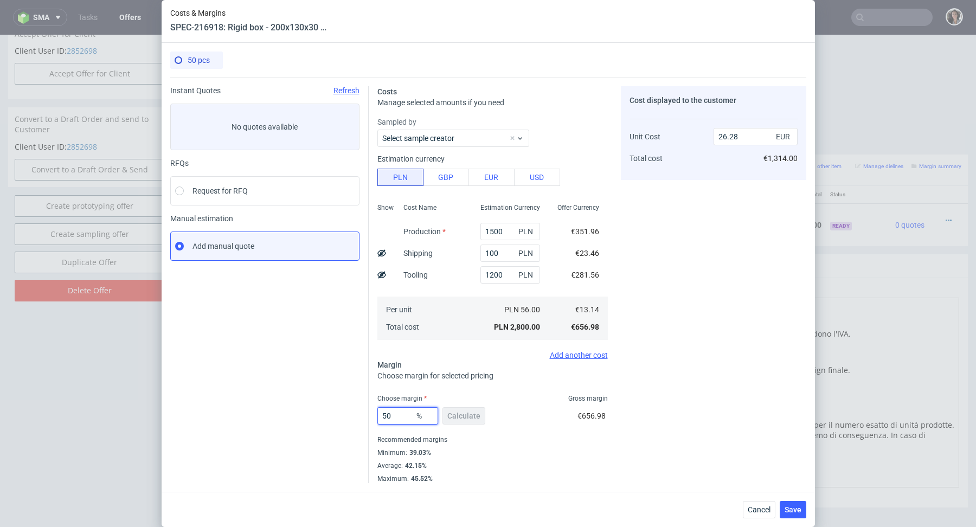
click at [391, 420] on input "50" at bounding box center [407, 415] width 61 height 17
type input "40"
type input "21.9"
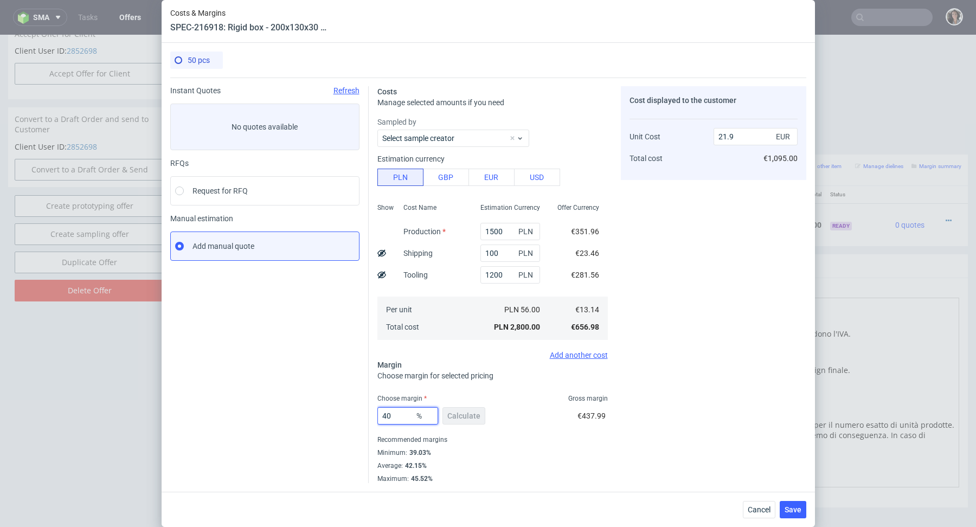
type input "40"
click at [519, 456] on div "Minimum : 39.03%" at bounding box center [492, 452] width 230 height 13
click at [740, 133] on input "21.9" at bounding box center [755, 136] width 84 height 17
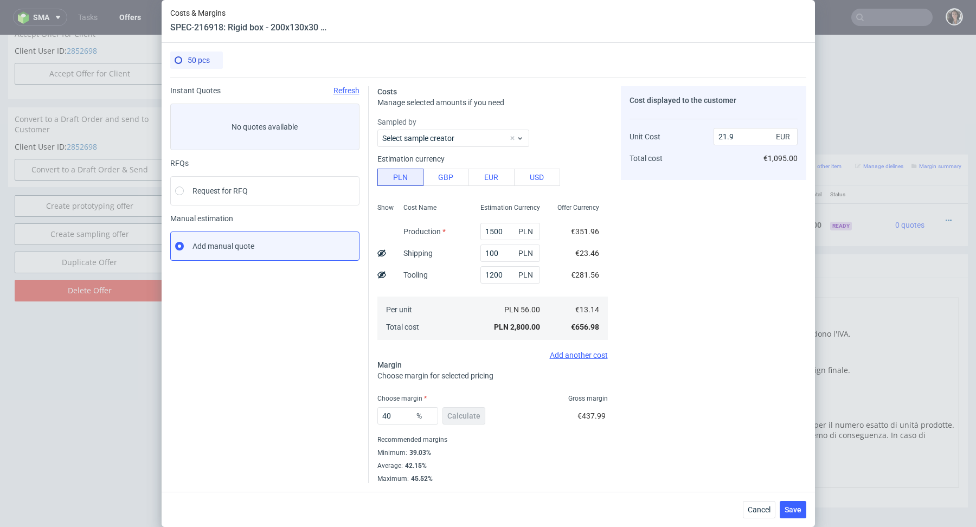
click at [718, 238] on div "Cost displayed to the customer Unit Cost Total cost 21.9 EUR €1,095.00" at bounding box center [713, 284] width 185 height 397
click at [795, 513] on span "Save" at bounding box center [792, 510] width 17 height 8
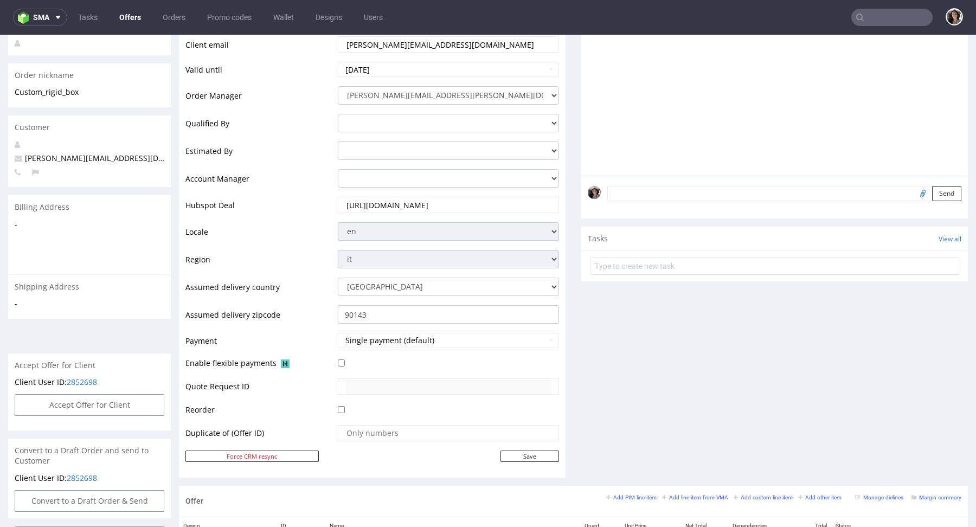
scroll to position [370, 0]
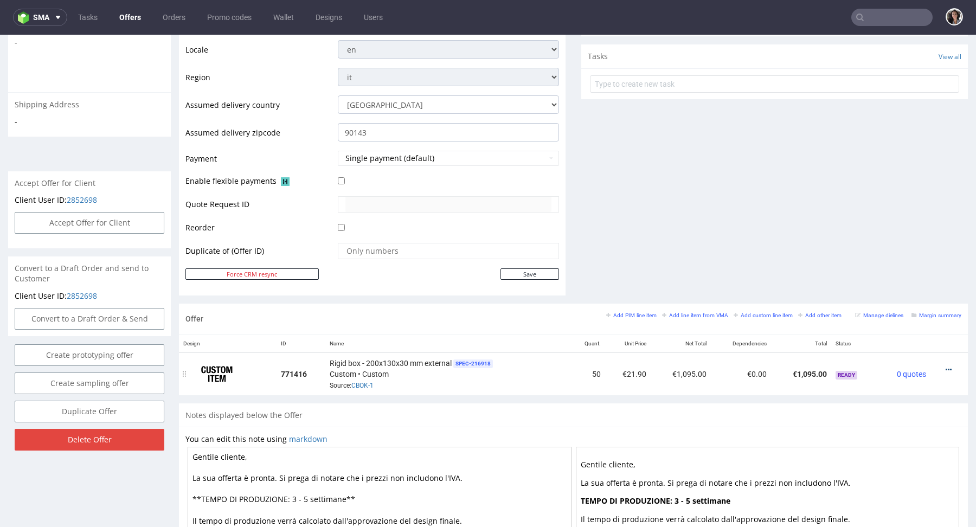
click at [945, 367] on icon at bounding box center [948, 370] width 6 height 8
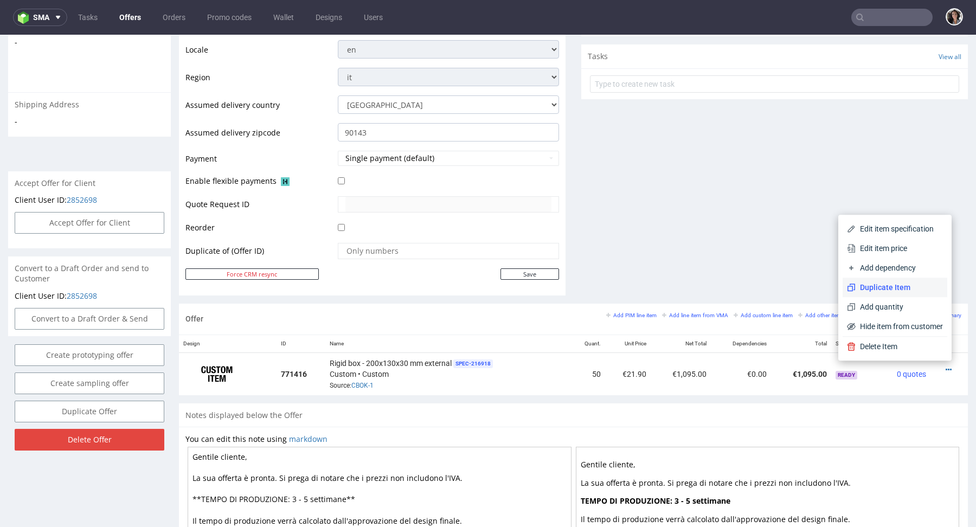
click at [871, 289] on span "Duplicate Item" at bounding box center [898, 287] width 87 height 11
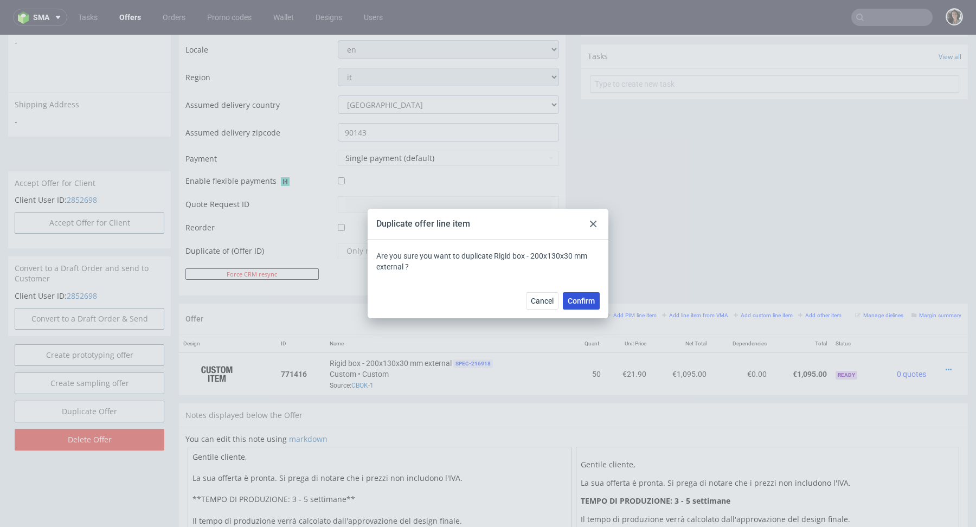
click at [580, 296] on button "Confirm" at bounding box center [581, 300] width 37 height 17
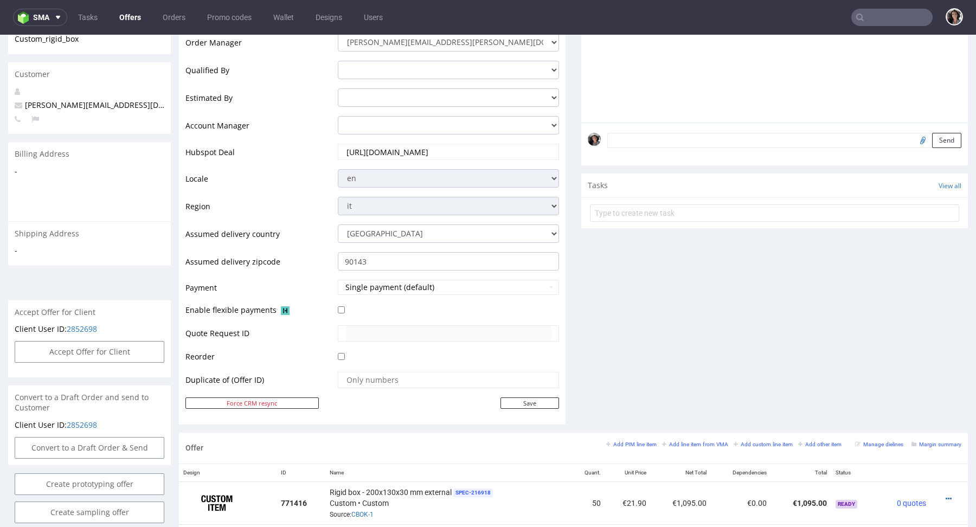
scroll to position [561, 0]
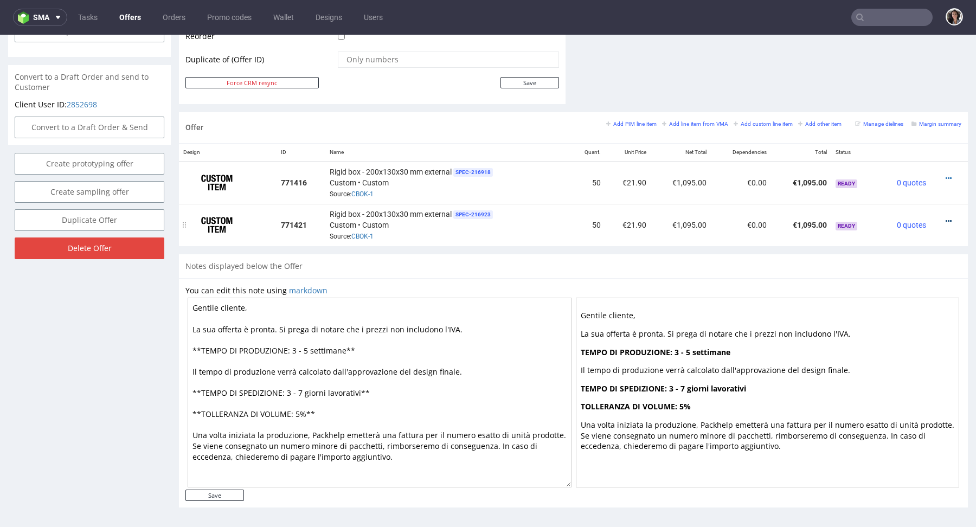
click at [945, 220] on icon at bounding box center [948, 221] width 6 height 8
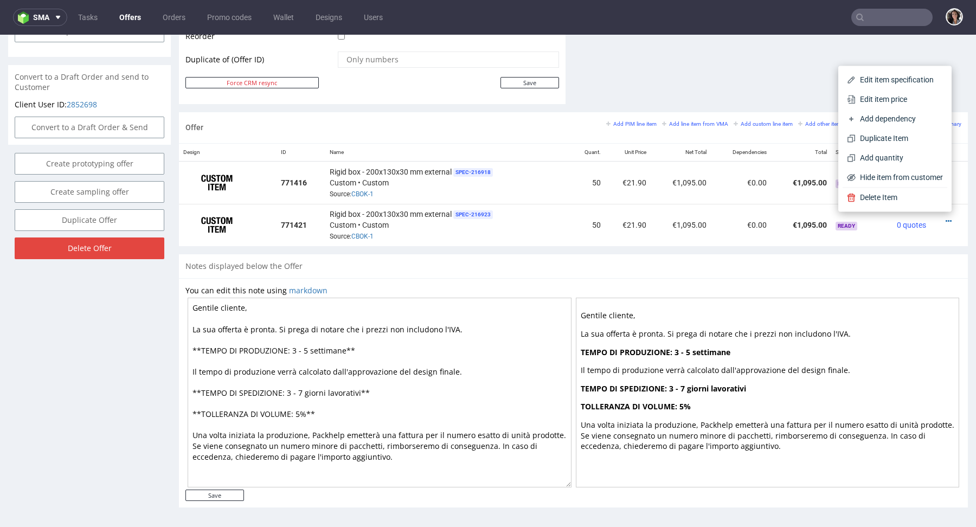
click at [872, 67] on div "Edit item specification Edit item price Add dependency Duplicate Item Add quant…" at bounding box center [894, 139] width 113 height 146
click at [872, 74] on li "Edit item specification" at bounding box center [894, 80] width 105 height 20
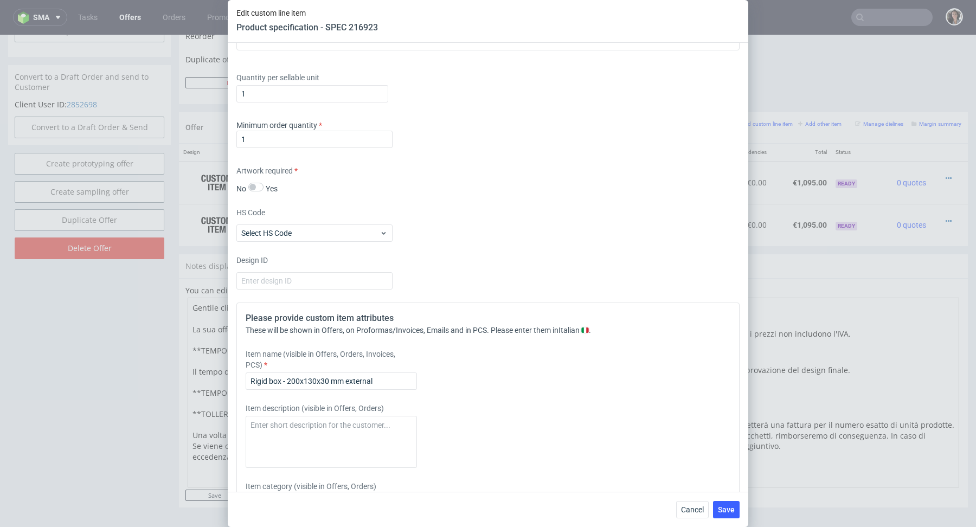
scroll to position [1808, 0]
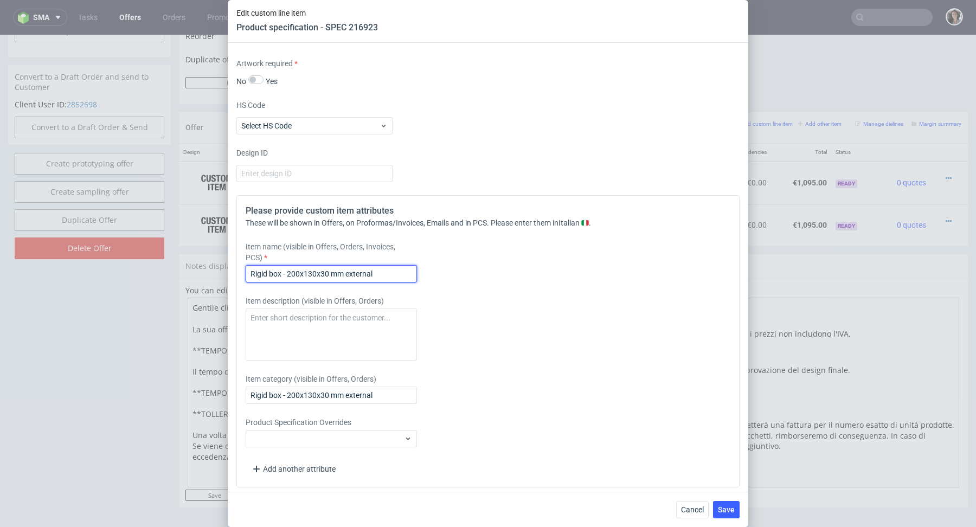
drag, startPoint x: 289, startPoint y: 269, endPoint x: 425, endPoint y: 269, distance: 136.0
click at [425, 269] on div "Item name (visible in Offers, Orders, Invoices, PCS) Rigid box - 200x130x30 mm …" at bounding box center [426, 261] width 360 height 41
drag, startPoint x: 379, startPoint y: 274, endPoint x: 287, endPoint y: 273, distance: 92.1
click at [287, 273] on input "Rigid box - 200x130x30 mm external" at bounding box center [331, 273] width 171 height 17
paste input "3x112x37 mm"
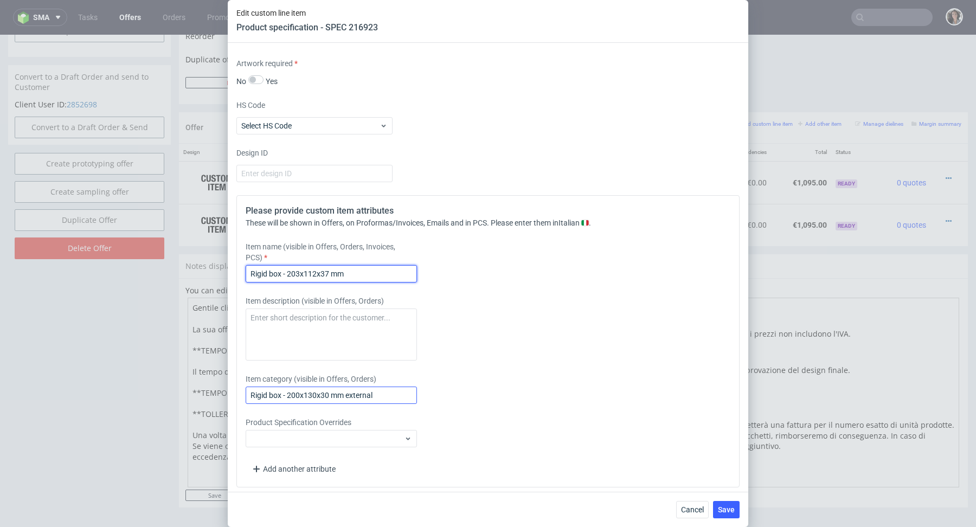
type input "Rigid box - 203x112x37 mm"
click at [286, 389] on input "Rigid box - 200x130x30 mm external" at bounding box center [331, 394] width 171 height 17
drag, startPoint x: 286, startPoint y: 389, endPoint x: 406, endPoint y: 389, distance: 119.8
click at [406, 389] on input "Rigid box - 200x130x30 mm external" at bounding box center [331, 394] width 171 height 17
paste input "3x112x37 mm"
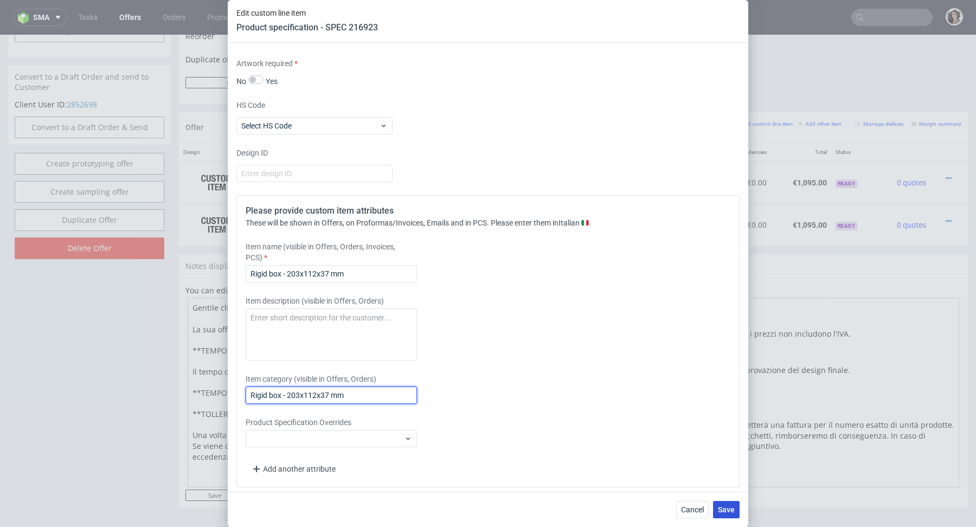
type input "Rigid box - 203x112x37 mm"
click at [724, 508] on span "Save" at bounding box center [726, 510] width 17 height 8
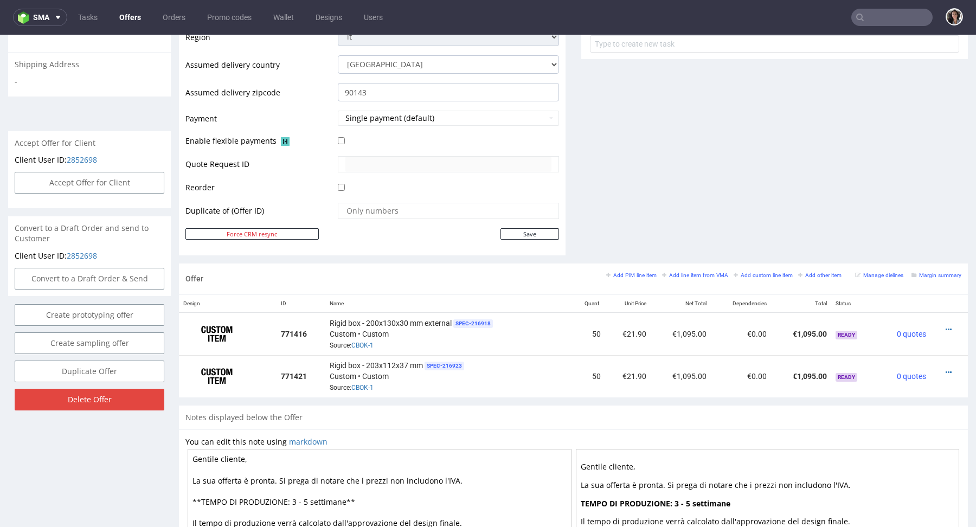
scroll to position [561, 0]
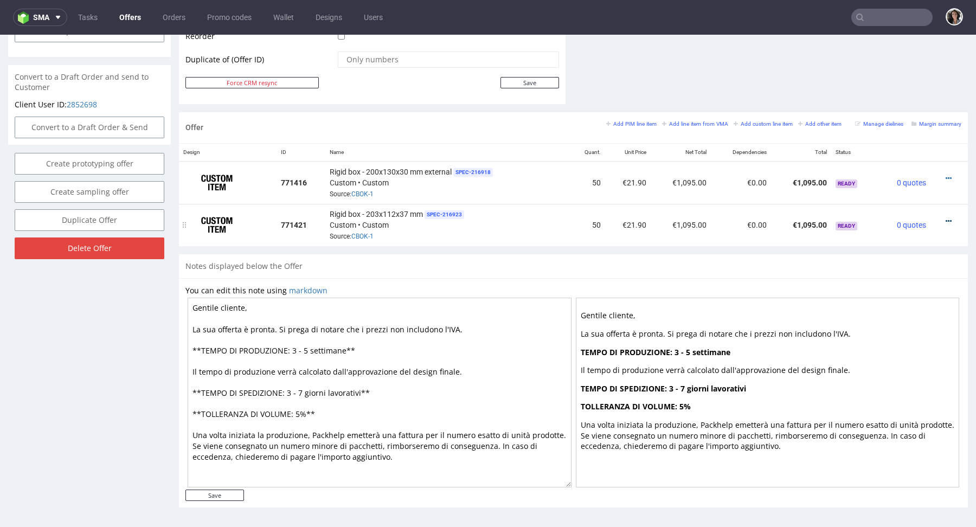
click at [945, 219] on icon at bounding box center [948, 221] width 6 height 8
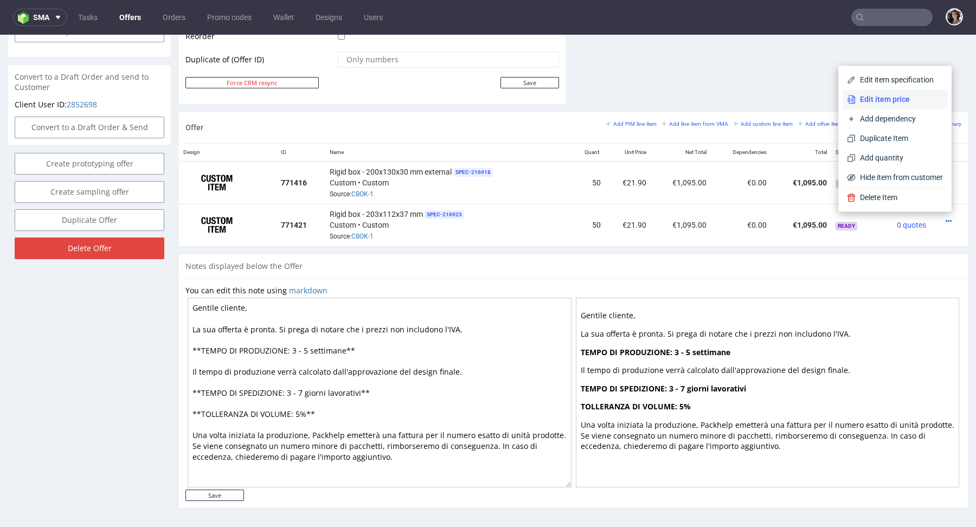
click at [872, 107] on li "Edit item price" at bounding box center [894, 99] width 105 height 20
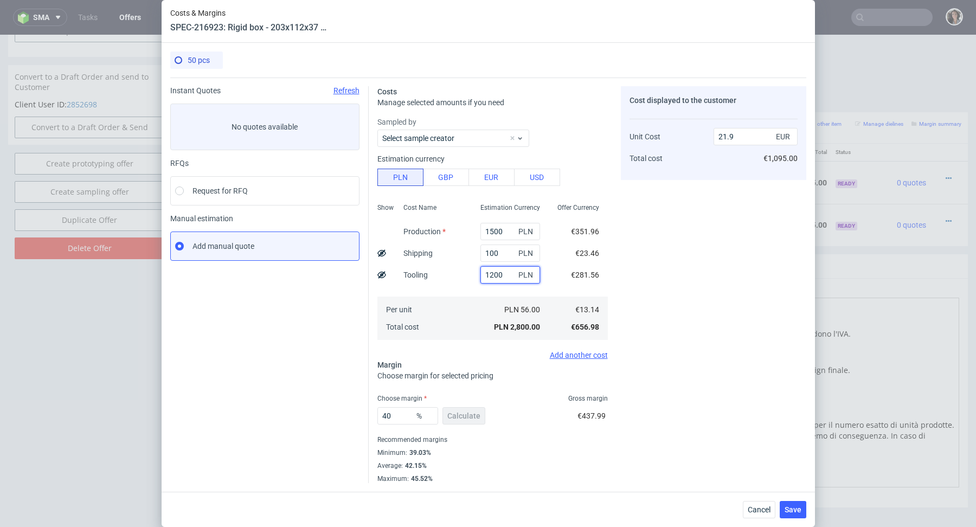
click at [501, 278] on input "1200" at bounding box center [510, 274] width 60 height 17
type input "12.51"
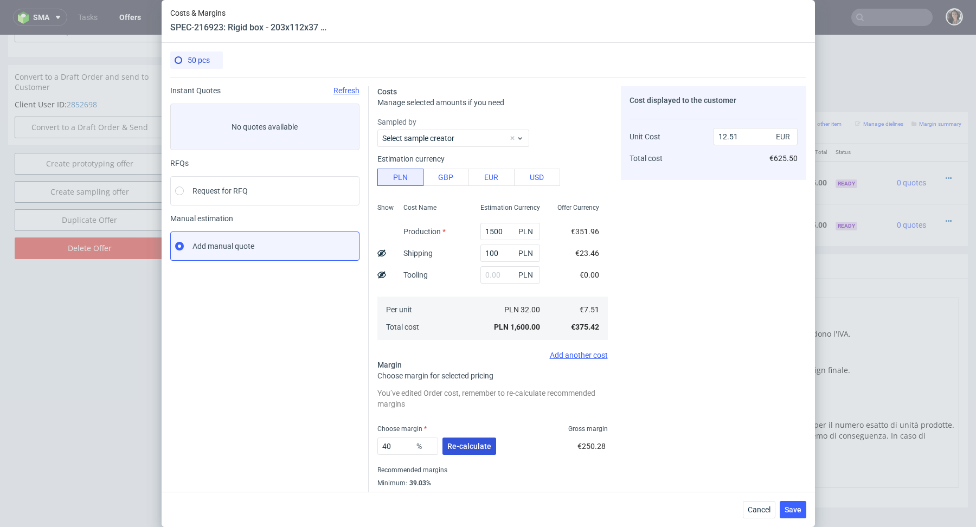
click at [460, 442] on span "Re-calculate" at bounding box center [469, 446] width 44 height 8
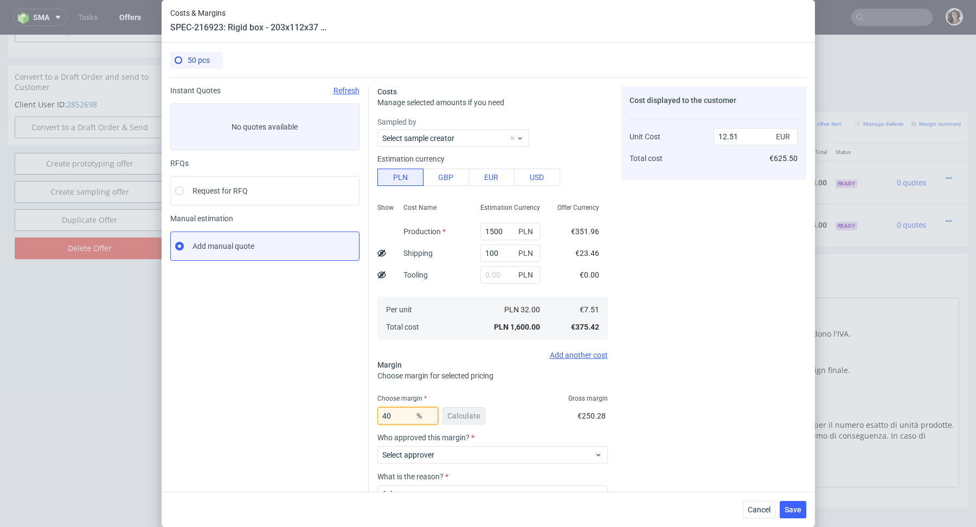
click at [401, 412] on input "40" at bounding box center [407, 415] width 61 height 17
type input "42"
type input "12.95"
type input "43"
type input "13.17"
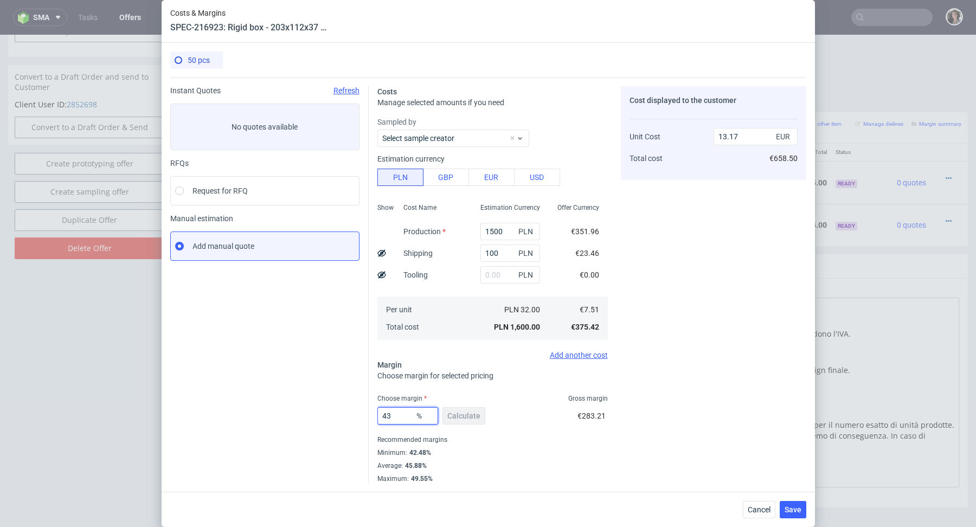
drag, startPoint x: 403, startPoint y: 417, endPoint x: 386, endPoint y: 417, distance: 17.3
click at [386, 417] on input "43" at bounding box center [407, 415] width 61 height 17
type input "42.5"
type input "13.06"
type input "42.5"
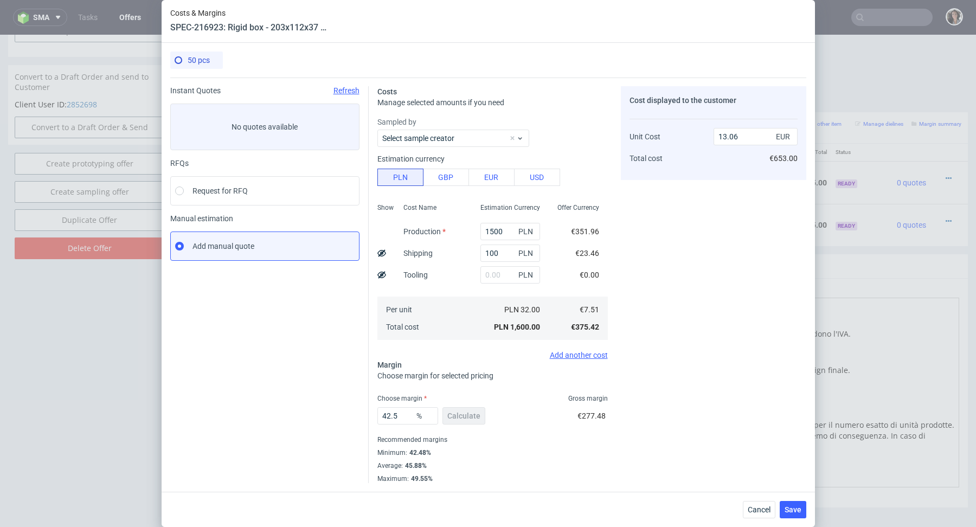
click at [482, 388] on fieldset "Costs Manage selected amounts if you need Sampled by Select sample creator Esti…" at bounding box center [492, 284] width 230 height 397
click at [799, 509] on span "Save" at bounding box center [792, 510] width 17 height 8
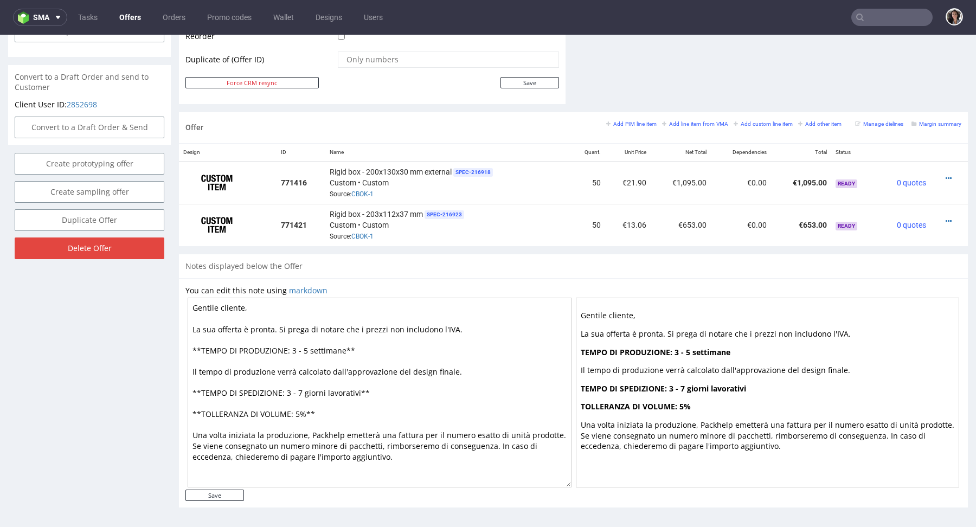
drag, startPoint x: 358, startPoint y: 392, endPoint x: 306, endPoint y: 388, distance: 52.2
click at [306, 388] on textarea "Gentile cliente, La sua offerta è pronta. Si prega di notare che i prezzi non i…" at bounding box center [380, 393] width 384 height 190
drag, startPoint x: 344, startPoint y: 351, endPoint x: 292, endPoint y: 349, distance: 52.1
click at [292, 349] on textarea "Gentile cliente, La sua offerta è pronta. Si prega di notare che i prezzi non i…" at bounding box center [380, 393] width 384 height 190
paste textarea "giorni lavorativi"
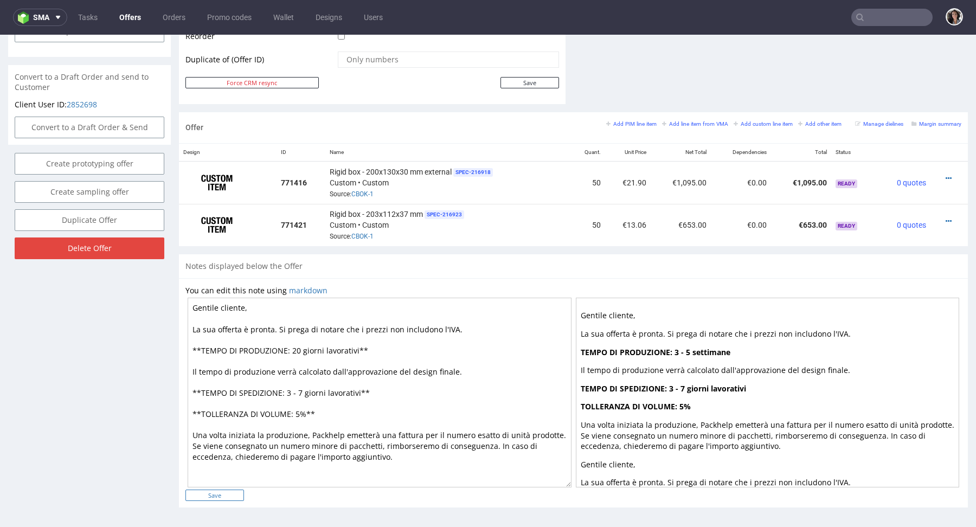
type textarea "Gentile cliente, La sua offerta è pronta. Si prega di notare che i prezzi non i…"
click at [218, 494] on input "Save" at bounding box center [214, 494] width 59 height 11
type input "In progress..."
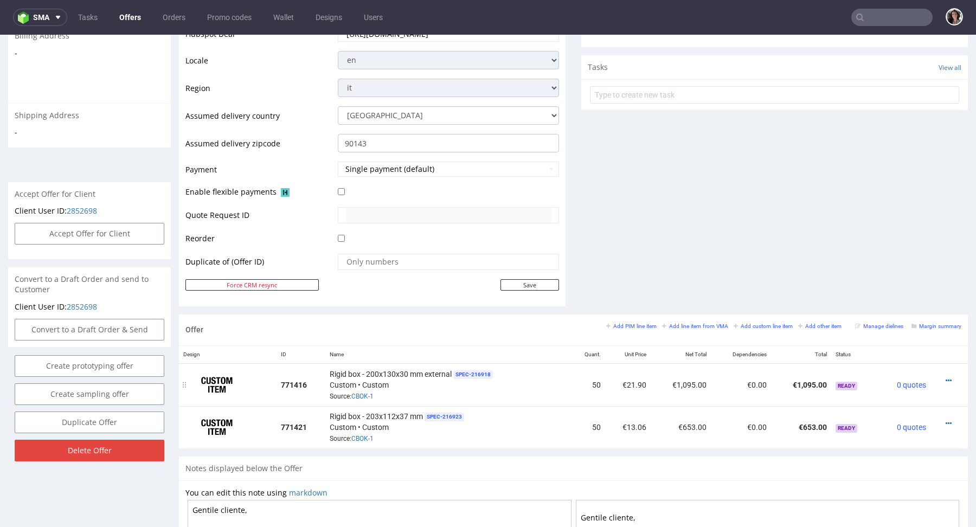
scroll to position [375, 0]
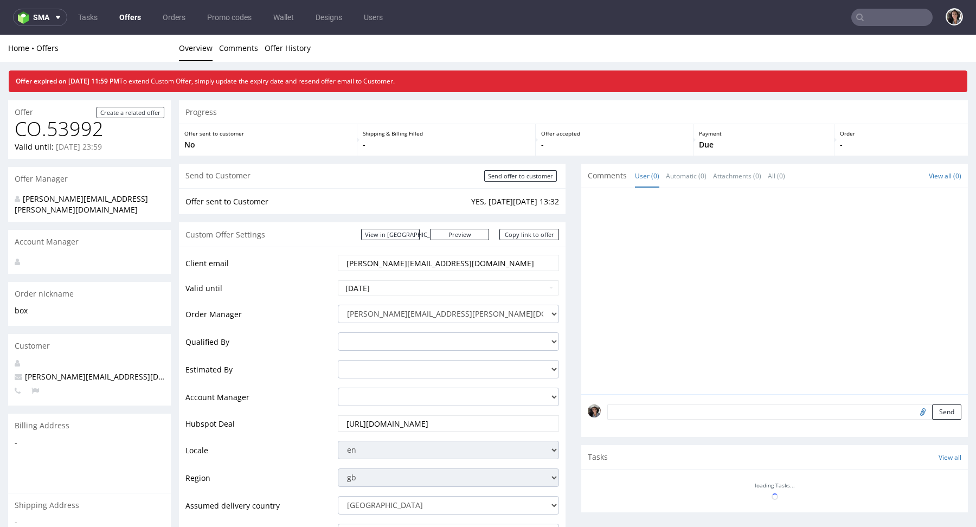
click at [892, 13] on input "text" at bounding box center [891, 17] width 81 height 17
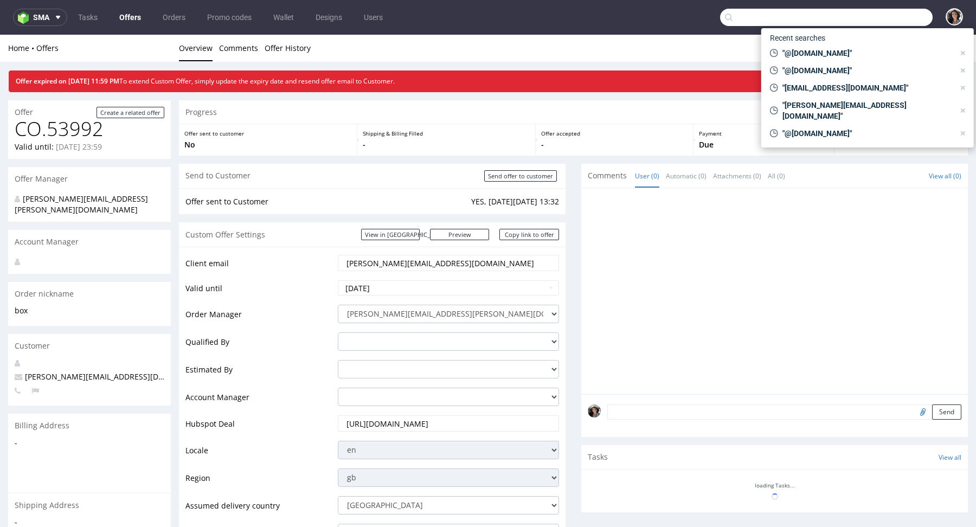
paste input "d.vutera@miaburton.com"
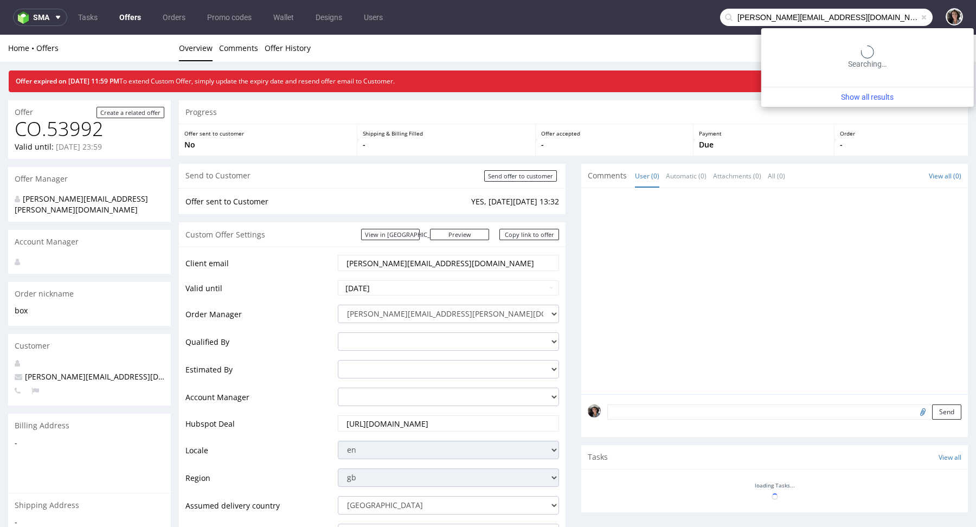
type input "d.vutera@miaburton.com"
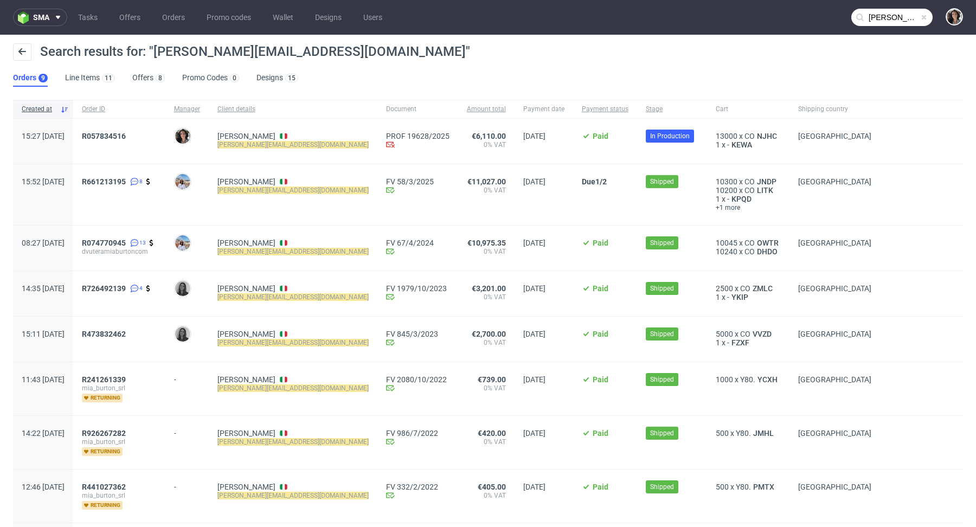
click at [144, 130] on div "R057834516" at bounding box center [119, 141] width 92 height 45
click at [143, 130] on div "R057834516" at bounding box center [119, 141] width 92 height 45
click at [126, 132] on span "R057834516" at bounding box center [104, 136] width 44 height 9
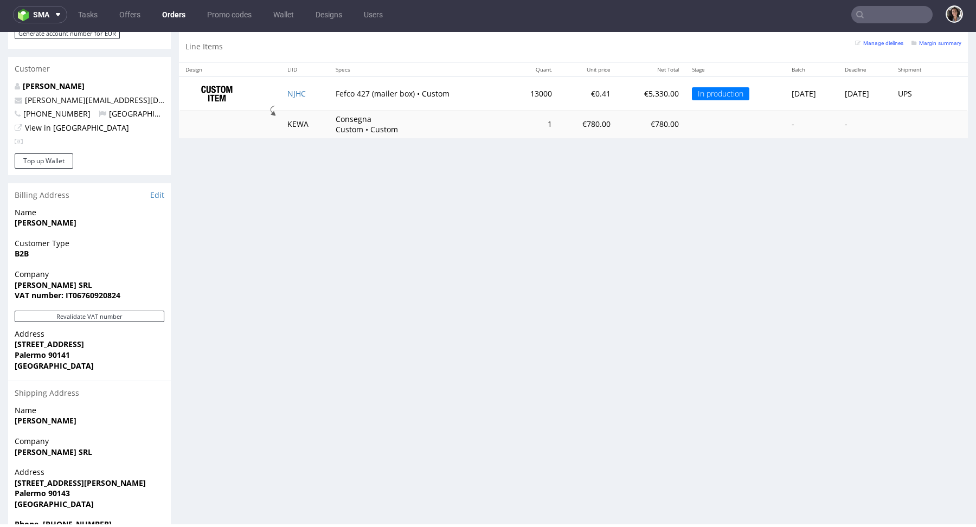
scroll to position [557, 0]
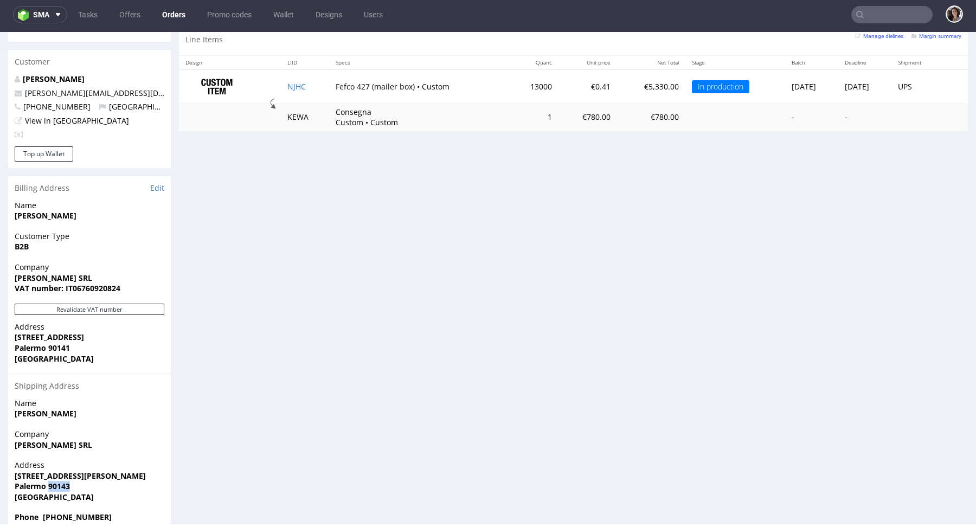
drag, startPoint x: 81, startPoint y: 468, endPoint x: 48, endPoint y: 467, distance: 33.1
click at [48, 481] on span "Palermo 90143" at bounding box center [90, 486] width 150 height 11
copy strong "90143"
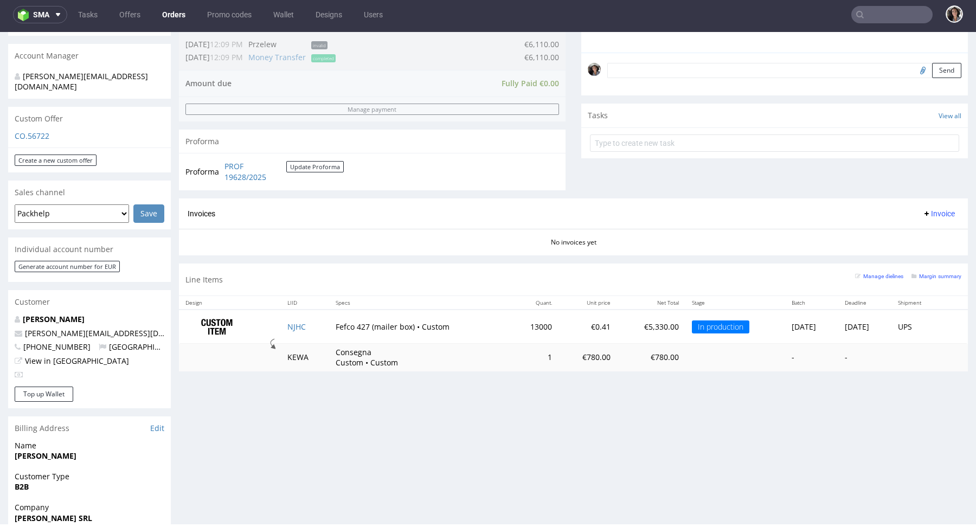
scroll to position [315, 0]
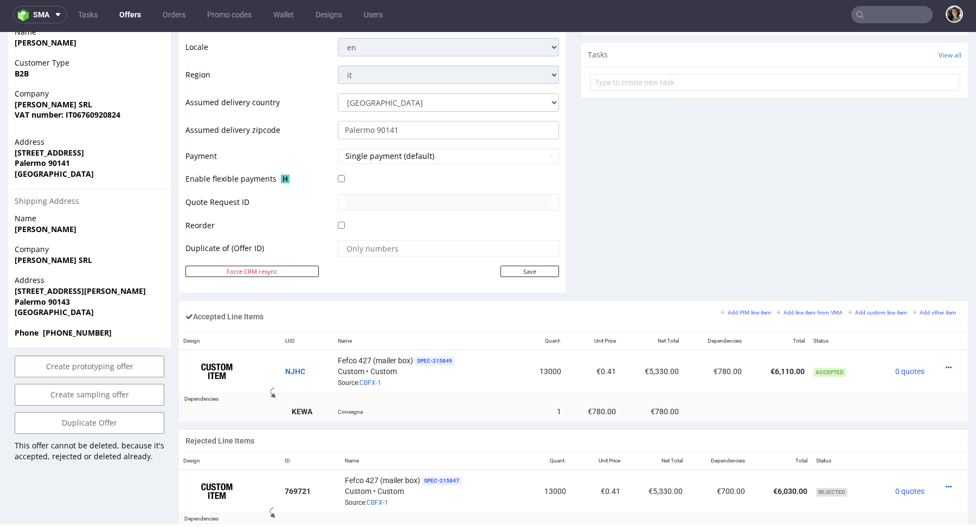
scroll to position [397, 0]
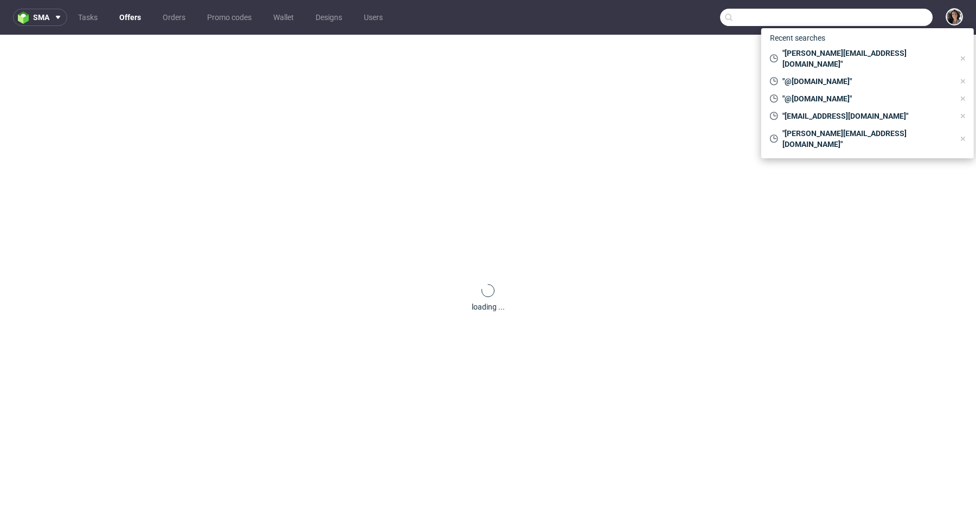
click at [869, 17] on input "text" at bounding box center [826, 17] width 212 height 17
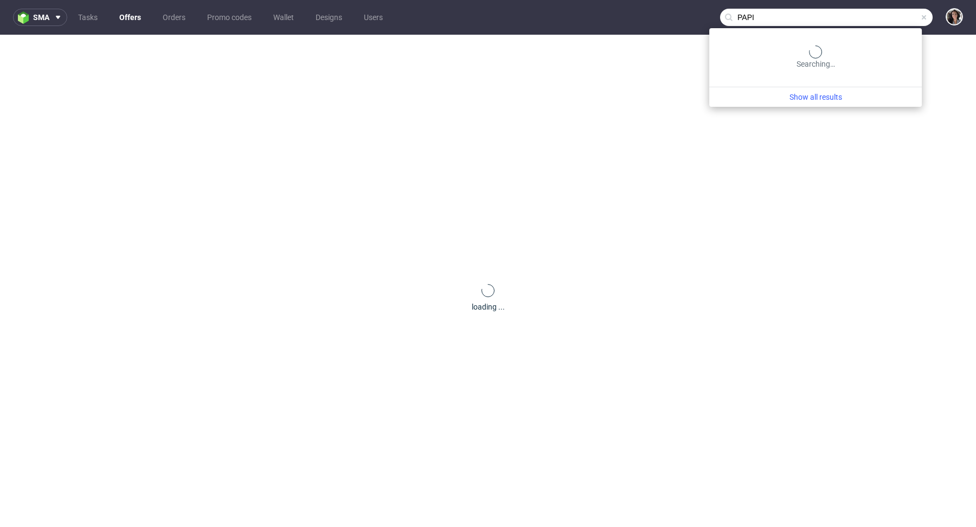
type input "PAPI"
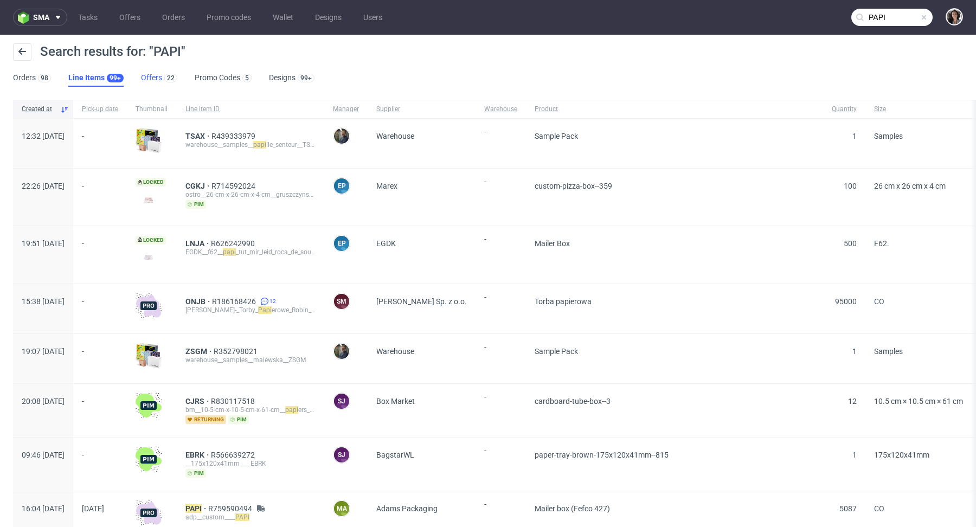
click at [146, 74] on link "Offers 22" at bounding box center [159, 77] width 36 height 17
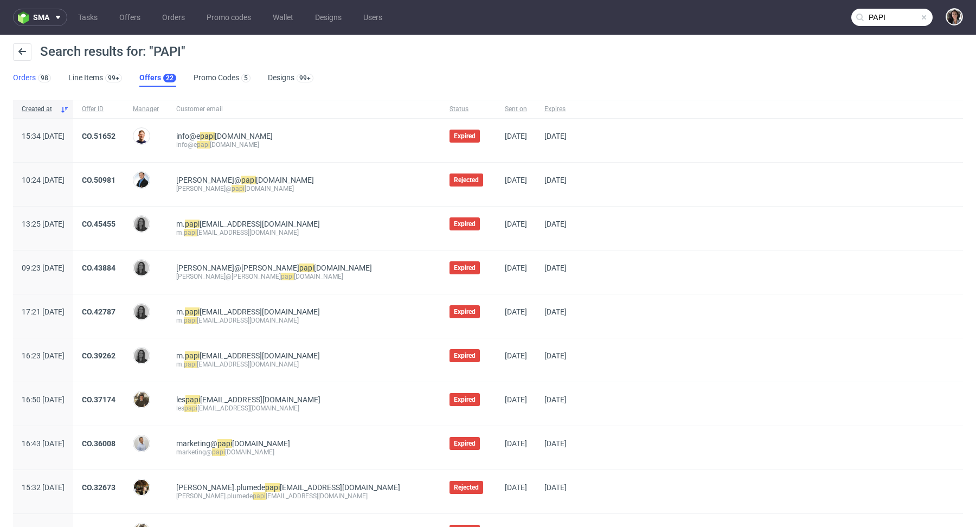
click at [26, 79] on link "Orders 98" at bounding box center [32, 77] width 38 height 17
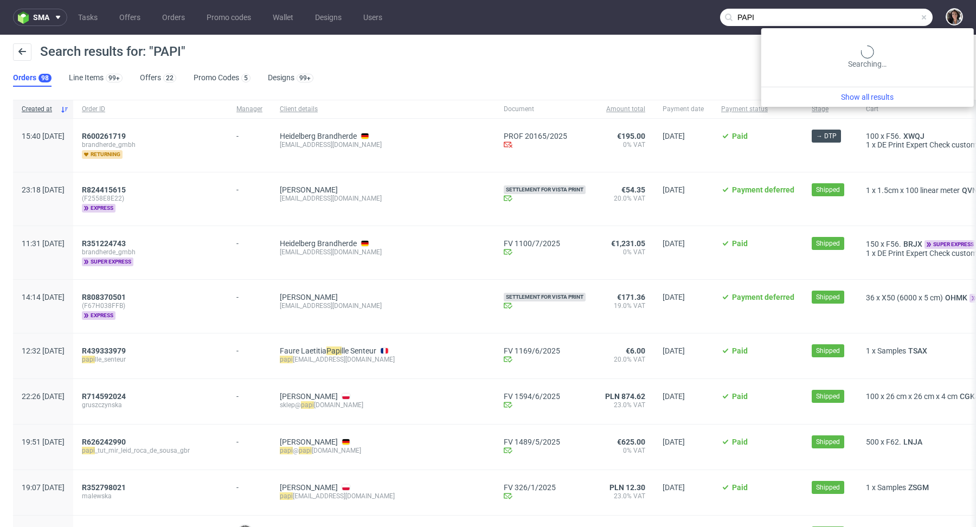
click at [892, 16] on input "PAPI" at bounding box center [826, 17] width 212 height 17
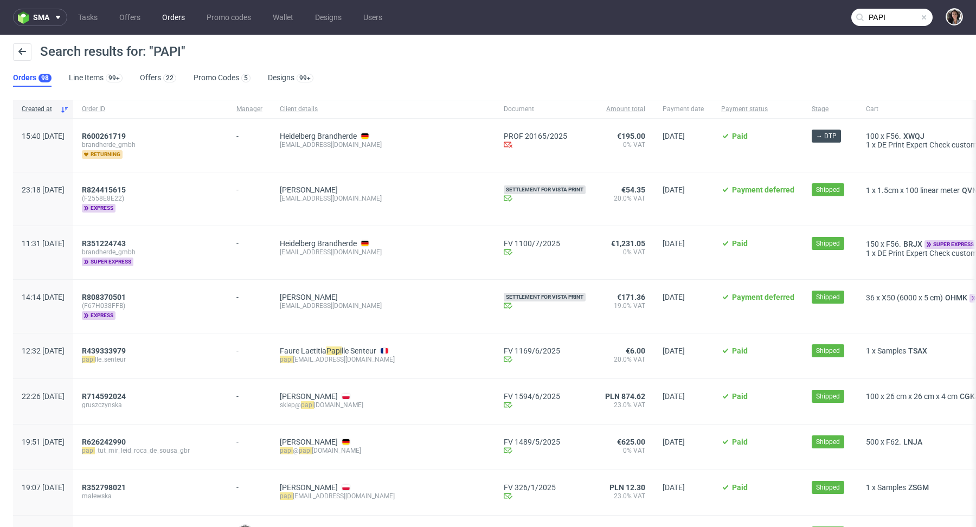
click at [177, 22] on link "Orders" at bounding box center [174, 17] width 36 height 17
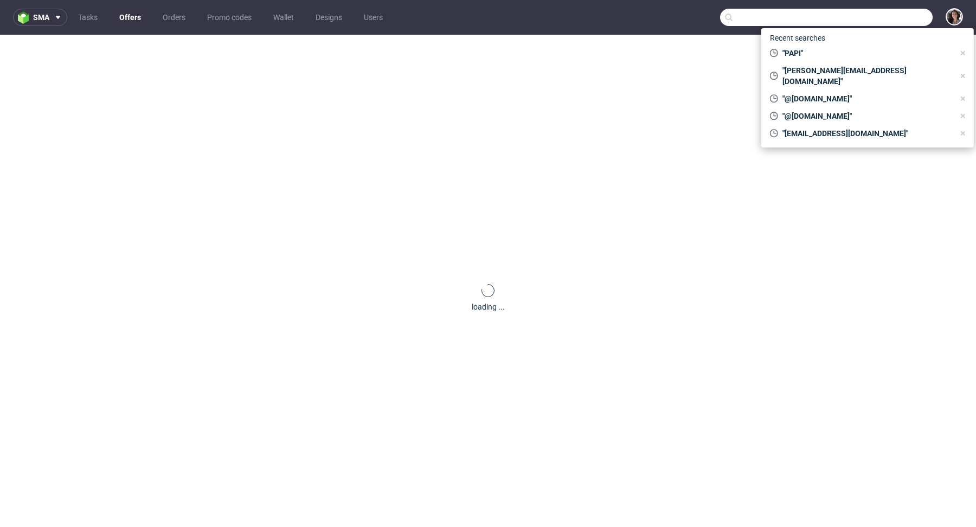
click at [872, 18] on input "text" at bounding box center [826, 17] width 212 height 17
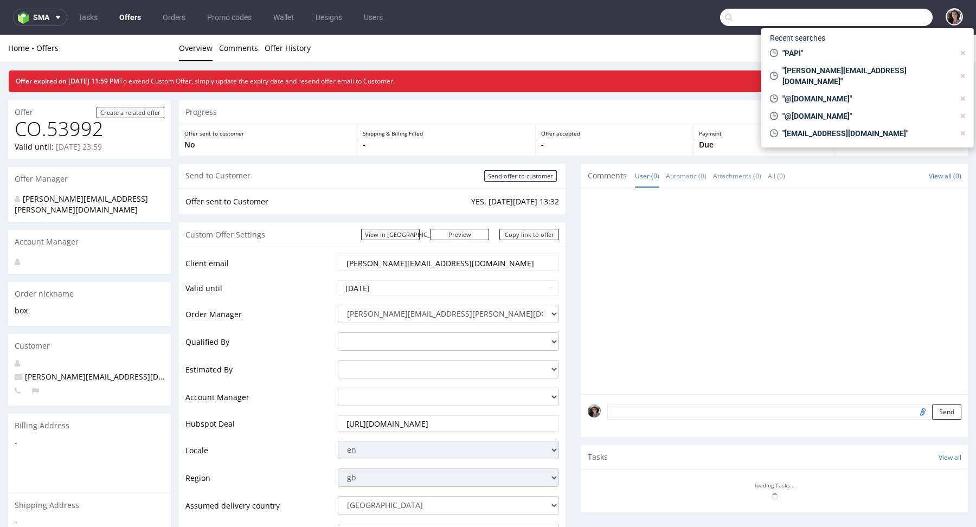
paste input "3 160,73"
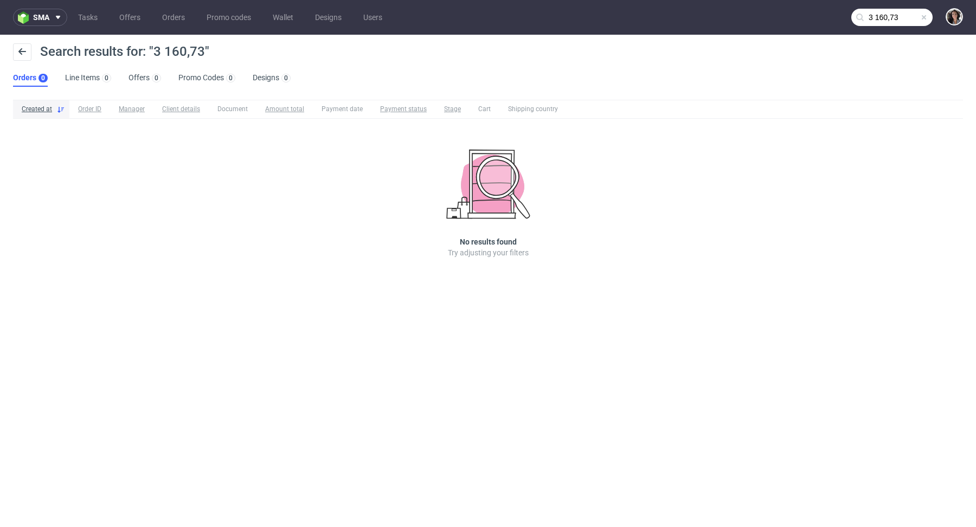
click at [889, 23] on input "3 160,73" at bounding box center [891, 17] width 81 height 17
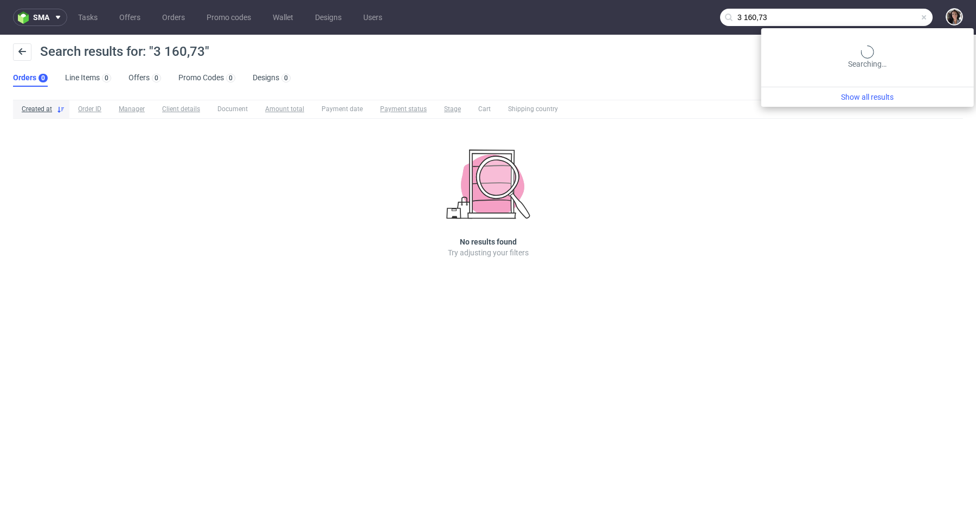
click at [889, 22] on input "3 160,73" at bounding box center [826, 17] width 212 height 17
type input "PAPI"
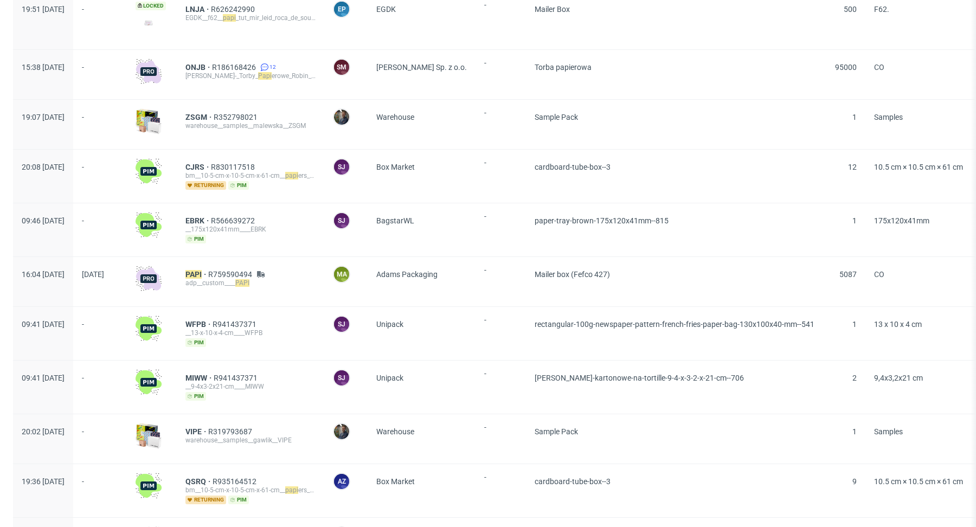
scroll to position [240, 0]
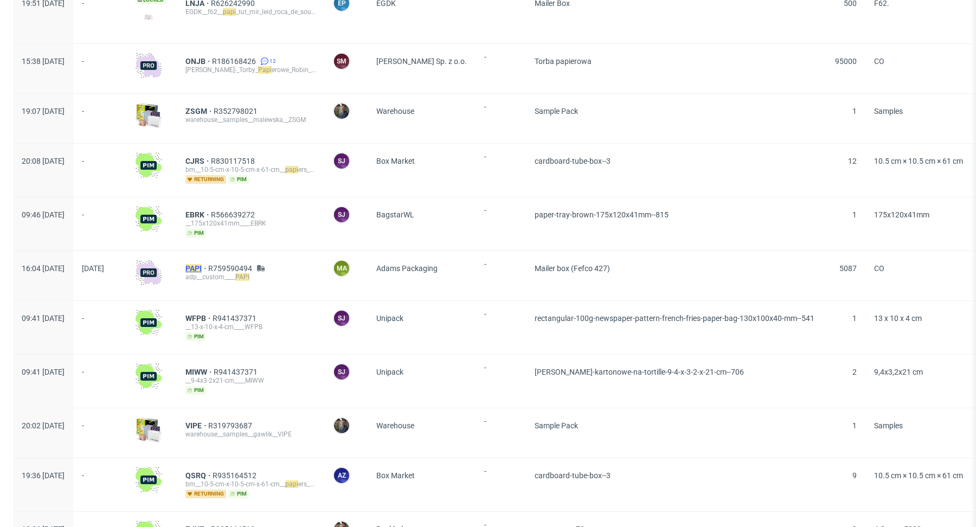
click at [202, 264] on mark "PAPI" at bounding box center [193, 268] width 16 height 9
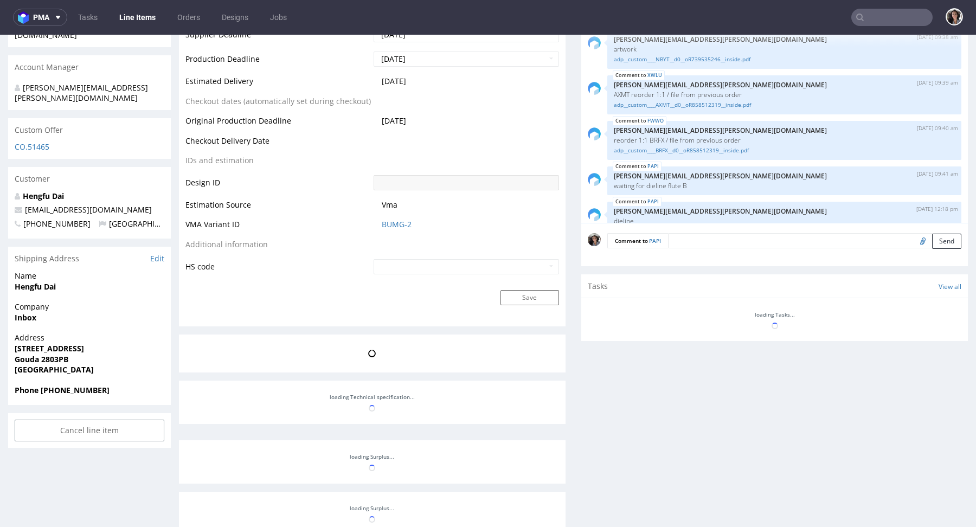
scroll to position [33, 0]
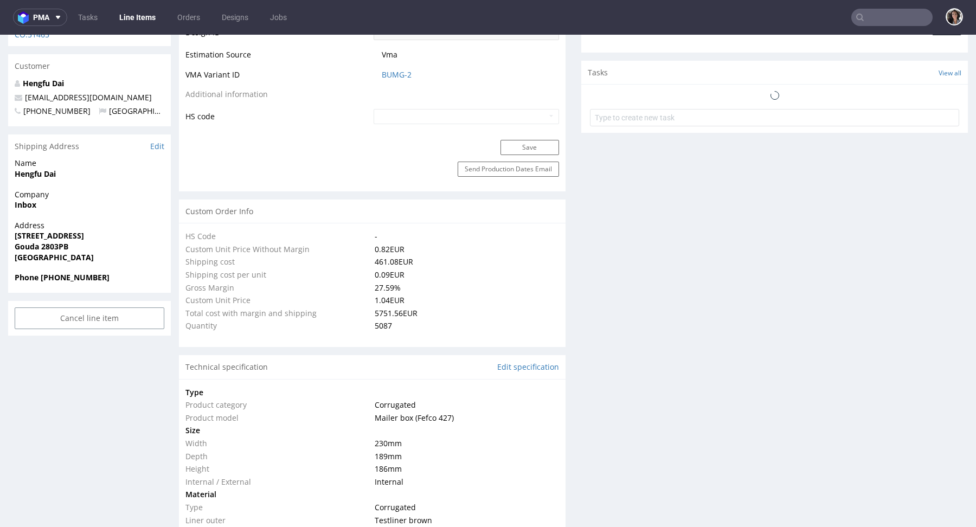
select select "in_progress"
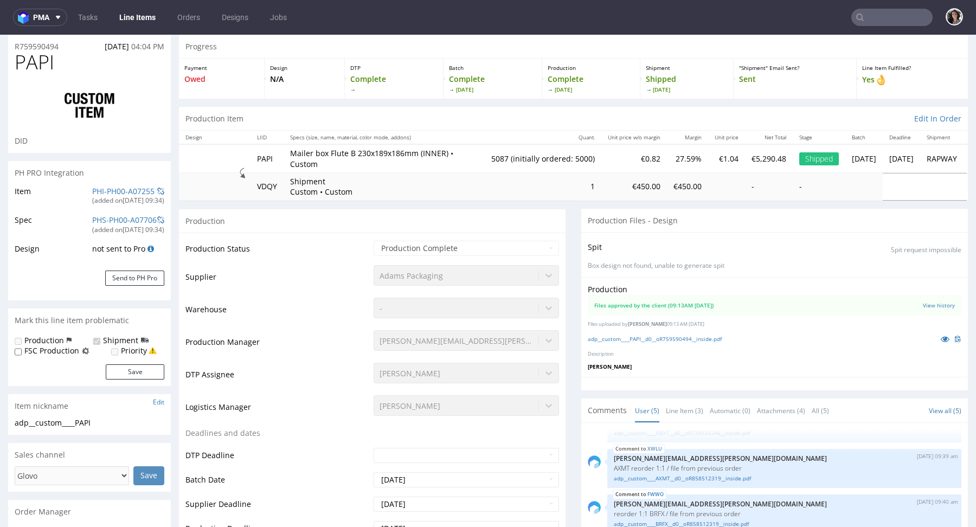
scroll to position [0, 0]
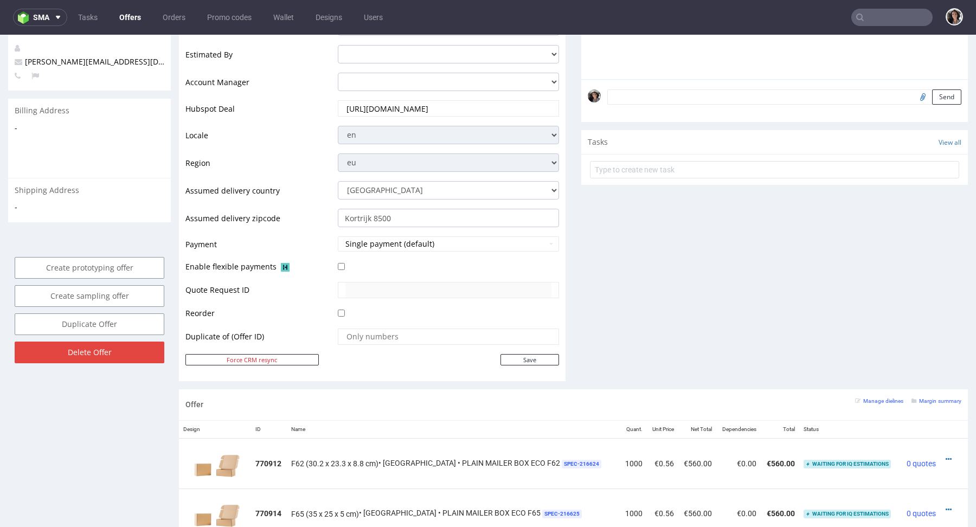
scroll to position [91, 0]
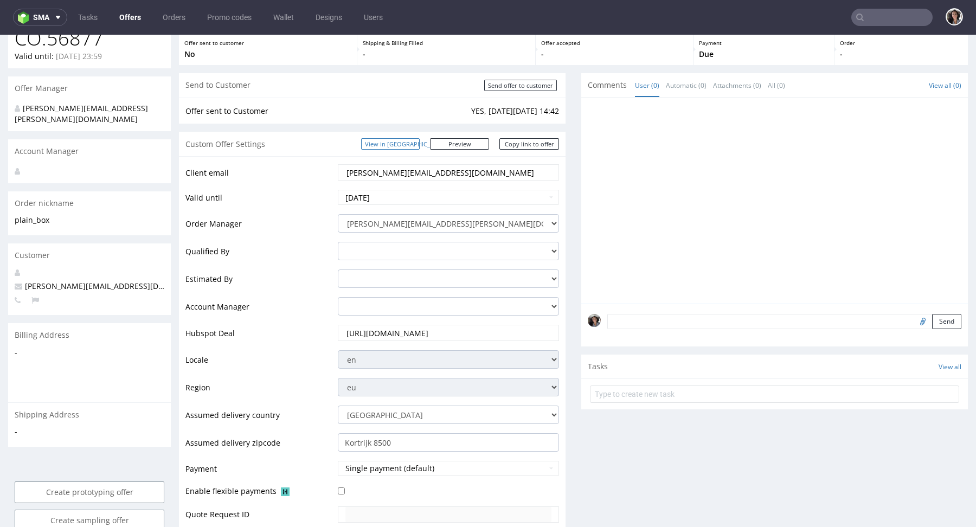
click at [419, 141] on link "View in [GEOGRAPHIC_DATA]" at bounding box center [390, 143] width 59 height 11
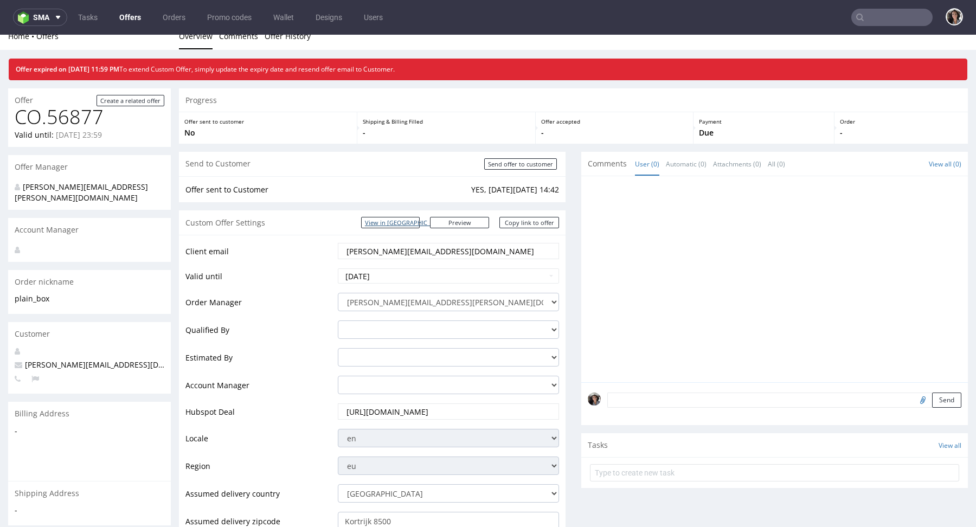
scroll to position [0, 0]
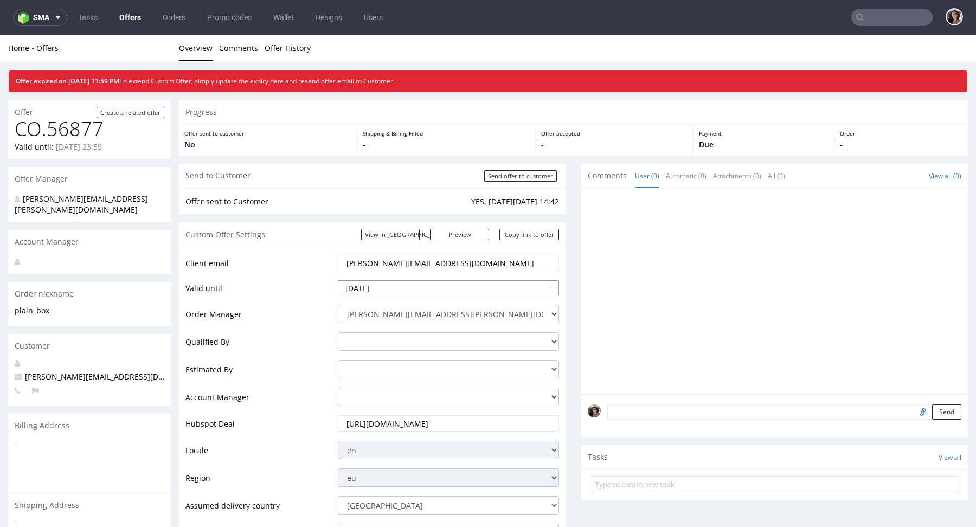
click at [401, 288] on input "[DATE]" at bounding box center [448, 287] width 221 height 15
click at [351, 250] on td "28" at bounding box center [347, 255] width 16 height 16
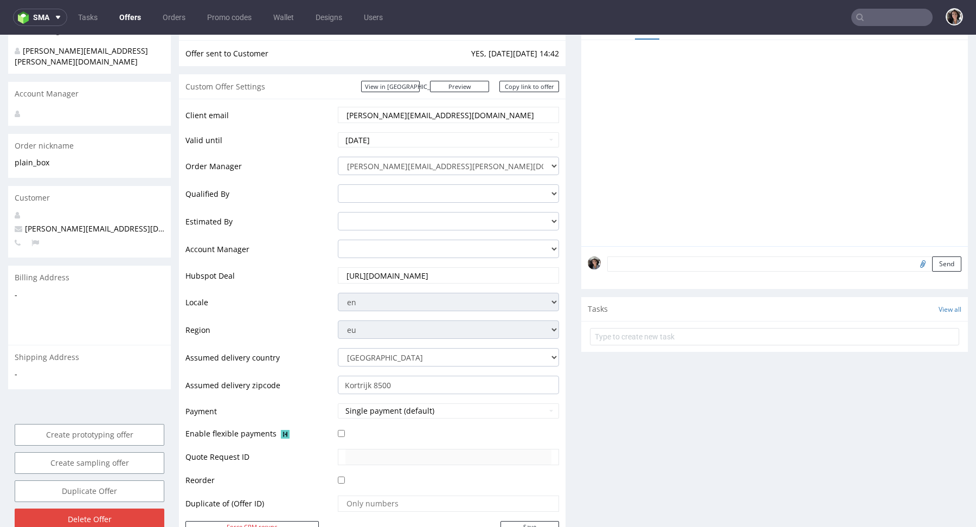
scroll to position [132, 0]
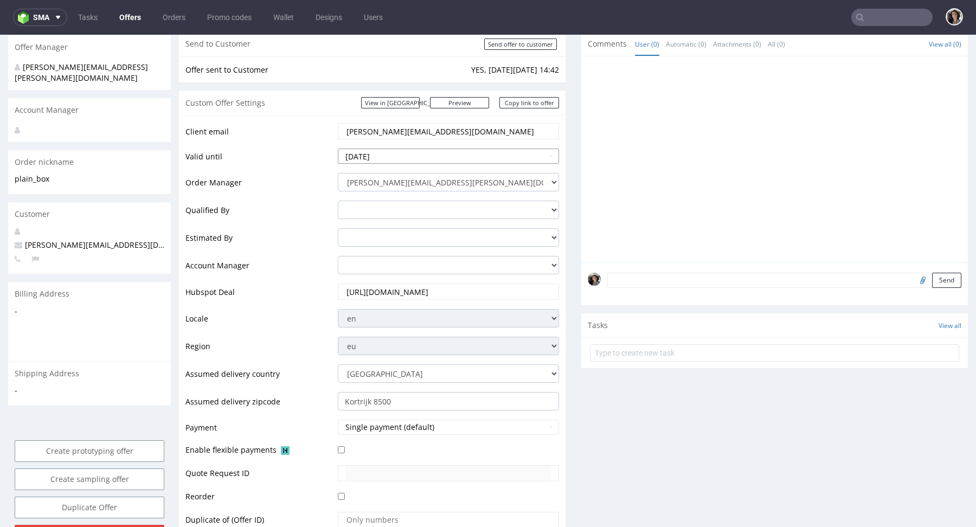
click at [410, 156] on input "[DATE]" at bounding box center [448, 156] width 221 height 15
click at [380, 277] on td "30" at bounding box center [380, 277] width 16 height 16
type input "[DATE]"
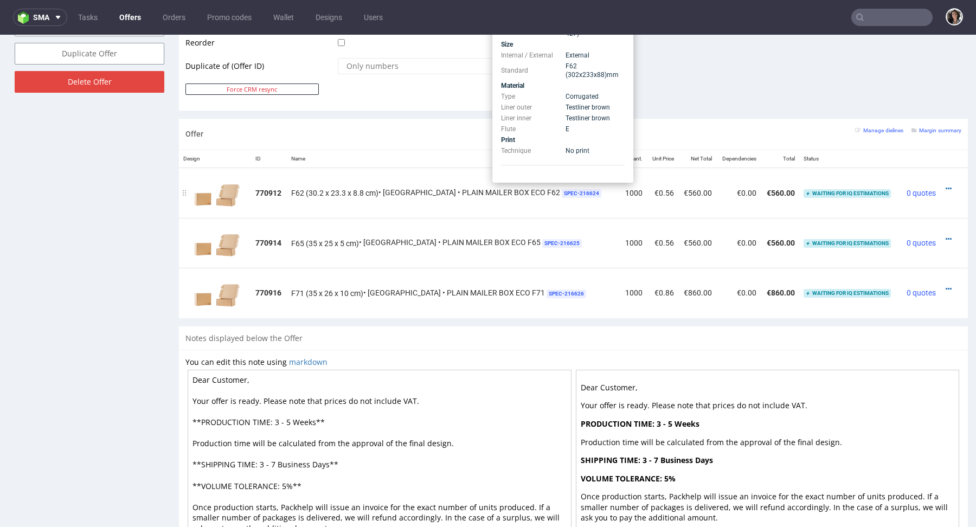
scroll to position [508, 0]
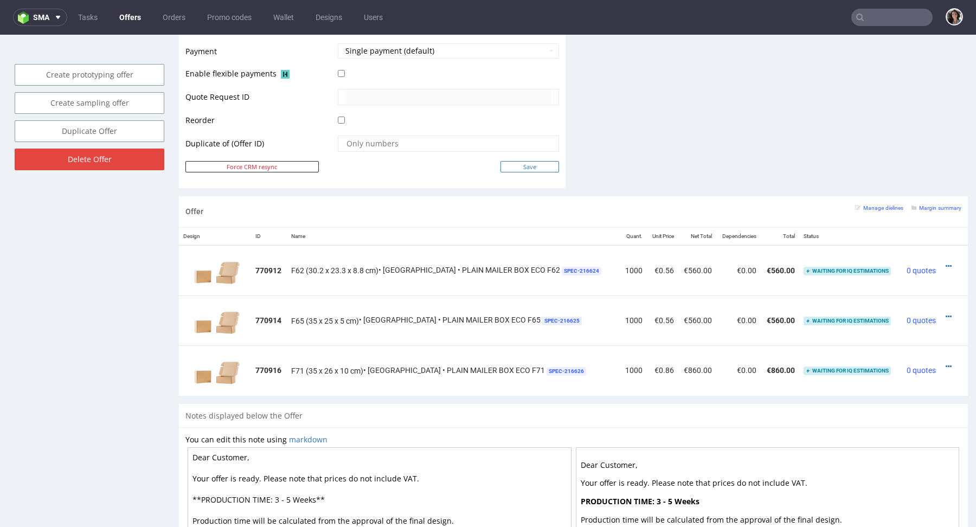
click at [546, 164] on input "Save" at bounding box center [529, 166] width 59 height 11
type input "In progress..."
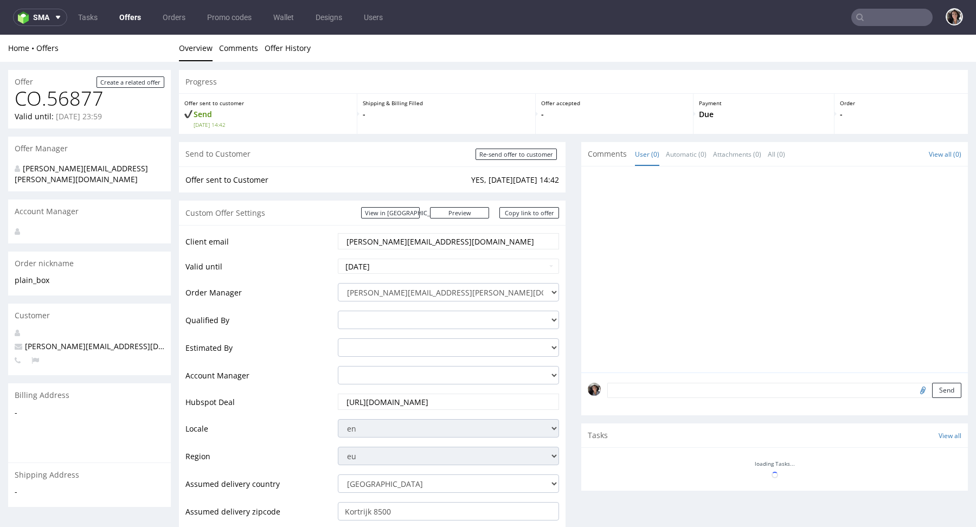
scroll to position [0, 0]
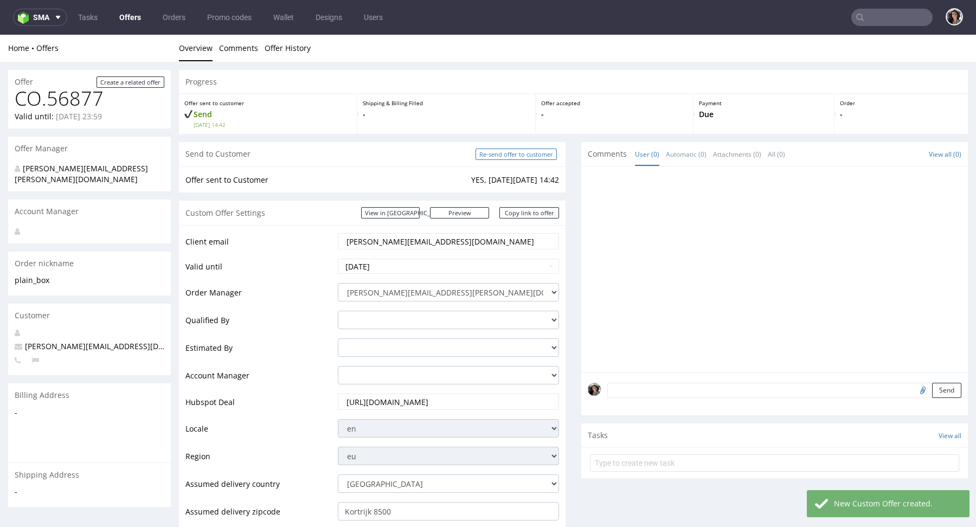
click at [517, 152] on input "Re-send offer to customer" at bounding box center [515, 154] width 81 height 11
type input "In progress..."
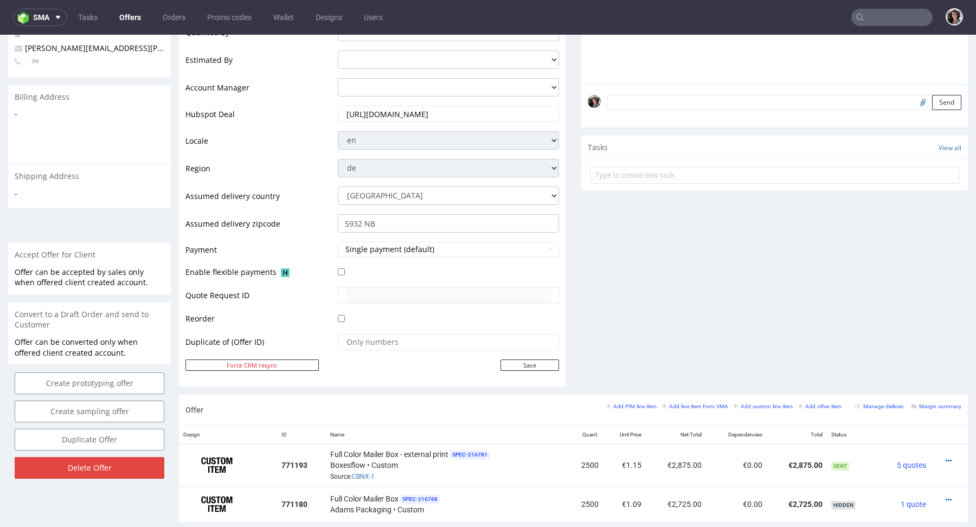
scroll to position [451, 0]
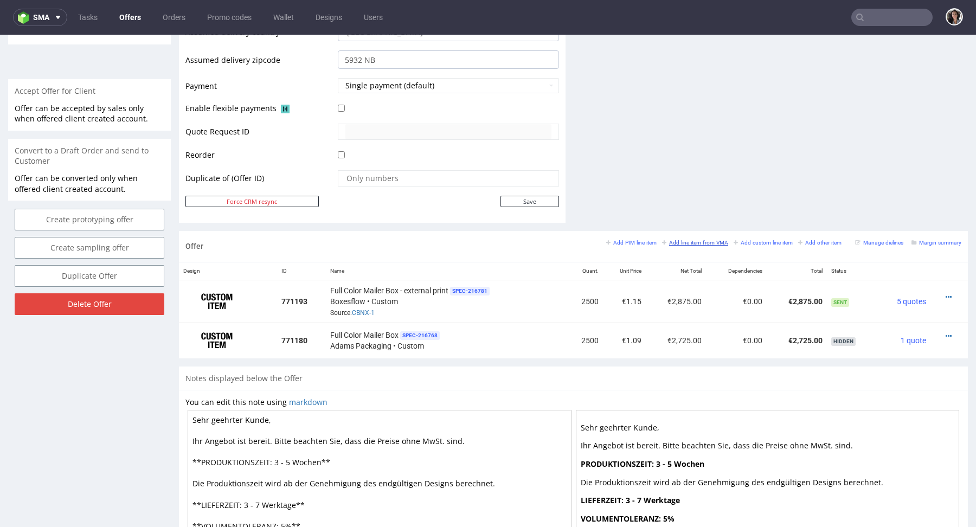
click at [693, 240] on small "Add line item from VMA" at bounding box center [695, 243] width 66 height 6
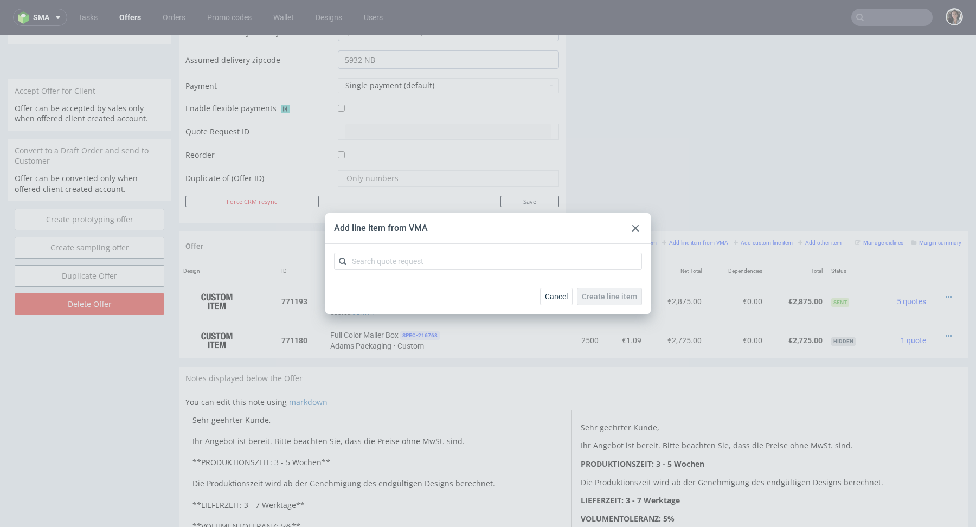
click at [632, 229] on icon at bounding box center [635, 228] width 7 height 7
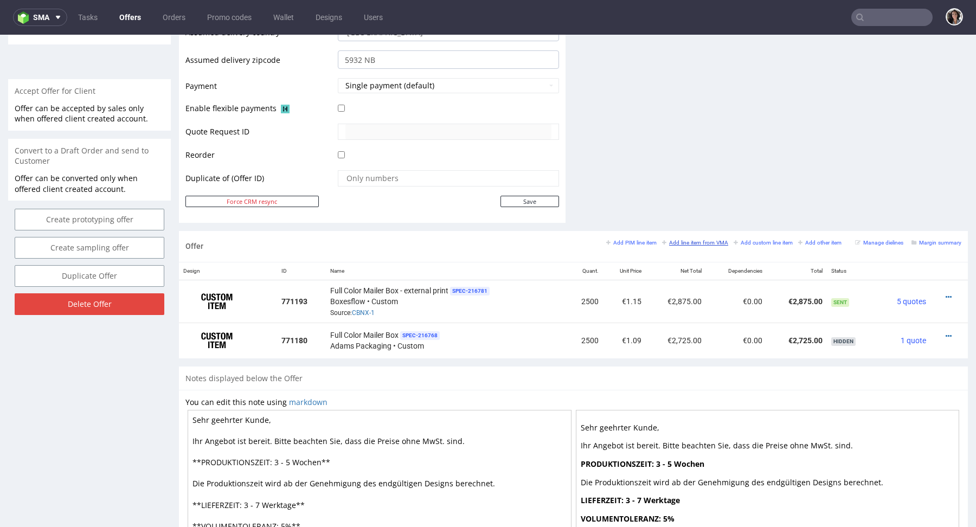
click at [704, 243] on small "Add line item from VMA" at bounding box center [695, 243] width 66 height 6
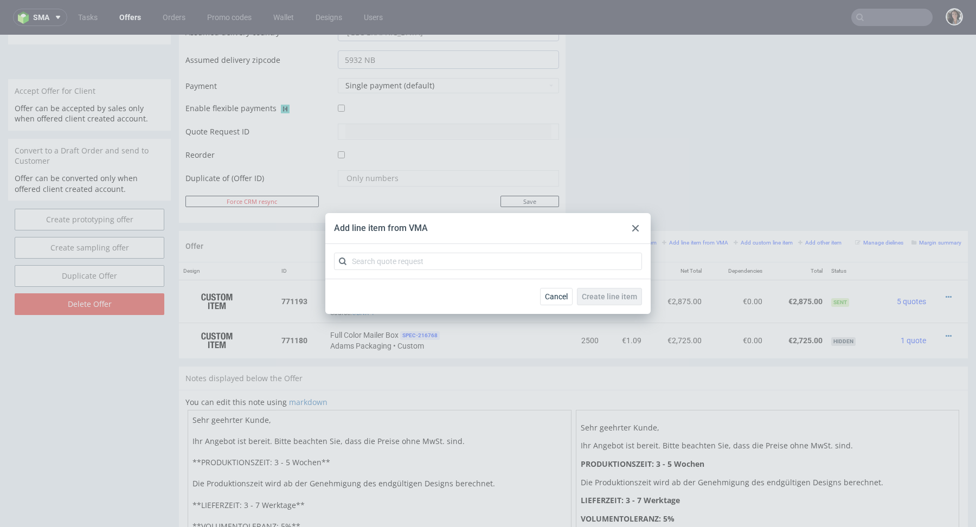
click at [635, 226] on icon at bounding box center [635, 228] width 7 height 7
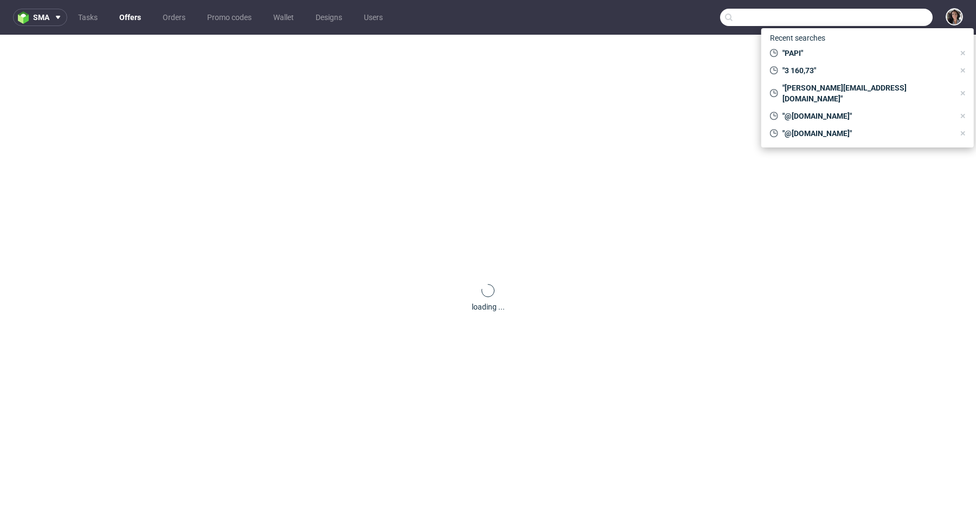
click at [872, 18] on input "text" at bounding box center [826, 17] width 212 height 17
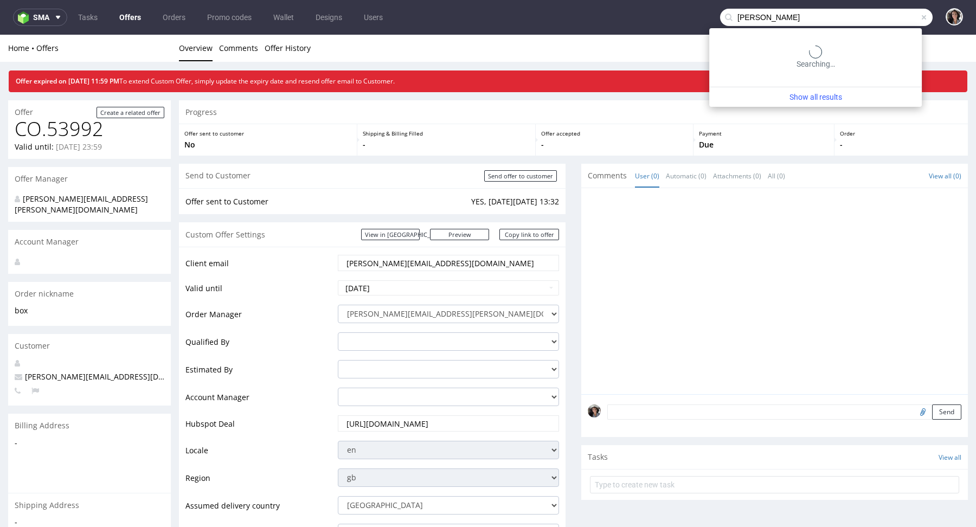
type input "[PERSON_NAME]"
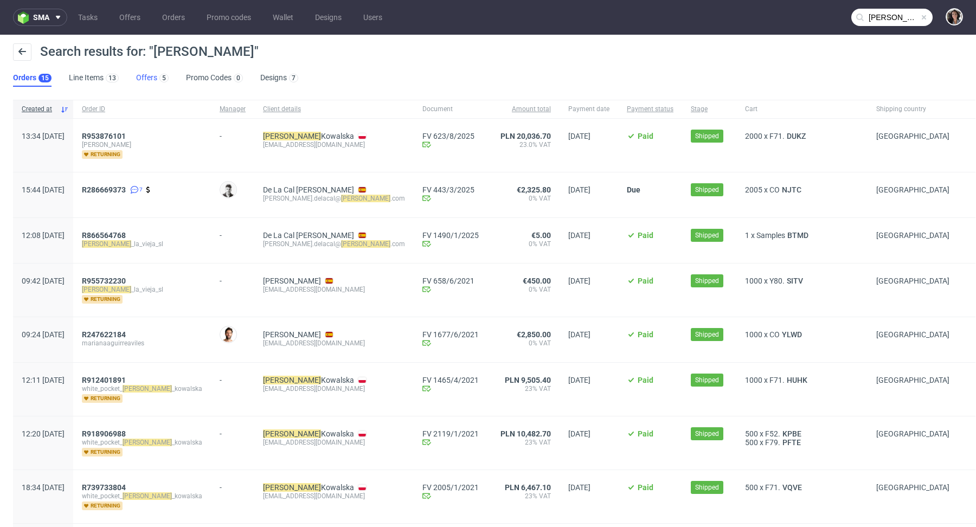
click at [153, 76] on link "Offers 5" at bounding box center [152, 77] width 33 height 17
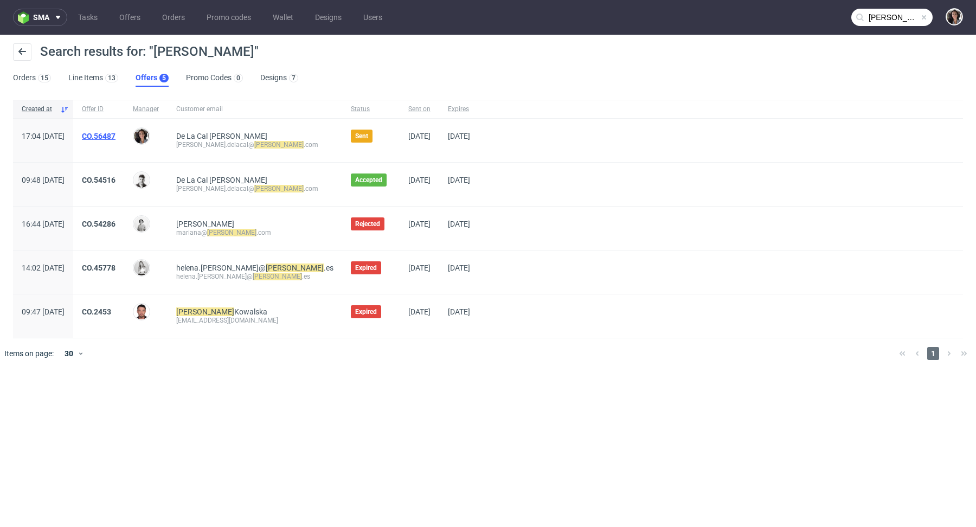
click at [115, 137] on link "CO.56487" at bounding box center [99, 136] width 34 height 9
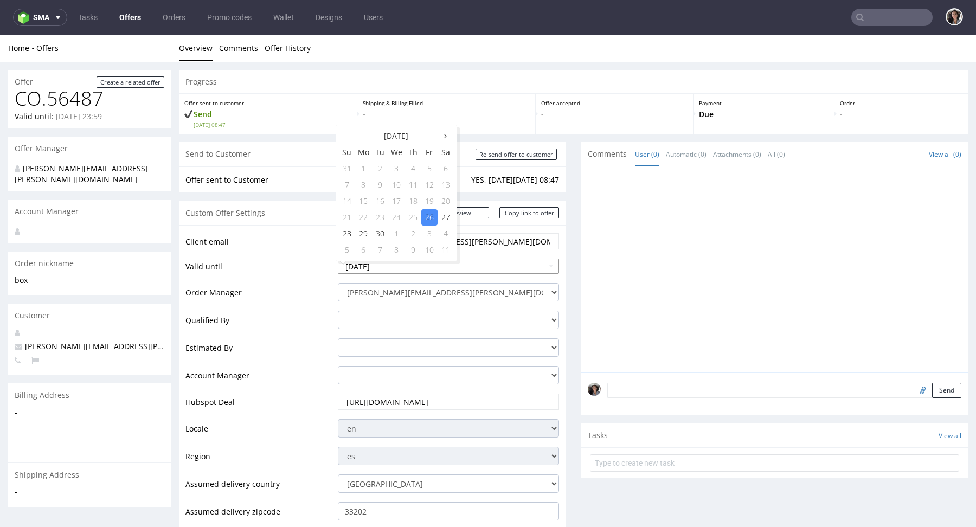
click at [412, 263] on input "2025-09-26" at bounding box center [448, 266] width 221 height 15
click at [347, 229] on td "28" at bounding box center [347, 233] width 16 height 16
type input "2025-09-28"
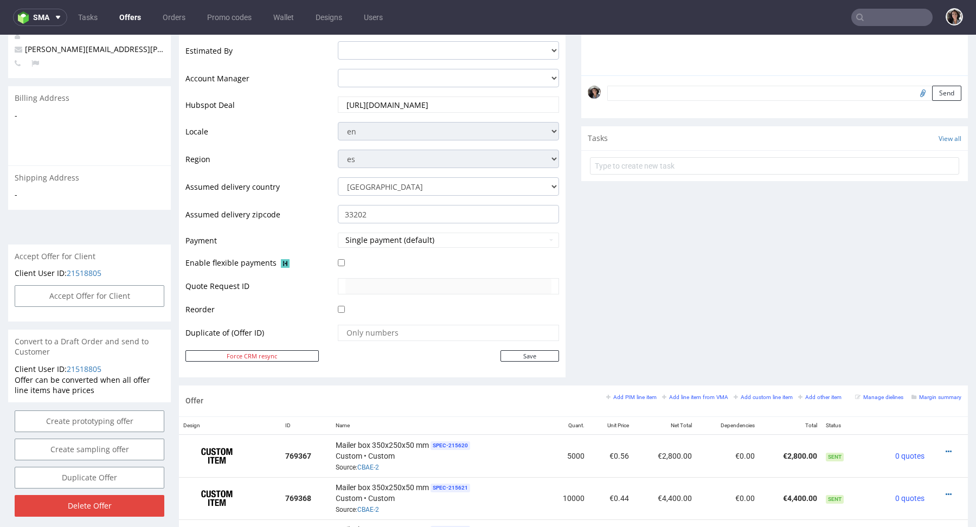
scroll to position [328, 0]
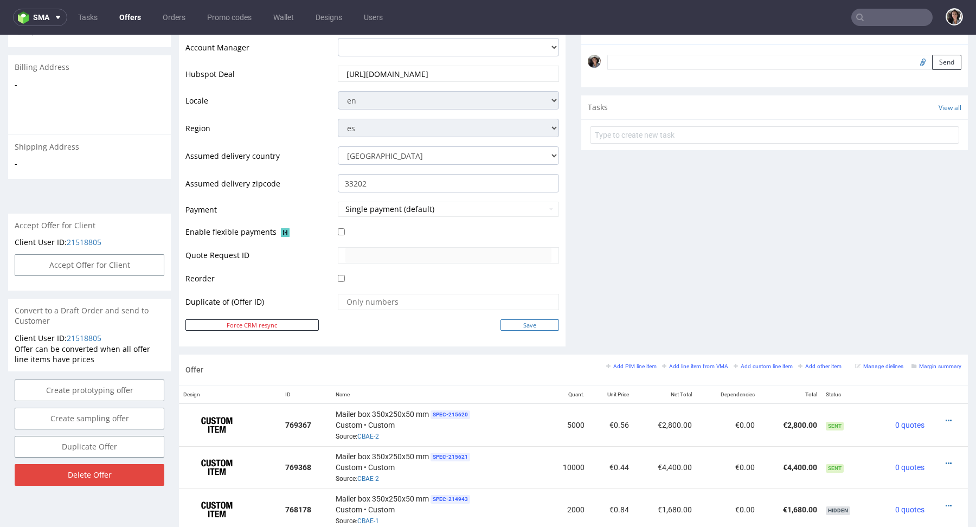
click at [526, 319] on input "Save" at bounding box center [529, 324] width 59 height 11
type input "In progress..."
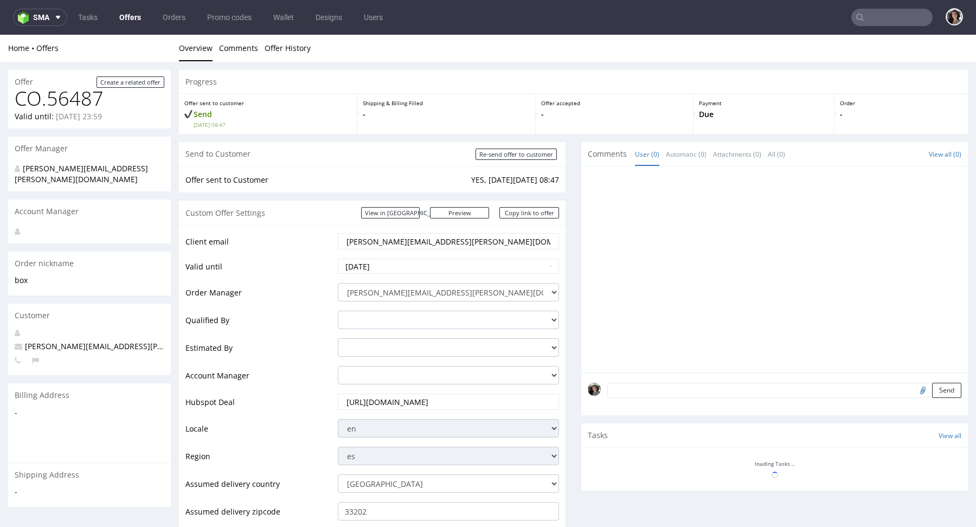
scroll to position [0, 0]
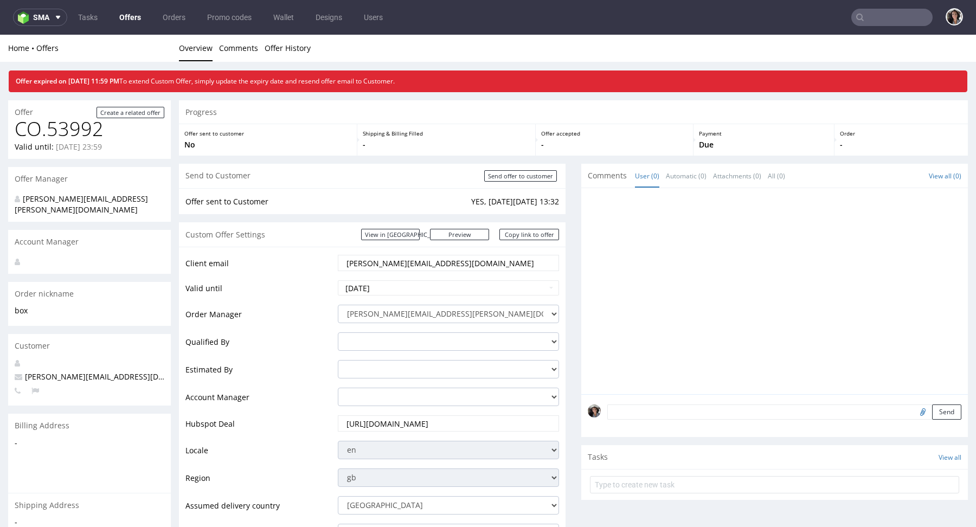
click at [126, 17] on link "Offers" at bounding box center [130, 17] width 35 height 17
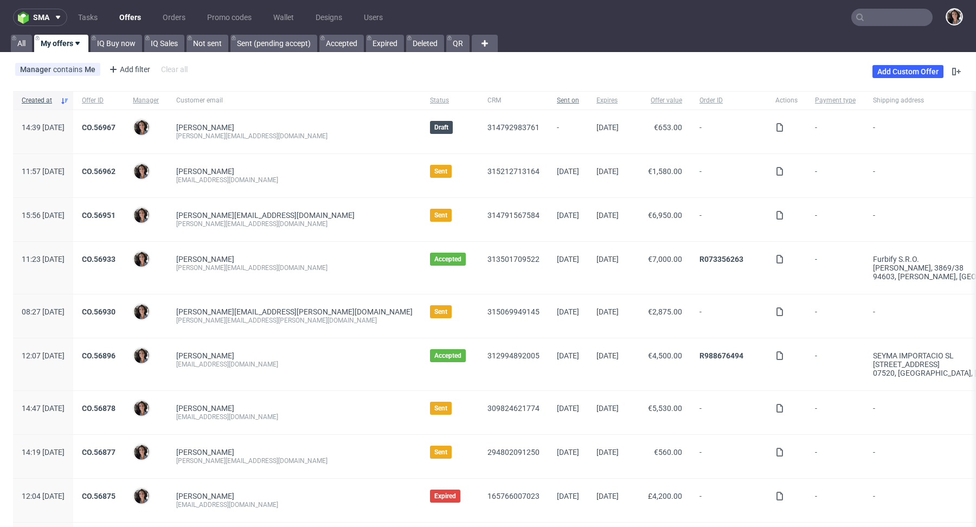
click at [558, 100] on span "Sent on" at bounding box center [568, 100] width 22 height 9
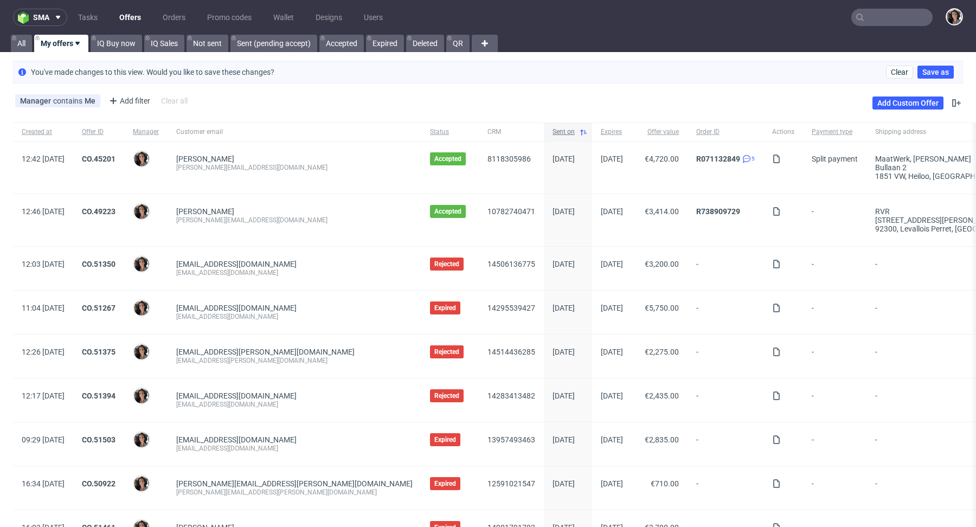
click at [552, 128] on span "Sent on" at bounding box center [563, 131] width 22 height 9
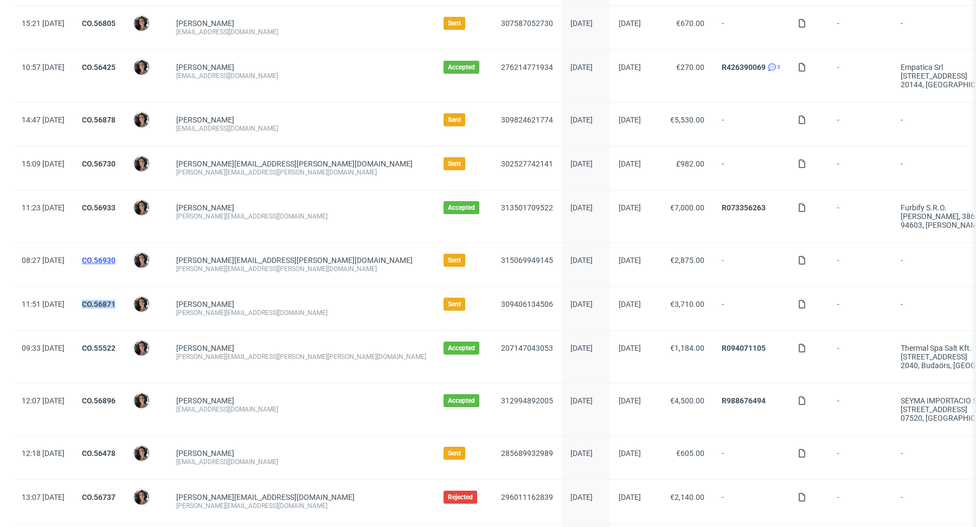
scroll to position [340, 0]
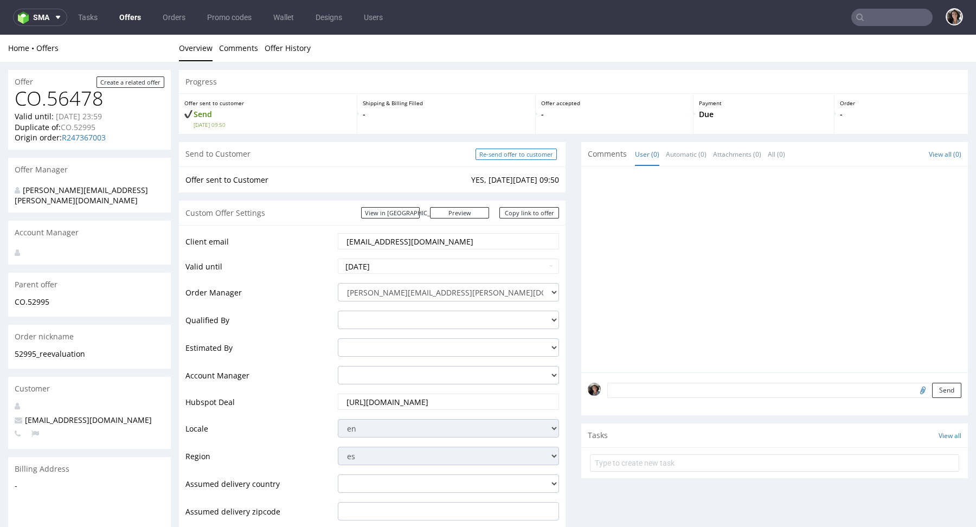
click at [522, 155] on input "Re-send offer to customer" at bounding box center [515, 154] width 81 height 11
type input "In progress..."
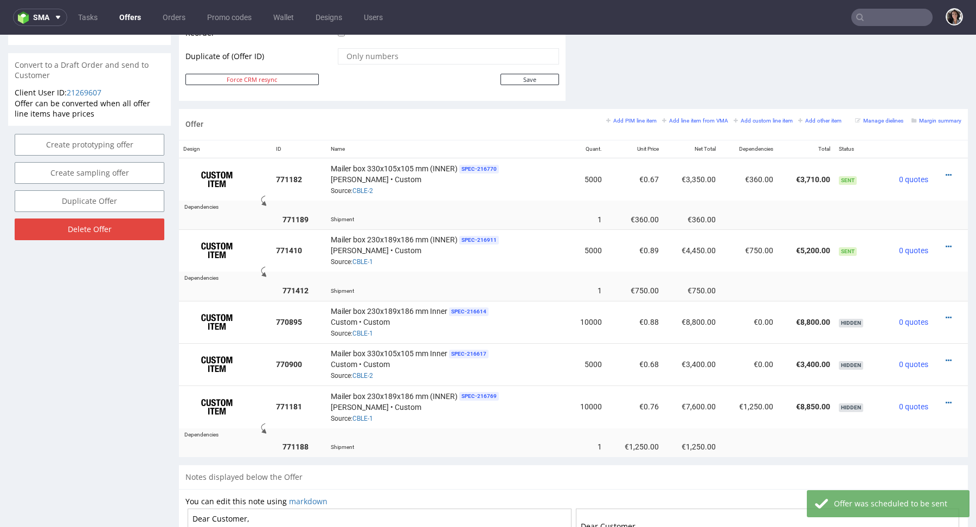
scroll to position [629, 0]
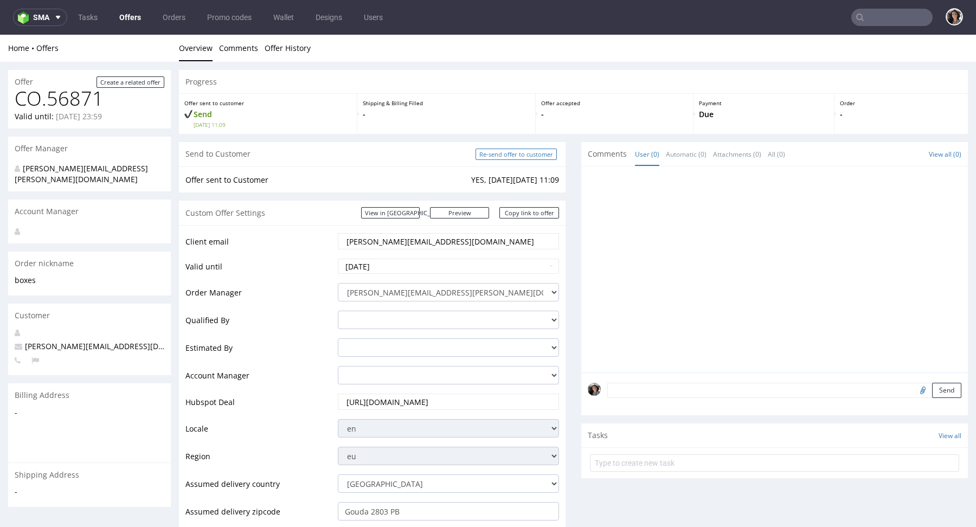
click at [525, 153] on input "Re-send offer to customer" at bounding box center [515, 154] width 81 height 11
type input "In progress..."
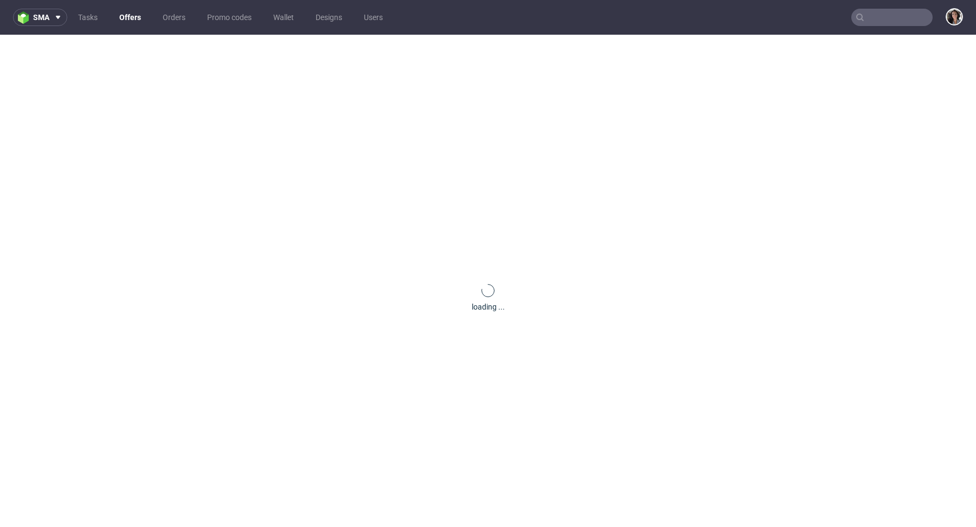
click at [885, 17] on input "text" at bounding box center [891, 17] width 81 height 17
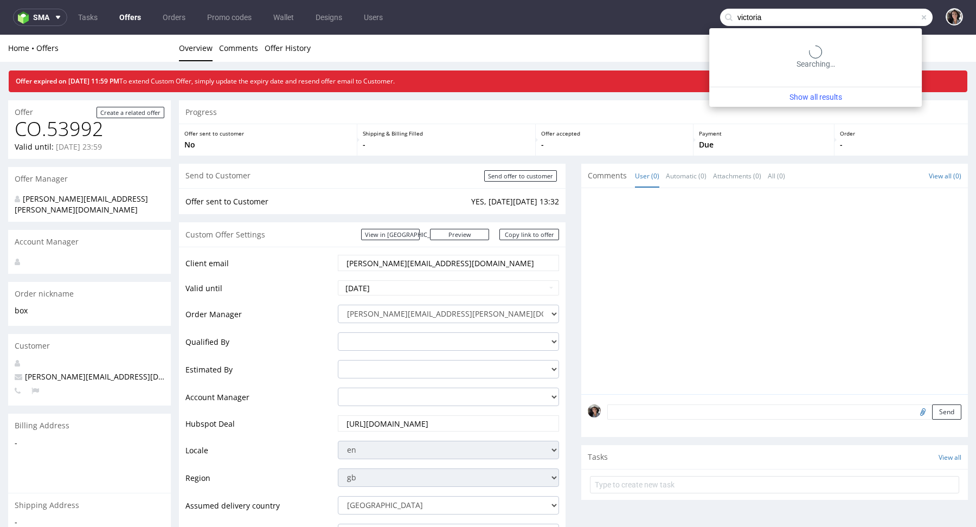
type input "victoria"
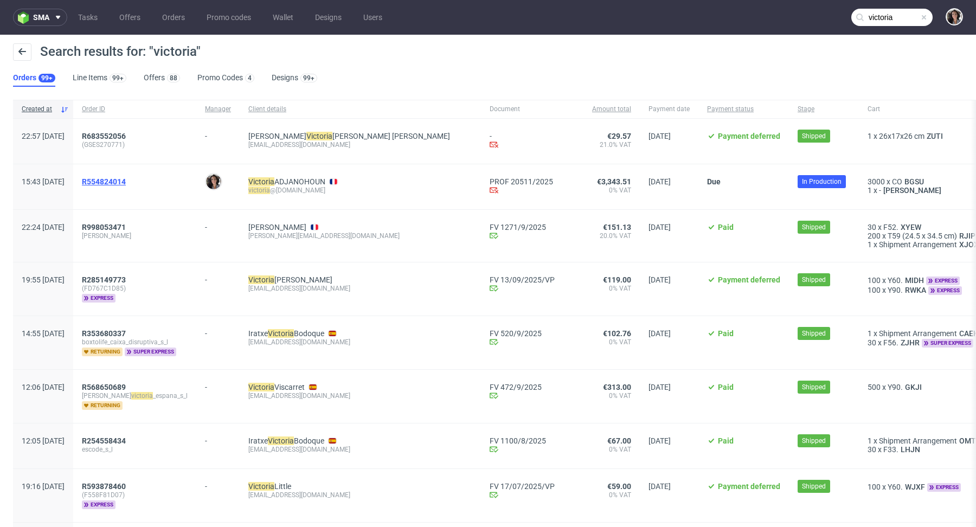
click at [126, 179] on span "R554824014" at bounding box center [104, 181] width 44 height 9
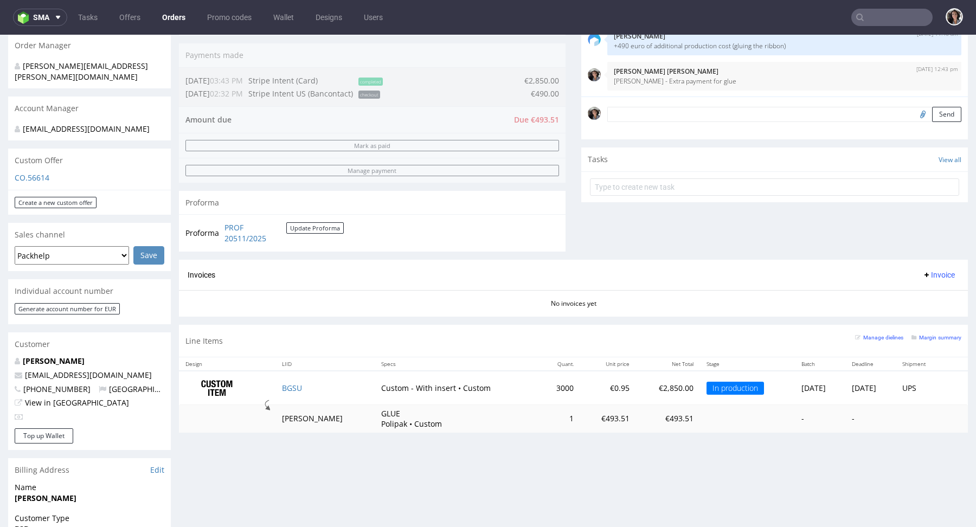
scroll to position [254, 0]
